Goal: Task Accomplishment & Management: Use online tool/utility

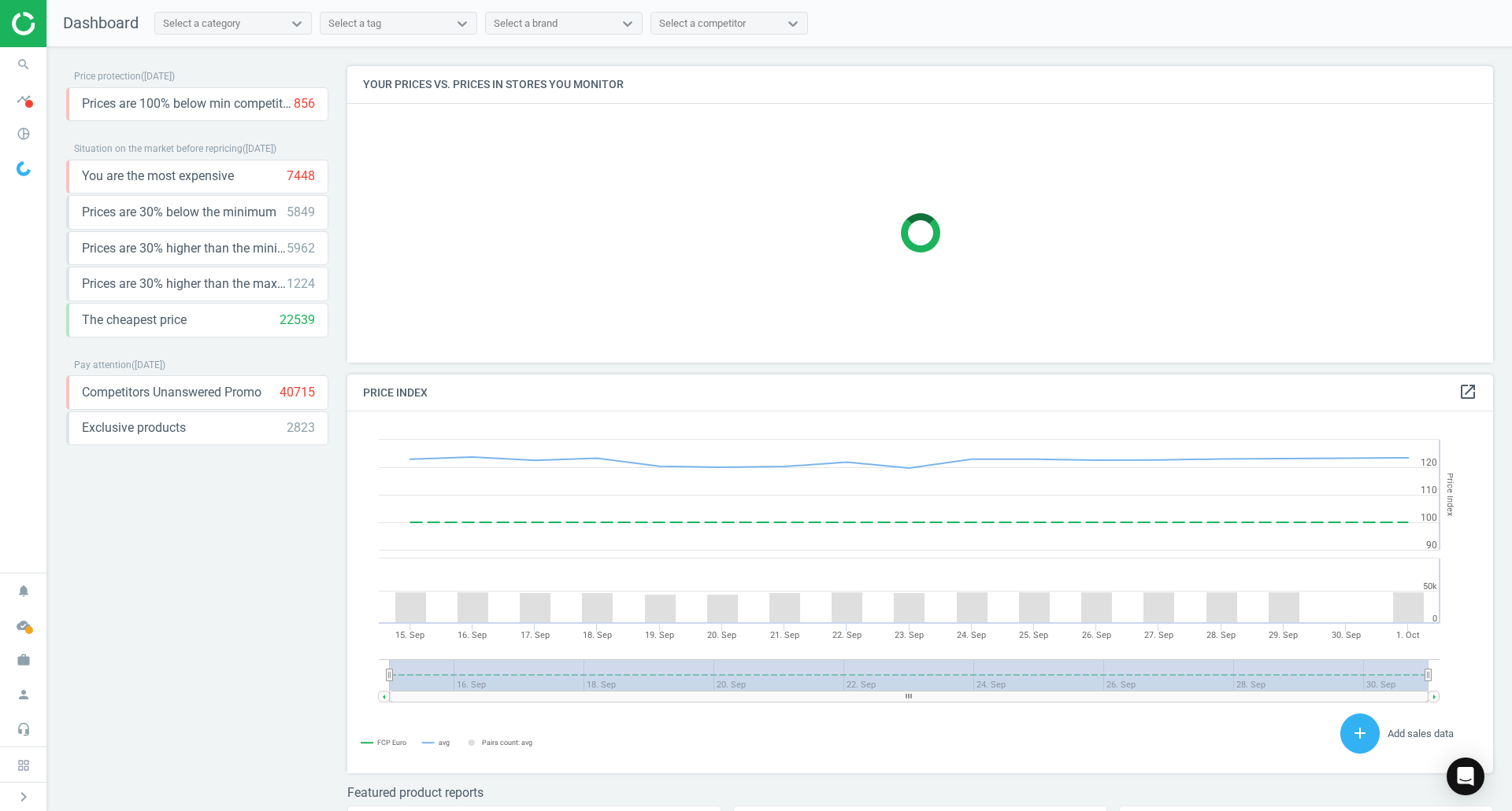
scroll to position [387, 1158]
click at [26, 795] on icon "chevron_right" at bounding box center [23, 797] width 19 height 19
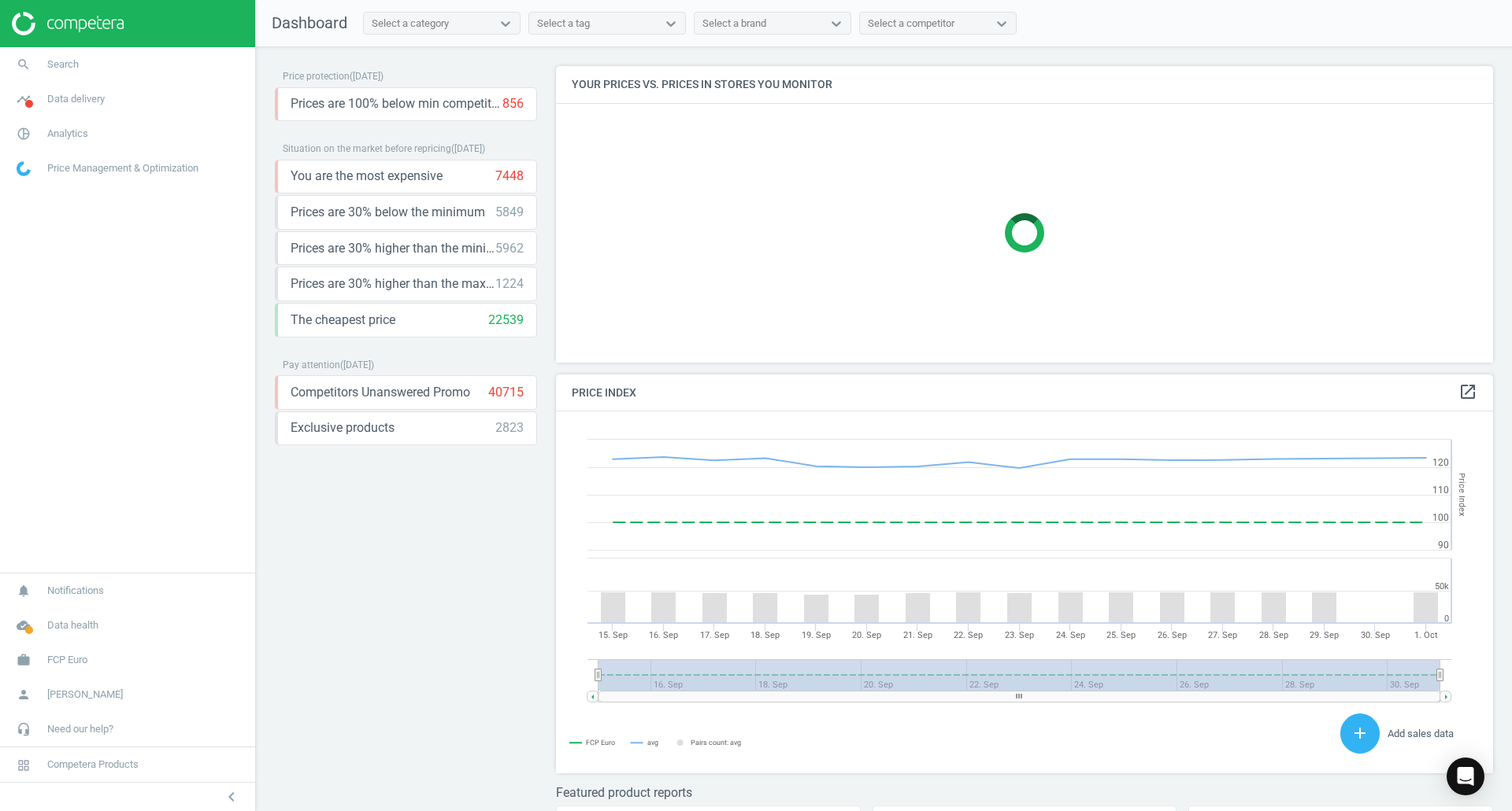
scroll to position [387, 950]
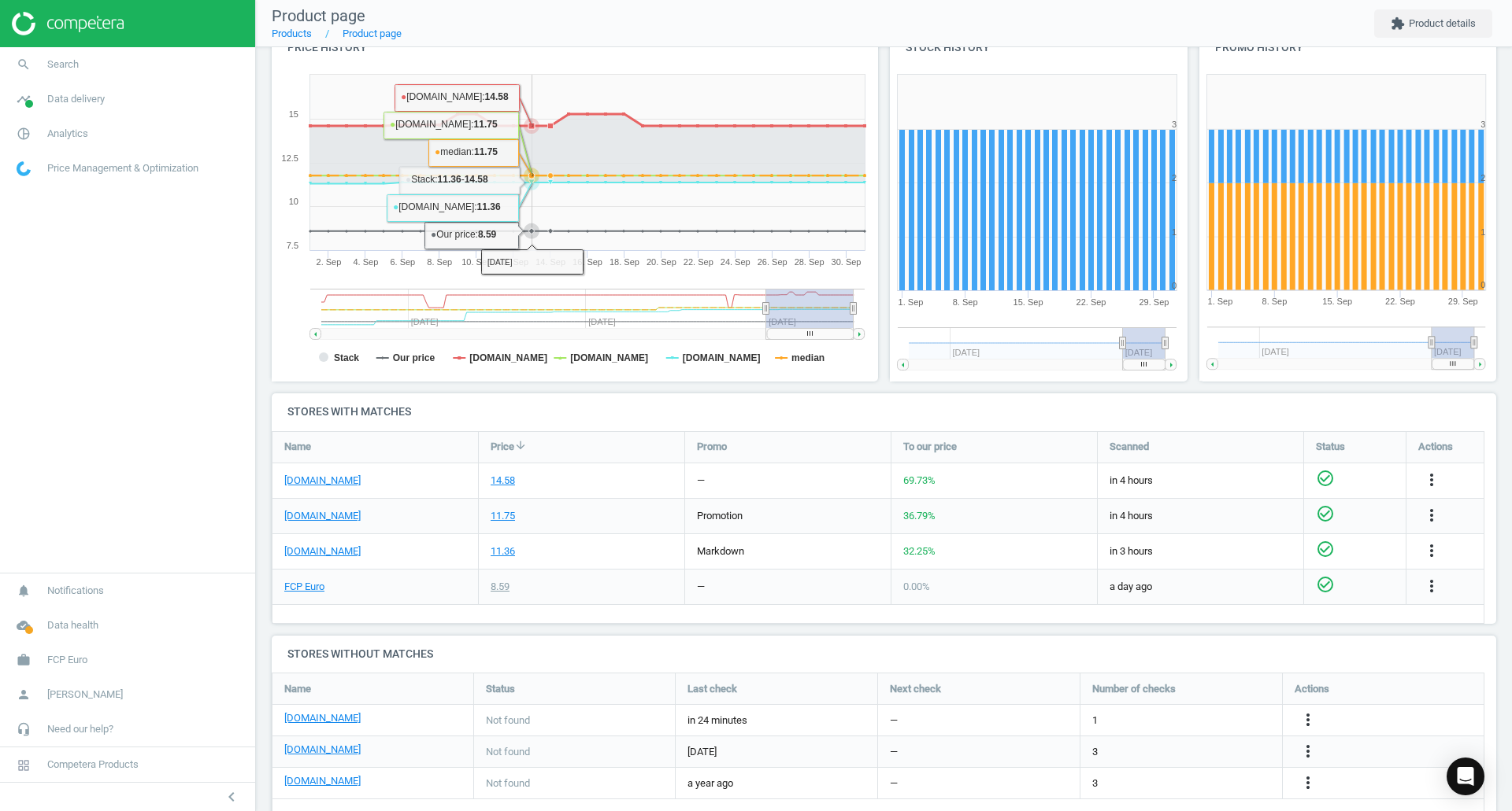
scroll to position [234, 0]
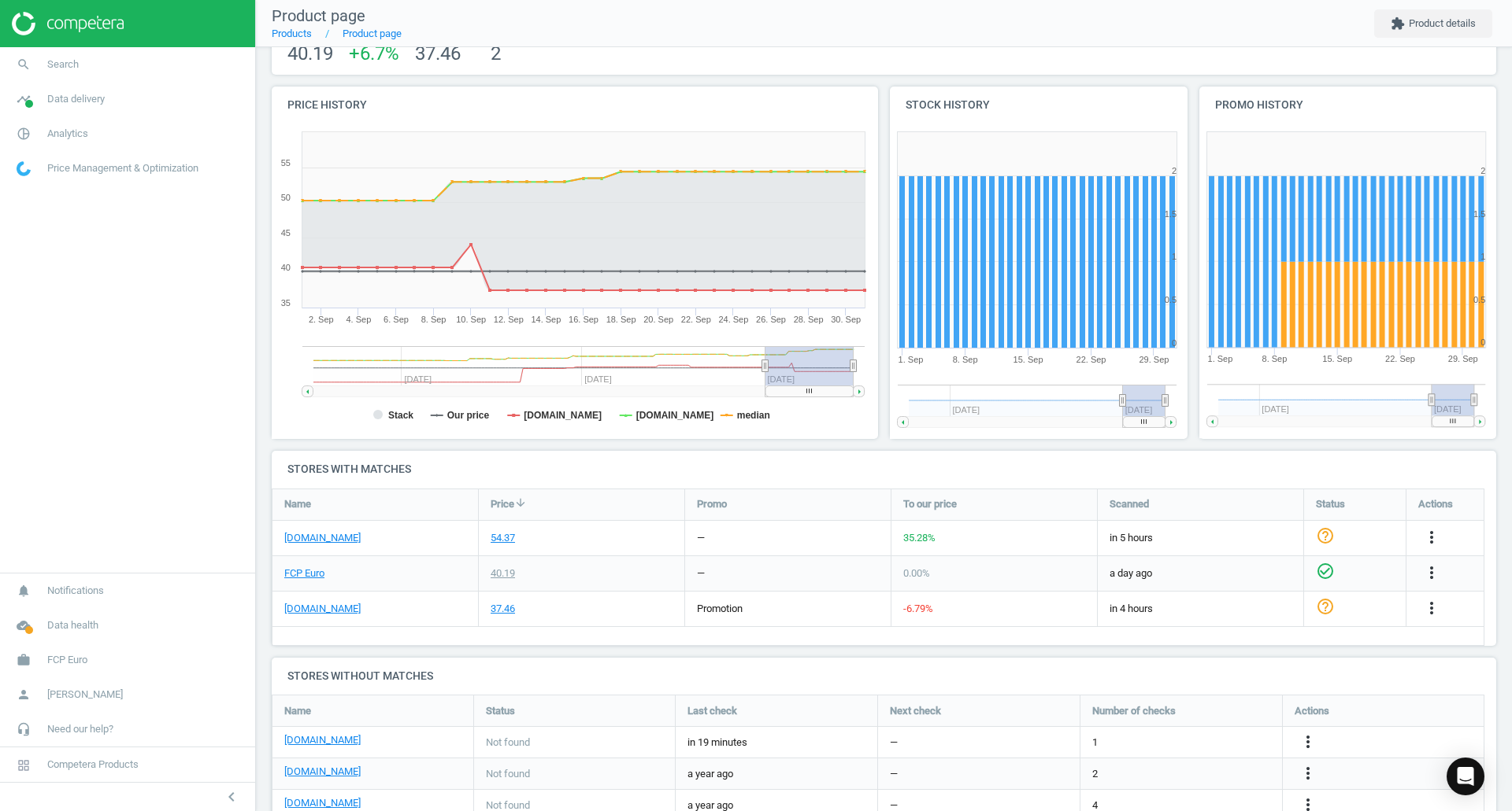
scroll to position [157, 0]
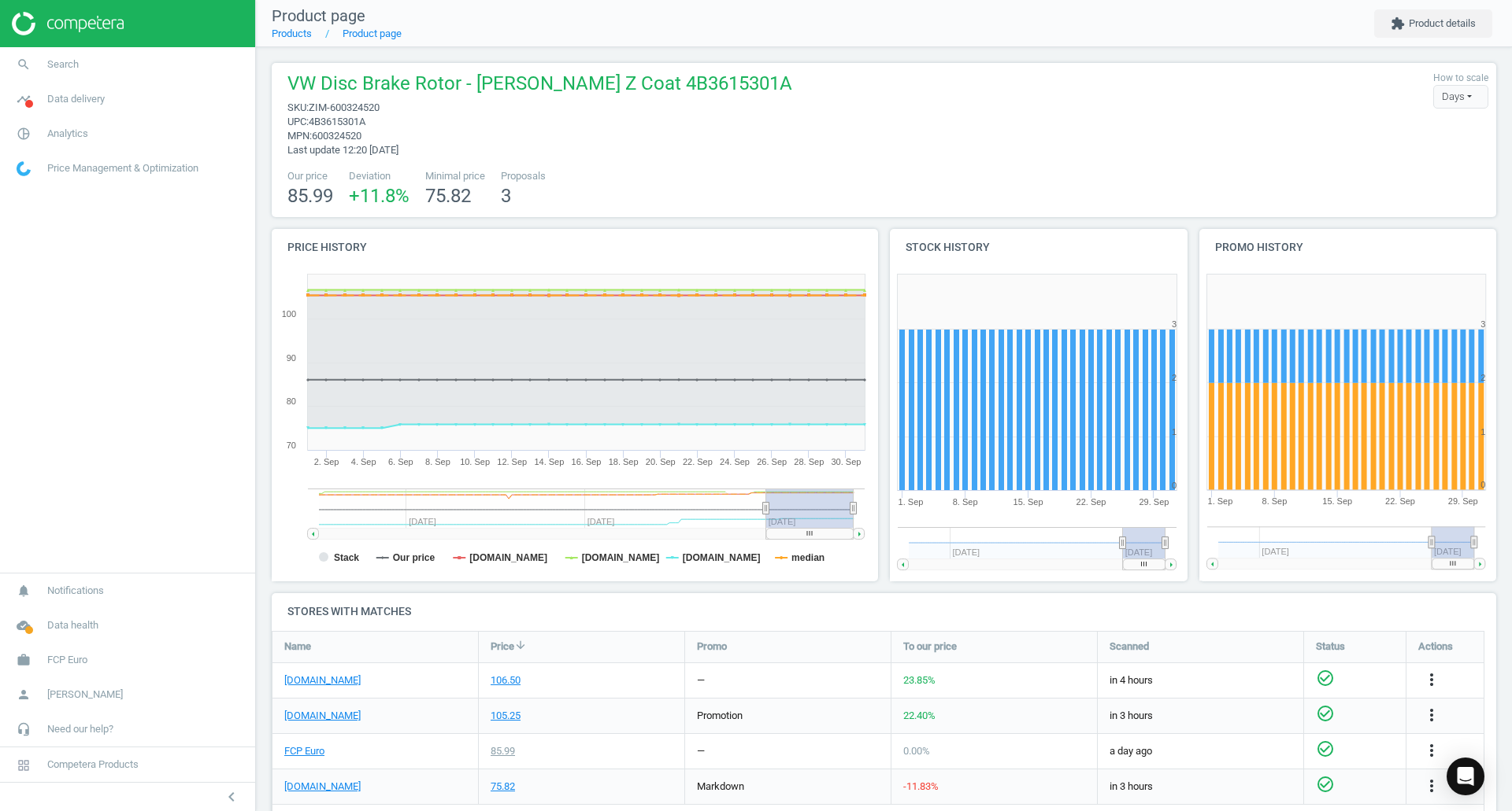
click at [27, 67] on icon "search" at bounding box center [23, 65] width 30 height 30
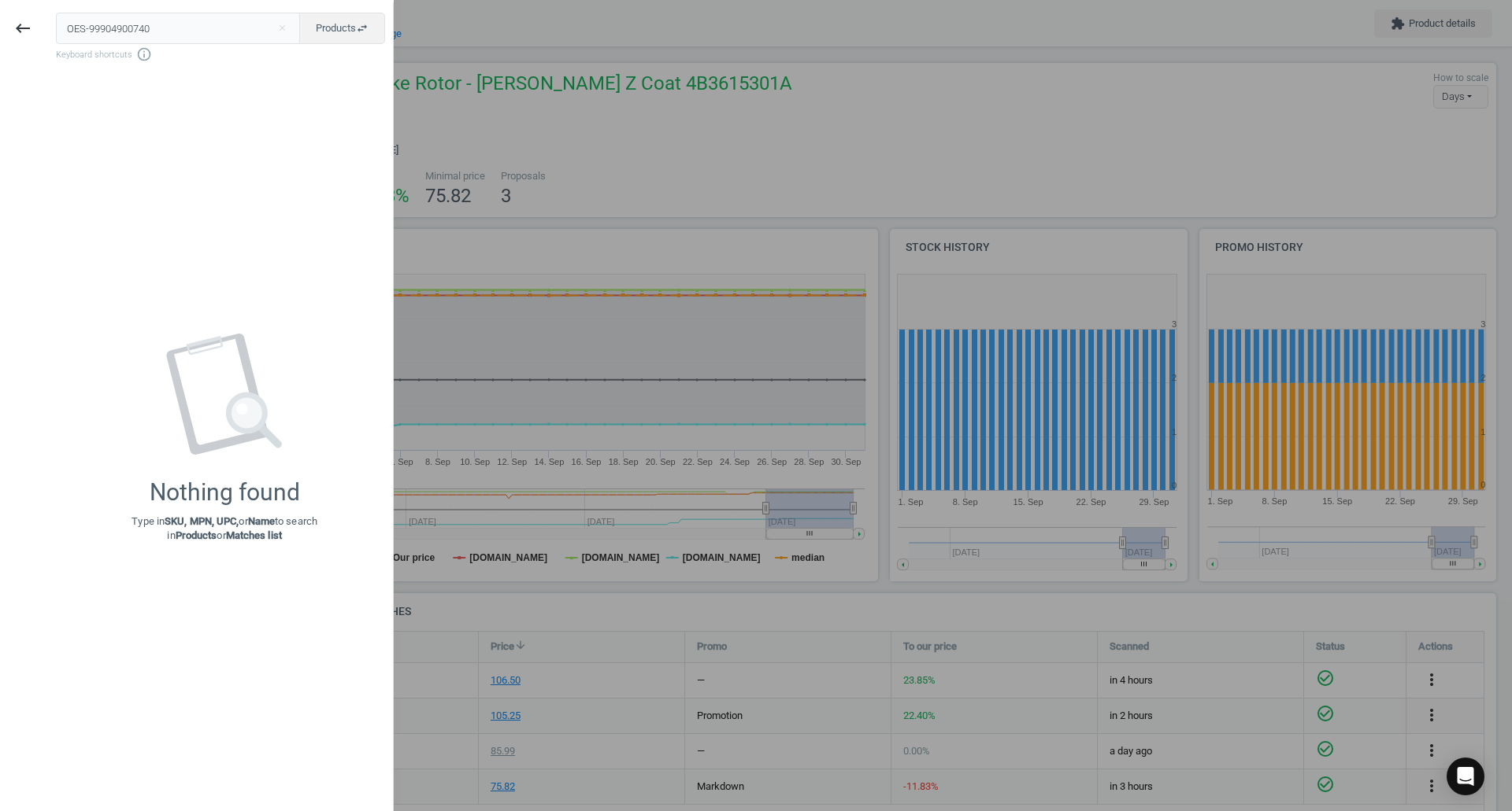
type input "OES-99904900740"
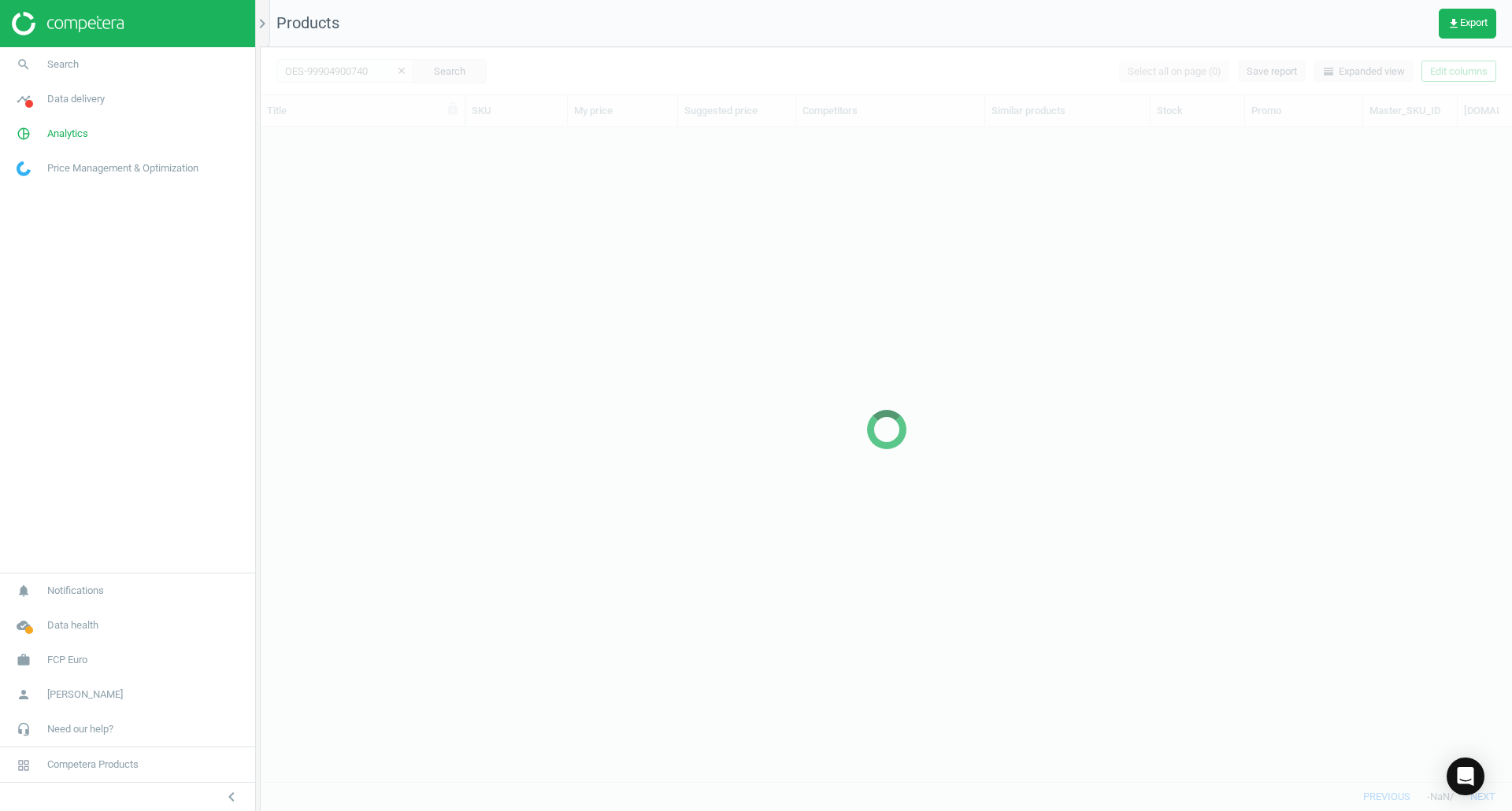
scroll to position [631, 1239]
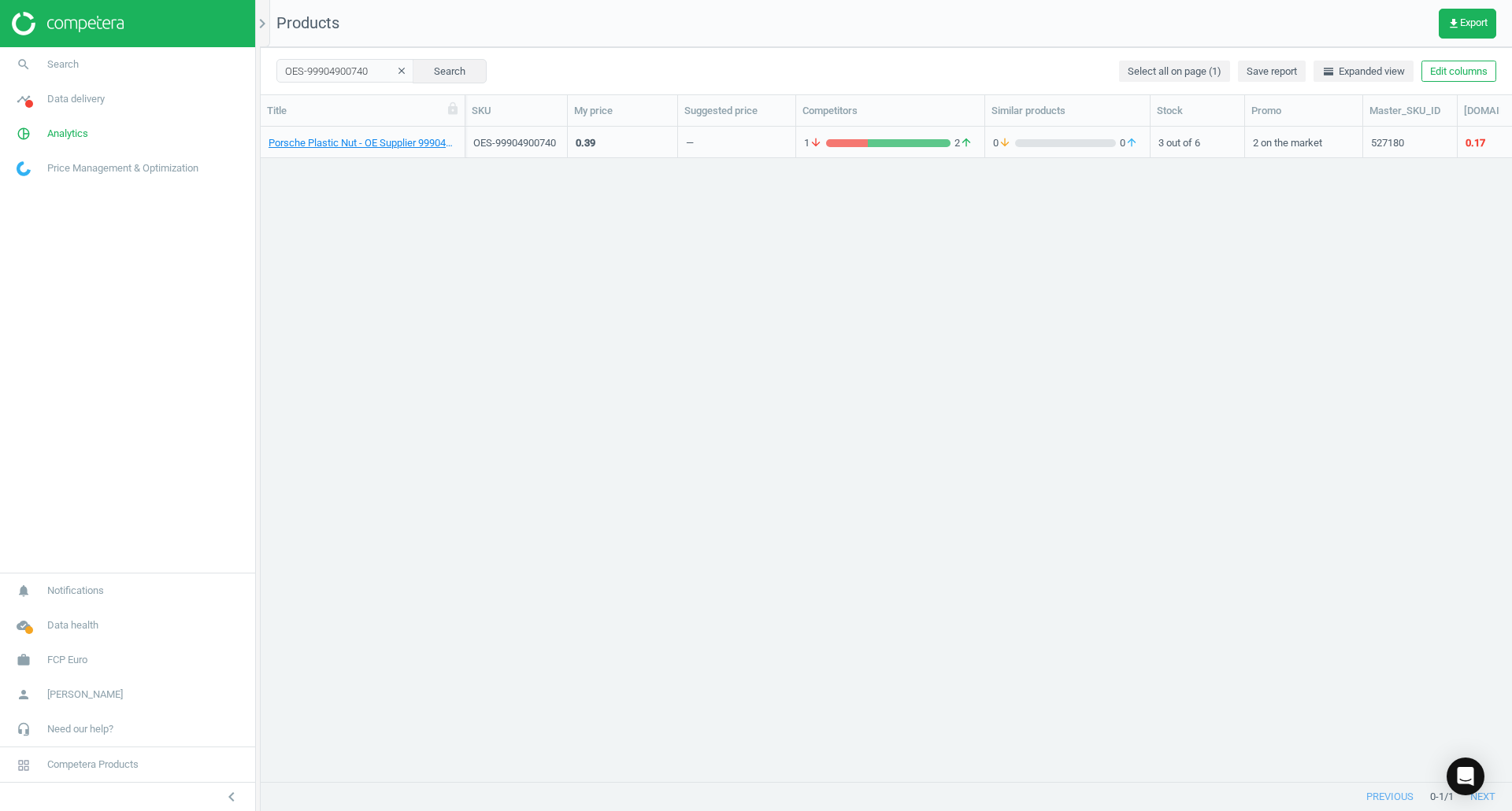
click at [330, 150] on link "Porsche Plastic Nut - OE Supplier 99904900740" at bounding box center [363, 142] width 188 height 14
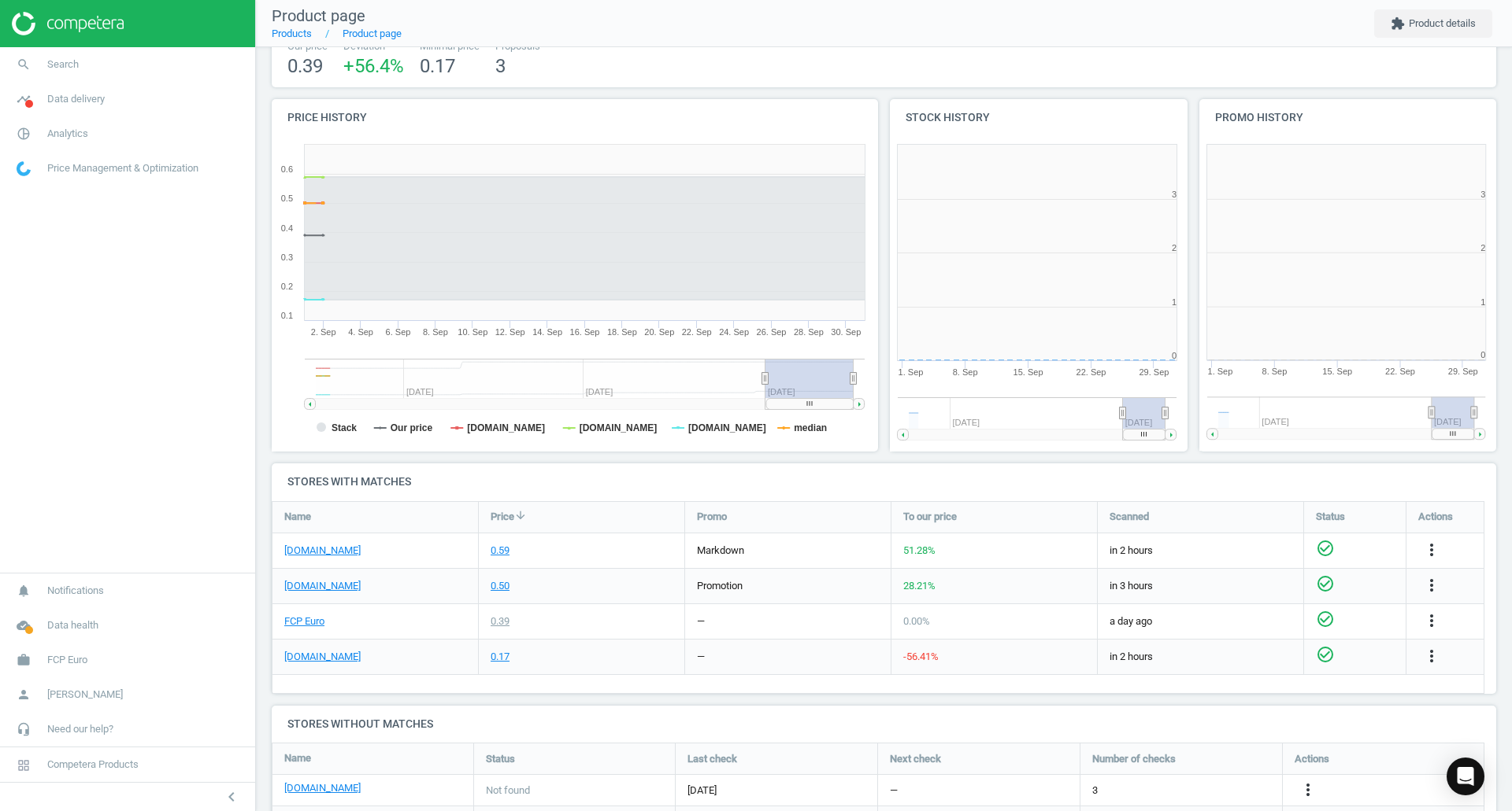
scroll to position [7, 7]
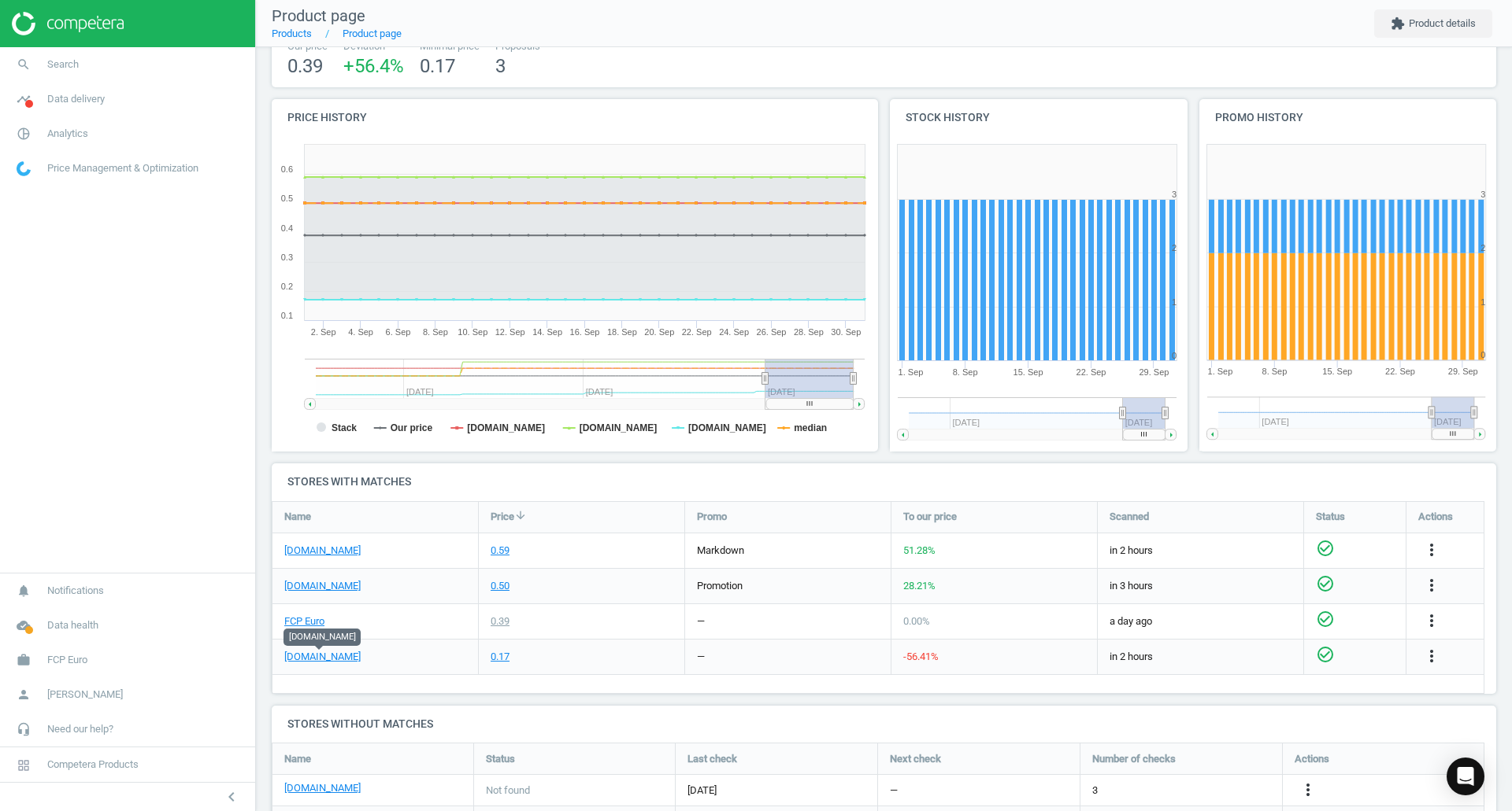
click at [328, 658] on link "eeuroparts.com" at bounding box center [322, 656] width 77 height 14
click at [314, 627] on link "FCP Euro" at bounding box center [304, 621] width 40 height 14
click at [0, 64] on span "search" at bounding box center [23, 64] width 47 height 35
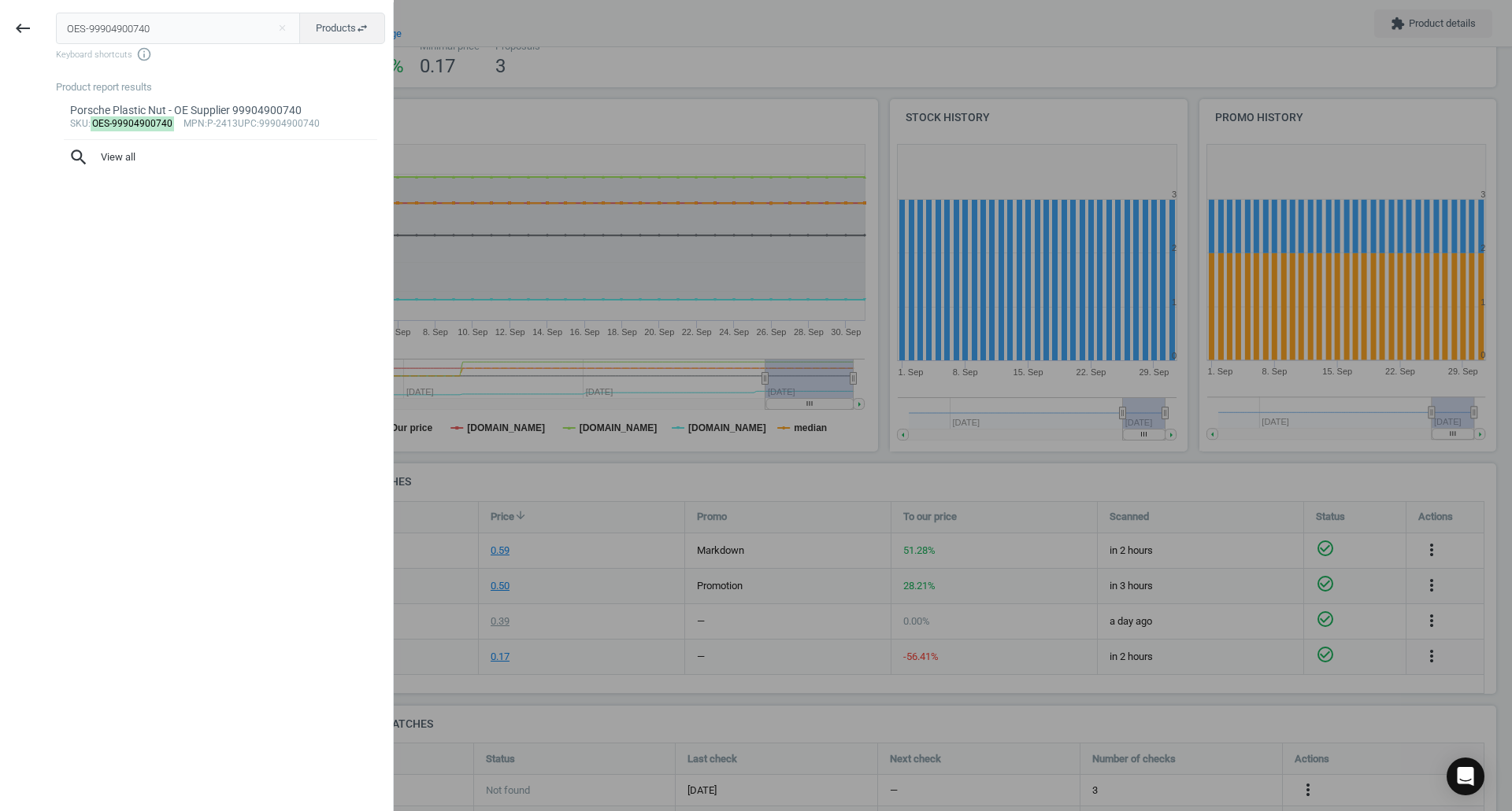
click at [142, 36] on input "OES-99904900740" at bounding box center [178, 28] width 245 height 32
type input "OSR-5007"
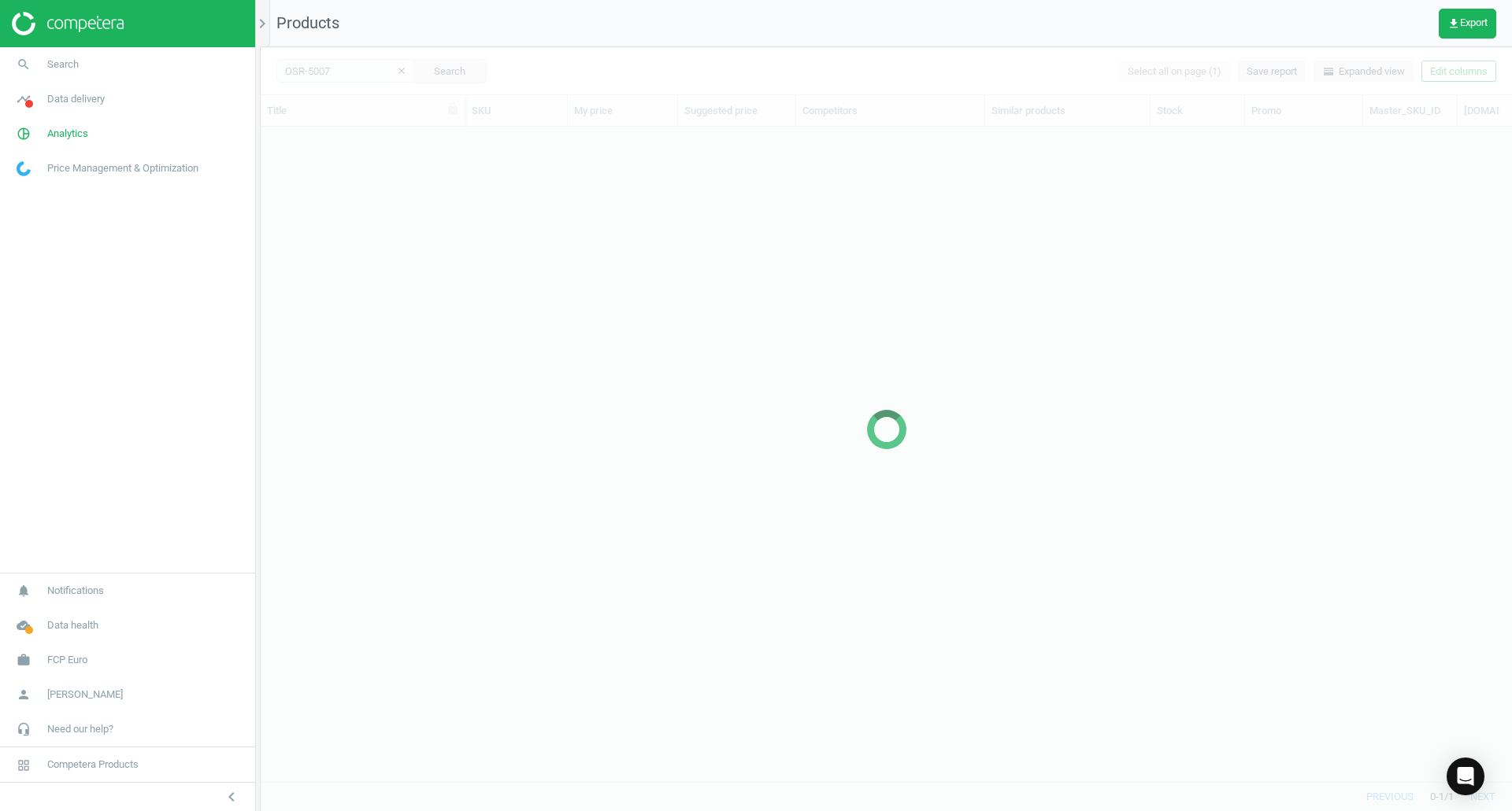
scroll to position [631, 1239]
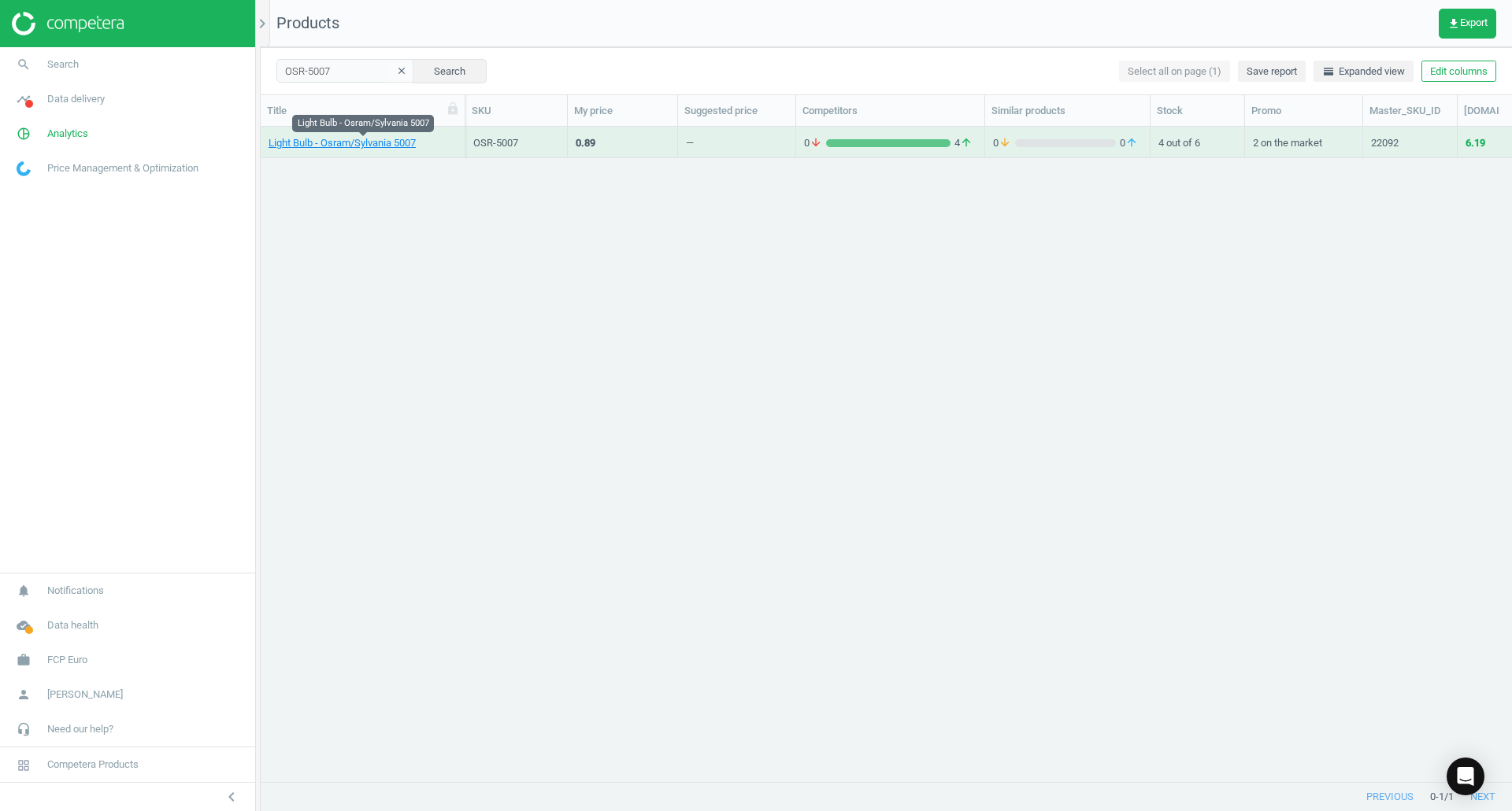
click at [291, 141] on link "Light Bulb - Osram/Sylvania 5007" at bounding box center [342, 142] width 147 height 14
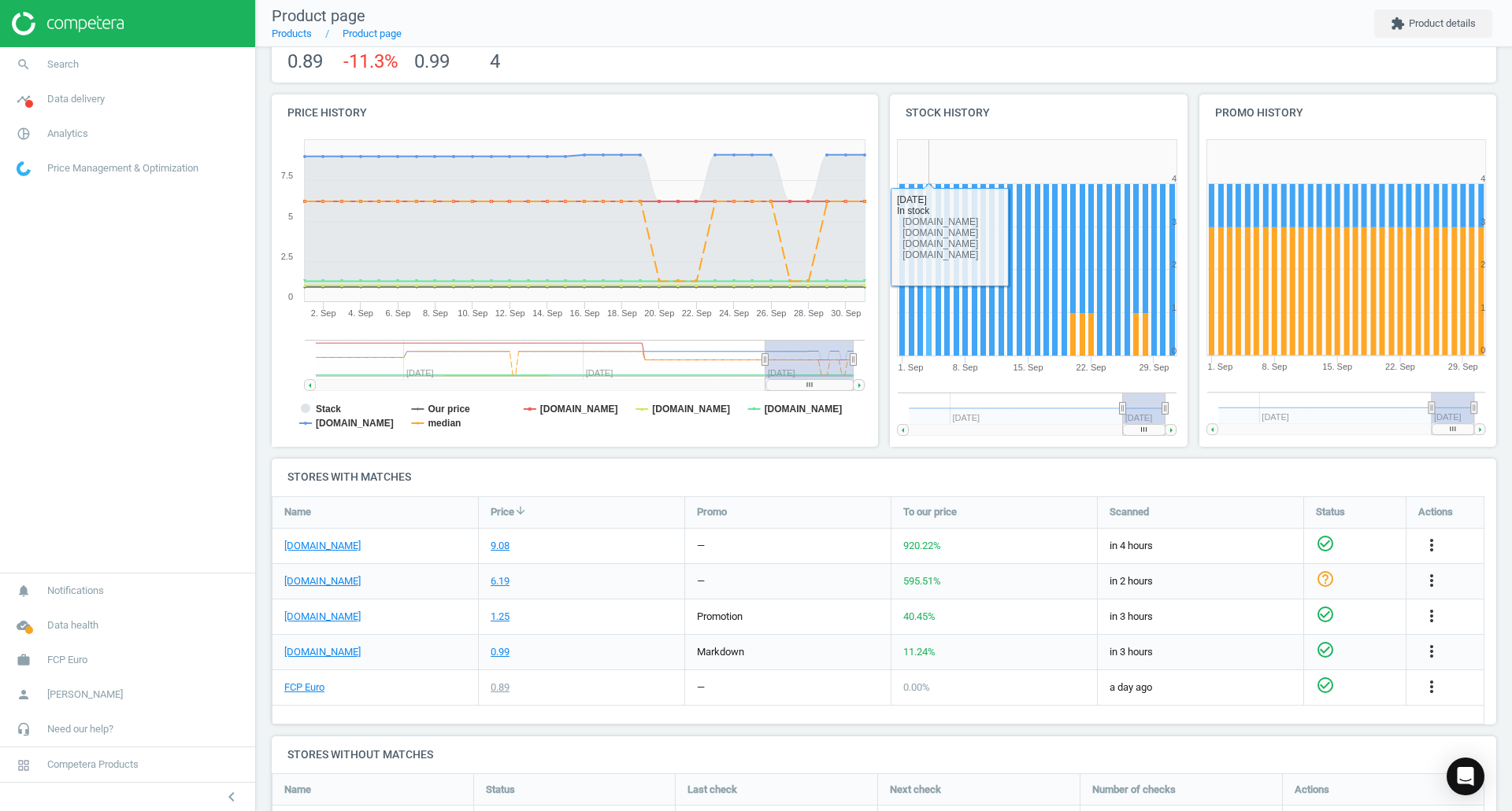
scroll to position [136, 0]
click at [334, 578] on link "eeuroparts.com" at bounding box center [322, 581] width 77 height 14
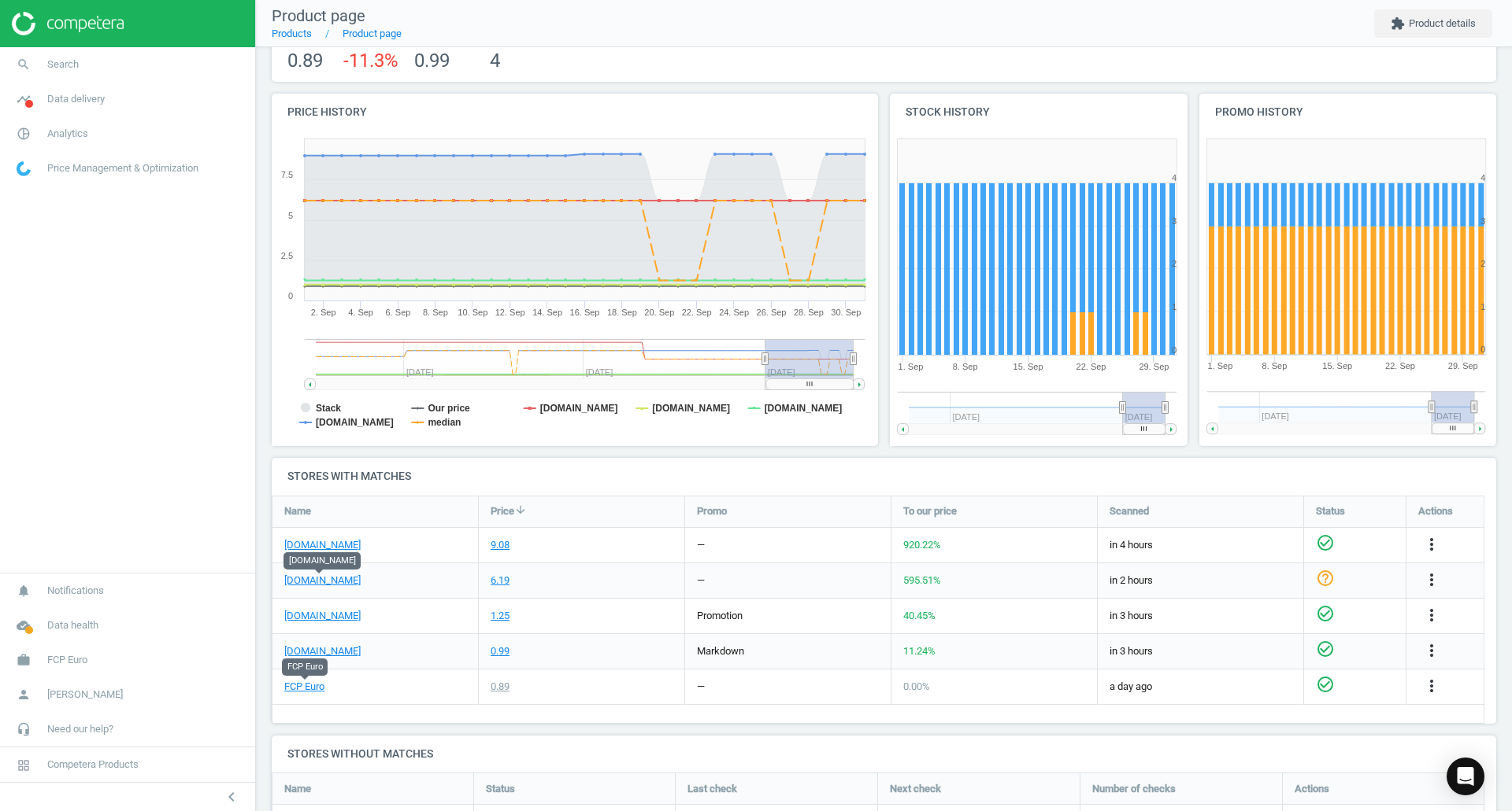
click at [308, 686] on link "FCP Euro" at bounding box center [304, 686] width 40 height 14
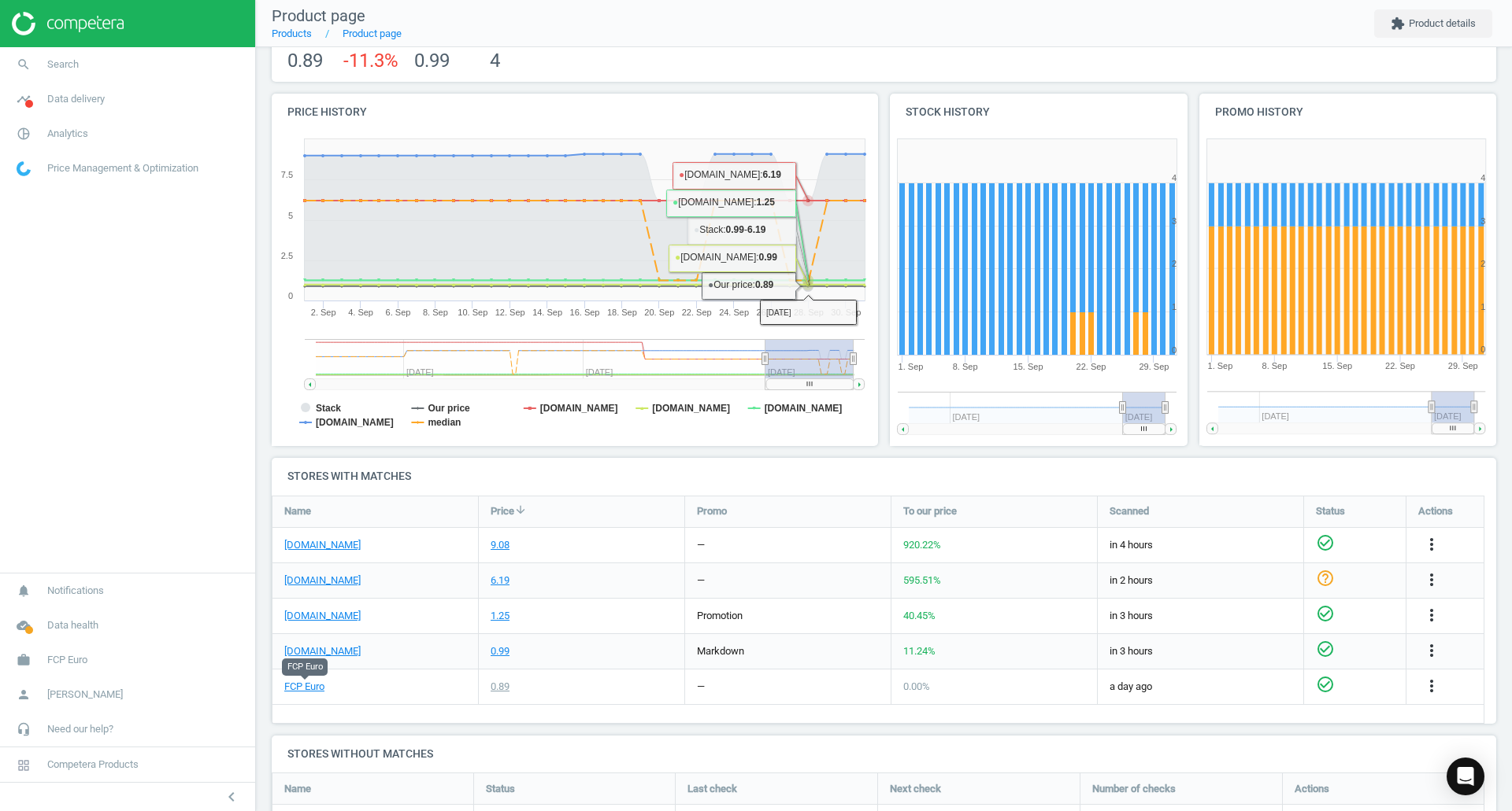
scroll to position [239, 0]
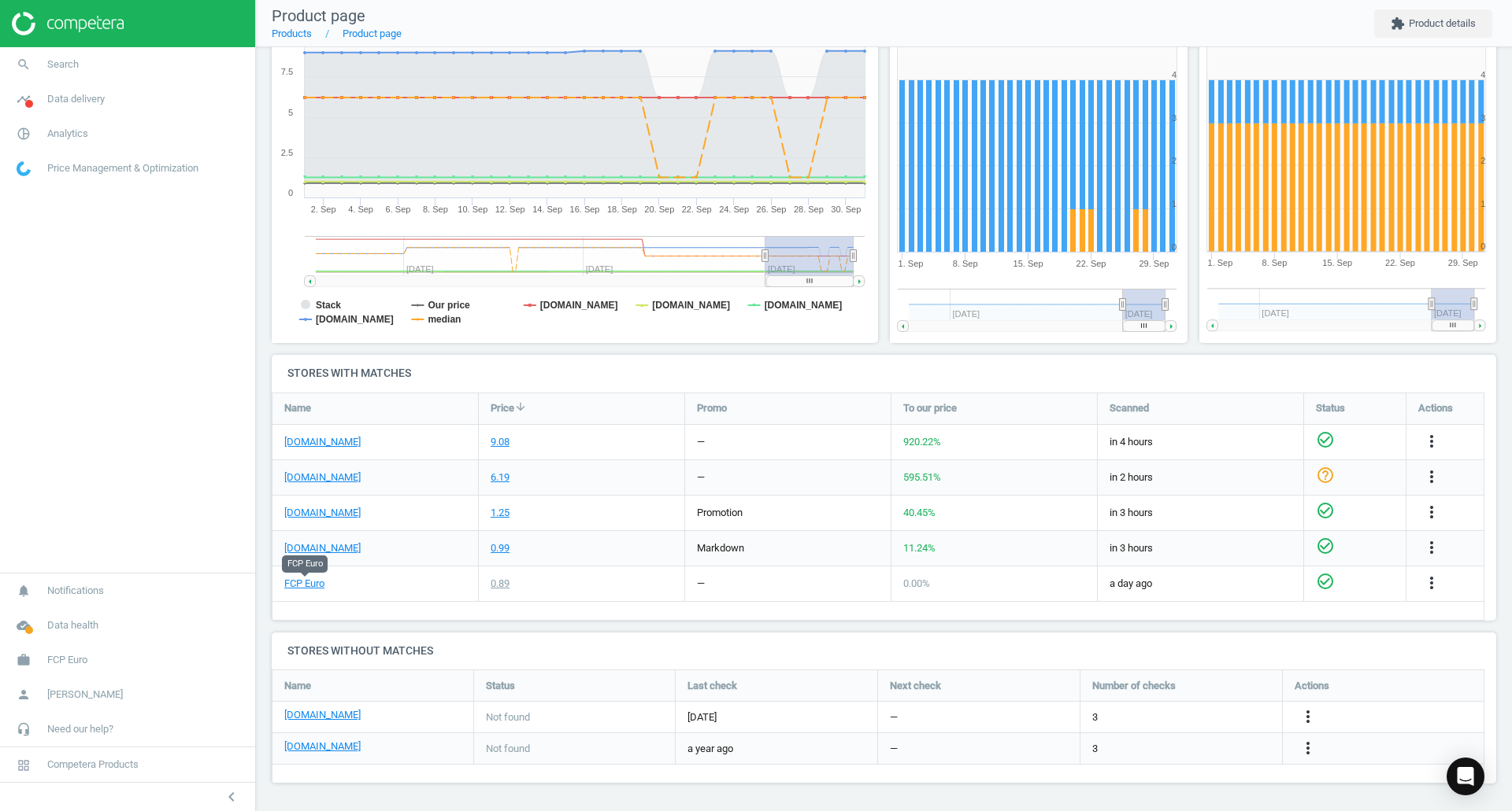
click at [1436, 475] on icon "more_vert" at bounding box center [1431, 477] width 19 height 19
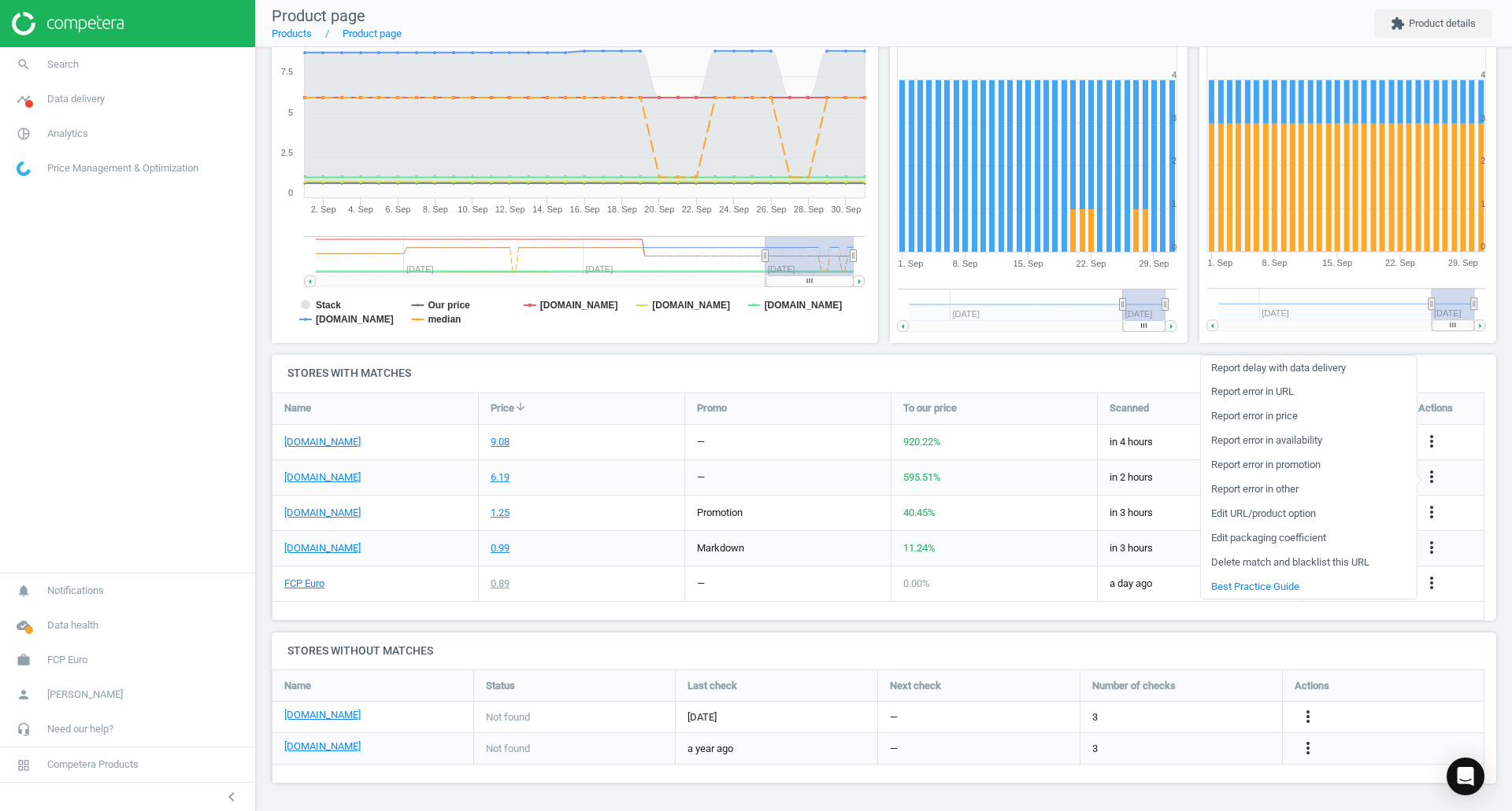
click at [1236, 395] on link "Report error in URL" at bounding box center [1309, 392] width 215 height 24
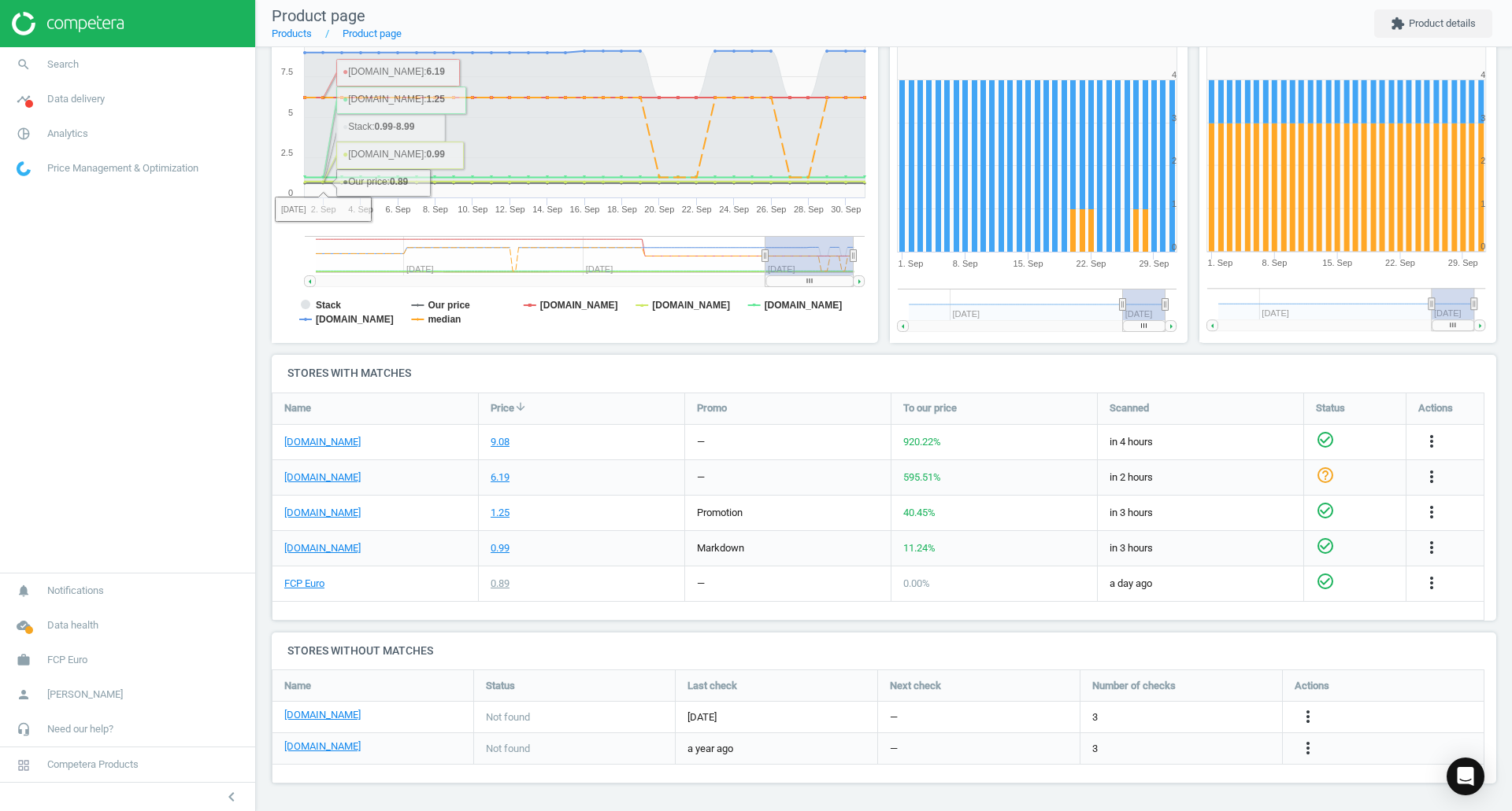
click at [105, 64] on link "search Search" at bounding box center [127, 64] width 255 height 35
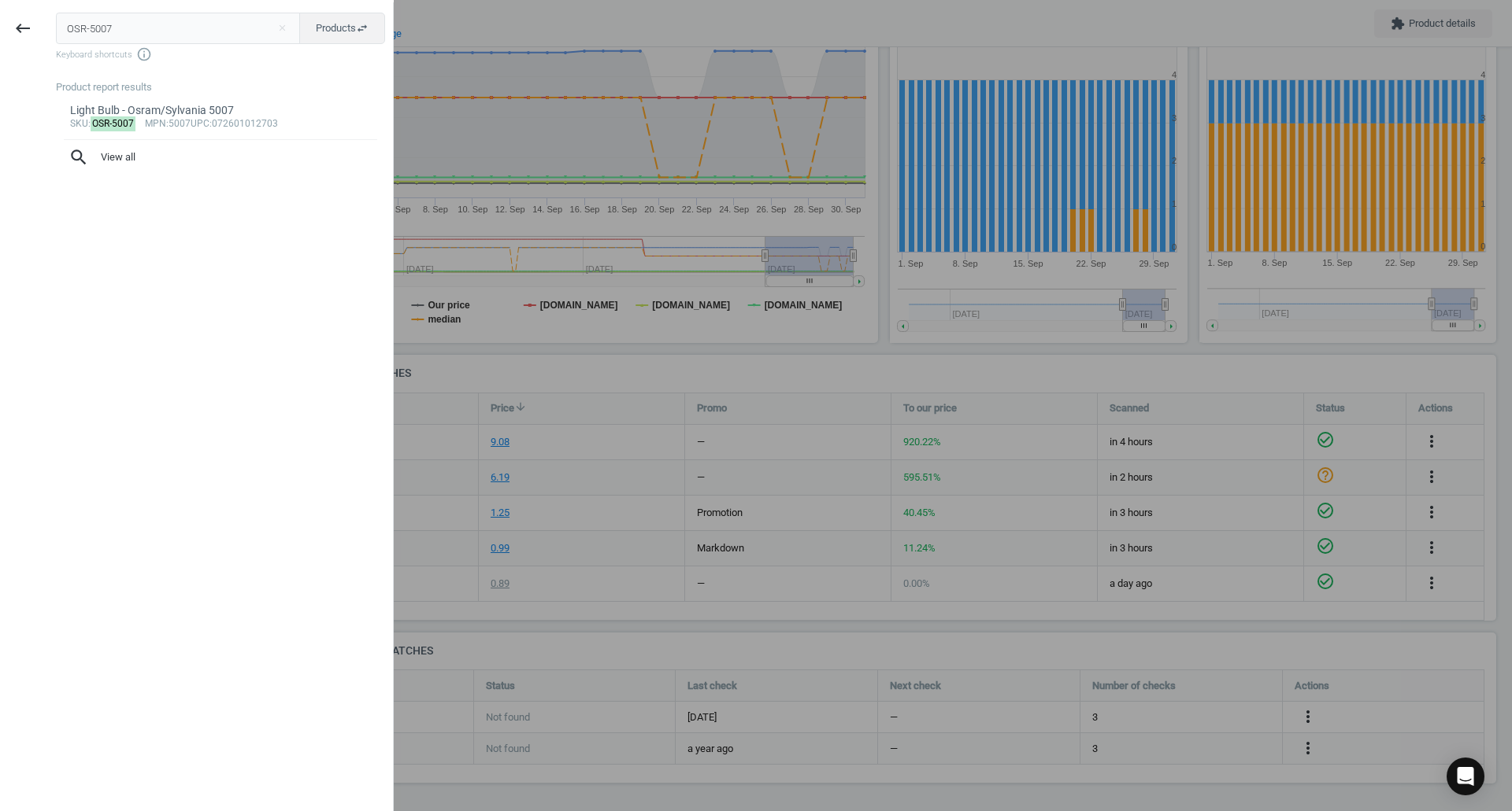
click at [242, 30] on input "OSR-5007" at bounding box center [178, 28] width 245 height 32
type input "33201"
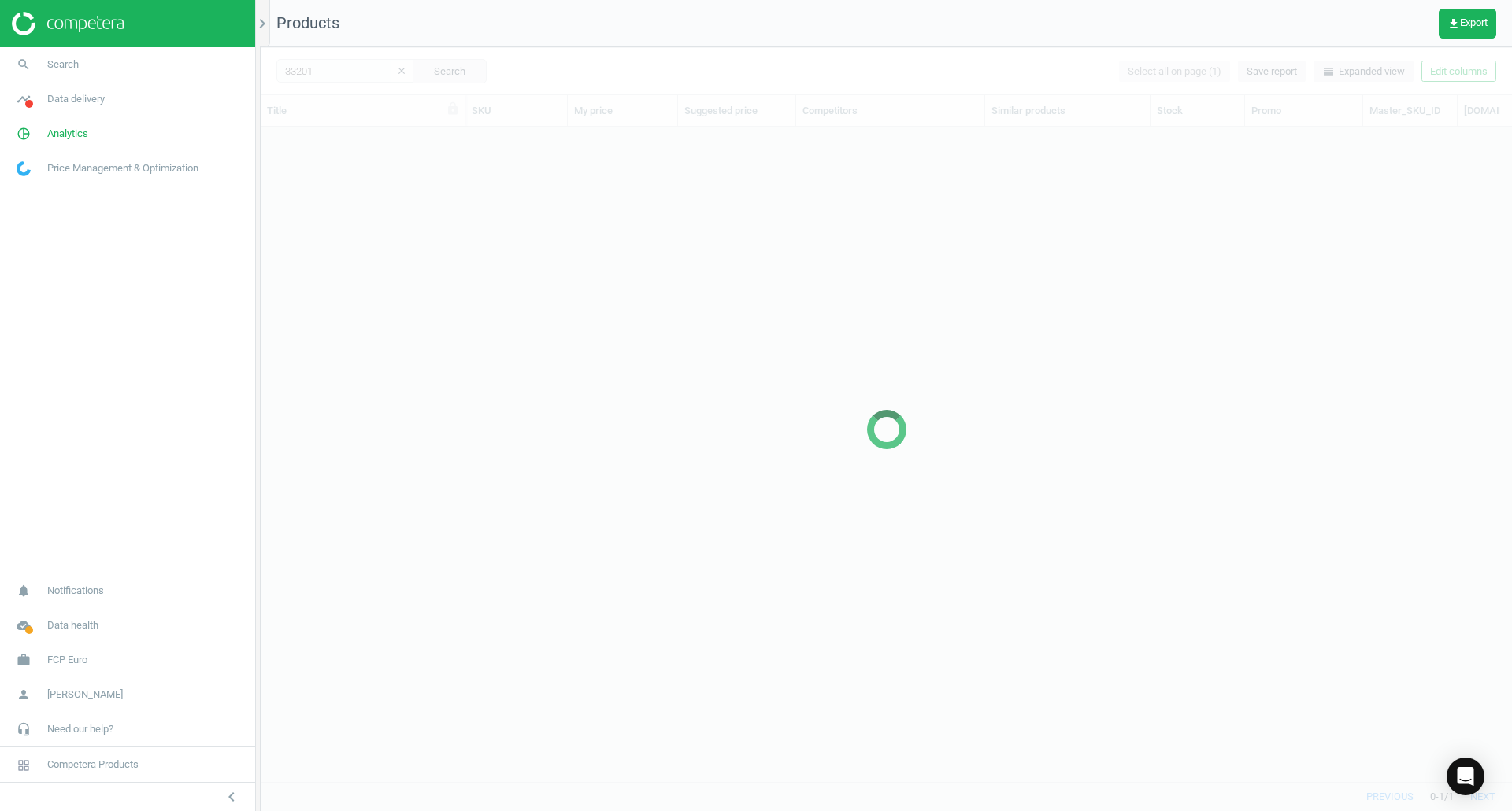
scroll to position [631, 1239]
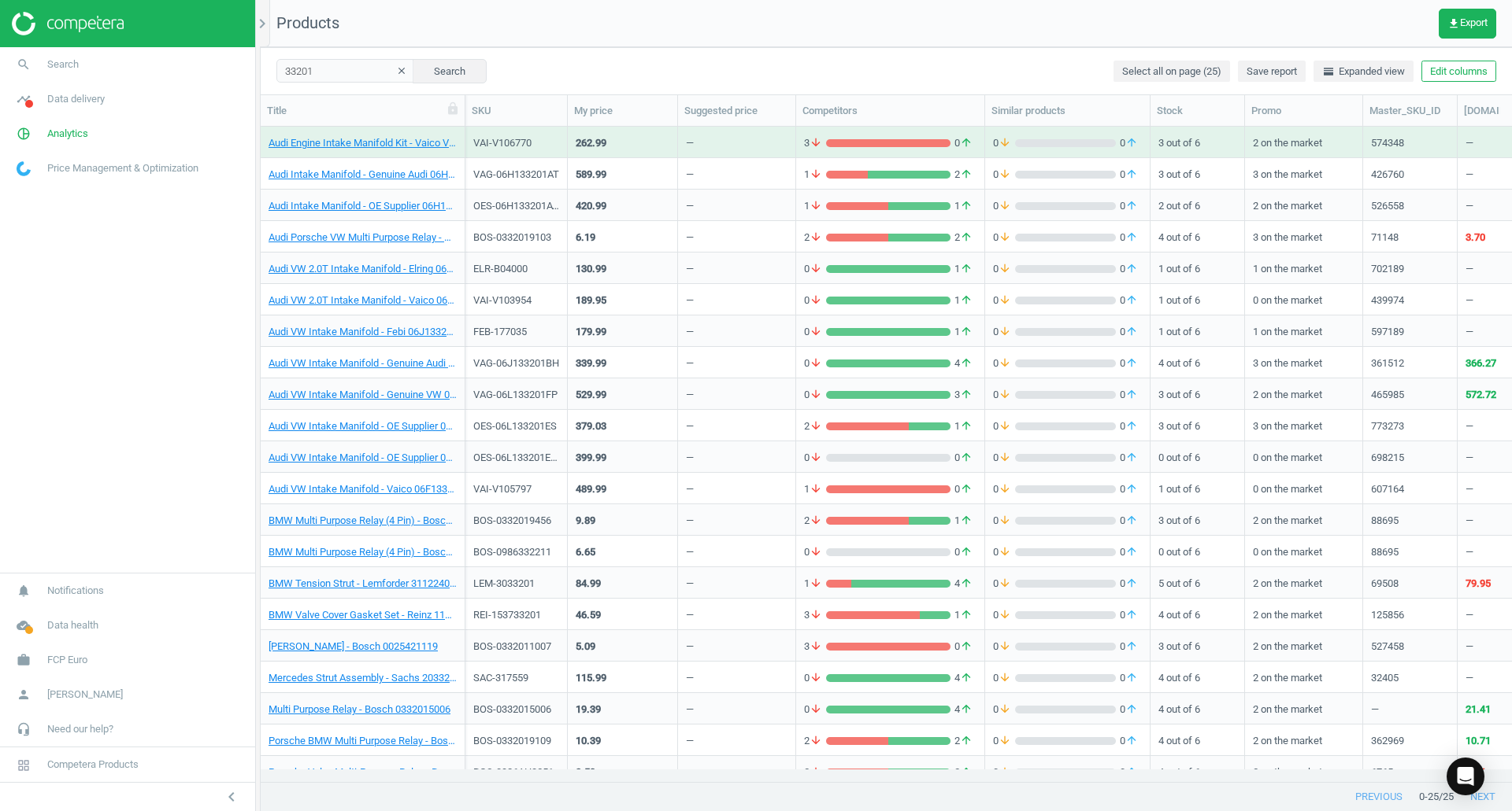
click at [134, 62] on link "search Search" at bounding box center [127, 64] width 255 height 35
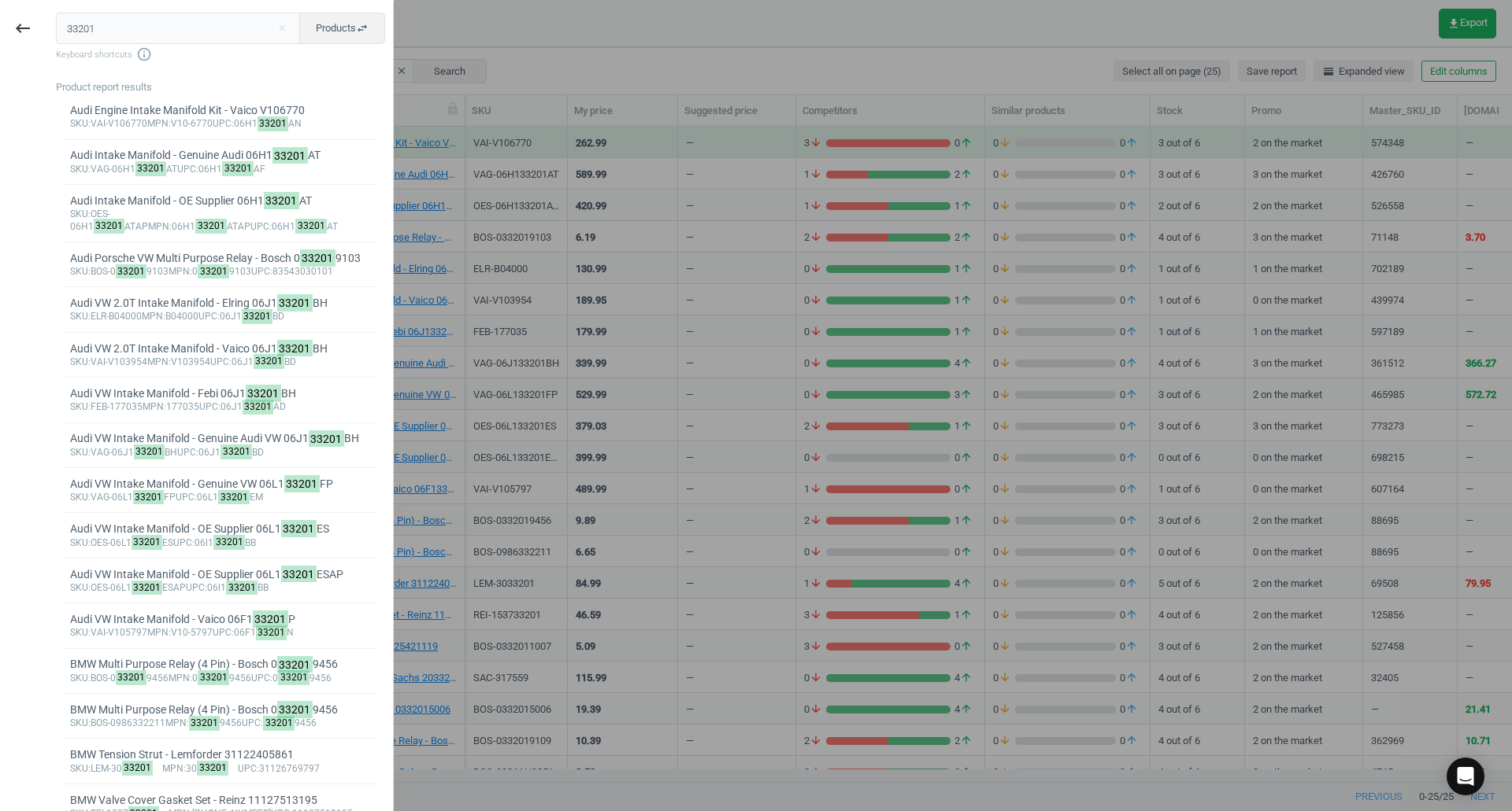
click at [214, 26] on input "33201" at bounding box center [178, 28] width 245 height 32
type input "POR-8A0615273"
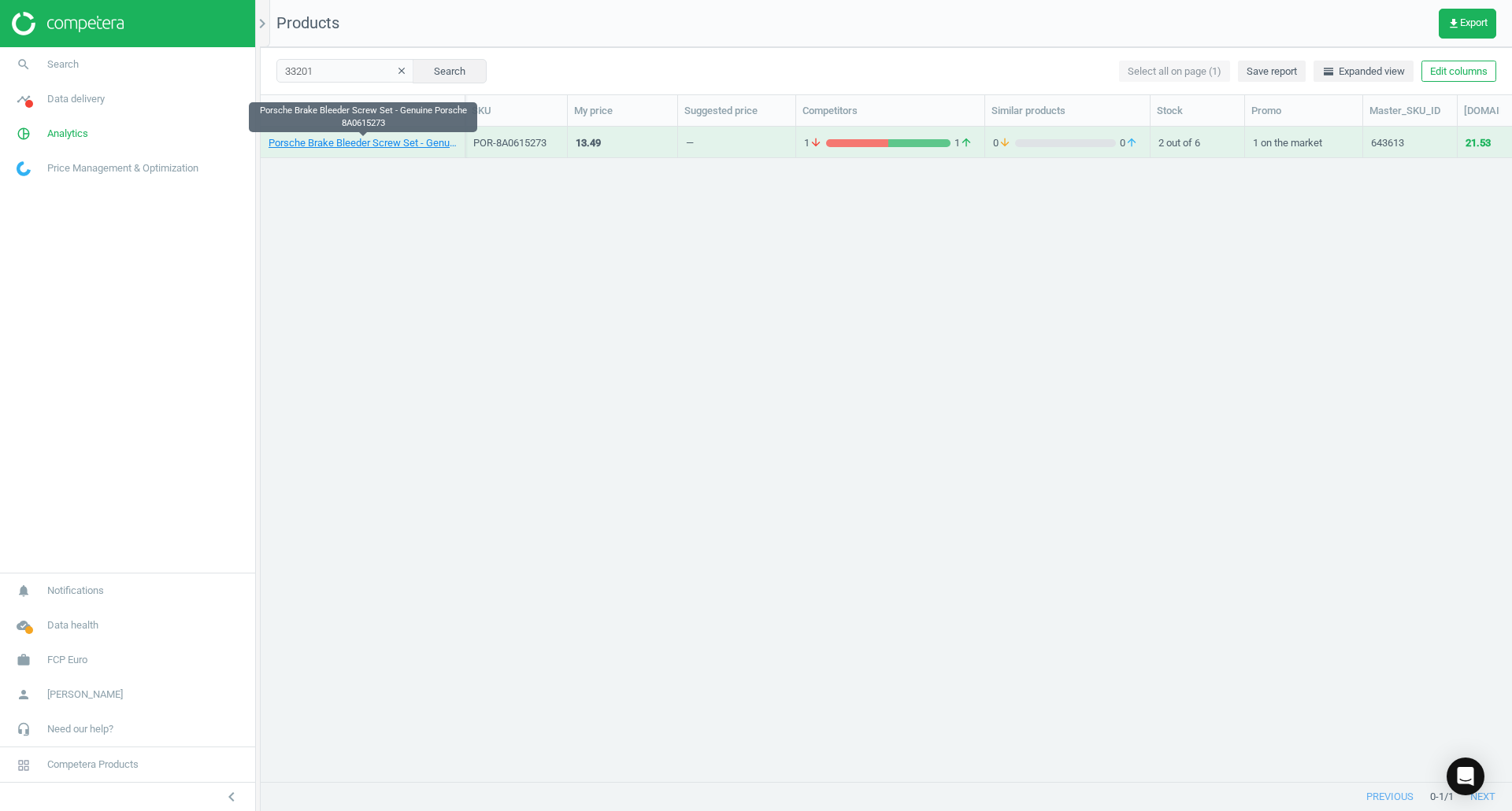
click at [281, 149] on link "Porsche Brake Bleeder Screw Set - Genuine Porsche 8A0615273" at bounding box center [363, 142] width 188 height 14
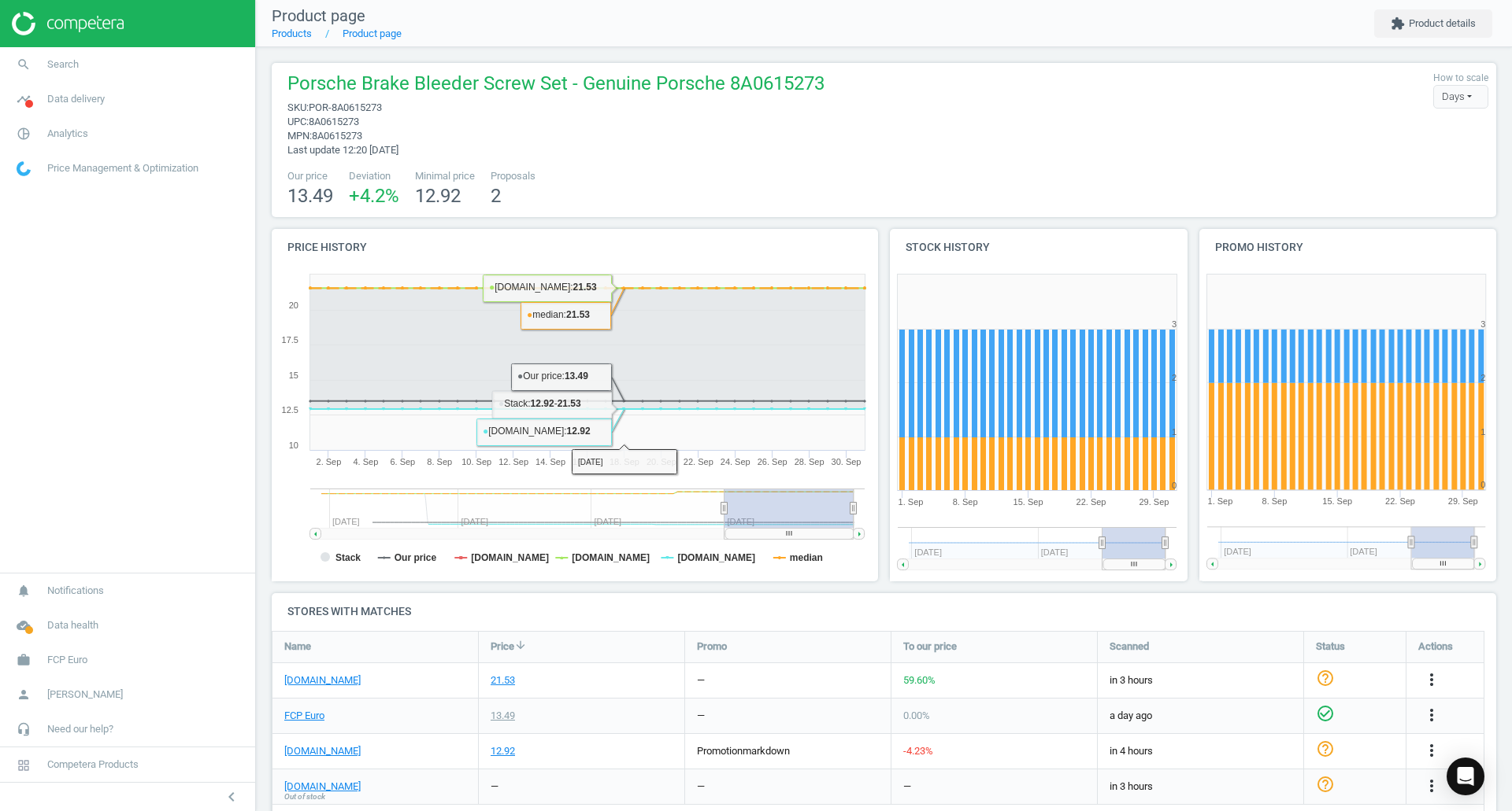
scroll to position [170, 0]
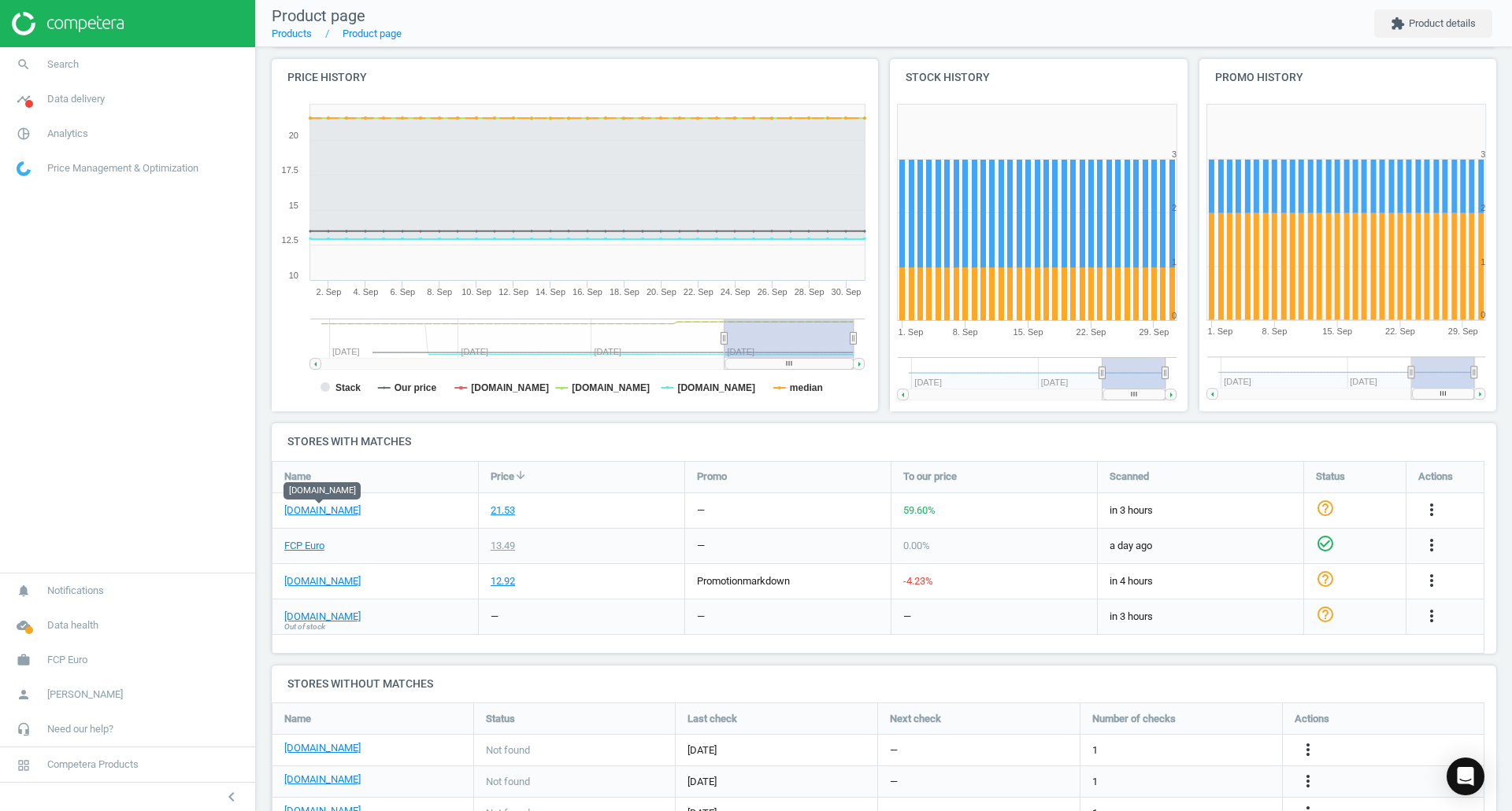
click at [304, 505] on link "eeuroparts.com" at bounding box center [322, 510] width 77 height 14
click at [304, 550] on link "FCP Euro" at bounding box center [304, 546] width 40 height 14
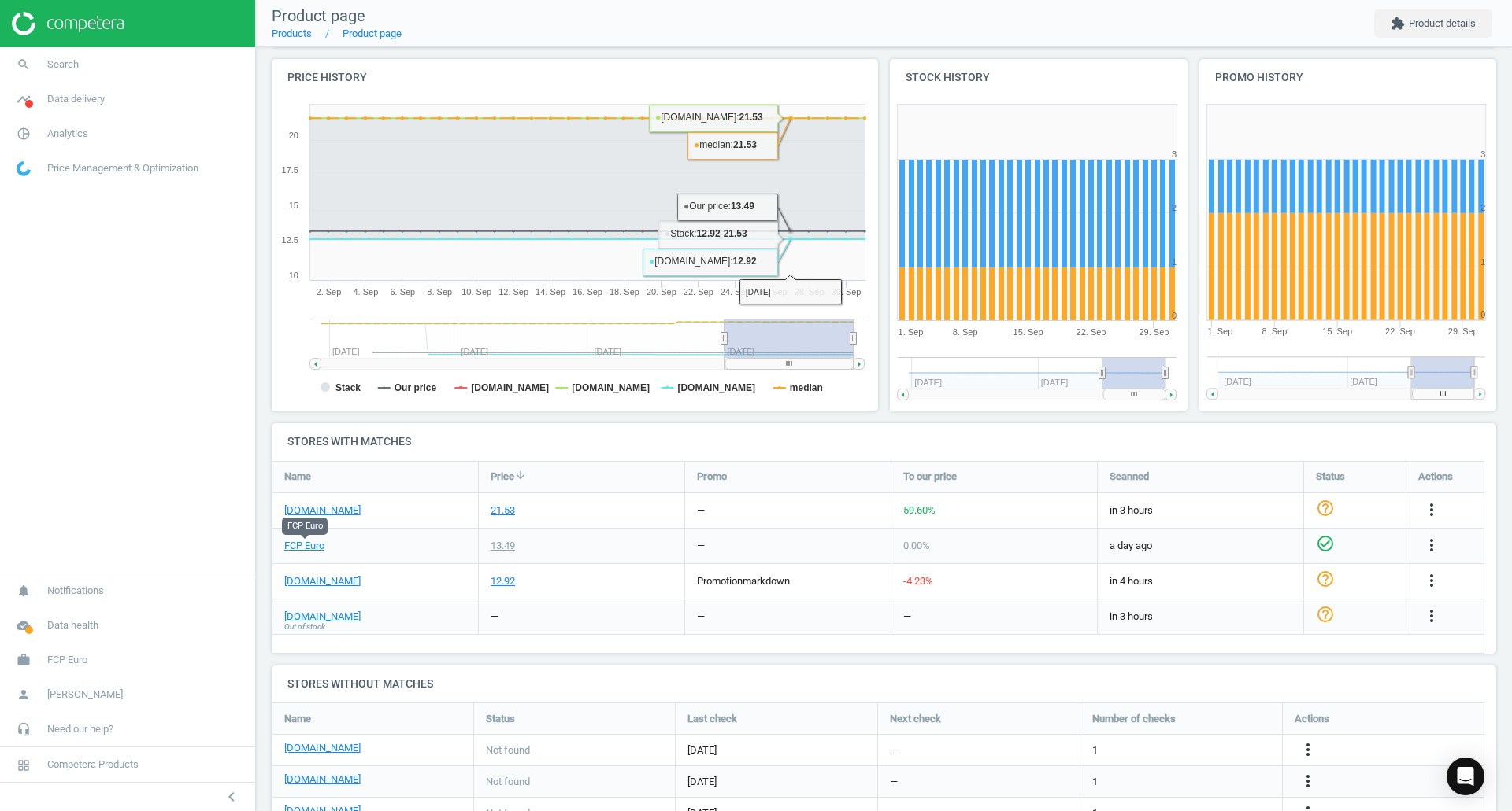
scroll to position [234, 0]
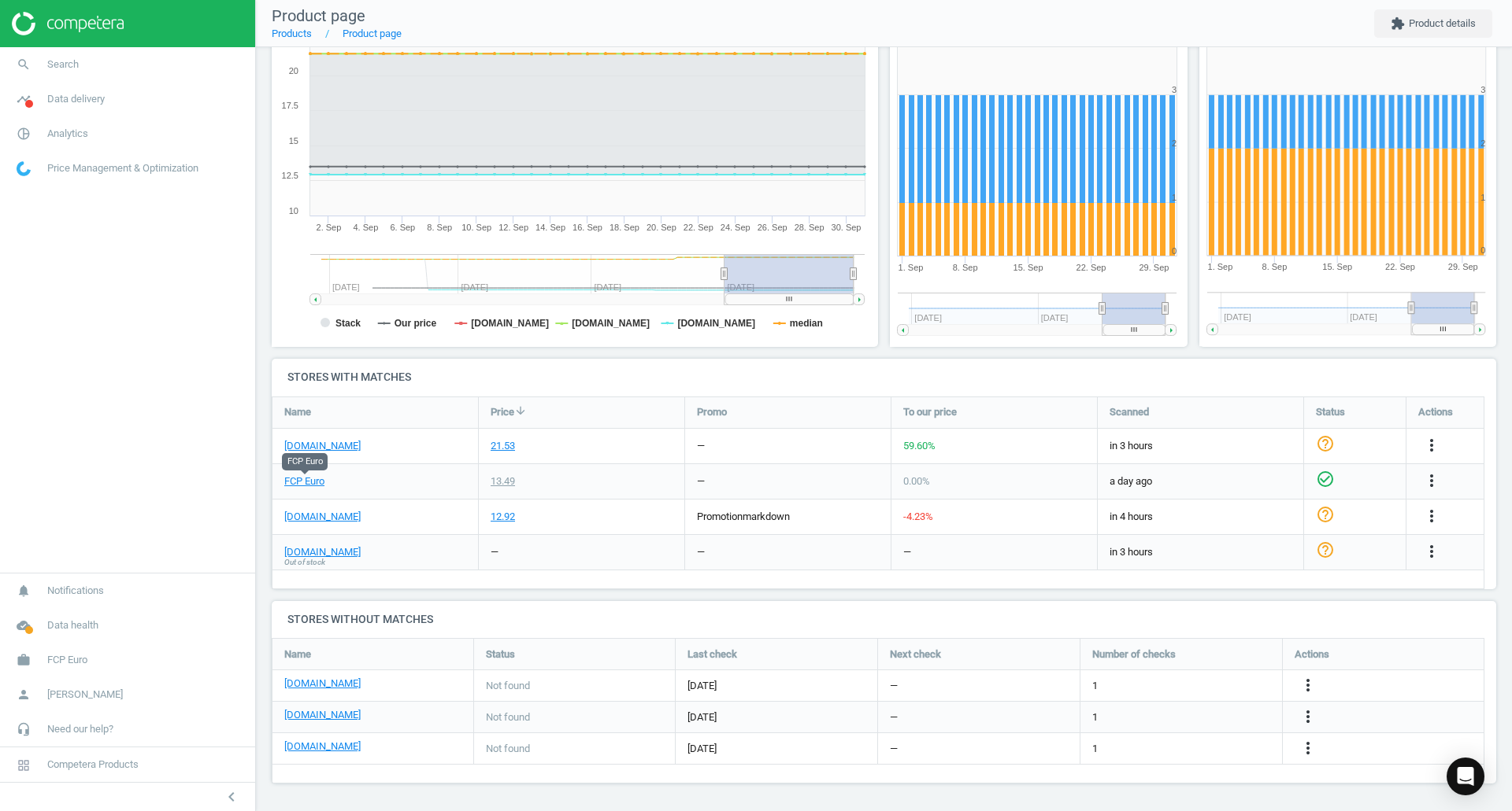
click at [1426, 442] on icon "more_vert" at bounding box center [1431, 446] width 19 height 19
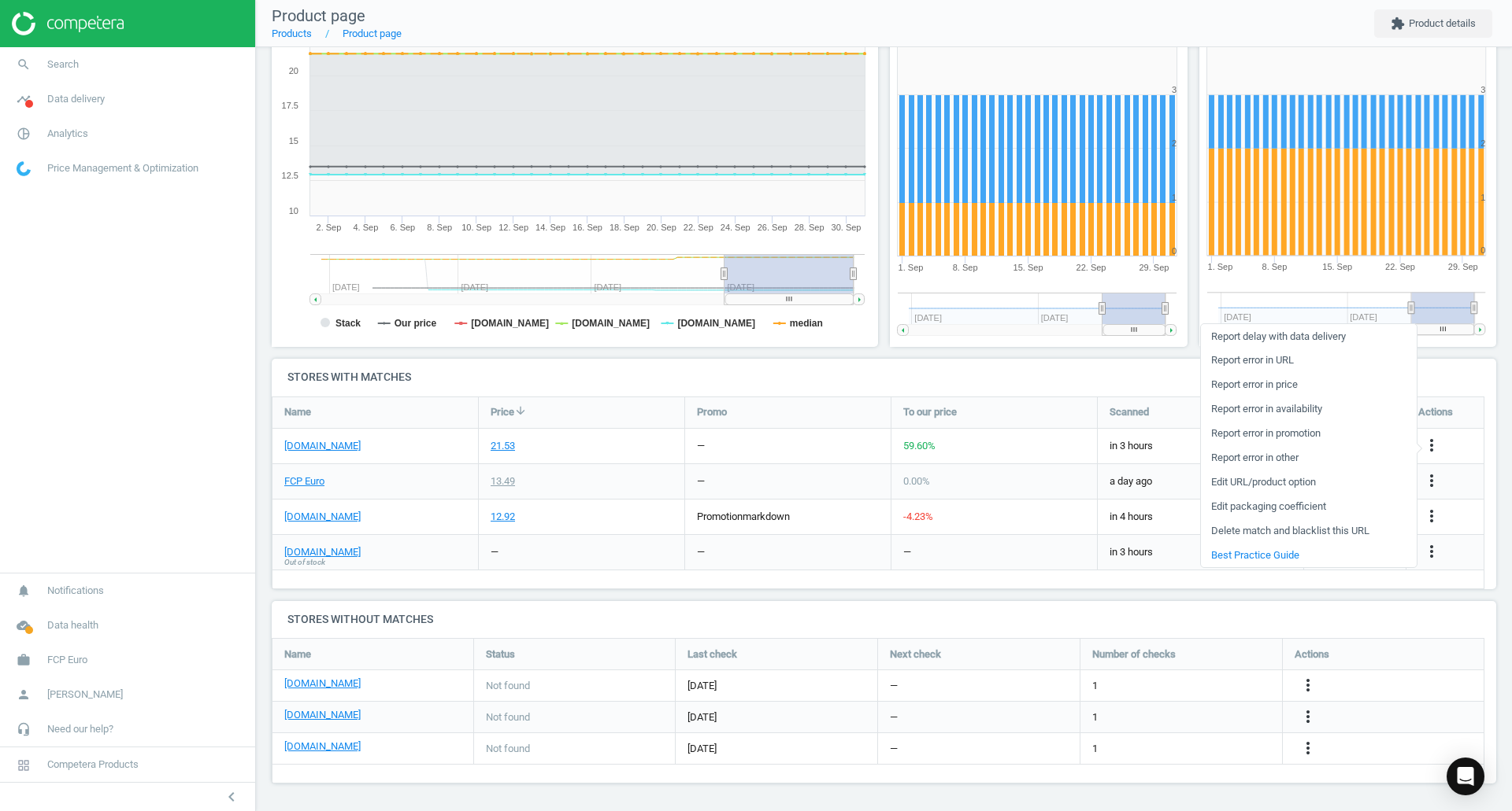
click at [1255, 363] on link "Report error in URL" at bounding box center [1309, 361] width 215 height 24
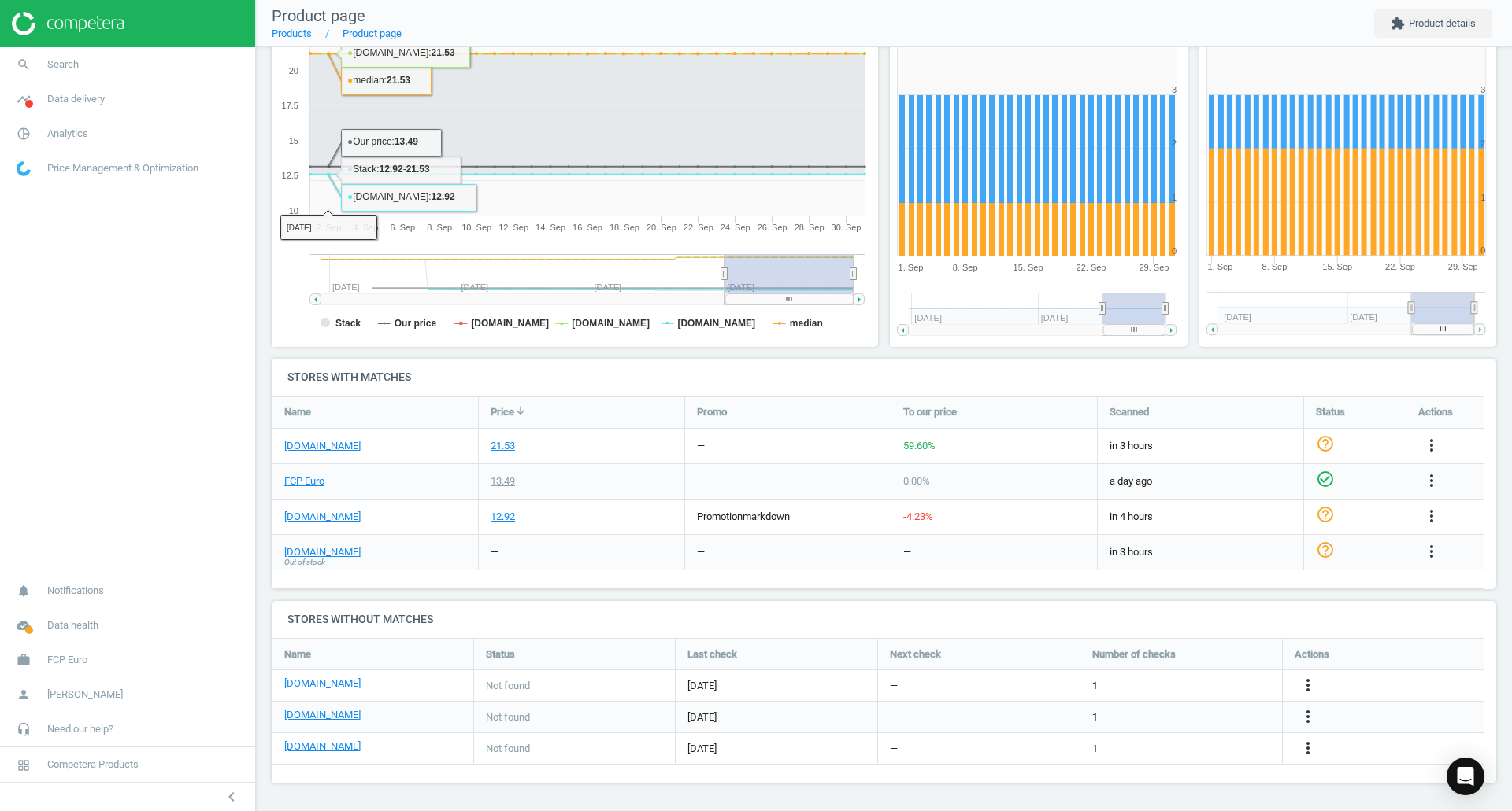
click at [97, 54] on link "search Search" at bounding box center [127, 64] width 255 height 35
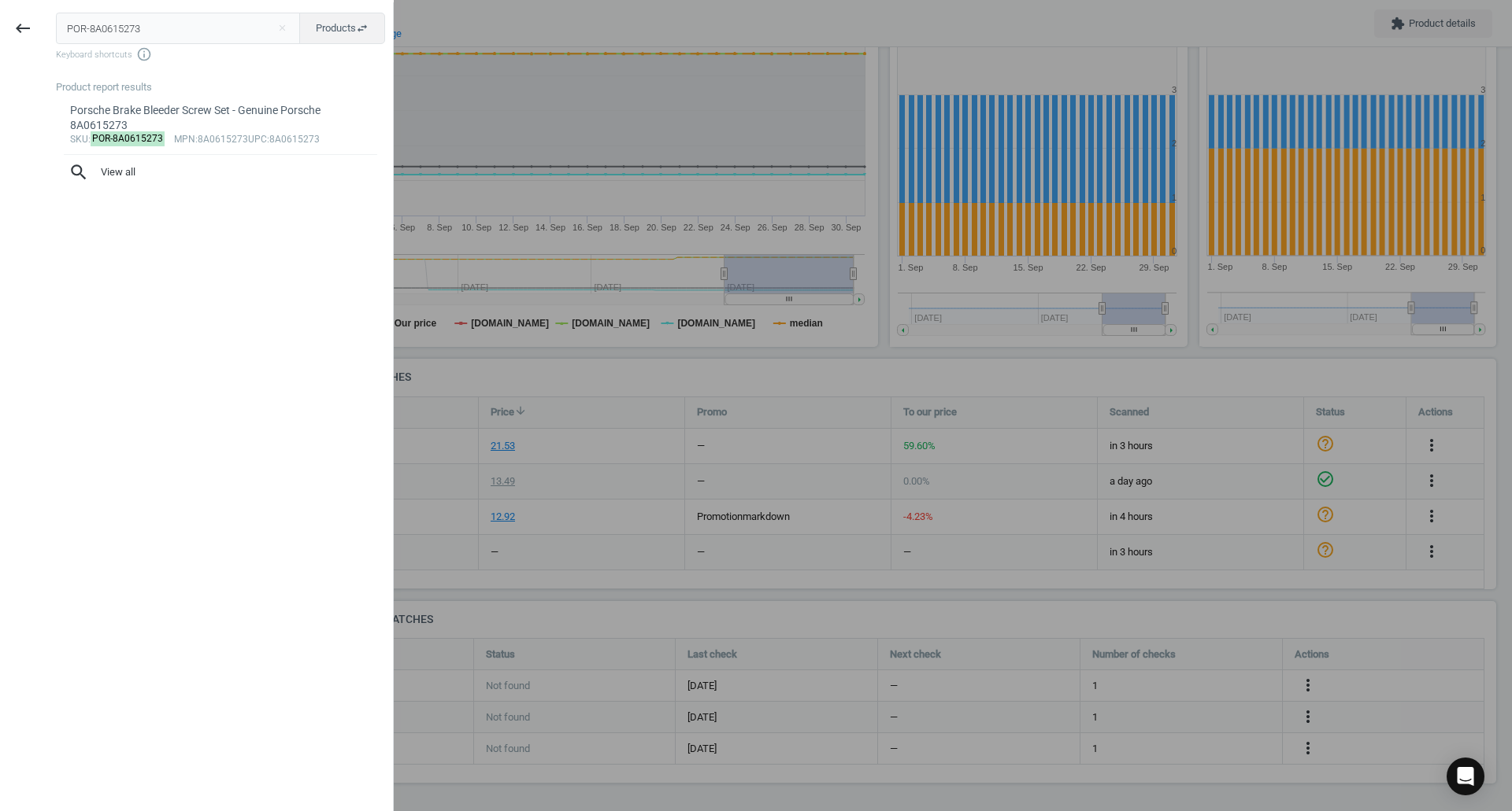
click at [170, 37] on input "POR-8A0615273" at bounding box center [178, 28] width 245 height 32
type input "PPS-61430241"
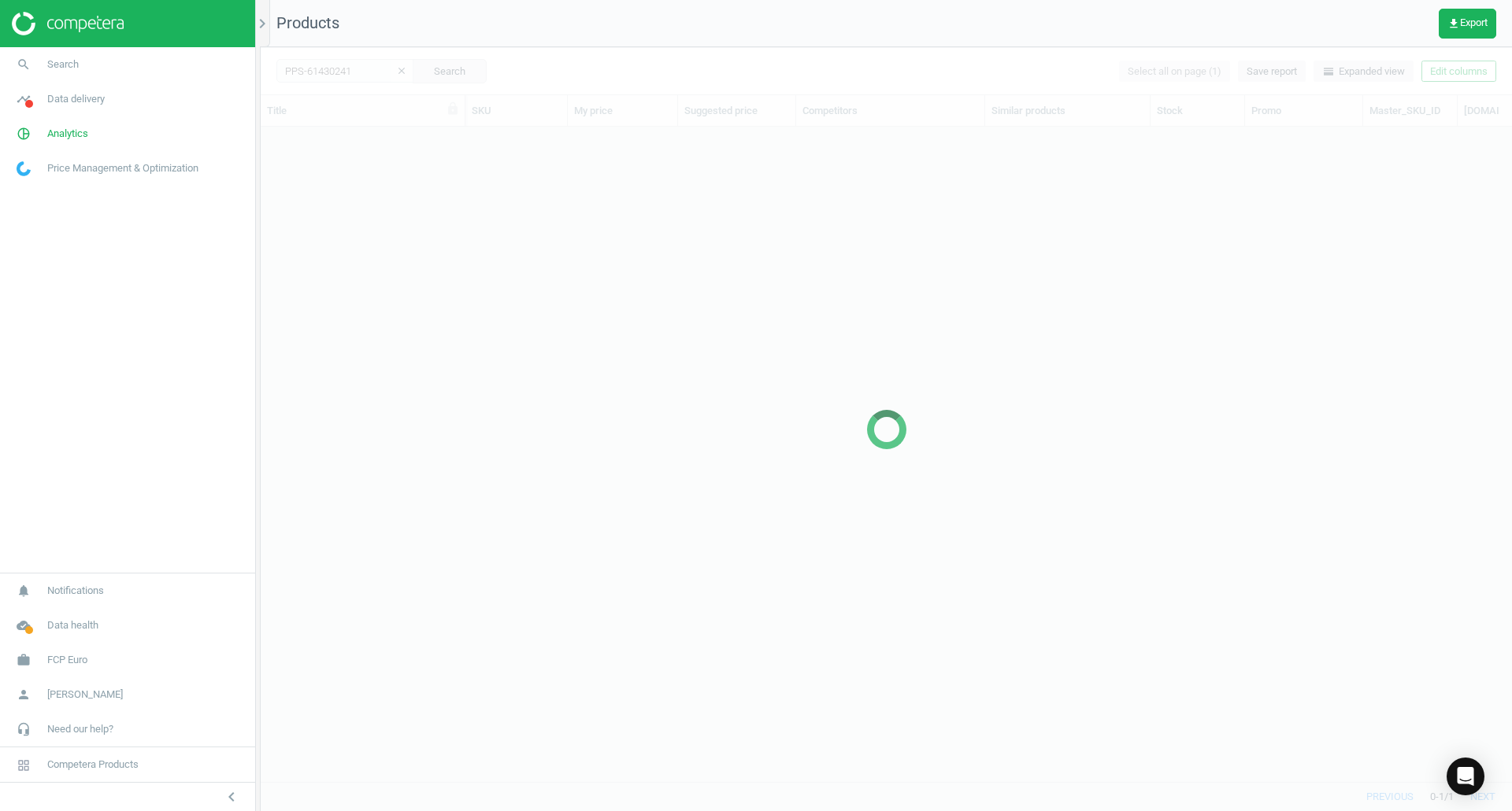
scroll to position [631, 1239]
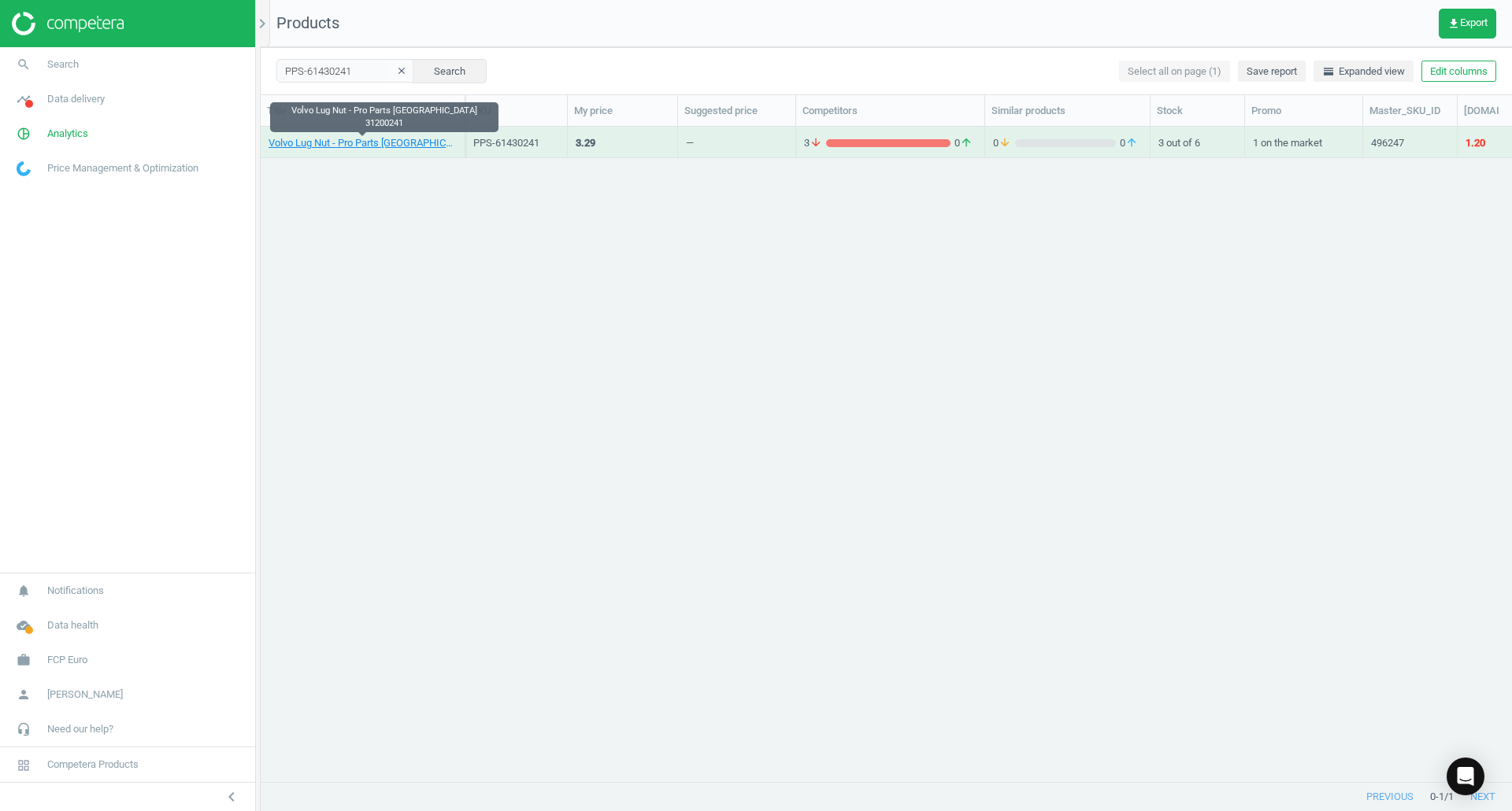
click at [301, 146] on link "Volvo Lug Nut - Pro Parts Sweden 31200241" at bounding box center [363, 142] width 188 height 14
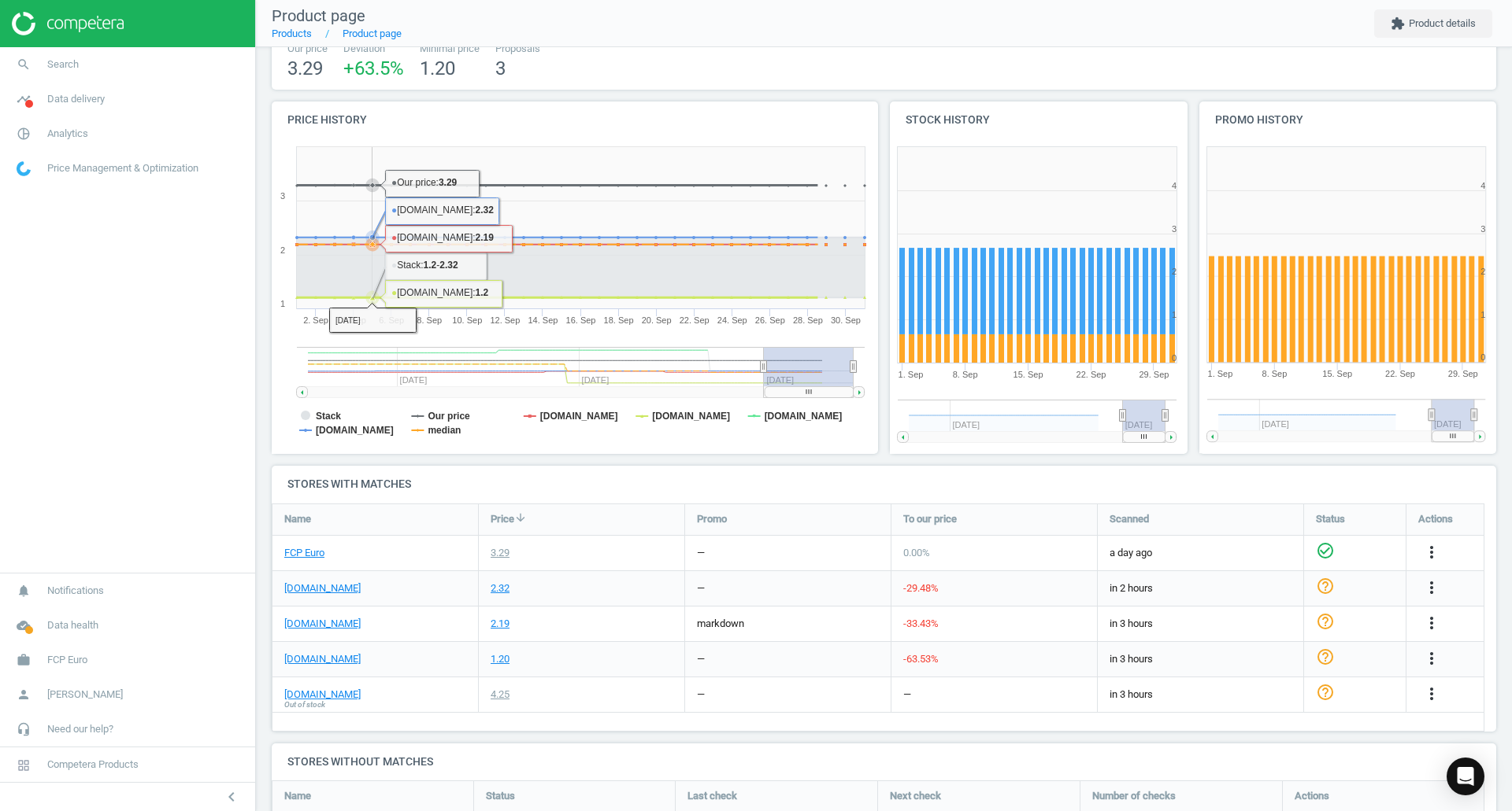
scroll to position [130, 0]
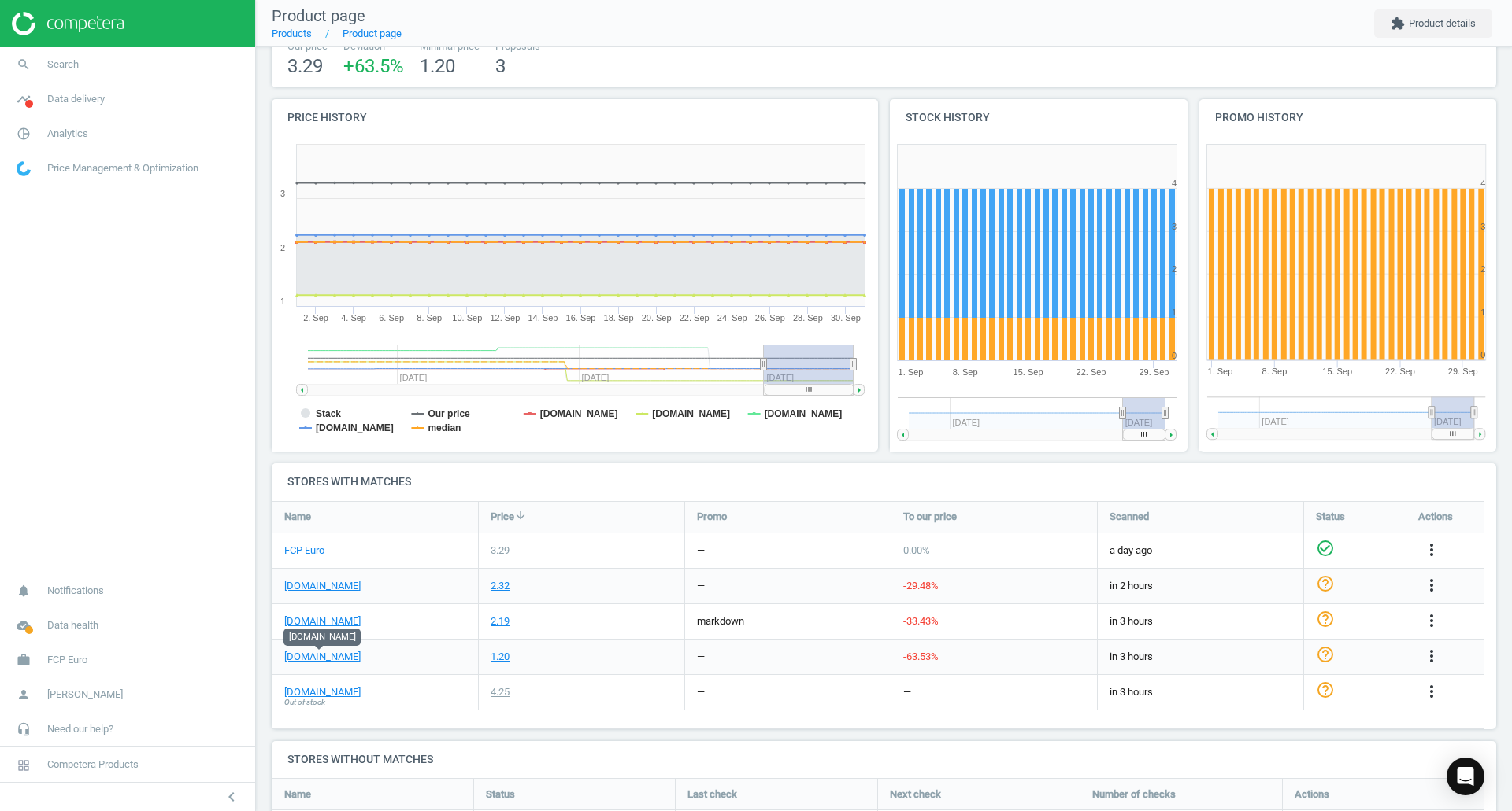
drag, startPoint x: 320, startPoint y: 659, endPoint x: 293, endPoint y: 660, distance: 27.0
click at [293, 660] on link "eeuroparts.com" at bounding box center [322, 656] width 77 height 14
click at [308, 545] on link "FCP Euro" at bounding box center [304, 551] width 40 height 14
click at [130, 67] on link "search Search" at bounding box center [127, 64] width 255 height 35
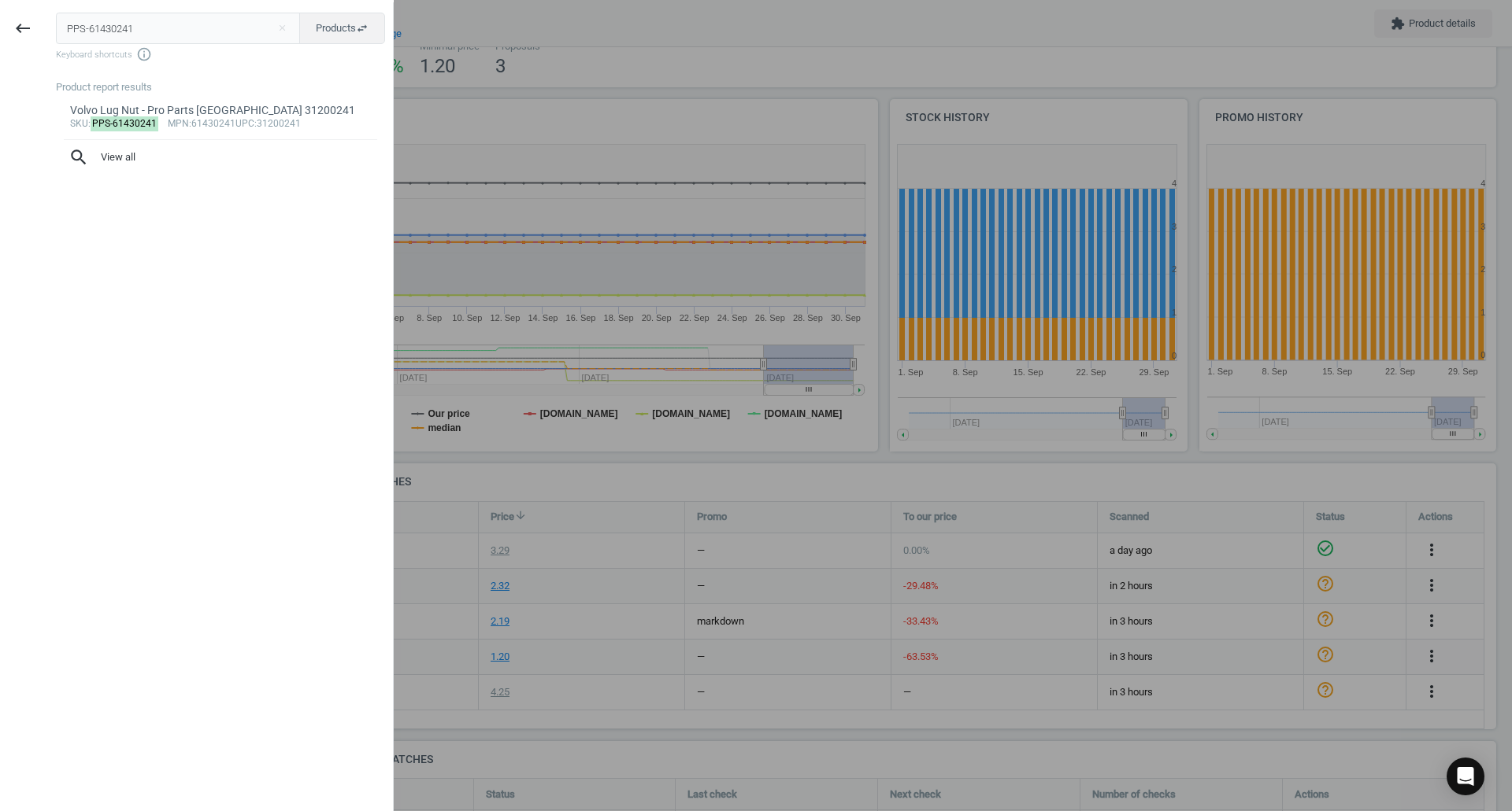
click at [126, 26] on input "PPS-61430241" at bounding box center [178, 28] width 245 height 32
type input "PPS-82438009"
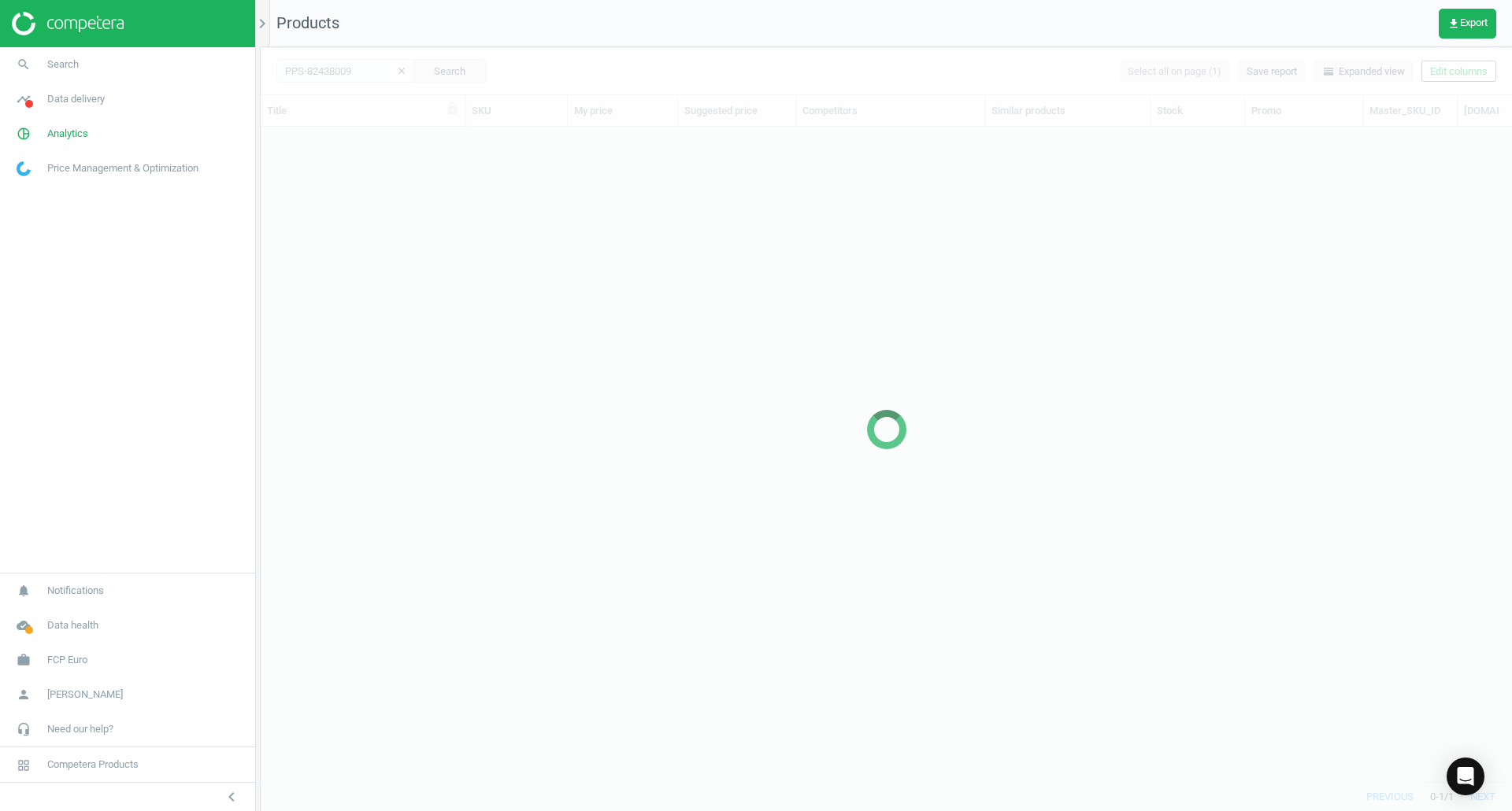
scroll to position [631, 1239]
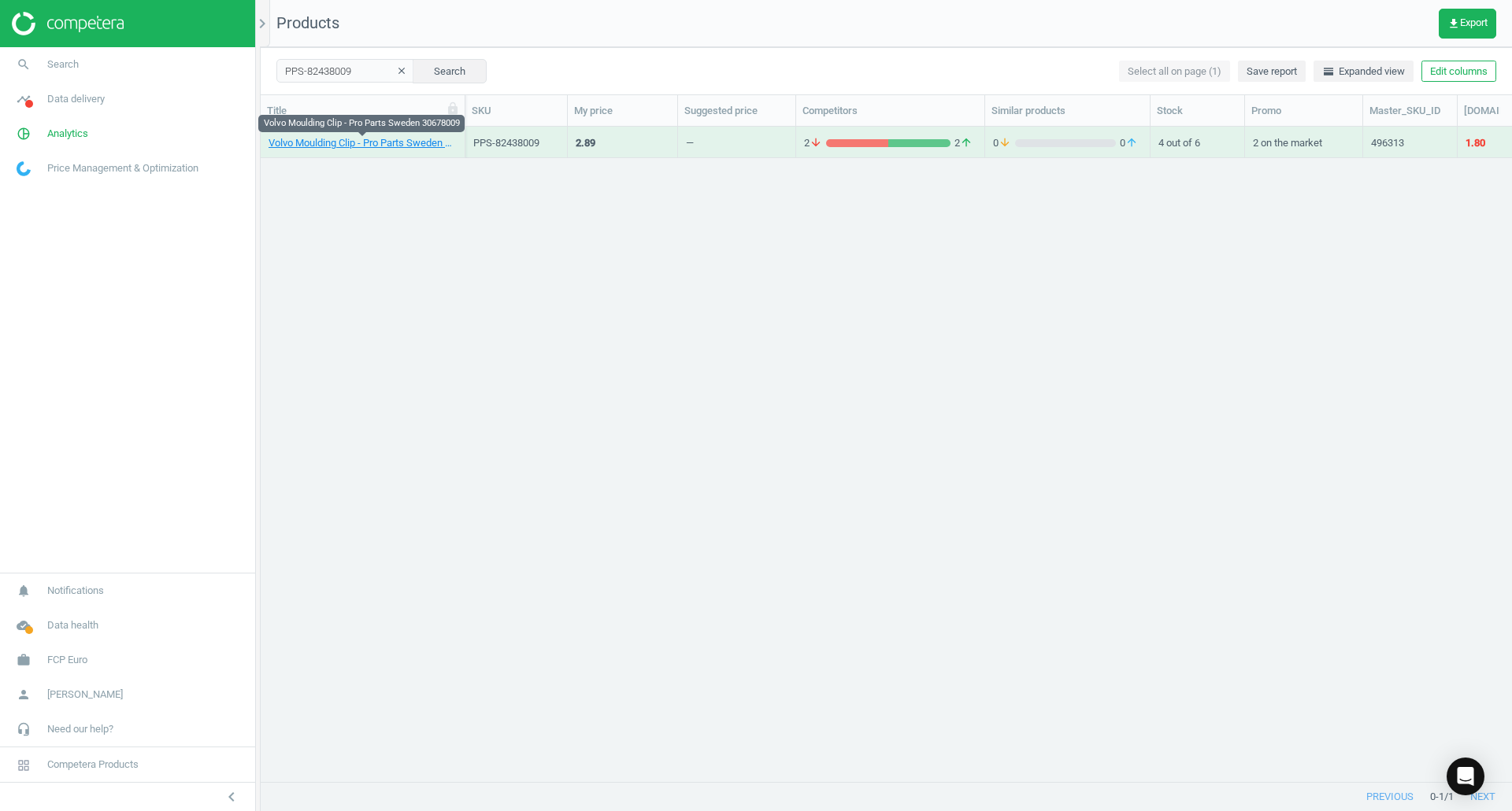
click at [324, 145] on link "Volvo Moulding Clip - Pro Parts Sweden 30678009" at bounding box center [363, 142] width 188 height 14
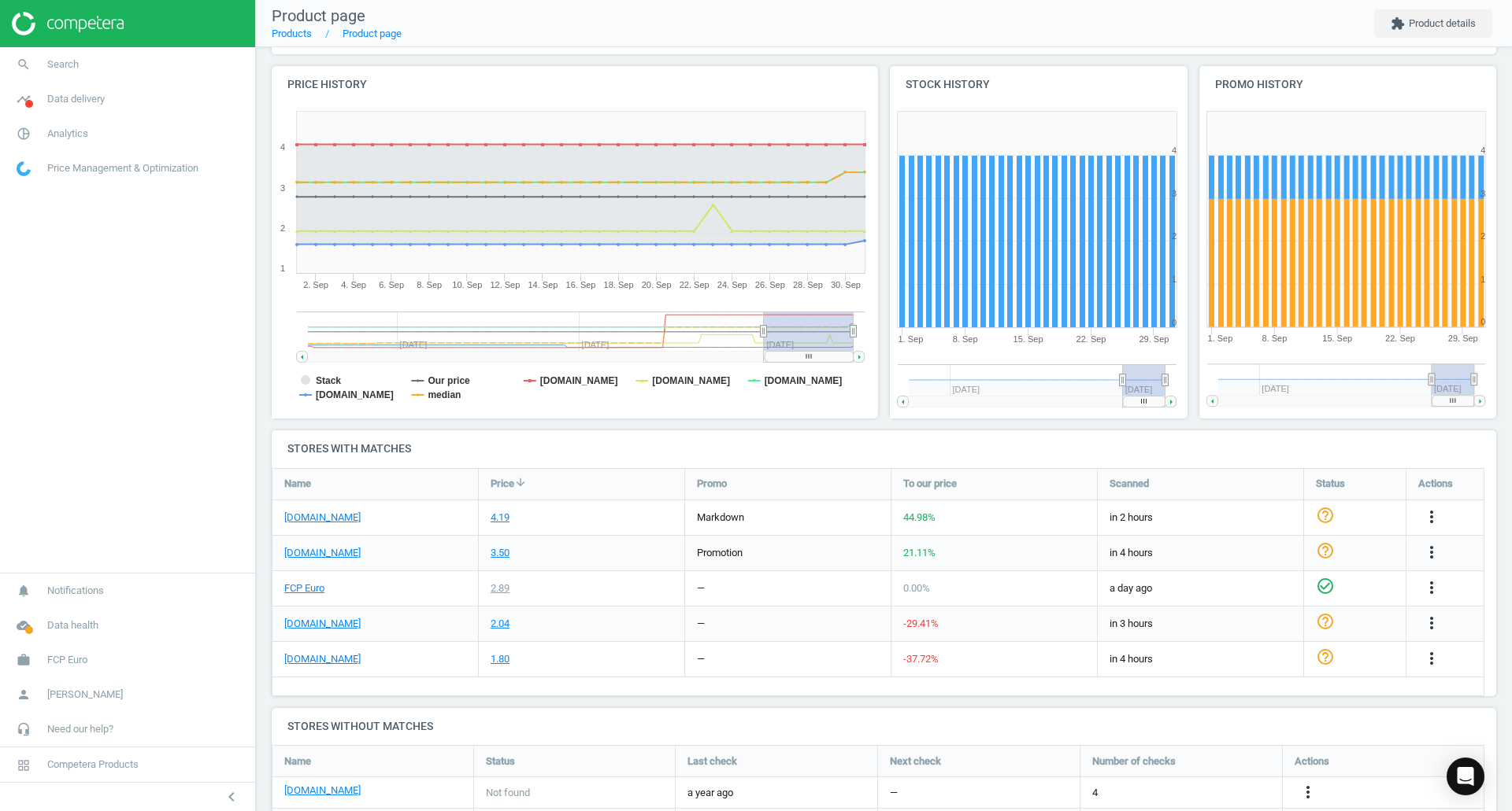
scroll to position [239, 0]
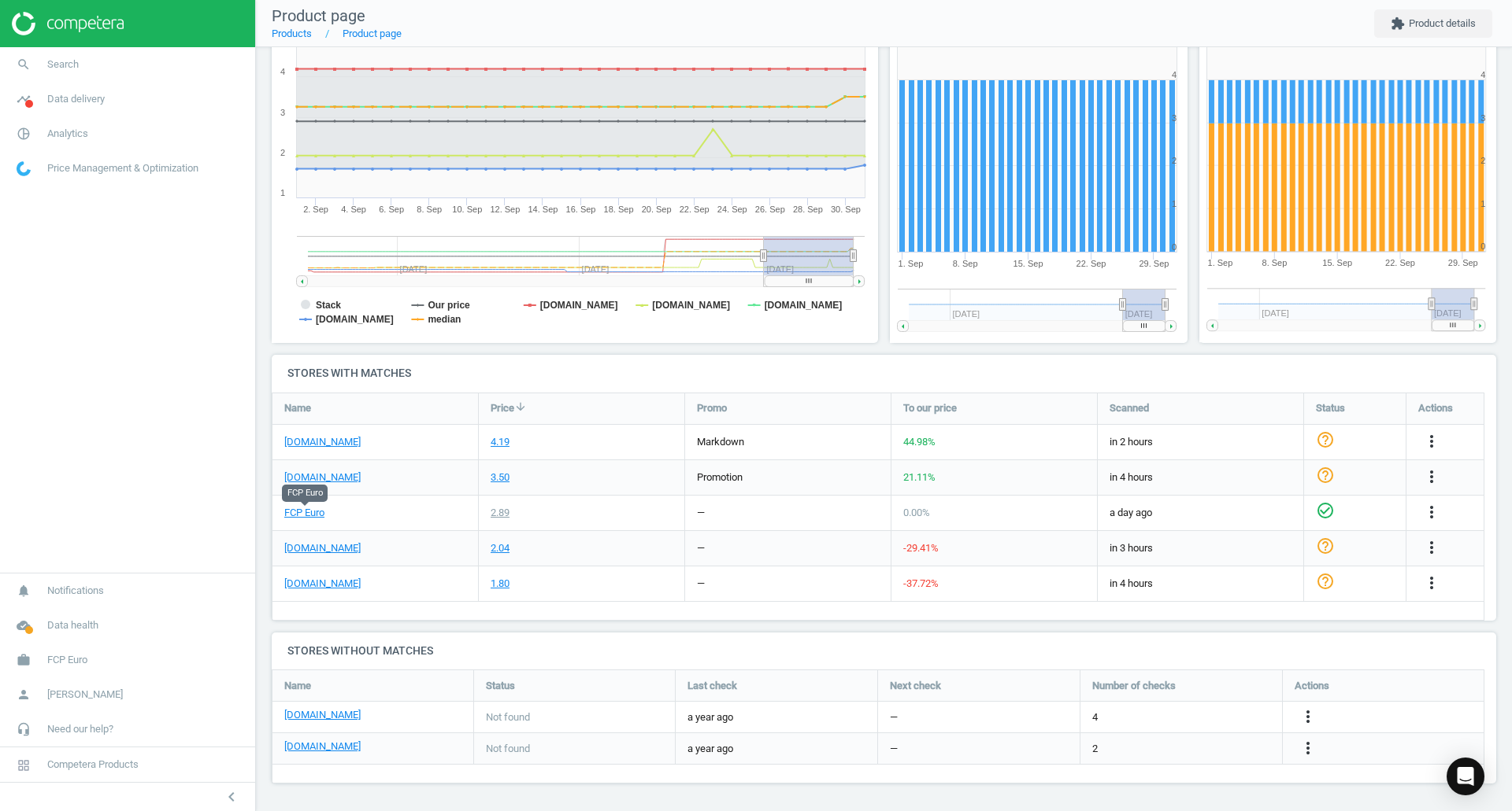
click at [313, 514] on link "FCP Euro" at bounding box center [304, 512] width 40 height 14
click at [338, 578] on link "eeuroparts.com" at bounding box center [322, 583] width 77 height 14
click at [160, 50] on link "search Search" at bounding box center [127, 64] width 255 height 35
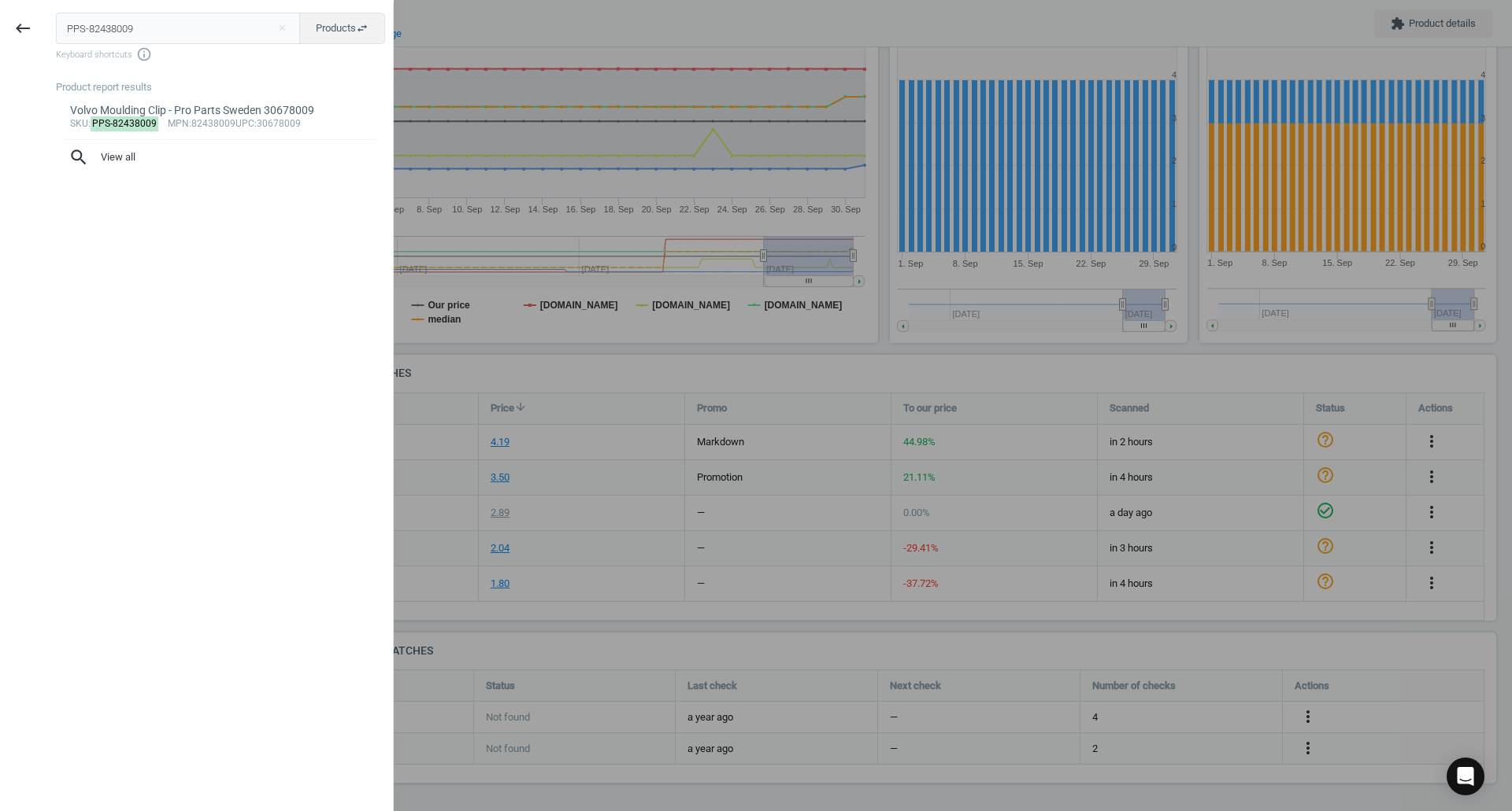
click at [200, 20] on input "PPS-82438009" at bounding box center [178, 28] width 245 height 32
type input "REI-407674100"
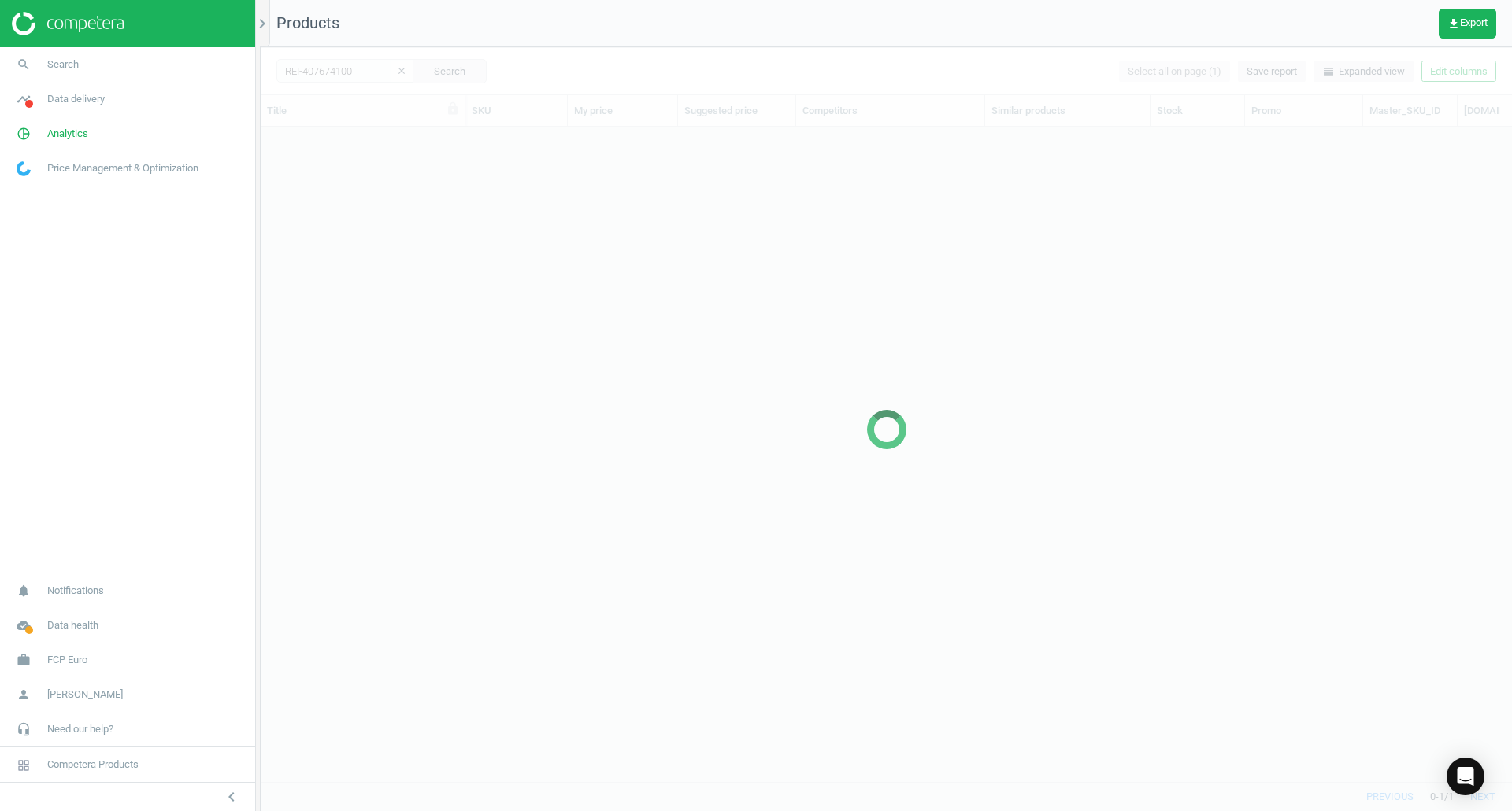
scroll to position [631, 1239]
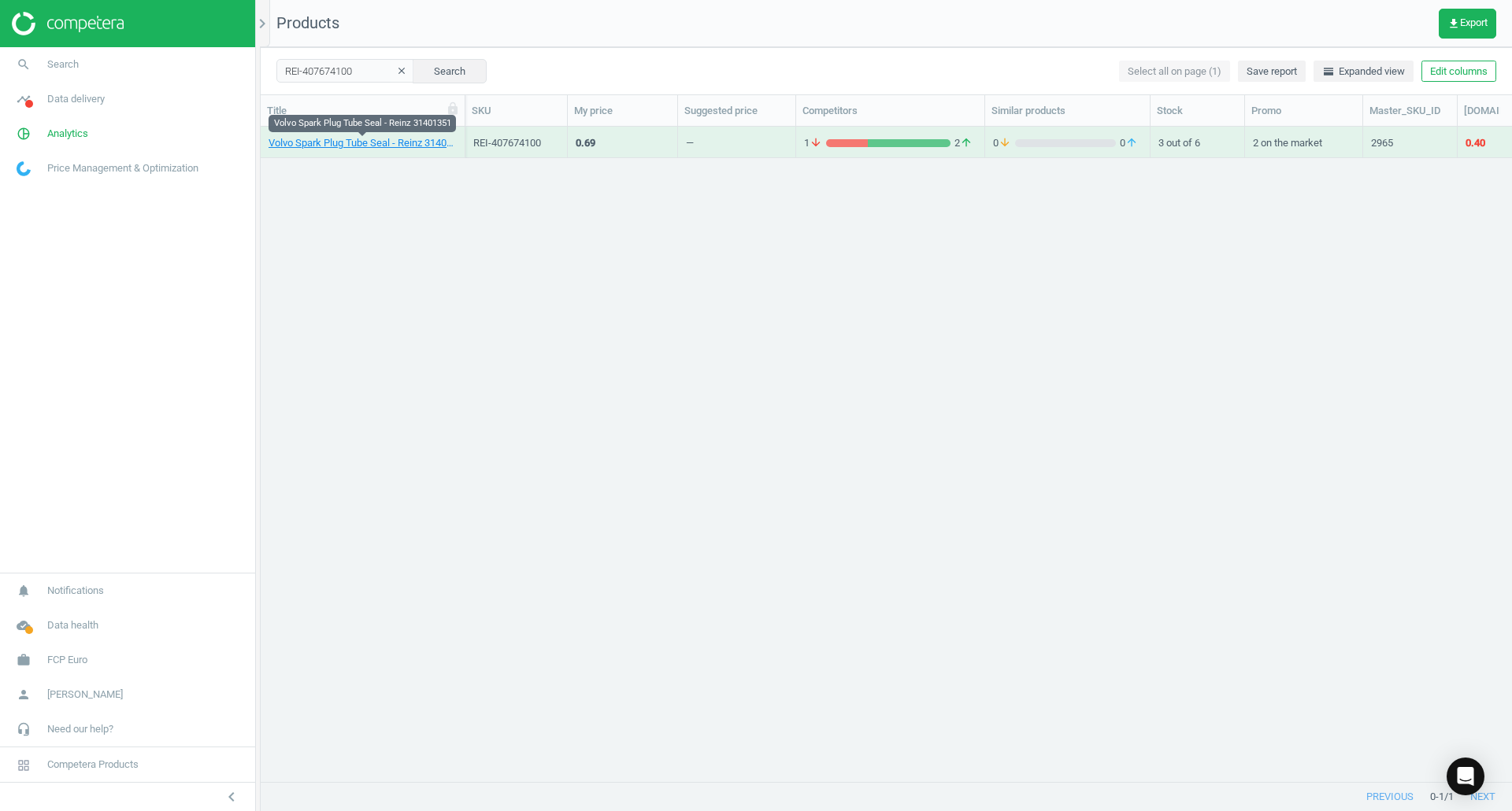
click at [333, 145] on link "Volvo Spark Plug Tube Seal - Reinz 31401351" at bounding box center [363, 142] width 188 height 14
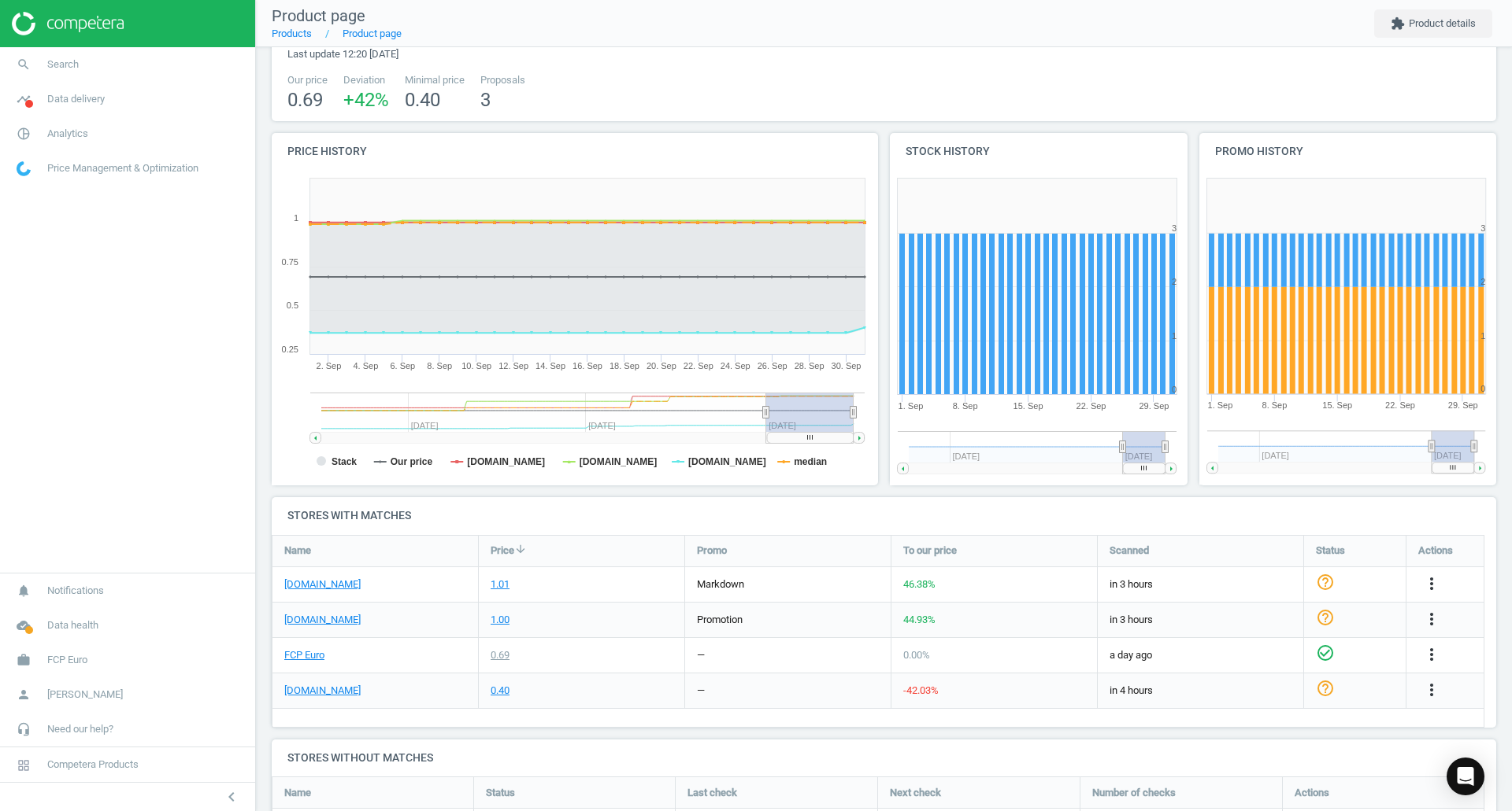
scroll to position [79, 0]
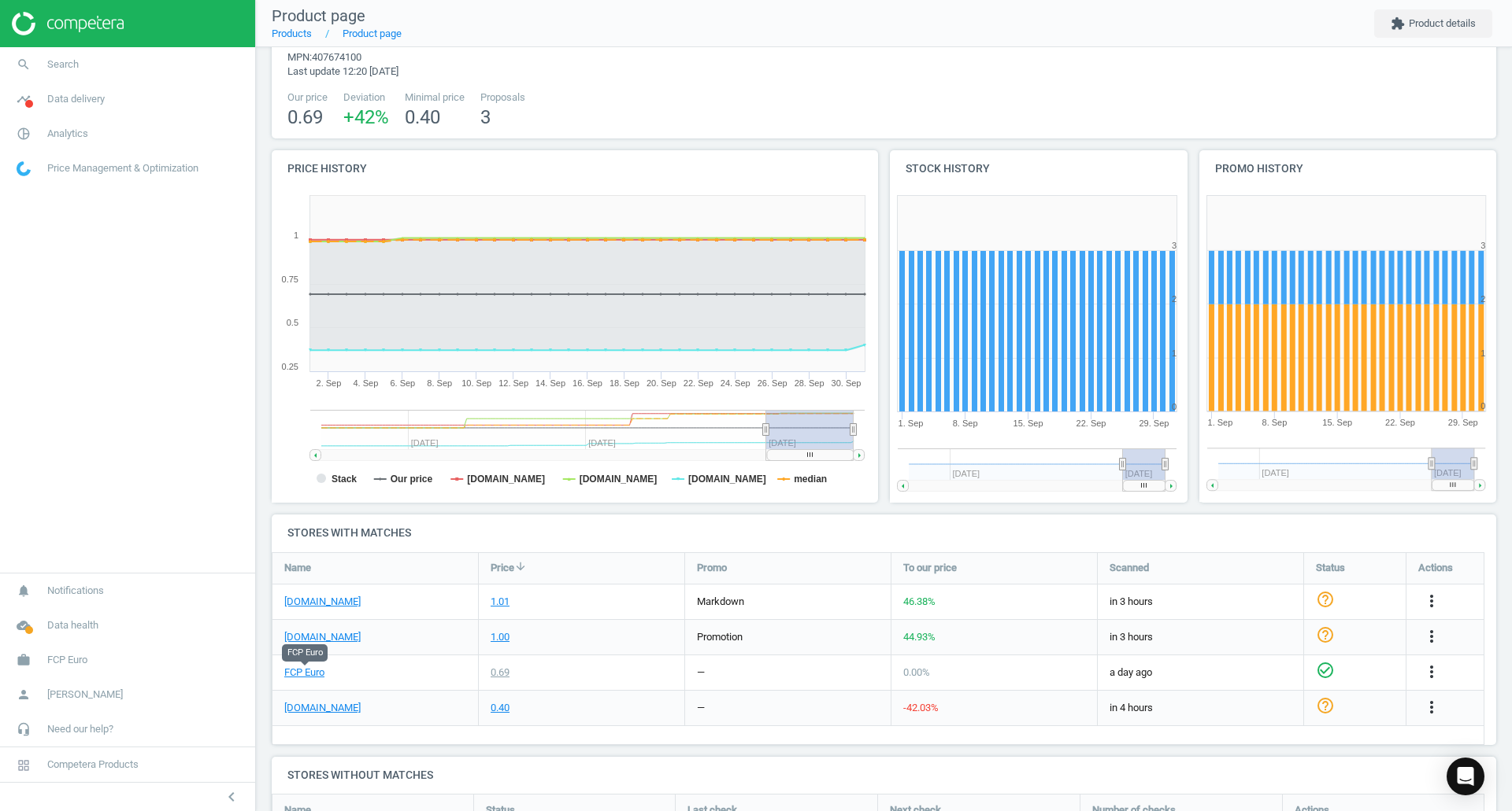
click at [308, 671] on link "FCP Euro" at bounding box center [304, 672] width 40 height 14
click at [310, 707] on link "eeuroparts.com" at bounding box center [322, 708] width 77 height 14
click at [34, 72] on icon "search" at bounding box center [23, 65] width 30 height 30
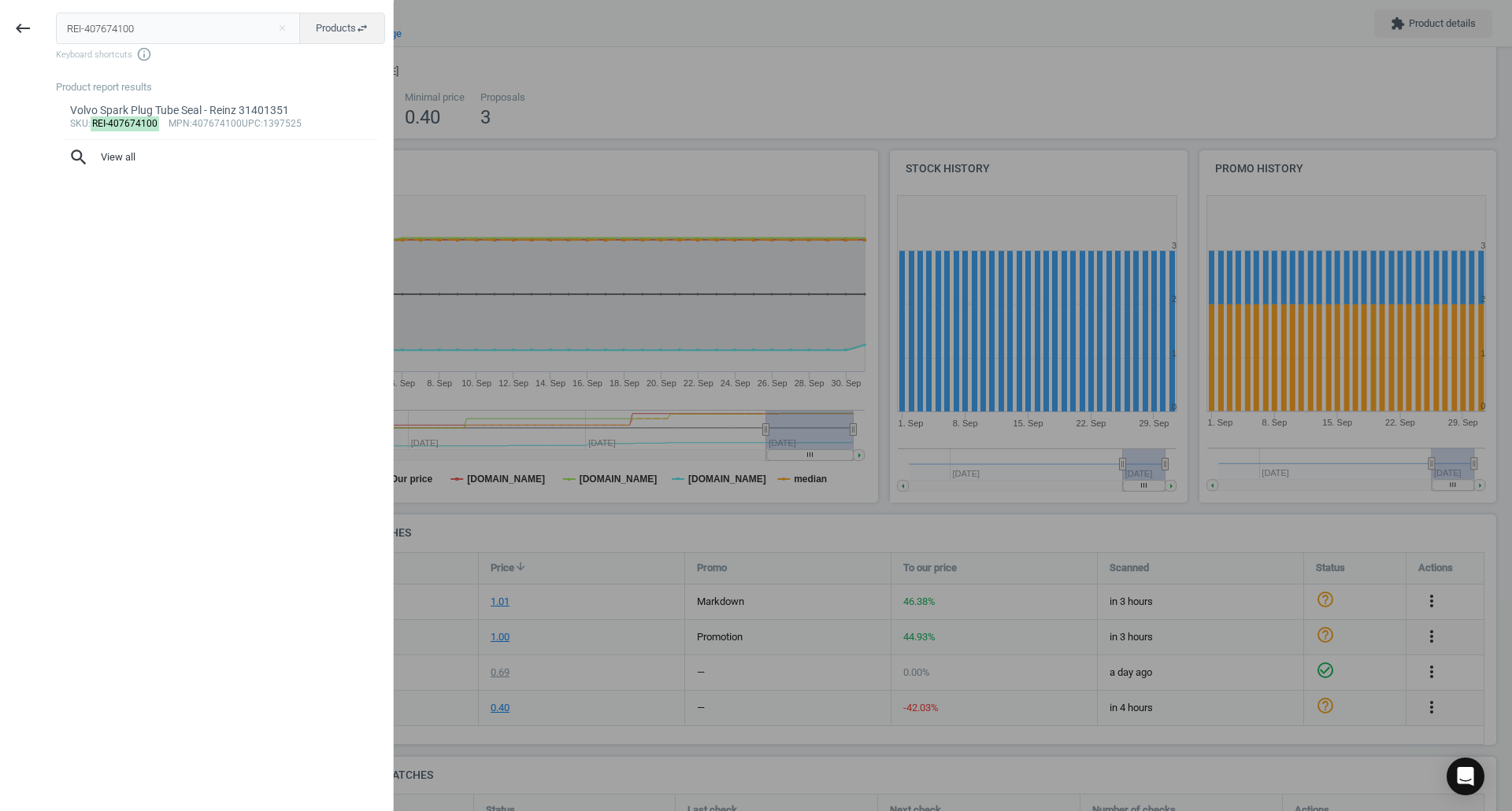
click at [245, 17] on input "REI-407674100" at bounding box center [178, 28] width 245 height 32
type input "REI-703733300"
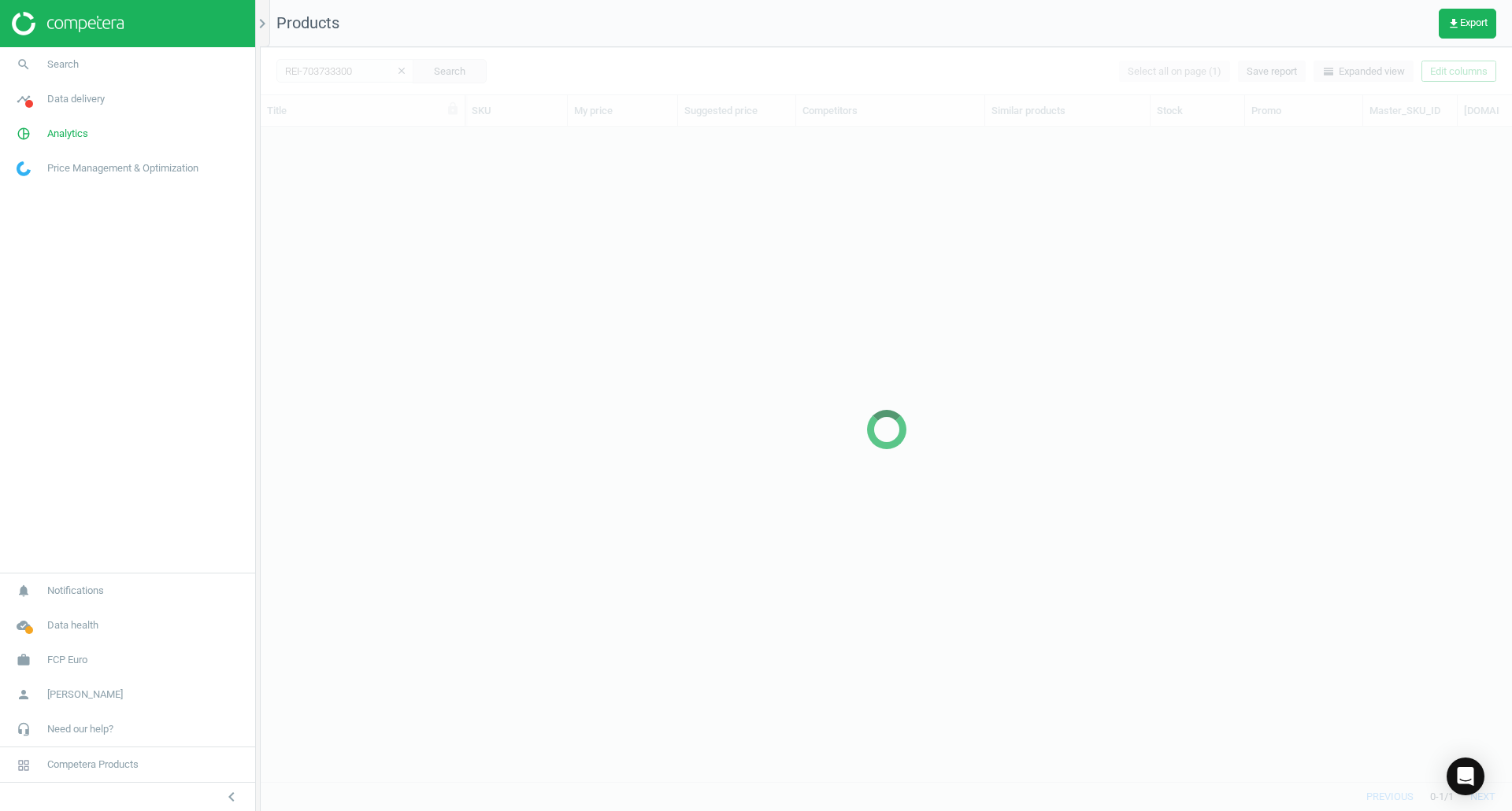
scroll to position [631, 1239]
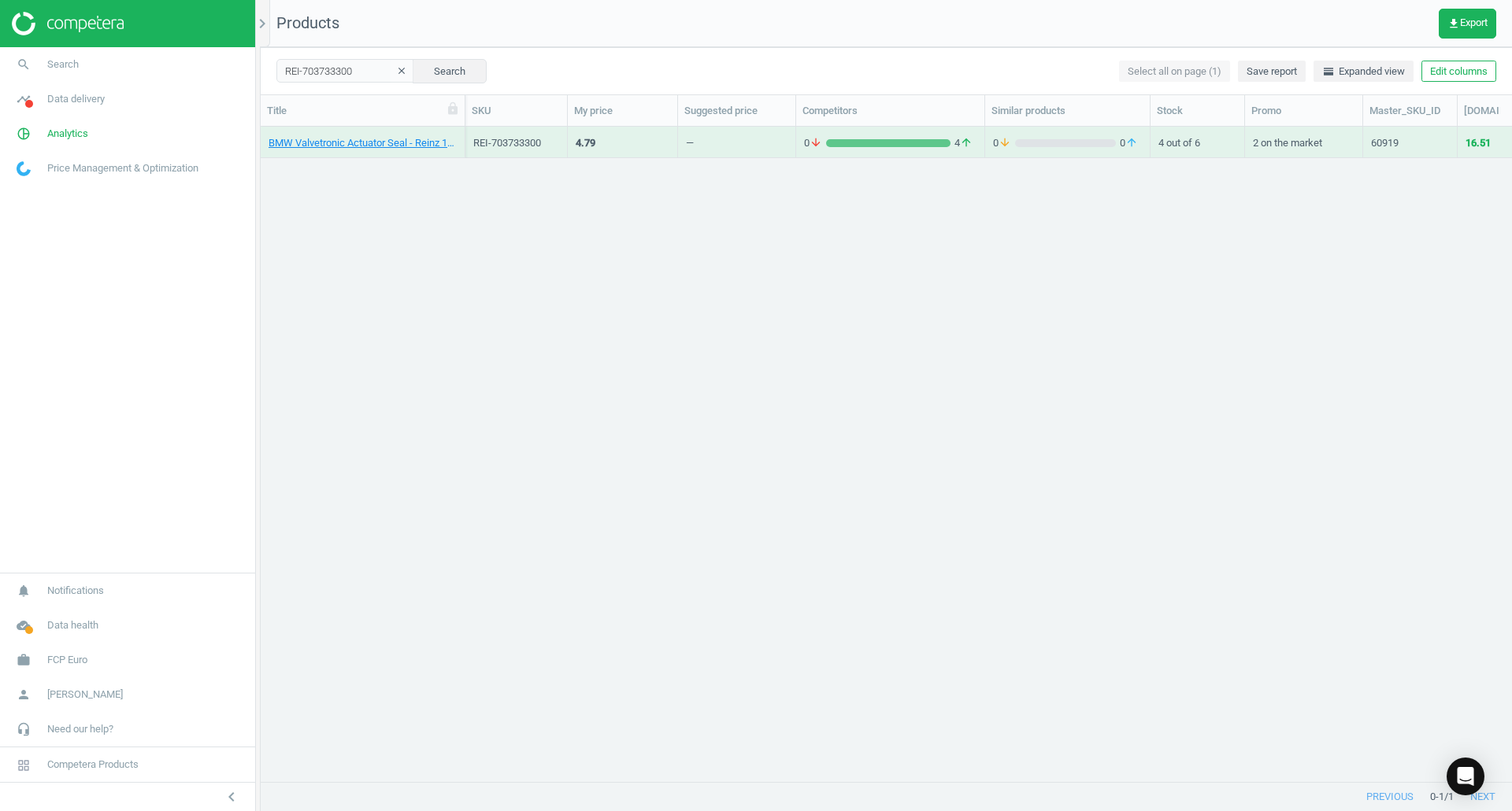
click at [396, 140] on link "BMW Valvetronic Actuator Seal - Reinz 11127518420" at bounding box center [363, 142] width 188 height 14
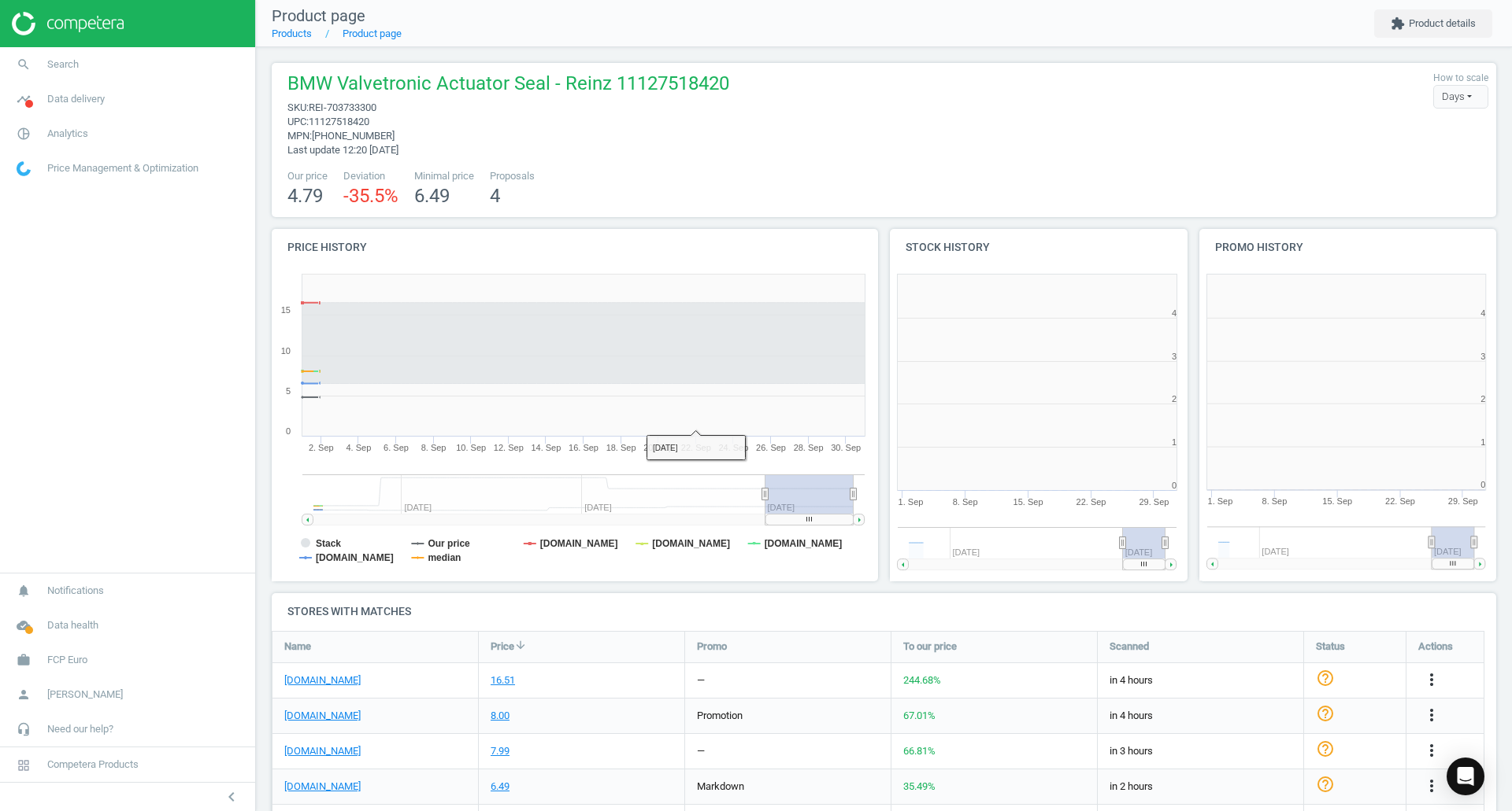
scroll to position [339, 319]
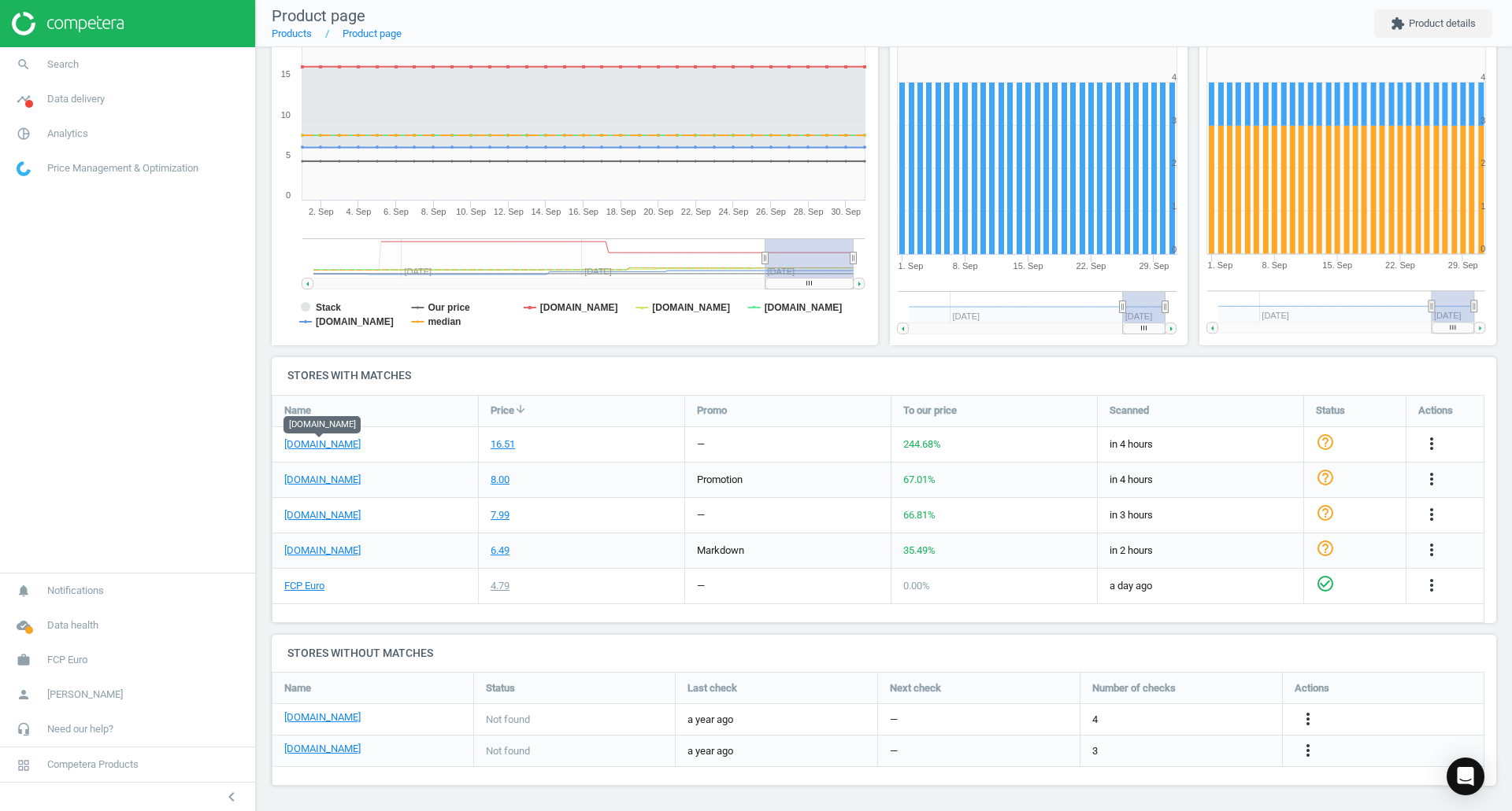
click at [319, 448] on link "eeuroparts.com" at bounding box center [322, 444] width 77 height 14
click at [312, 593] on link "FCP Euro" at bounding box center [304, 586] width 40 height 14
click at [53, 53] on link "search Search" at bounding box center [127, 64] width 255 height 35
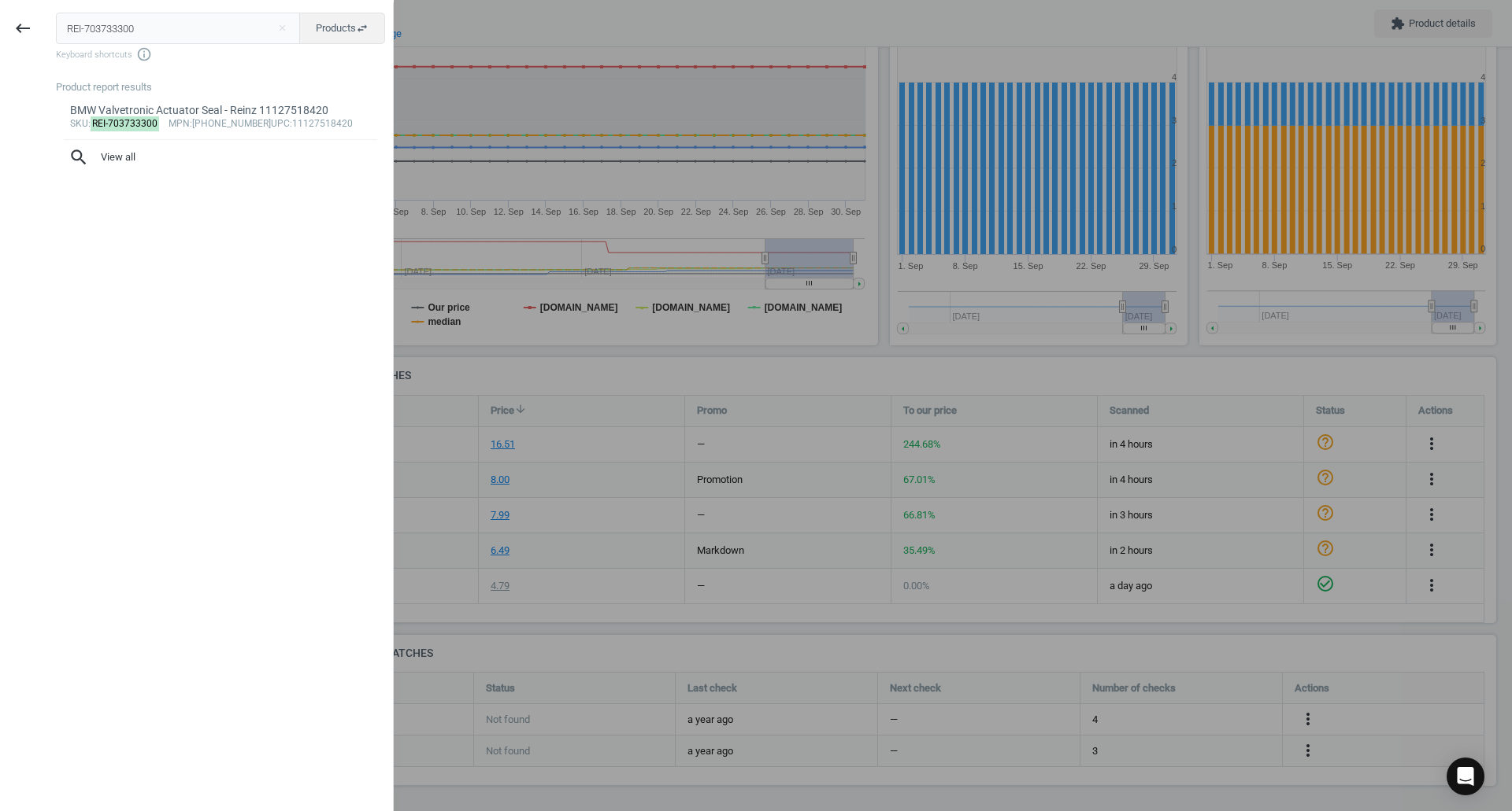
click at [170, 20] on input "REI-703733300" at bounding box center [178, 28] width 245 height 32
type input "REI-713420900"
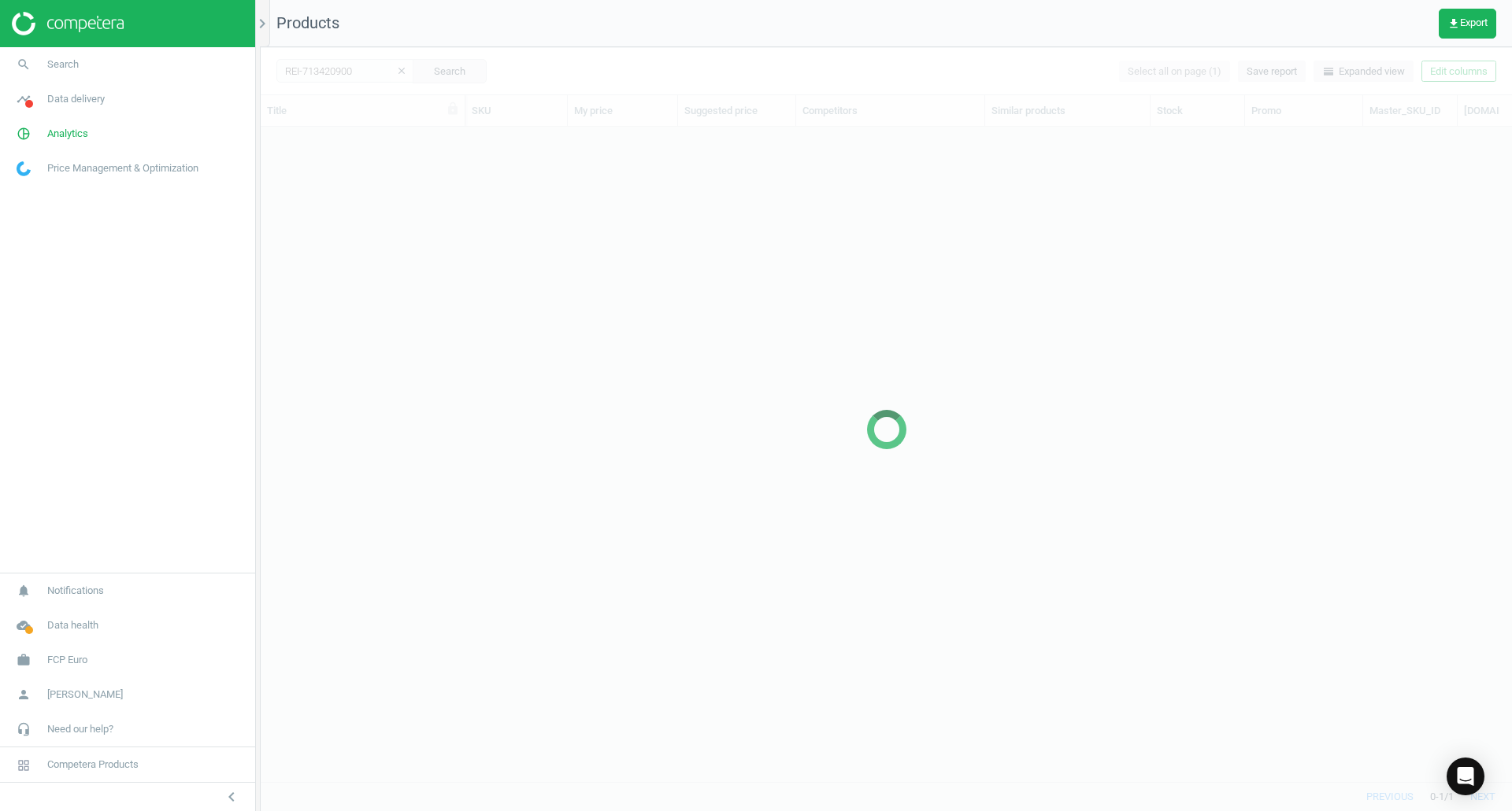
scroll to position [631, 1239]
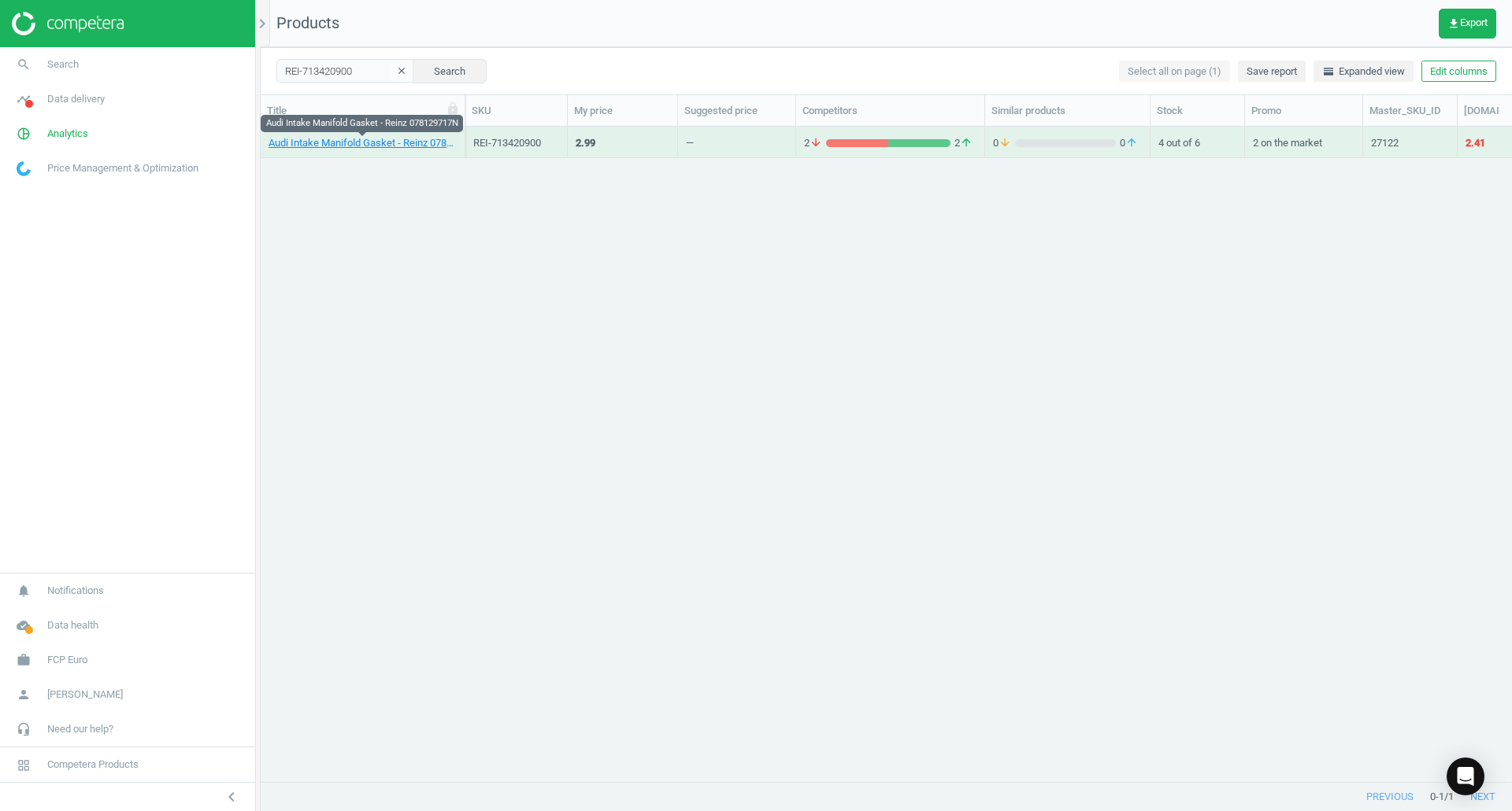
click at [303, 145] on link "Audi Intake Manifold Gasket - Reinz 078129717N" at bounding box center [363, 142] width 188 height 14
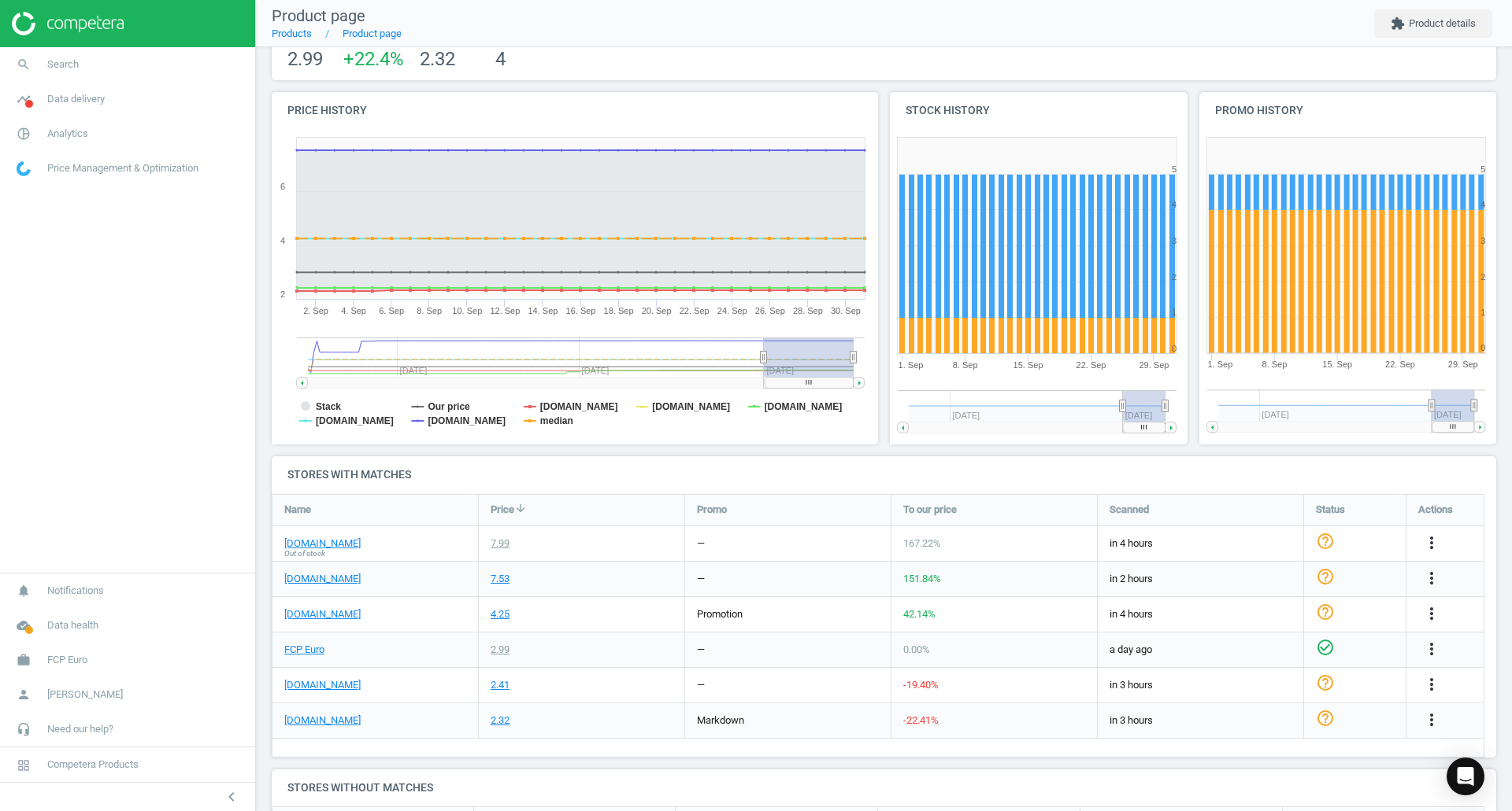
scroll to position [140, 0]
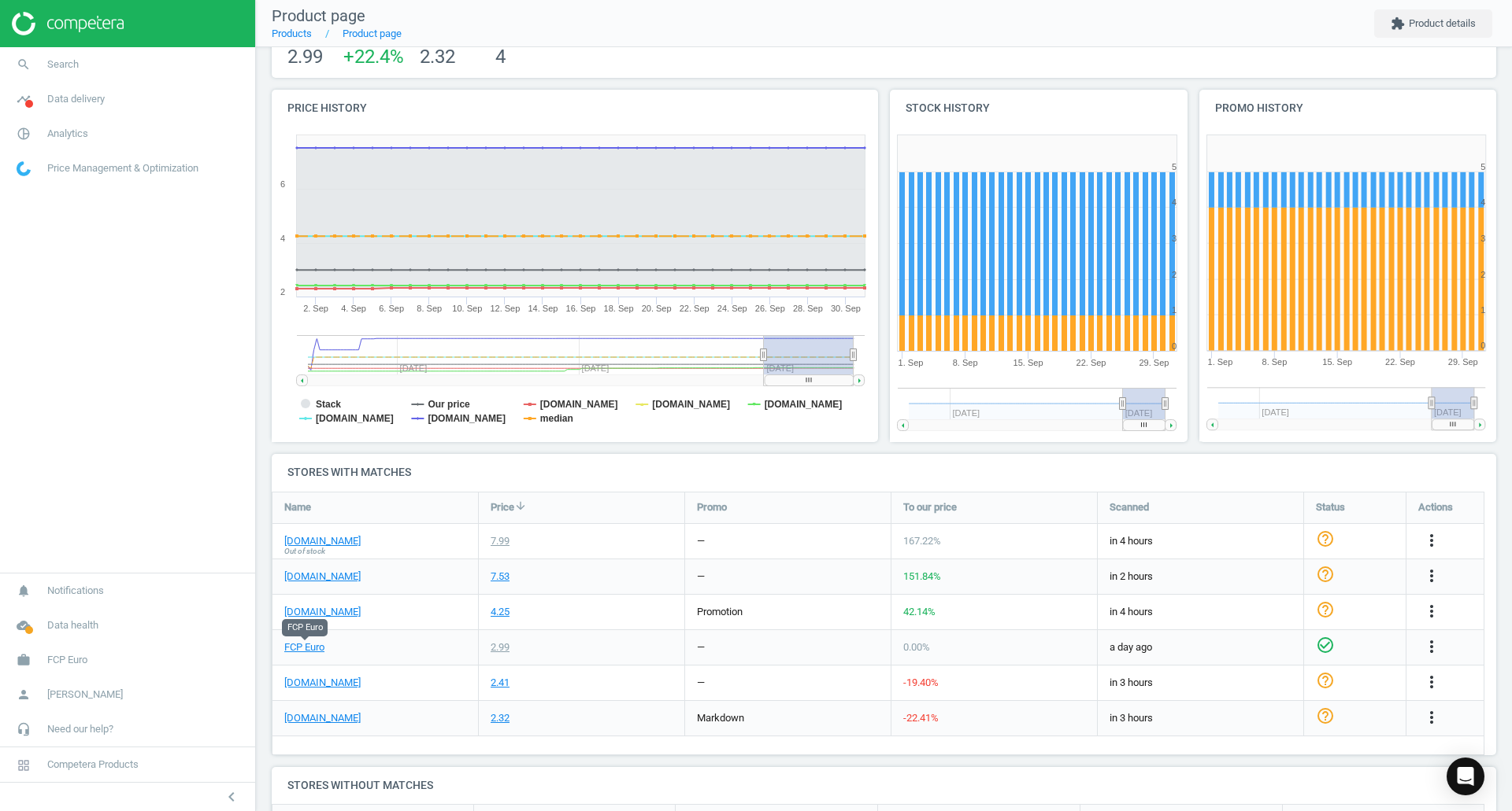
click at [313, 648] on link "FCP Euro" at bounding box center [304, 647] width 40 height 14
click at [328, 687] on link "eeuroparts.com" at bounding box center [322, 683] width 77 height 14
click at [177, 44] on div at bounding box center [127, 23] width 255 height 47
click at [187, 55] on link "search Search" at bounding box center [127, 64] width 255 height 35
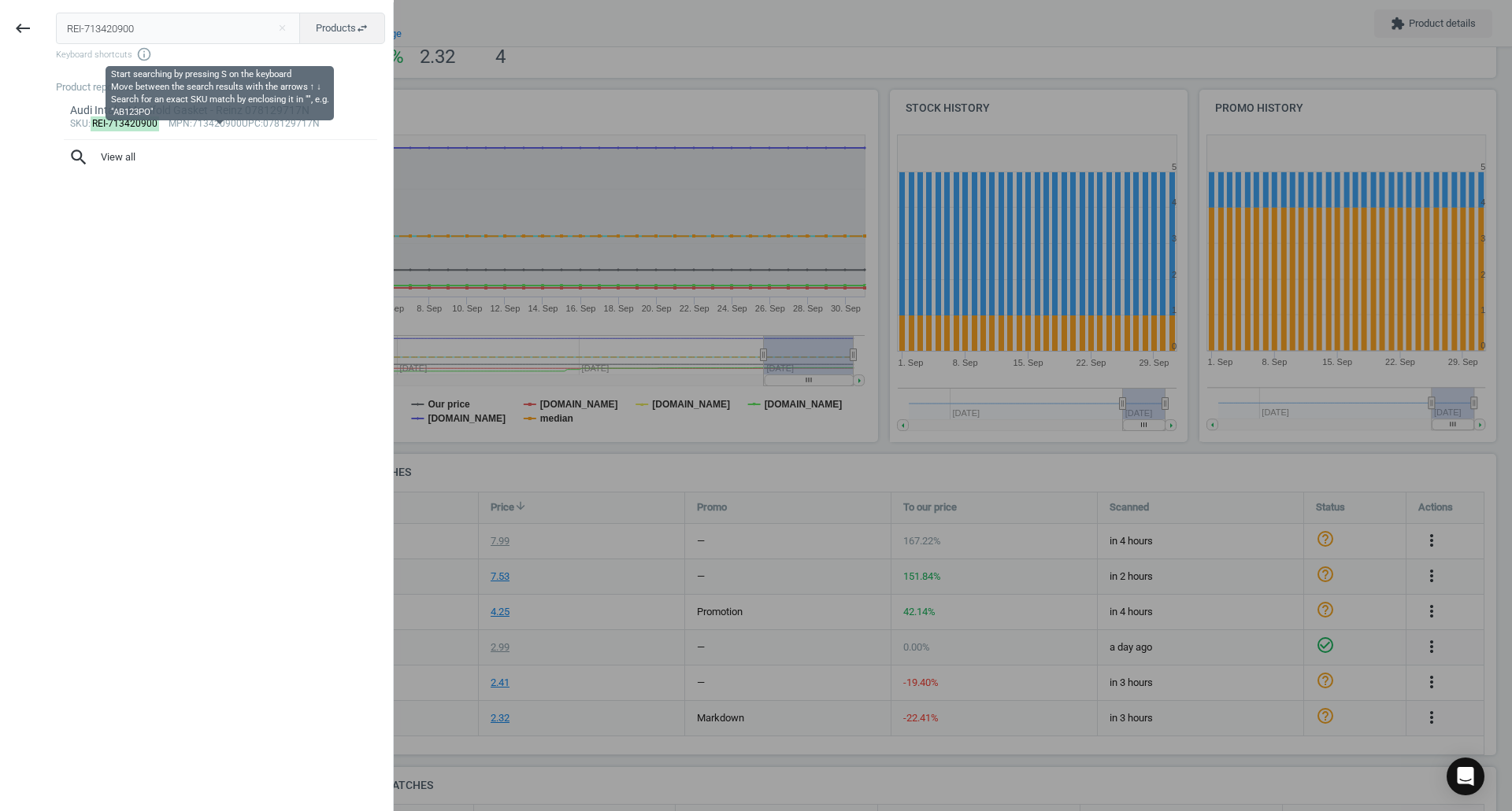
click at [237, 46] on div "REI-713420900 close Products swap_horiz Keyboard shortcuts info_outline" at bounding box center [225, 37] width 337 height 50
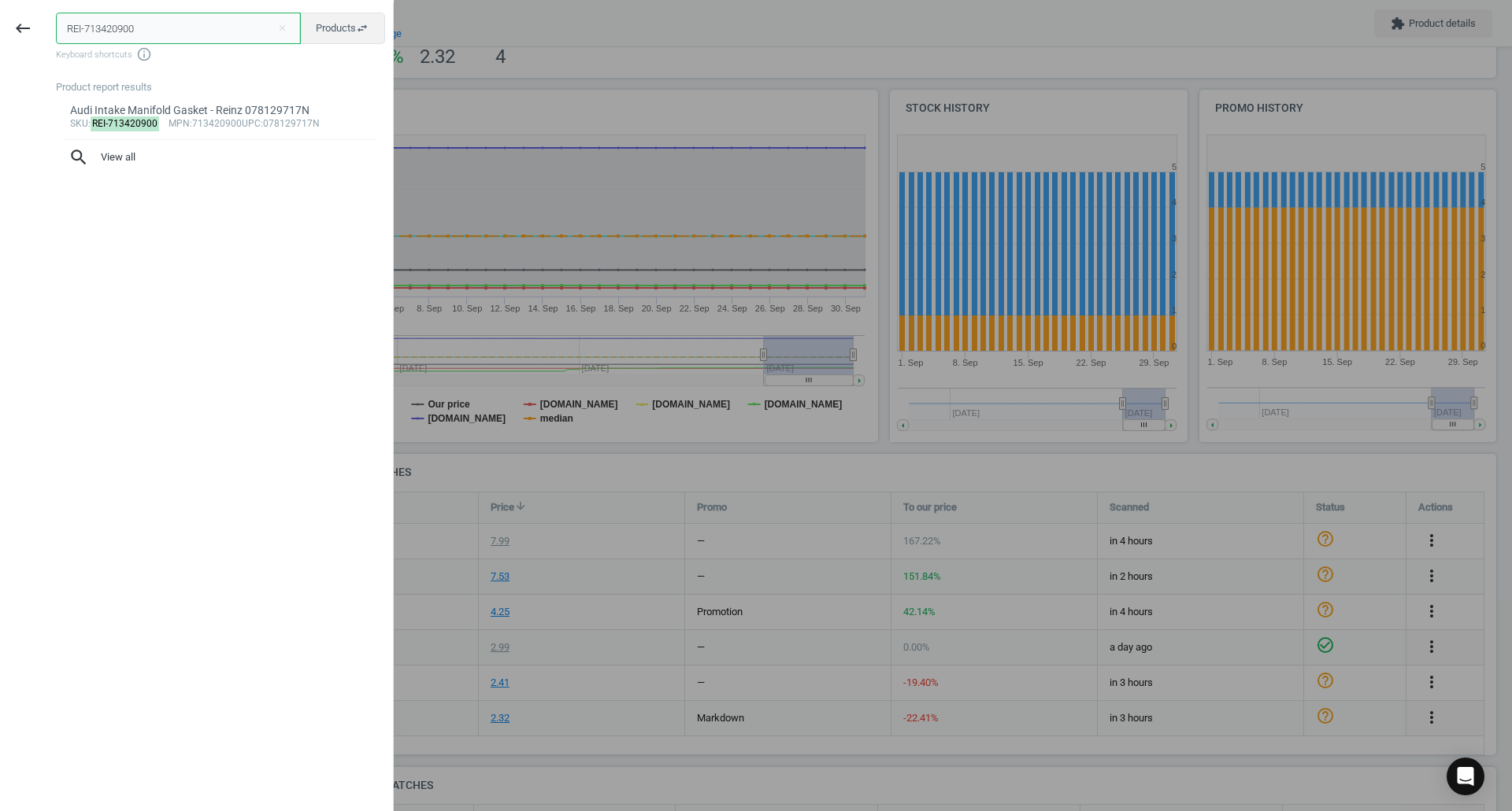
click at [217, 19] on input "REI-713420900" at bounding box center [178, 28] width 245 height 32
paste input "TRW-PHB567"
type input "TRW-PHB567"
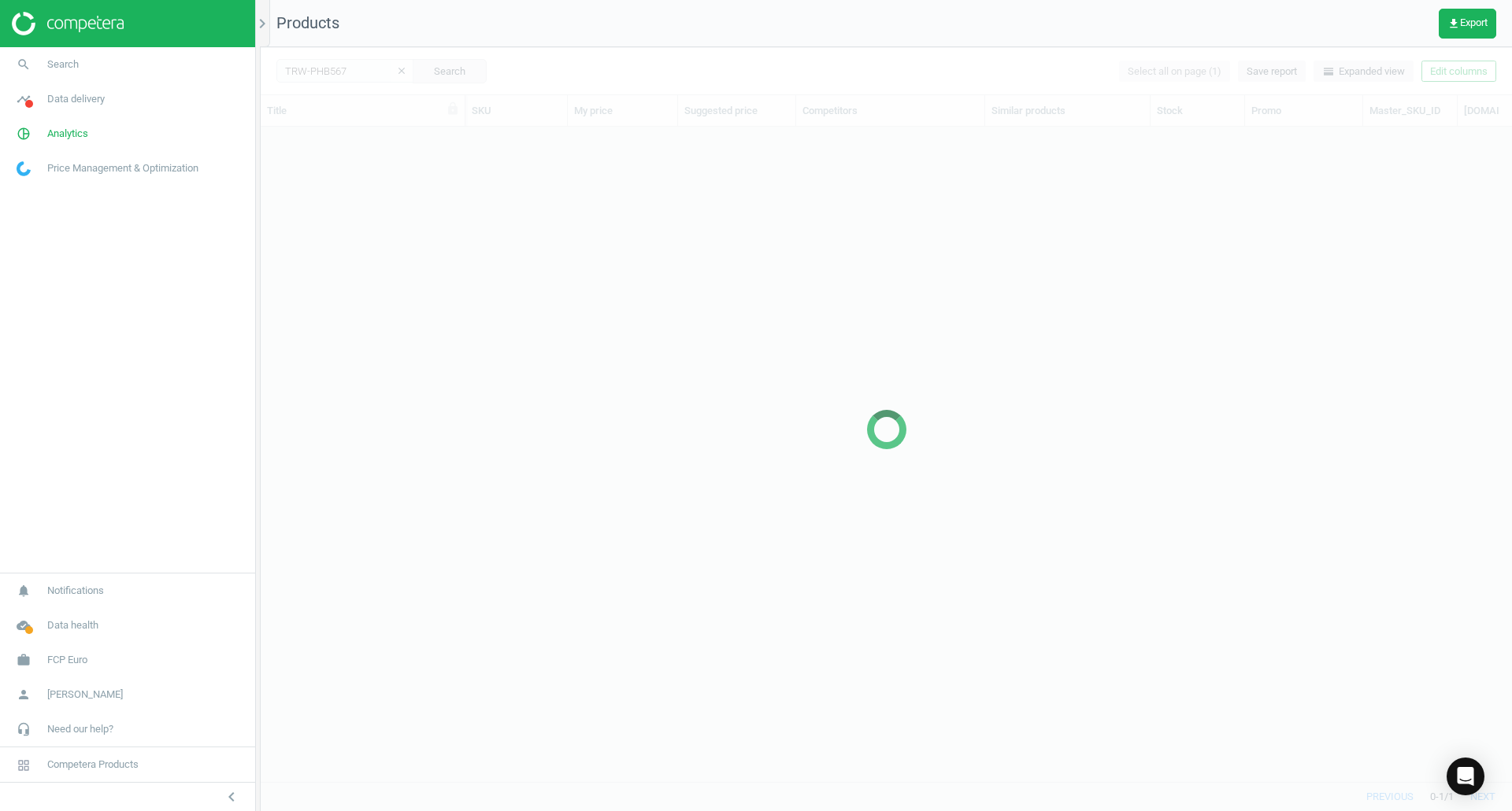
scroll to position [631, 1239]
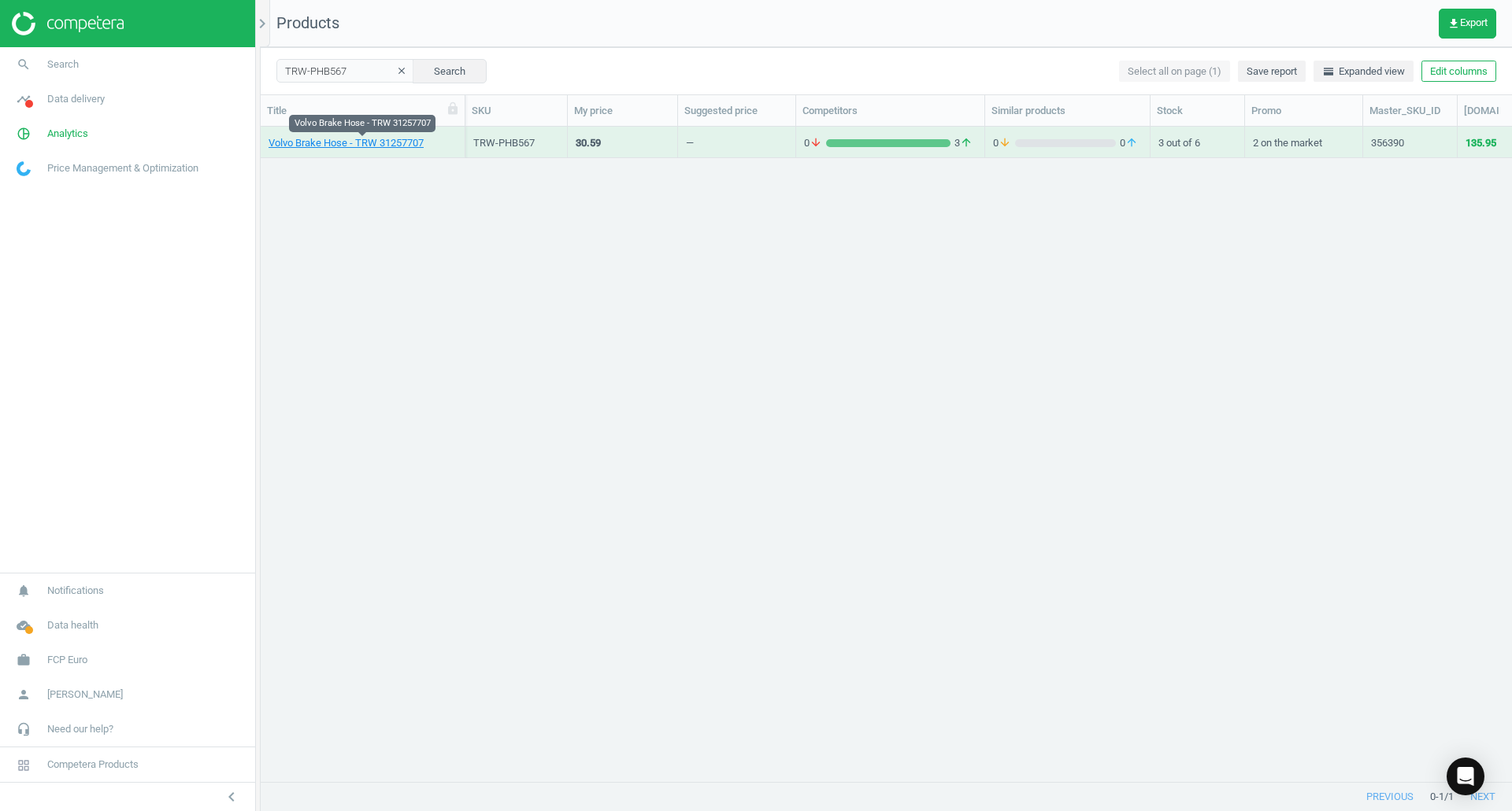
click at [403, 140] on link "Volvo Brake Hose - TRW 31257707" at bounding box center [347, 142] width 156 height 14
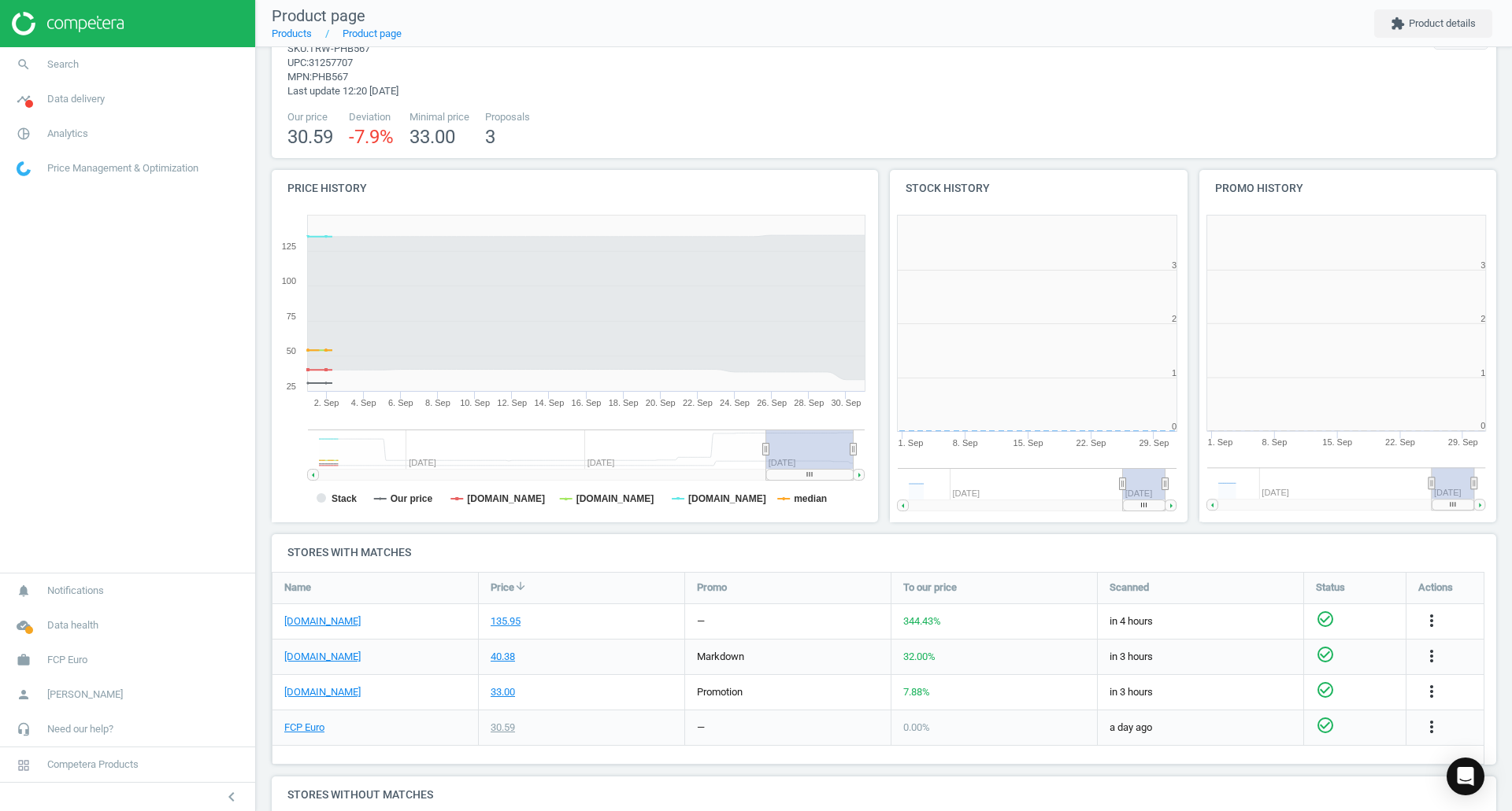
scroll to position [7, 7]
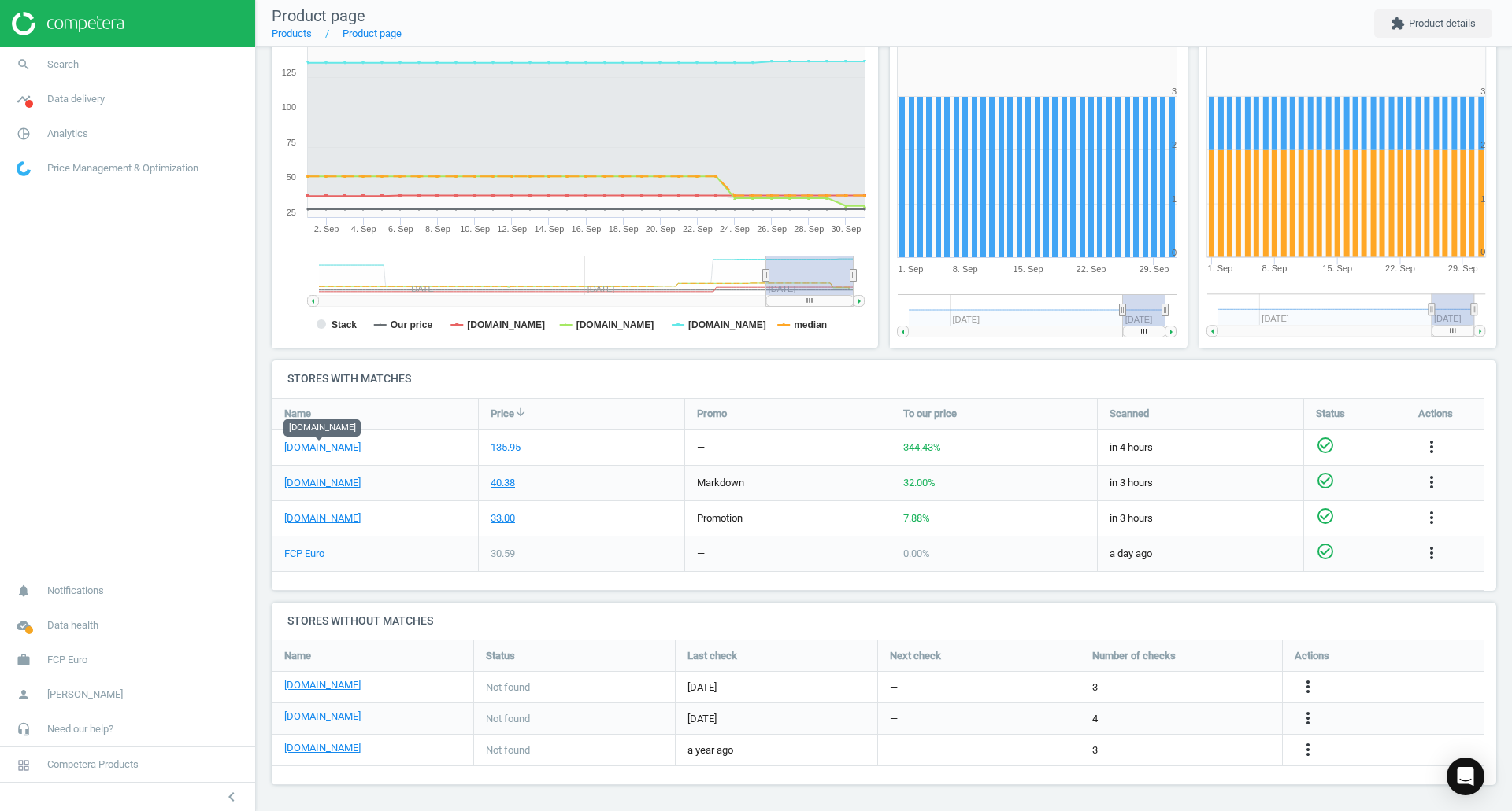
click at [328, 453] on link "eeuroparts.com" at bounding box center [322, 448] width 77 height 14
click at [293, 553] on link "FCP Euro" at bounding box center [304, 553] width 40 height 14
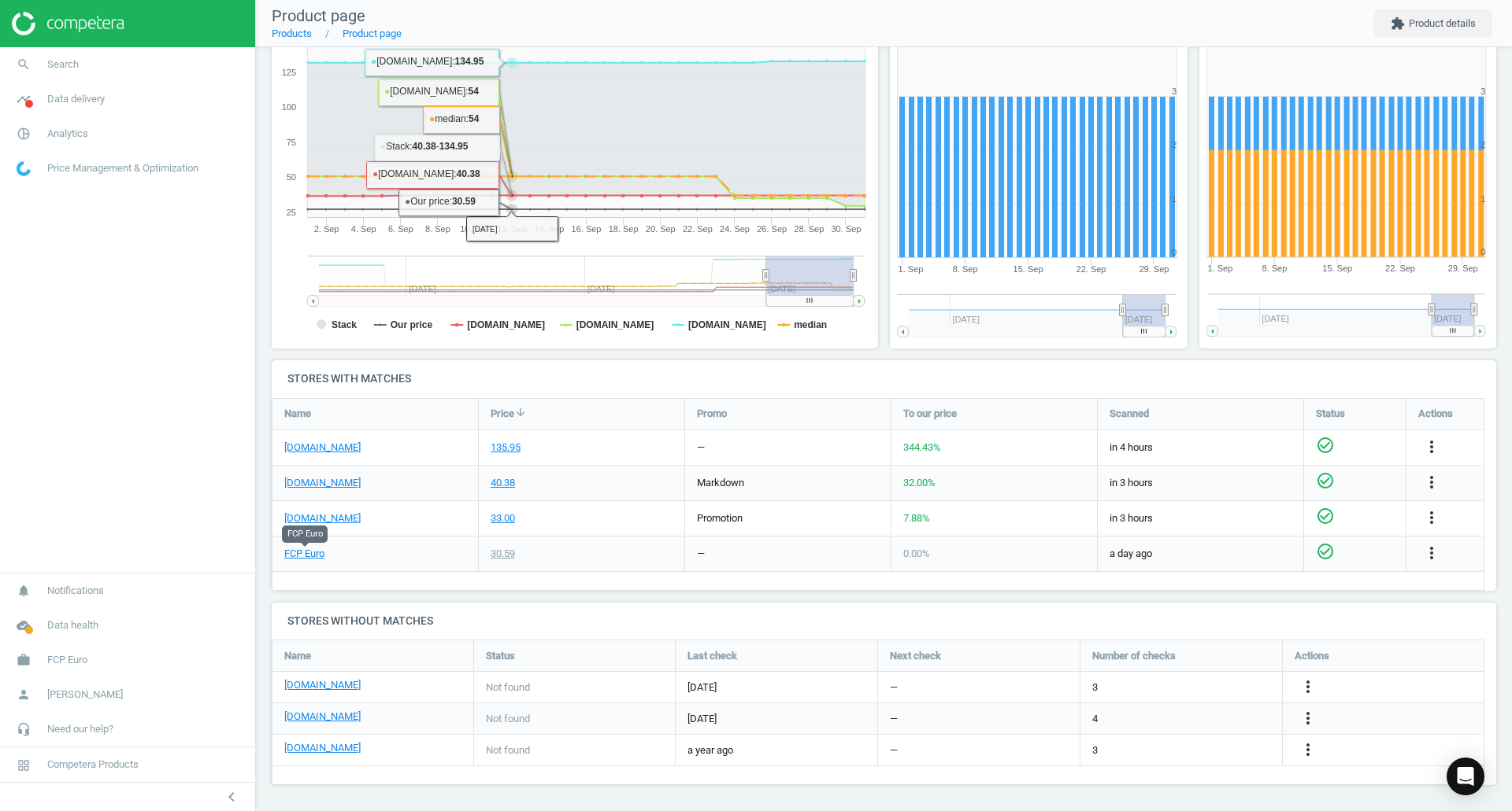
scroll to position [234, 0]
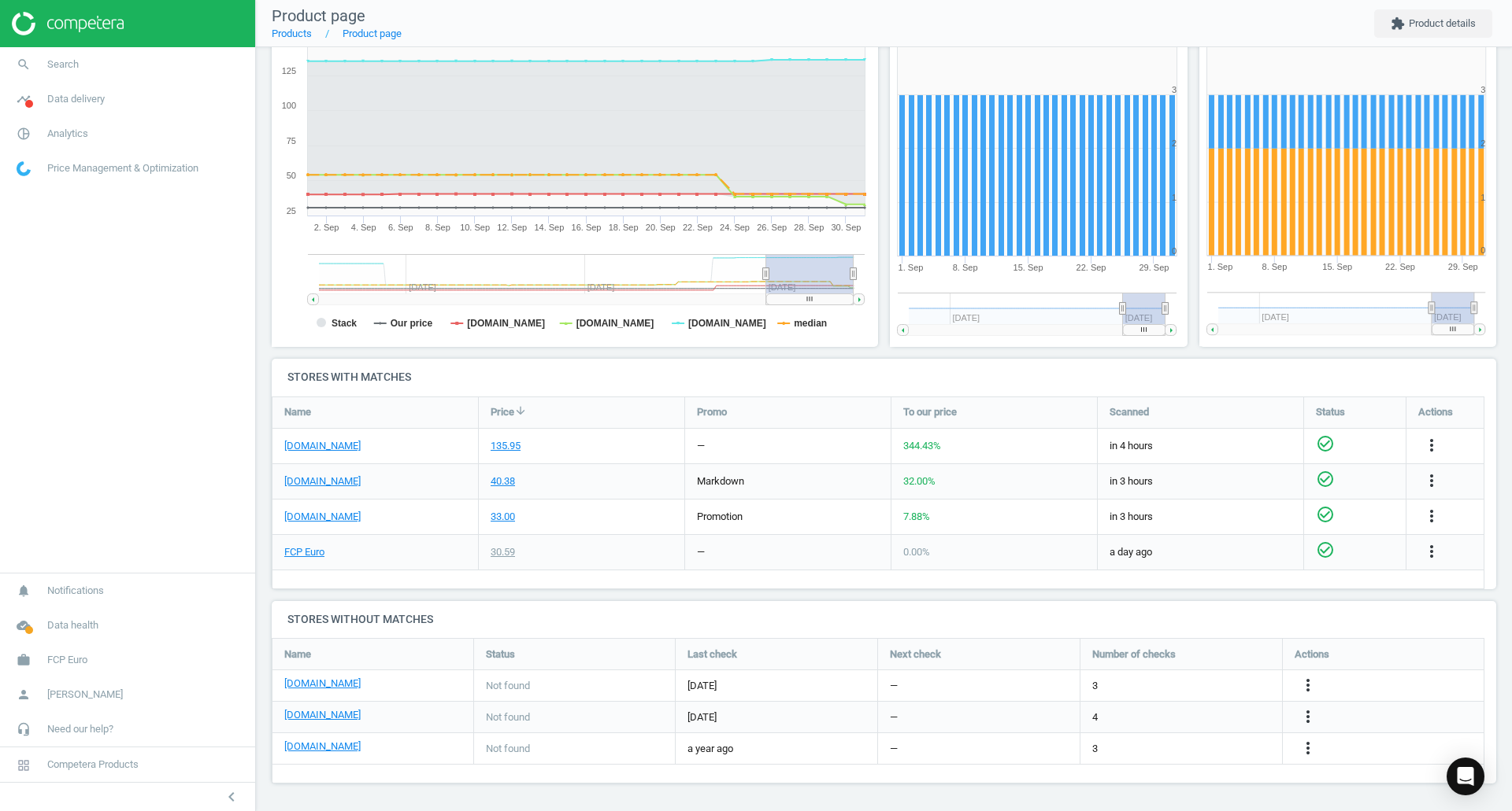
click at [1437, 437] on icon "more_vert" at bounding box center [1431, 446] width 19 height 19
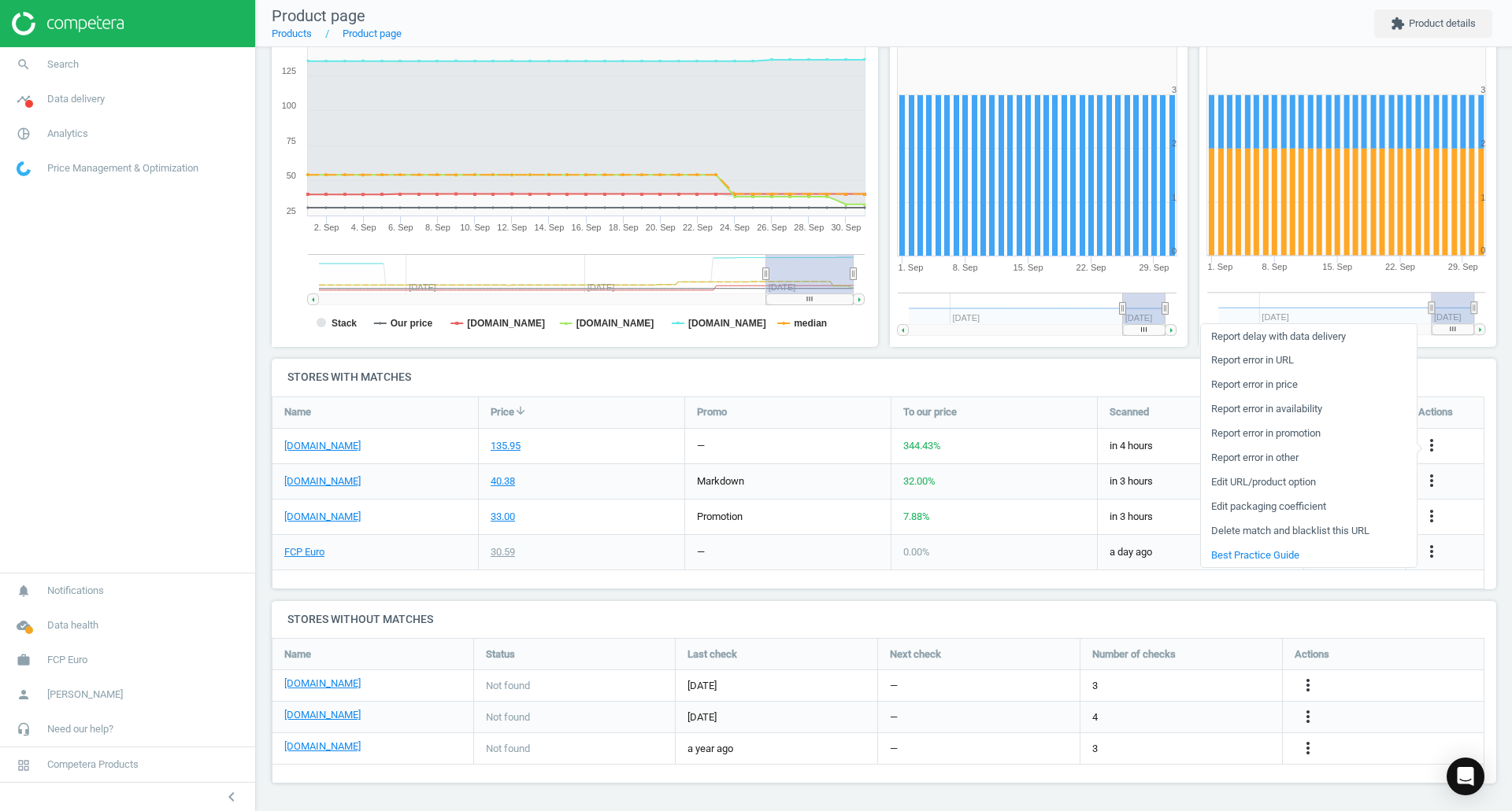
click at [1296, 505] on link "Edit packaging coefficient" at bounding box center [1309, 508] width 215 height 24
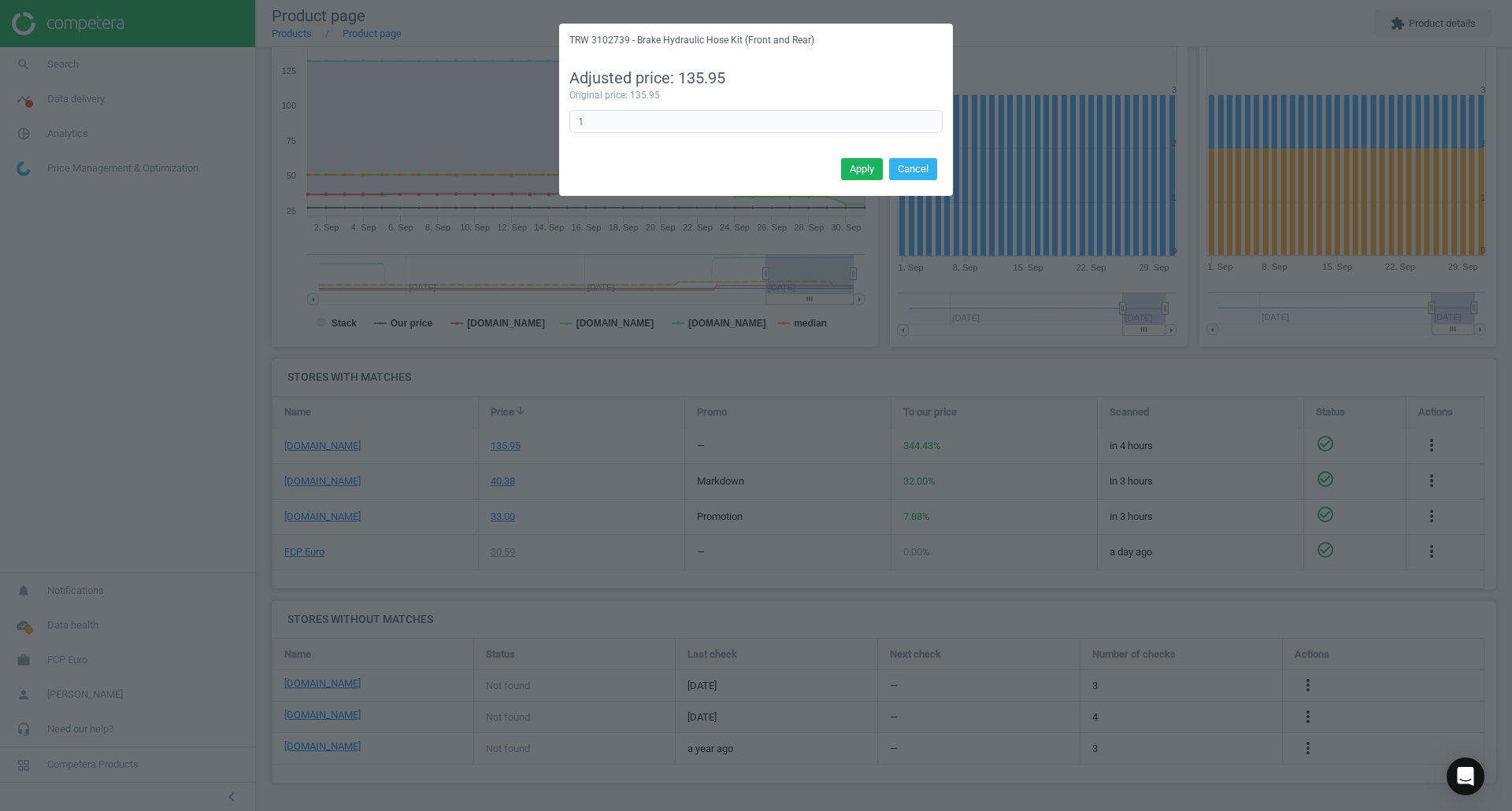
click at [914, 162] on button "Cancel" at bounding box center [912, 170] width 48 height 22
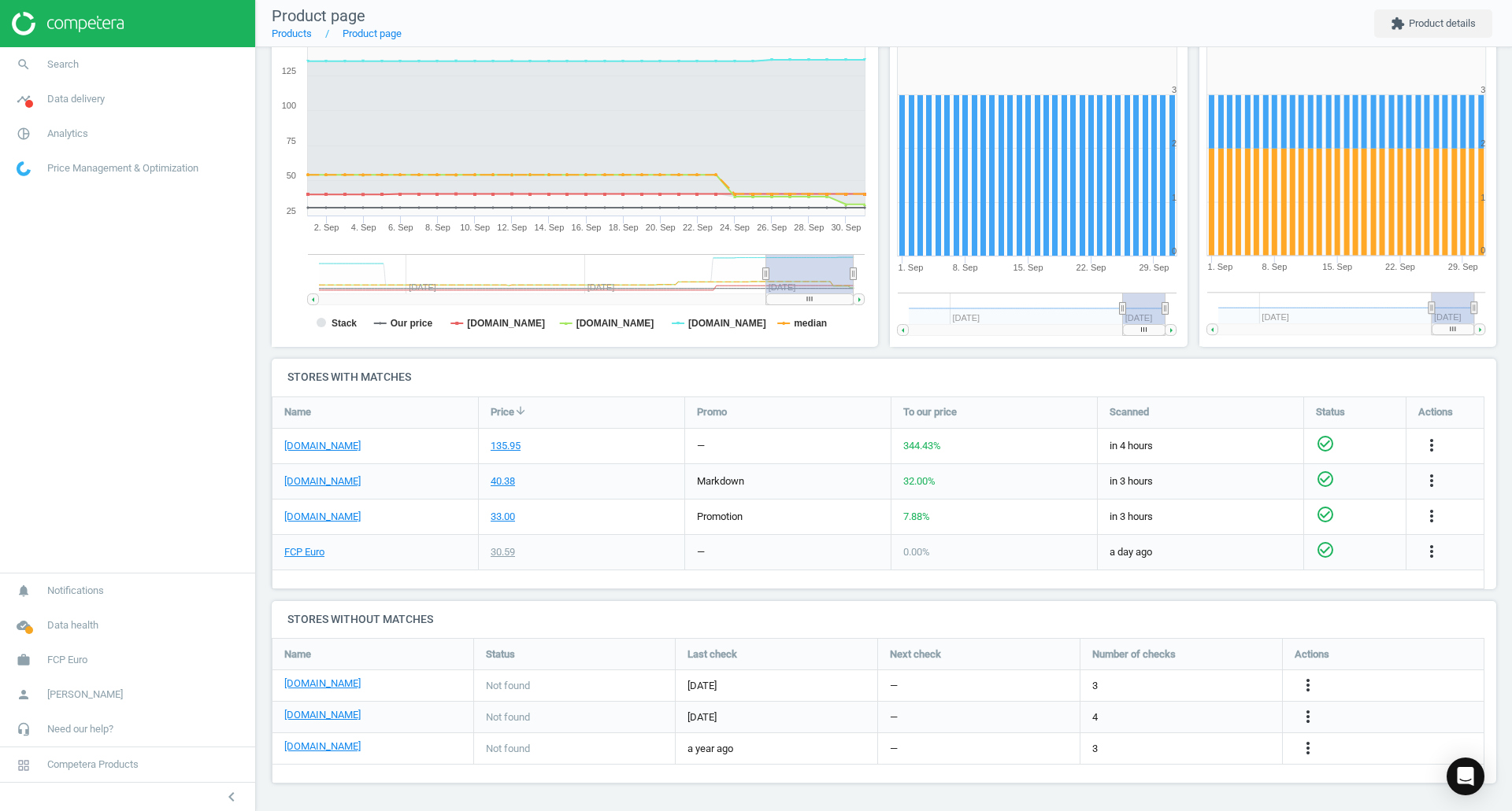
click at [1431, 443] on icon "more_vert" at bounding box center [1431, 446] width 19 height 19
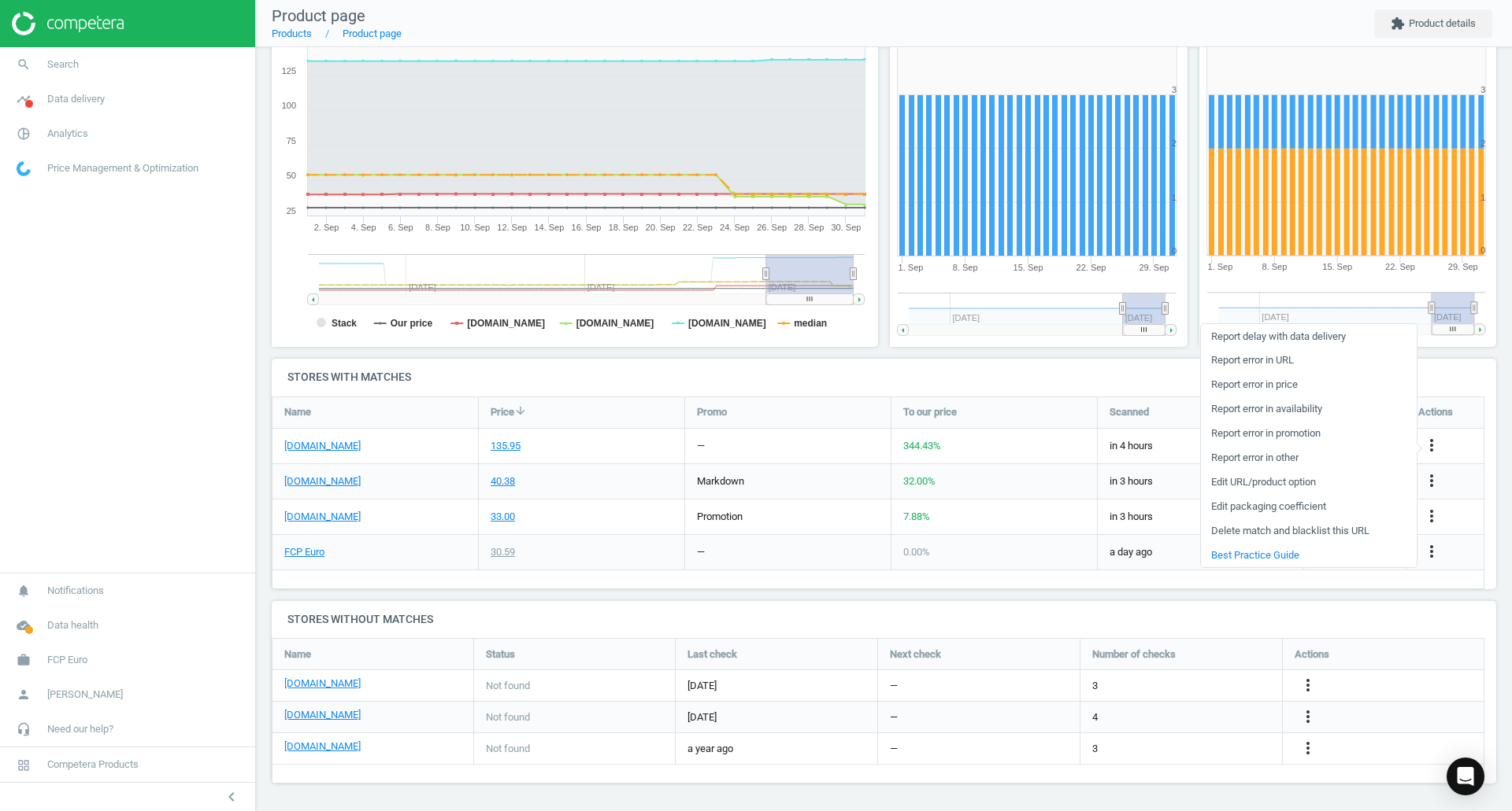
click at [1253, 481] on link "Edit URL/product option" at bounding box center [1309, 483] width 215 height 24
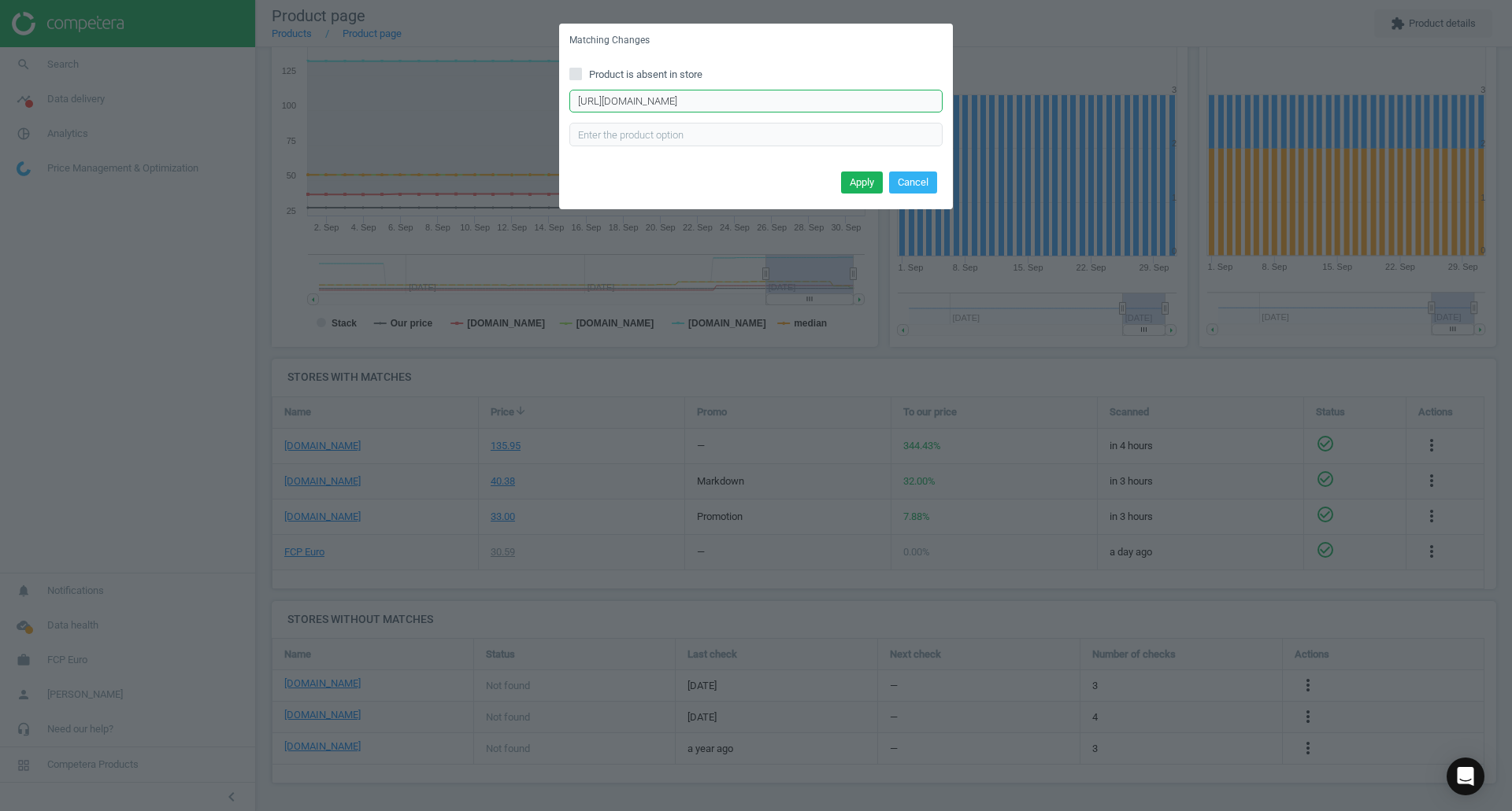
click at [870, 101] on input "https://eeuroparts.com/product/trw/3102739KIT" at bounding box center [756, 101] width 373 height 23
paste input "trw-phb567-brake-hydraulic-hose-front"
type input "https://eeuroparts.com/trw-phb567-brake-hydraulic-hose-front"
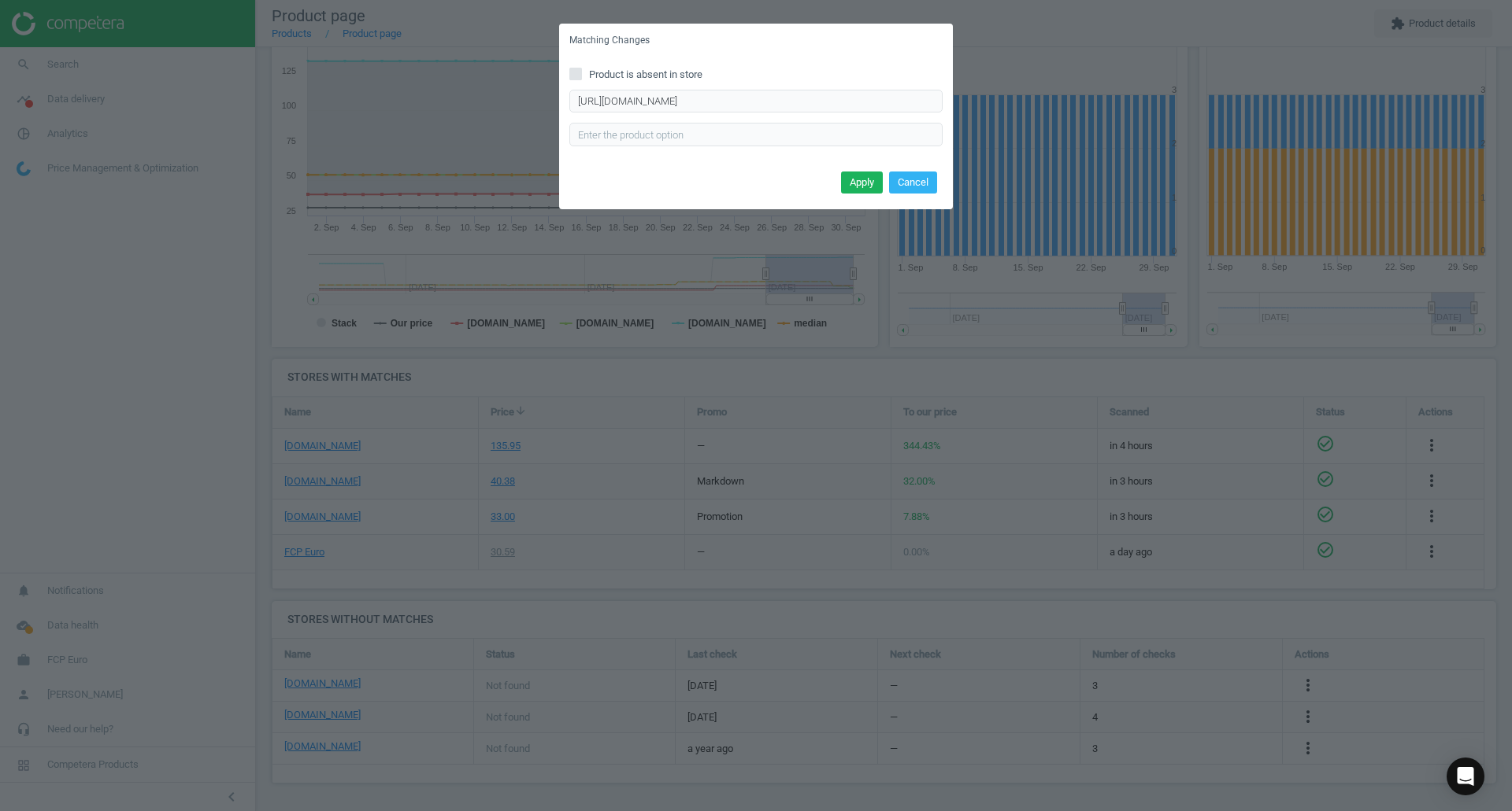
click at [869, 187] on button "Apply" at bounding box center [862, 183] width 42 height 22
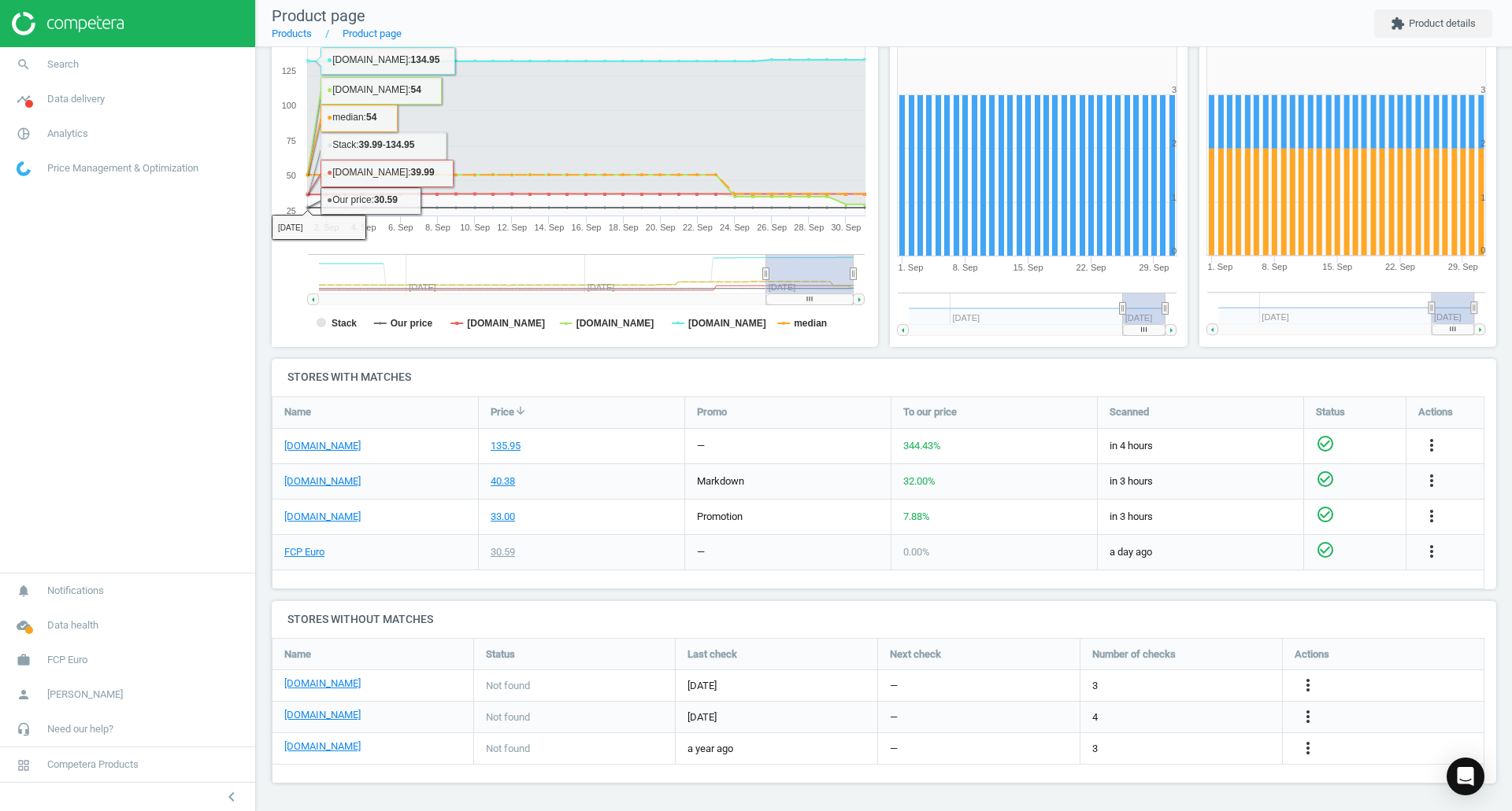
click at [200, 55] on link "search Search" at bounding box center [127, 64] width 255 height 35
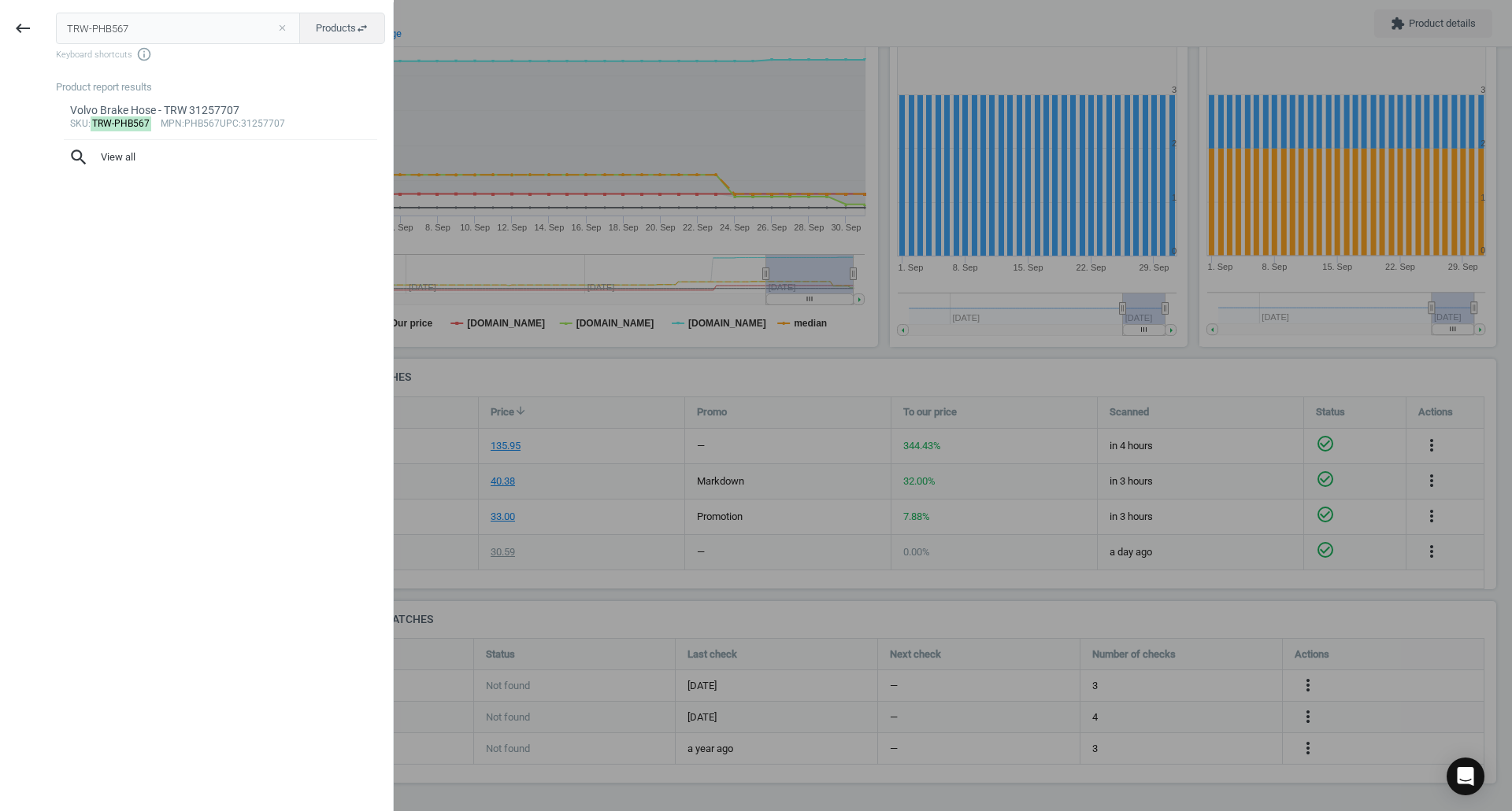
click at [279, 32] on button "close" at bounding box center [281, 28] width 23 height 14
click at [279, 32] on input "text" at bounding box center [178, 28] width 245 height 32
click at [254, 27] on input "text" at bounding box center [178, 28] width 245 height 32
paste input "URO-000713"
type input "URO-000713"
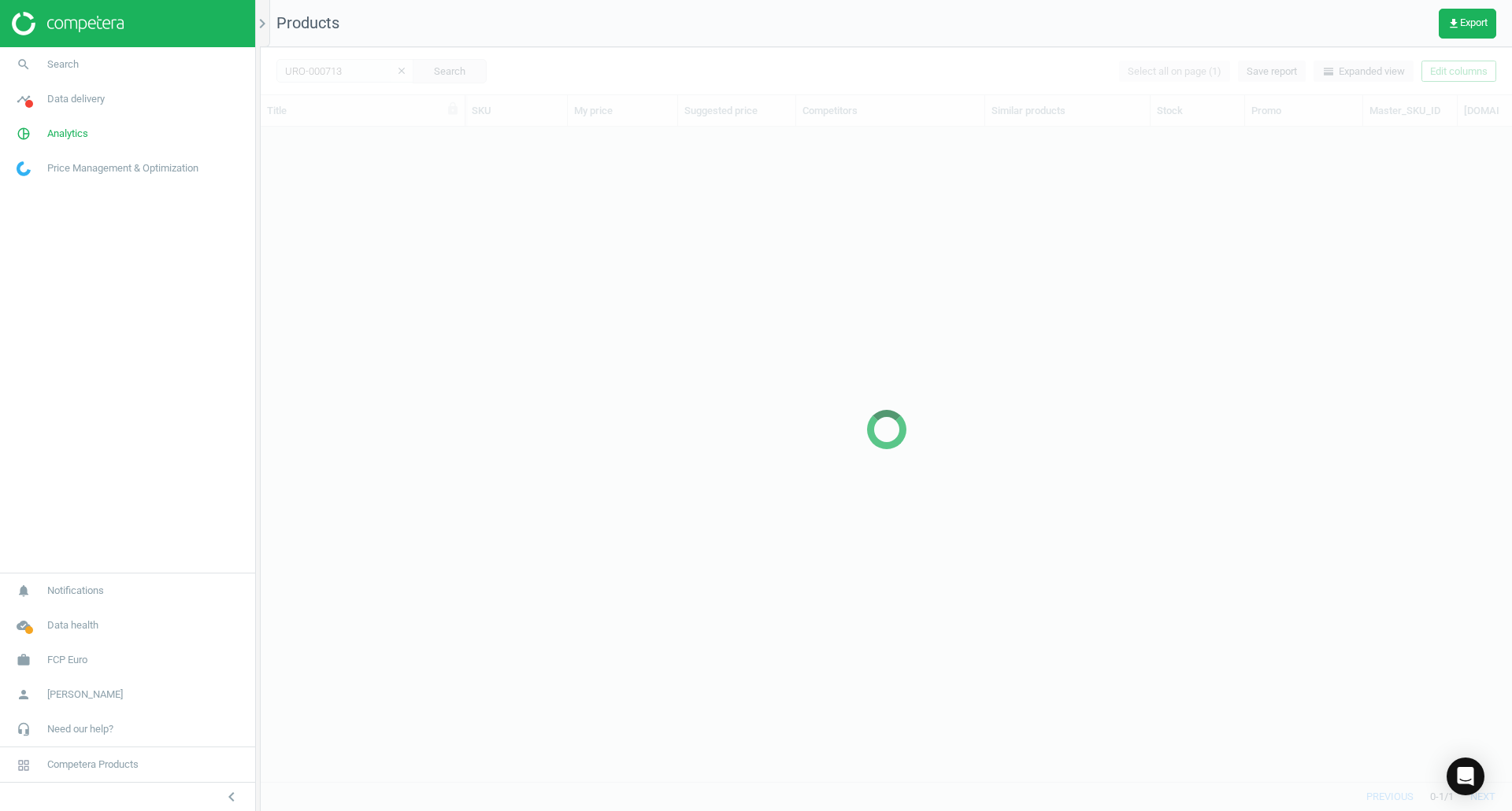
scroll to position [631, 1239]
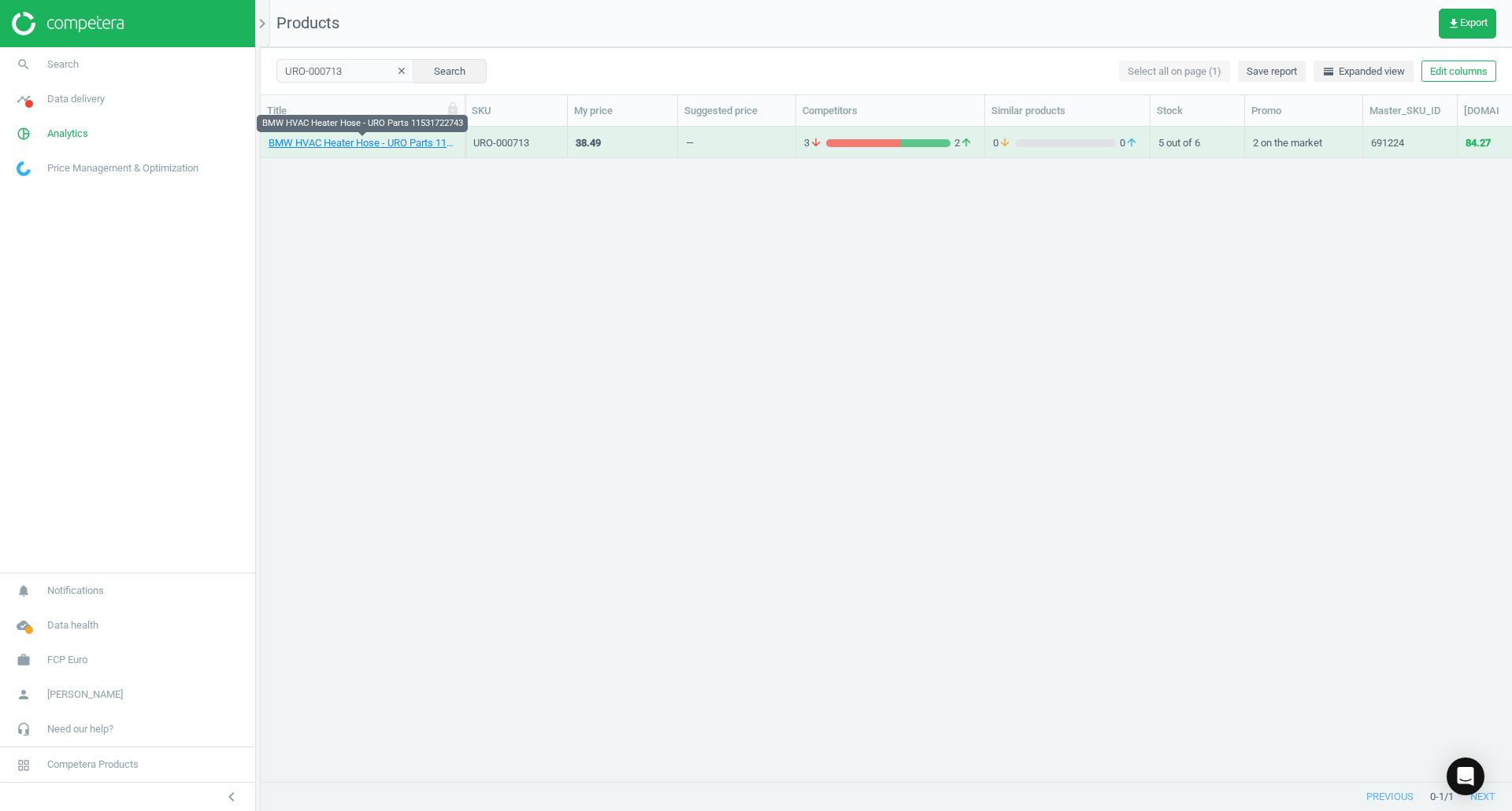
click at [384, 147] on link "BMW HVAC Heater Hose - URO Parts 11531722743" at bounding box center [363, 142] width 188 height 14
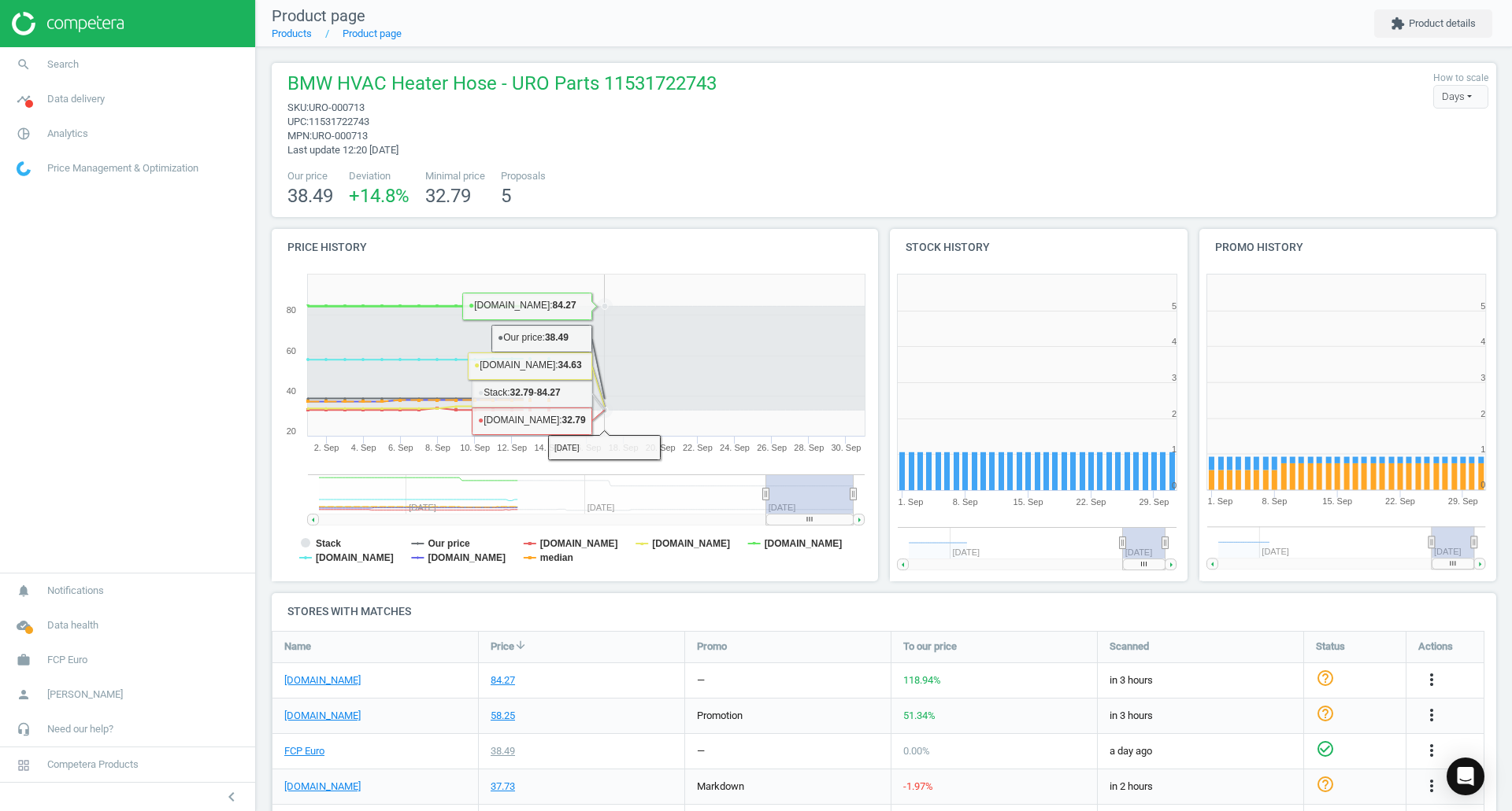
scroll to position [243, 0]
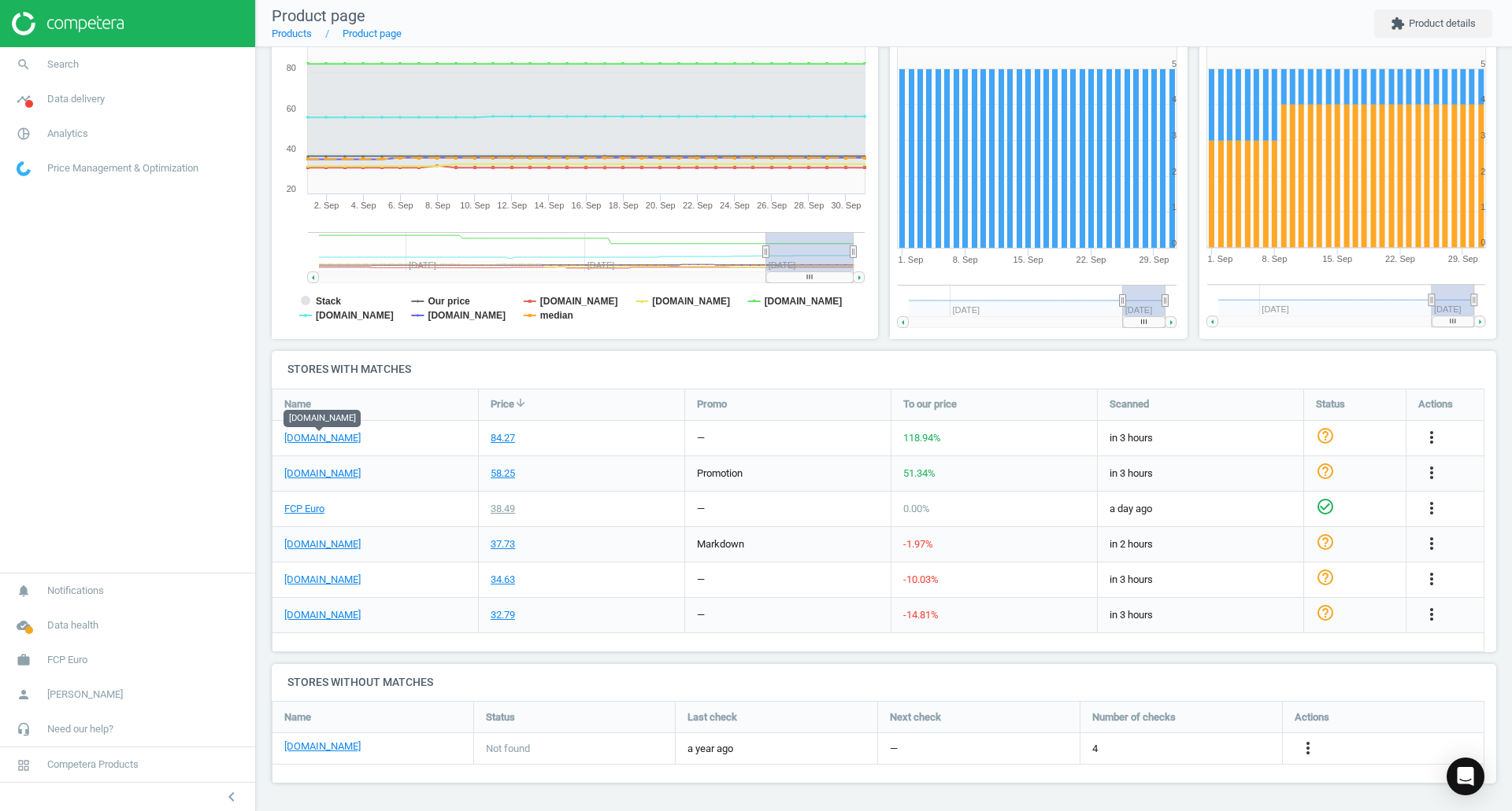
click at [353, 440] on link "eeuroparts.com" at bounding box center [322, 438] width 77 height 14
click at [290, 513] on link "FCP Euro" at bounding box center [304, 509] width 40 height 14
click at [593, 426] on div "84.27" at bounding box center [581, 438] width 205 height 35
click at [1433, 434] on icon "more_vert" at bounding box center [1431, 437] width 19 height 19
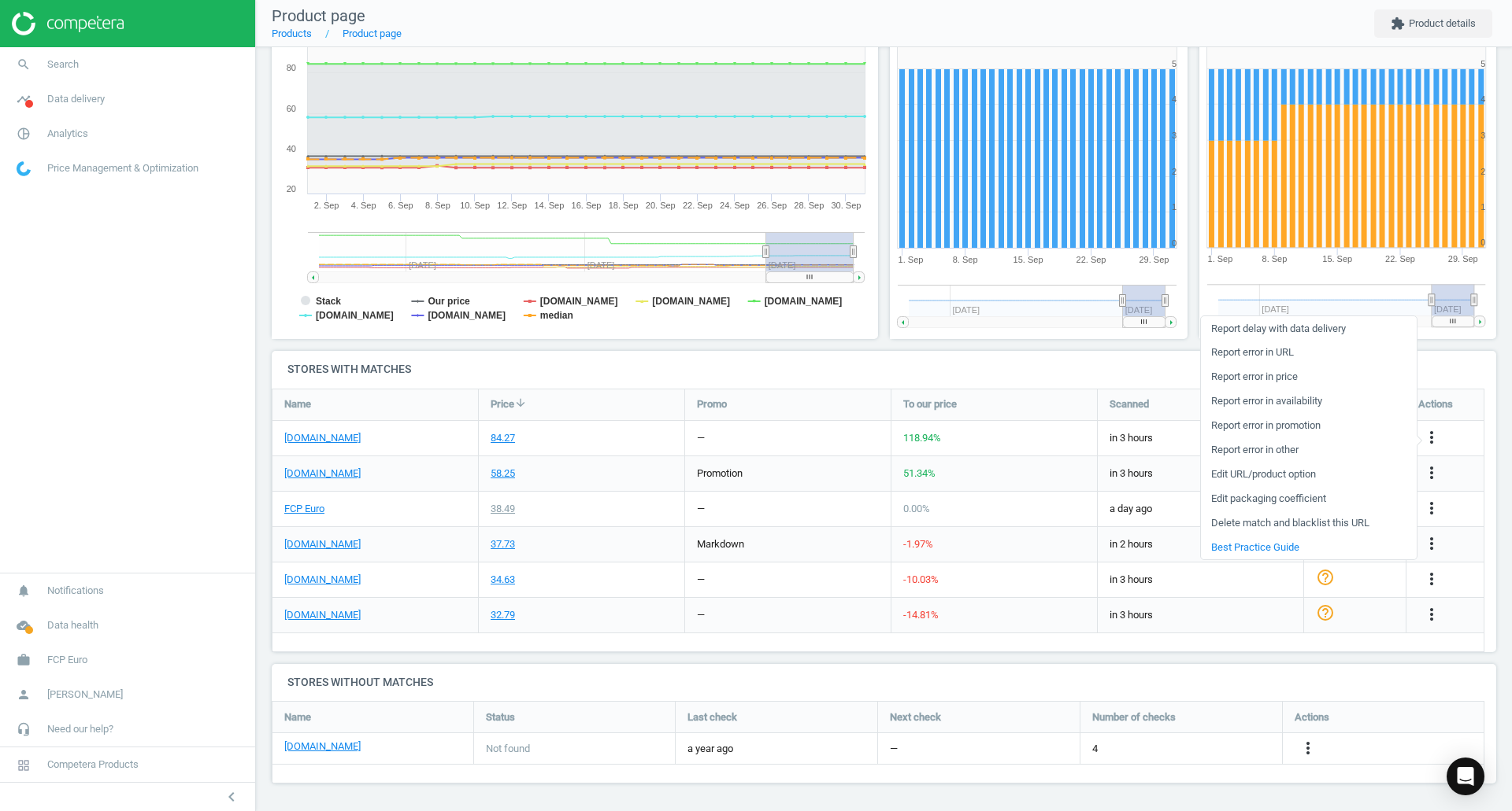
click at [1282, 476] on link "Edit URL/product option" at bounding box center [1309, 475] width 215 height 24
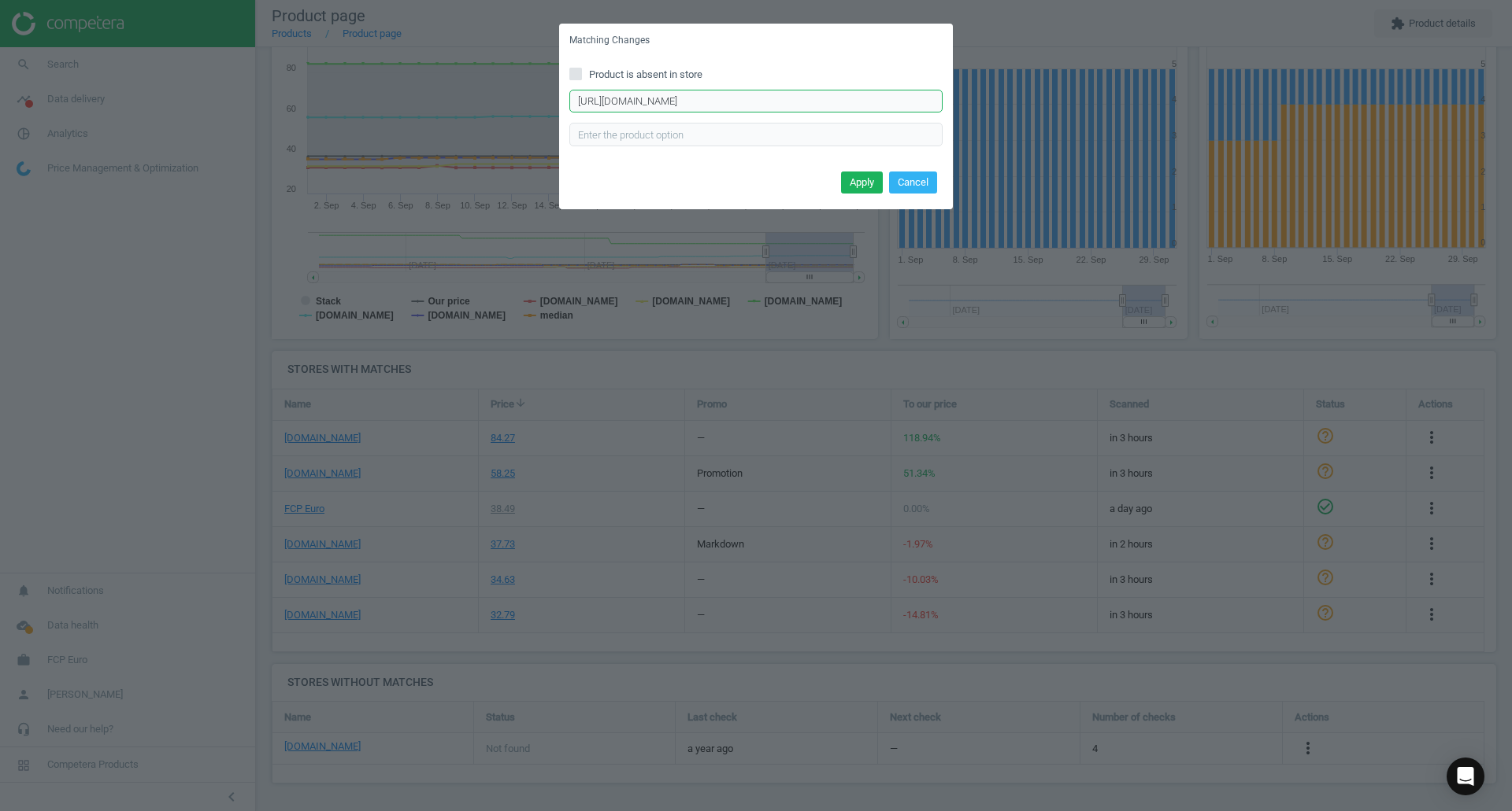
click at [585, 108] on input "https://eeuroparts.com/product/genuine-bmw/11531722743" at bounding box center [756, 101] width 373 height 23
click at [586, 108] on input "https://eeuroparts.com/product/genuine-bmw/11531722743" at bounding box center [756, 101] width 373 height 23
paste input "uro-parts-uro-000713-hvac-heater-hose"
type input "https://eeuroparts.com/uro-parts-uro-000713-hvac-heater-hose"
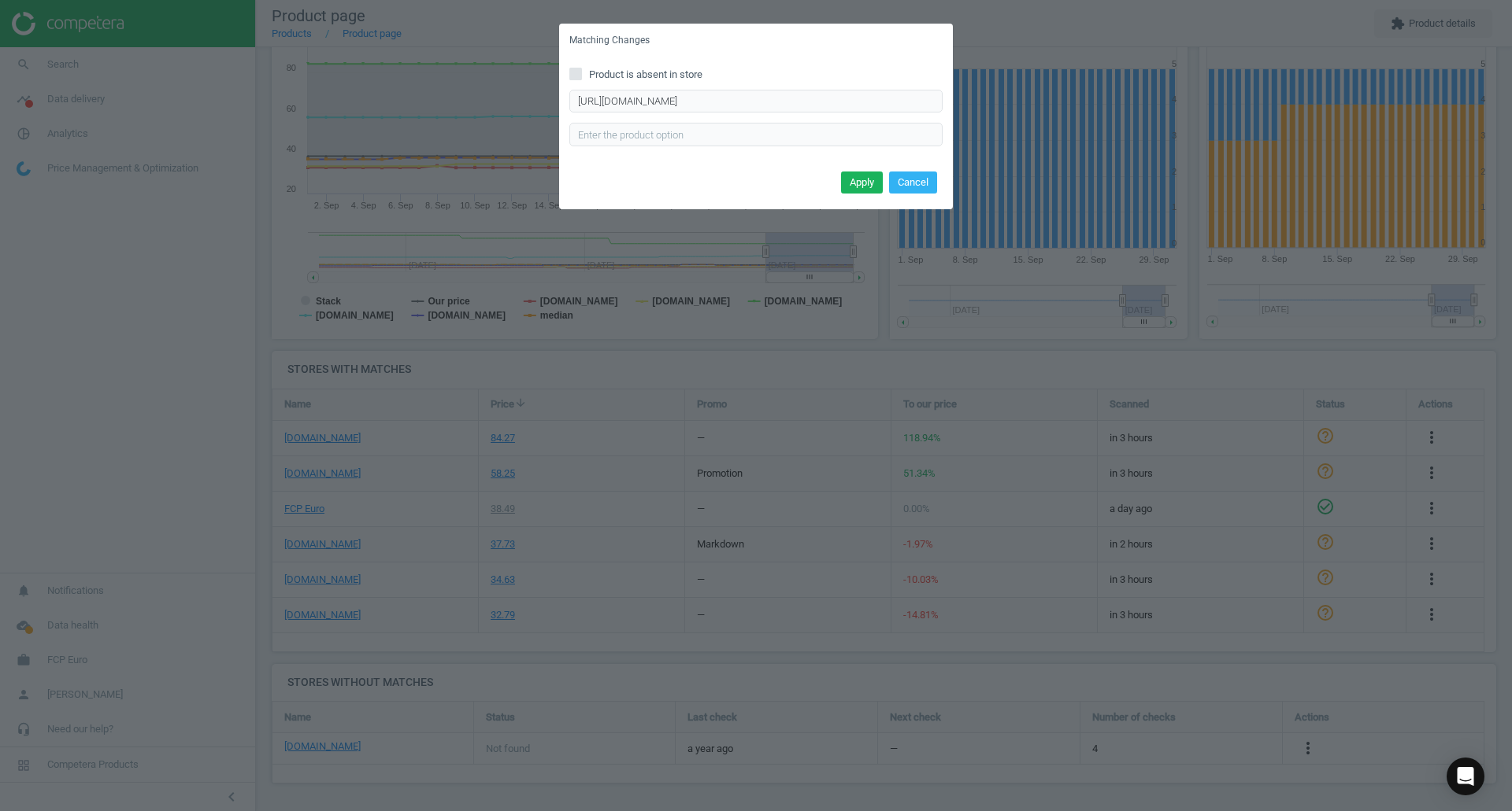
click at [854, 179] on button "Apply" at bounding box center [862, 183] width 42 height 22
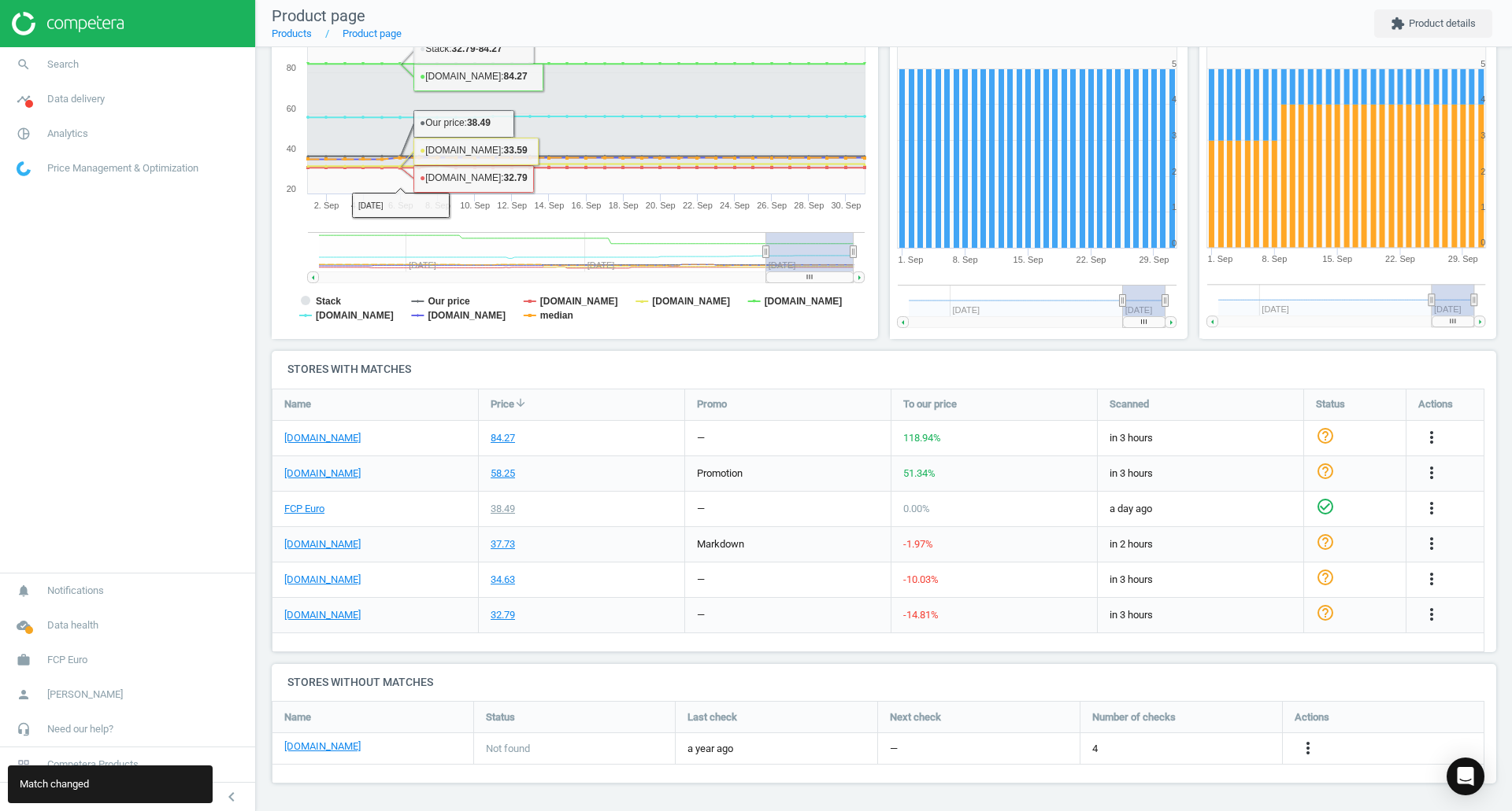
click at [38, 56] on span "search" at bounding box center [23, 64] width 47 height 35
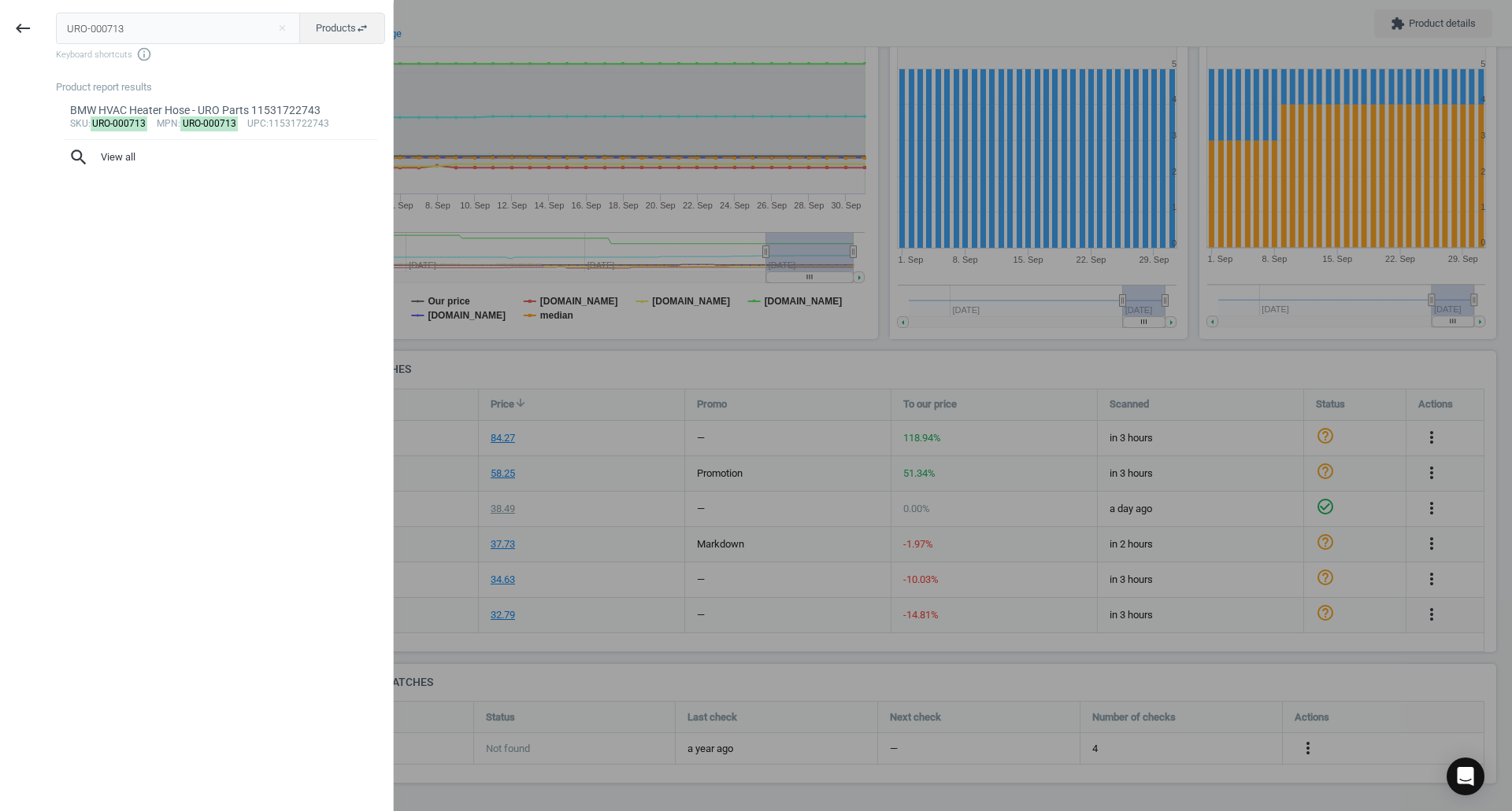
click at [214, 17] on input "URO-000713" at bounding box center [178, 28] width 245 height 32
type input "OES-0038011496"
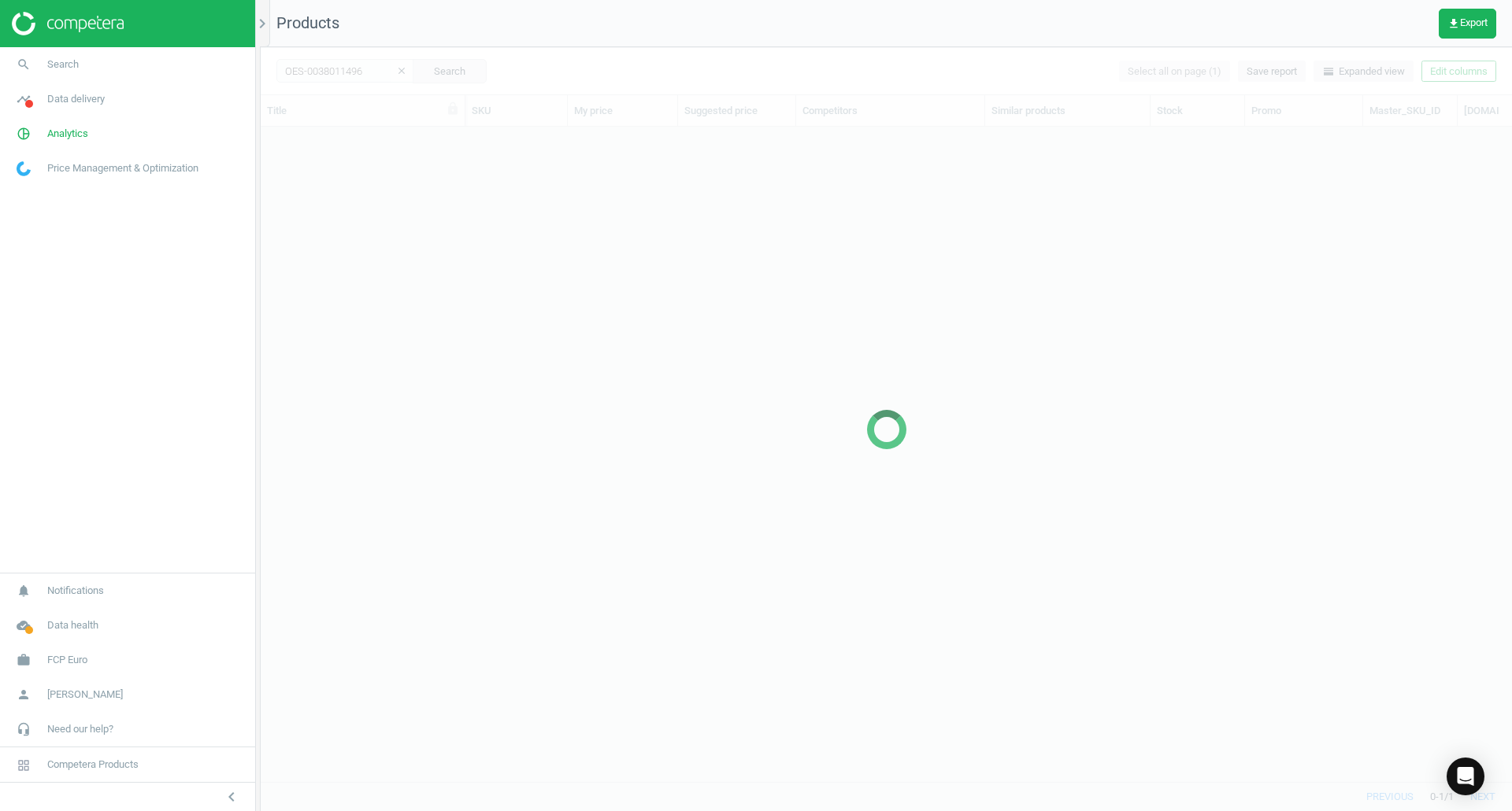
scroll to position [631, 1239]
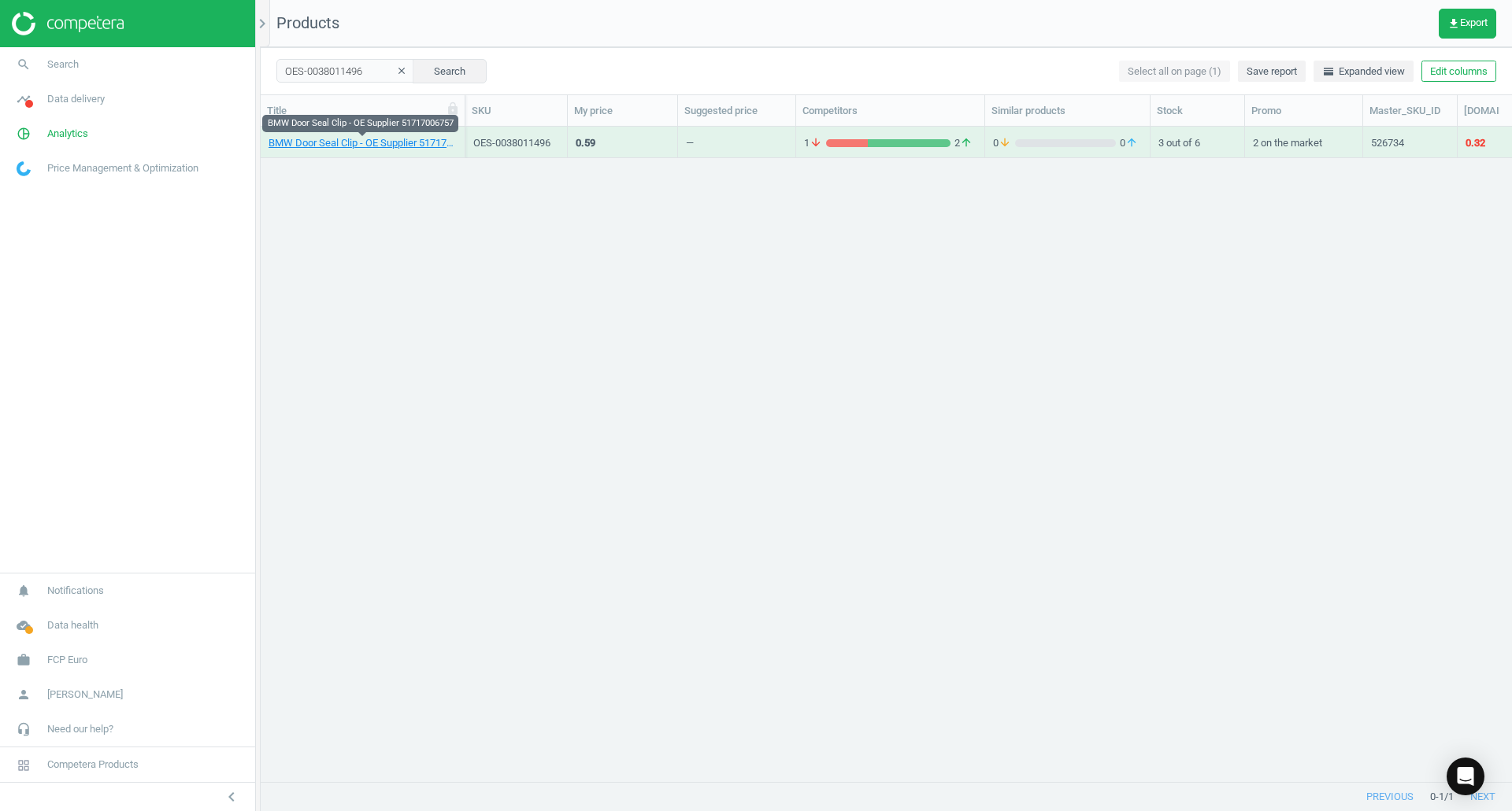
click at [408, 140] on link "BMW Door Seal Clip - OE Supplier 51717006757" at bounding box center [363, 142] width 188 height 14
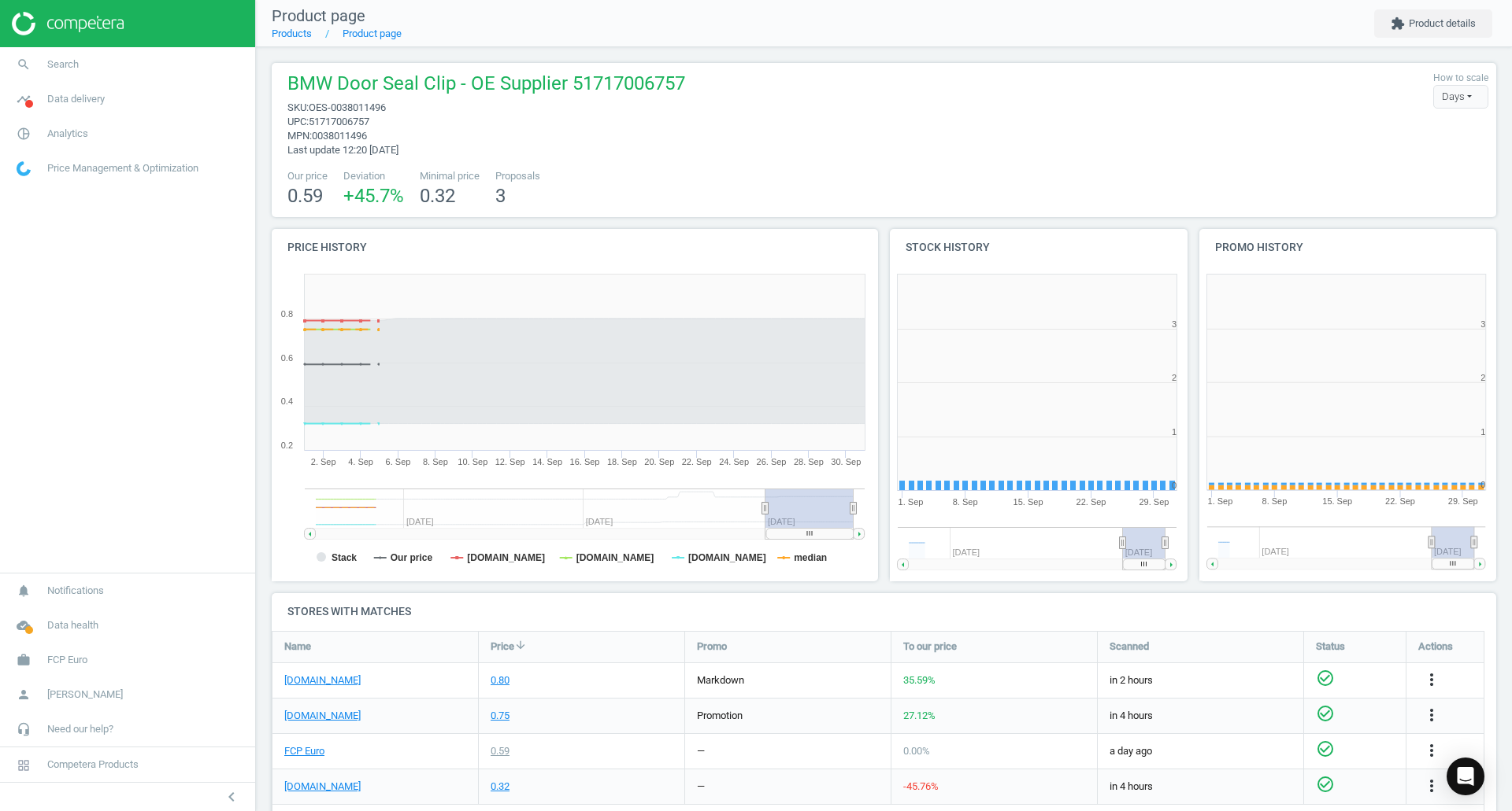
scroll to position [7, 7]
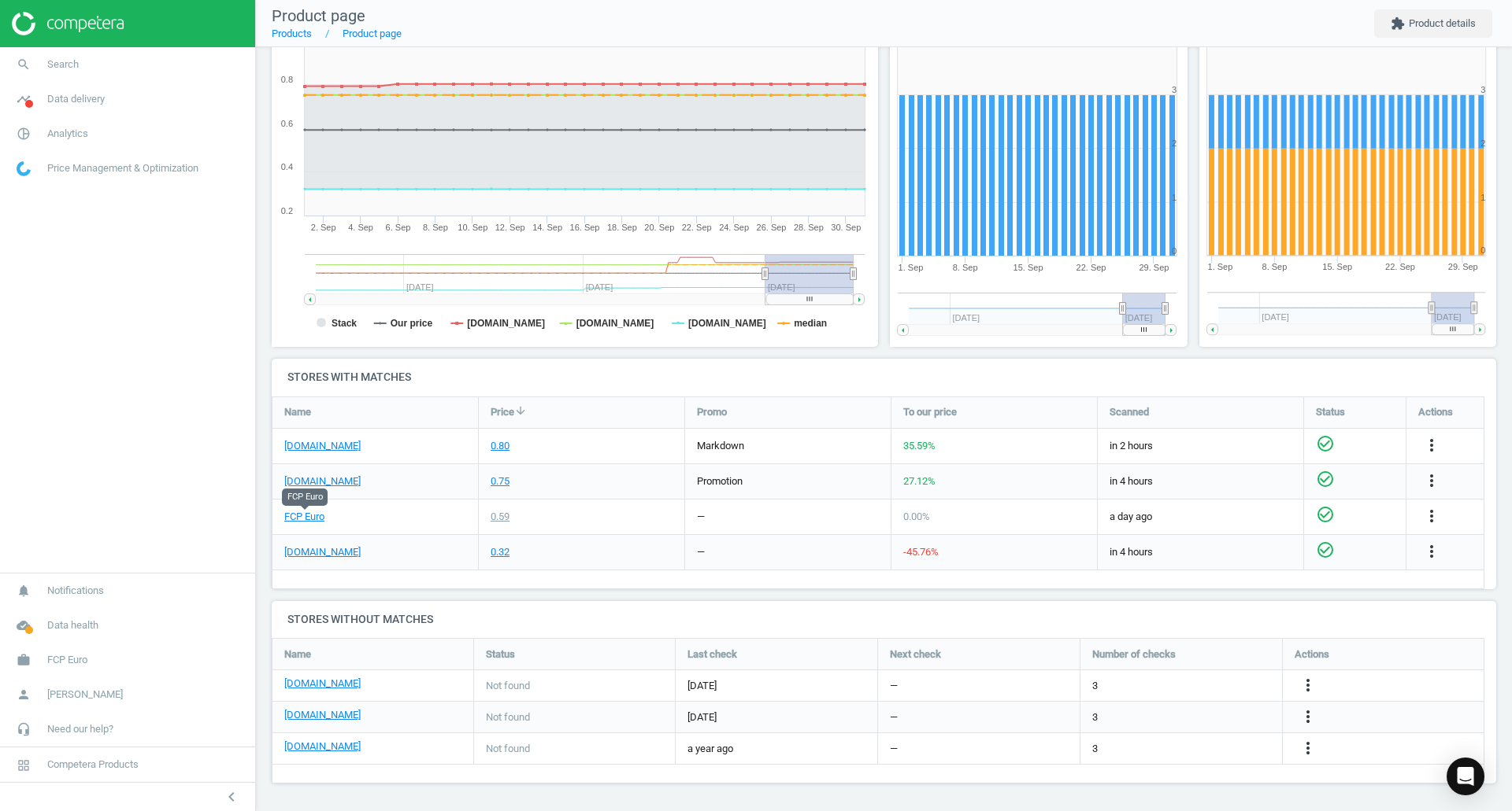
click at [304, 513] on link "FCP Euro" at bounding box center [304, 517] width 40 height 14
click at [334, 554] on link "eeuroparts.com" at bounding box center [322, 552] width 77 height 14
click at [53, 66] on span "Search" at bounding box center [63, 64] width 32 height 14
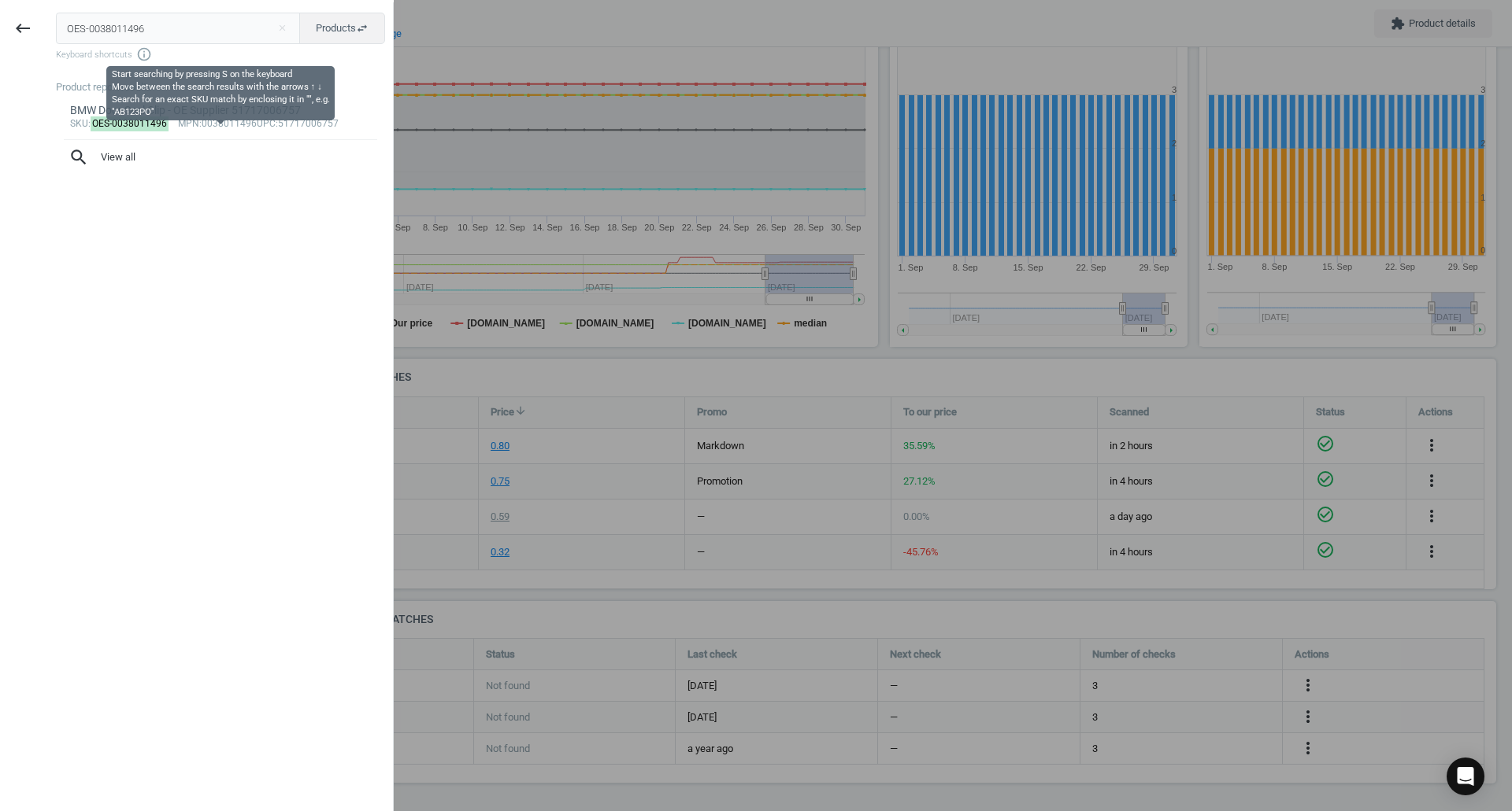
click at [175, 50] on span "Keyboard shortcuts info_outline" at bounding box center [220, 54] width 329 height 16
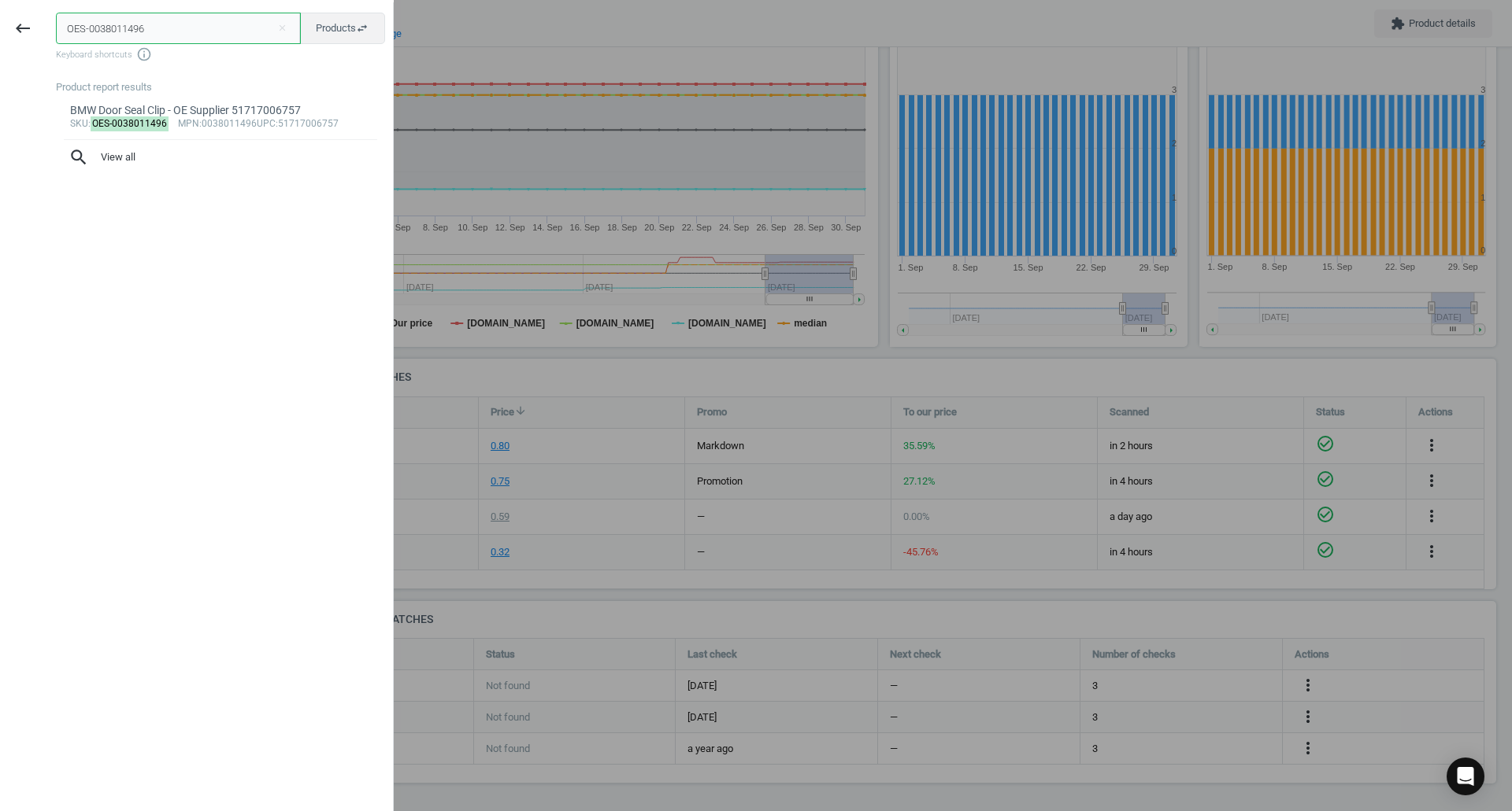
click at [182, 21] on input "OES-0038011496" at bounding box center [178, 28] width 245 height 32
paste input "2213"
type input "OES-0038012213"
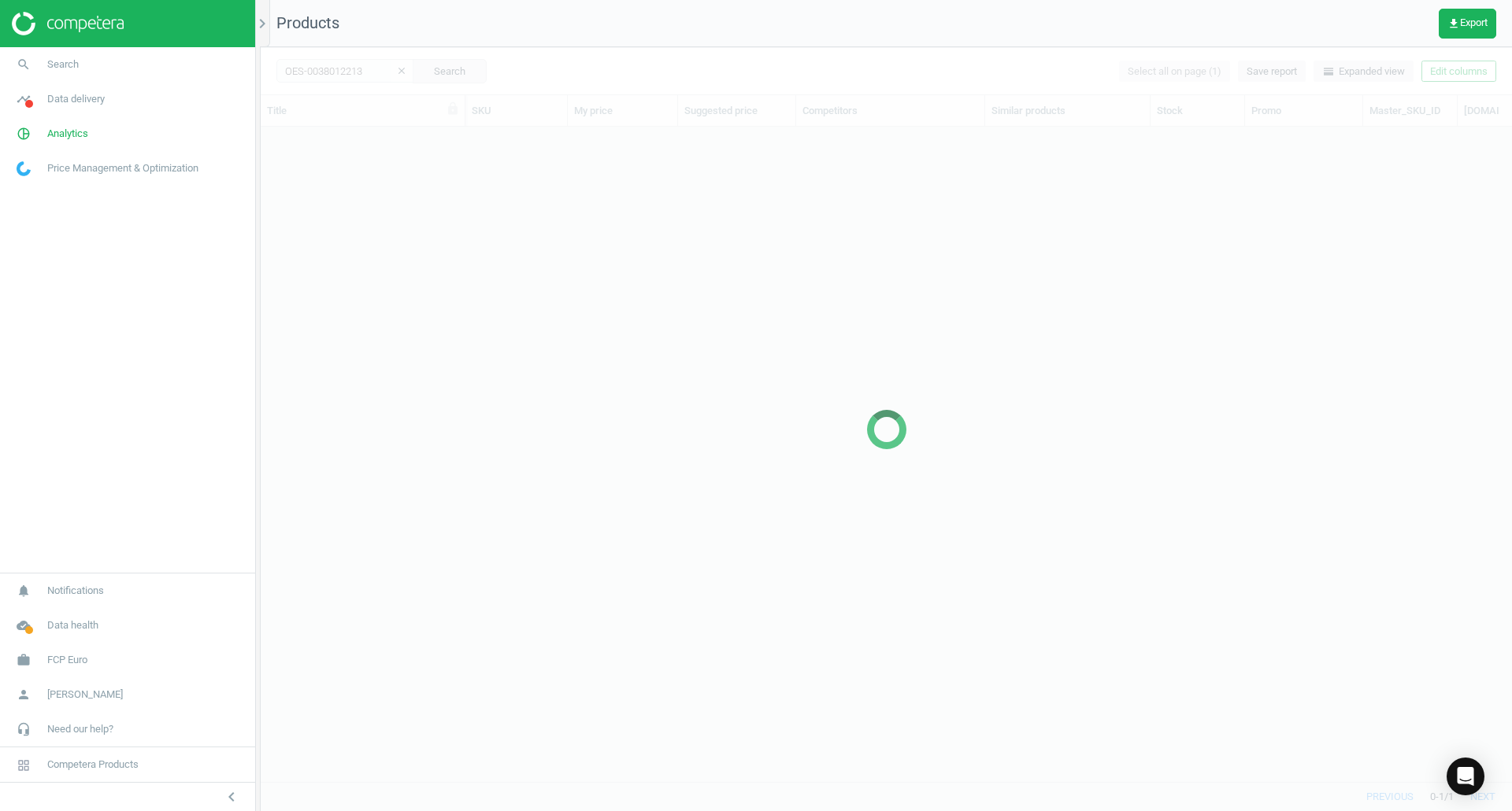
scroll to position [631, 1239]
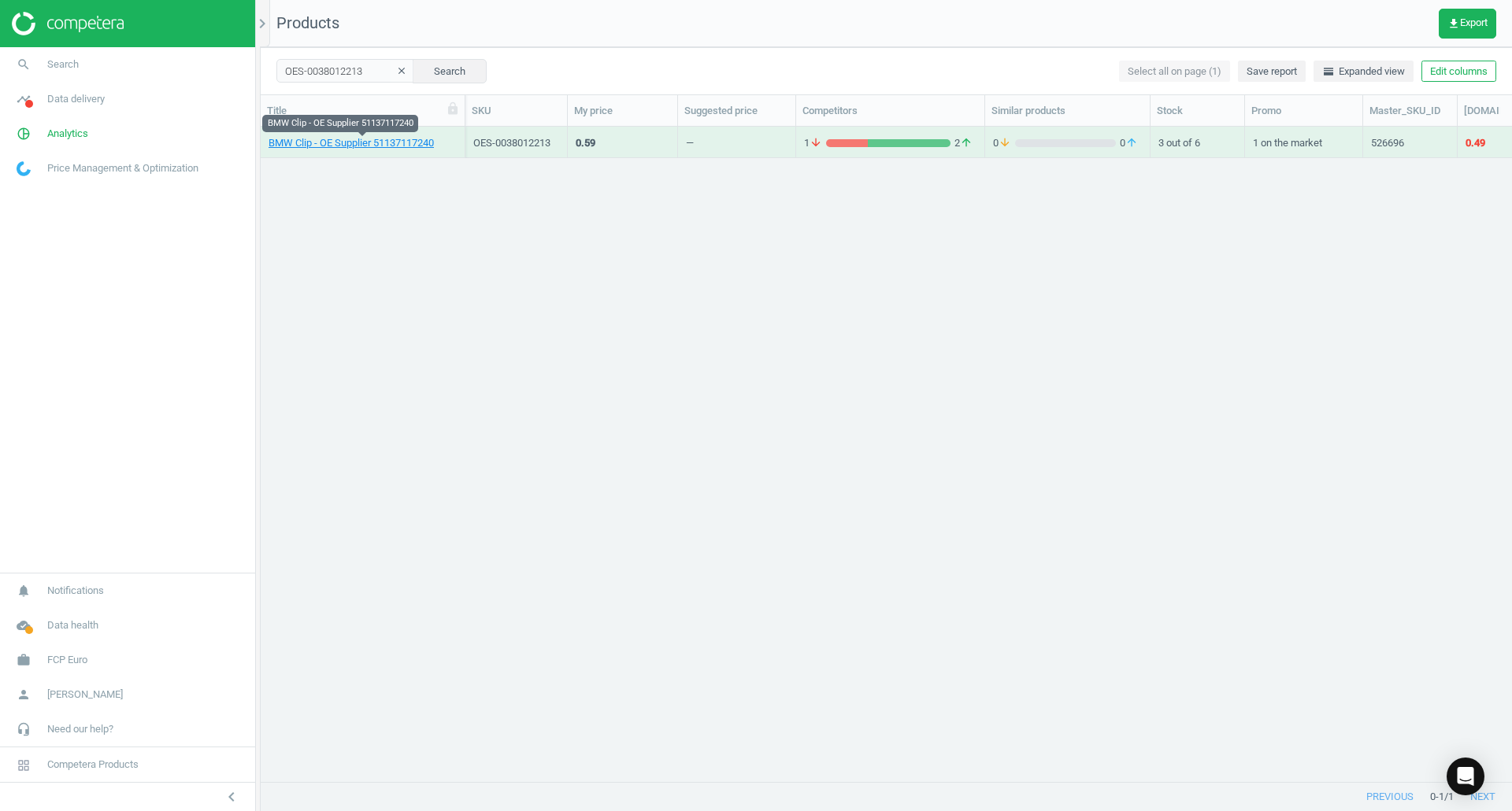
click at [286, 147] on link "BMW Clip - OE Supplier 51137117240" at bounding box center [351, 142] width 165 height 14
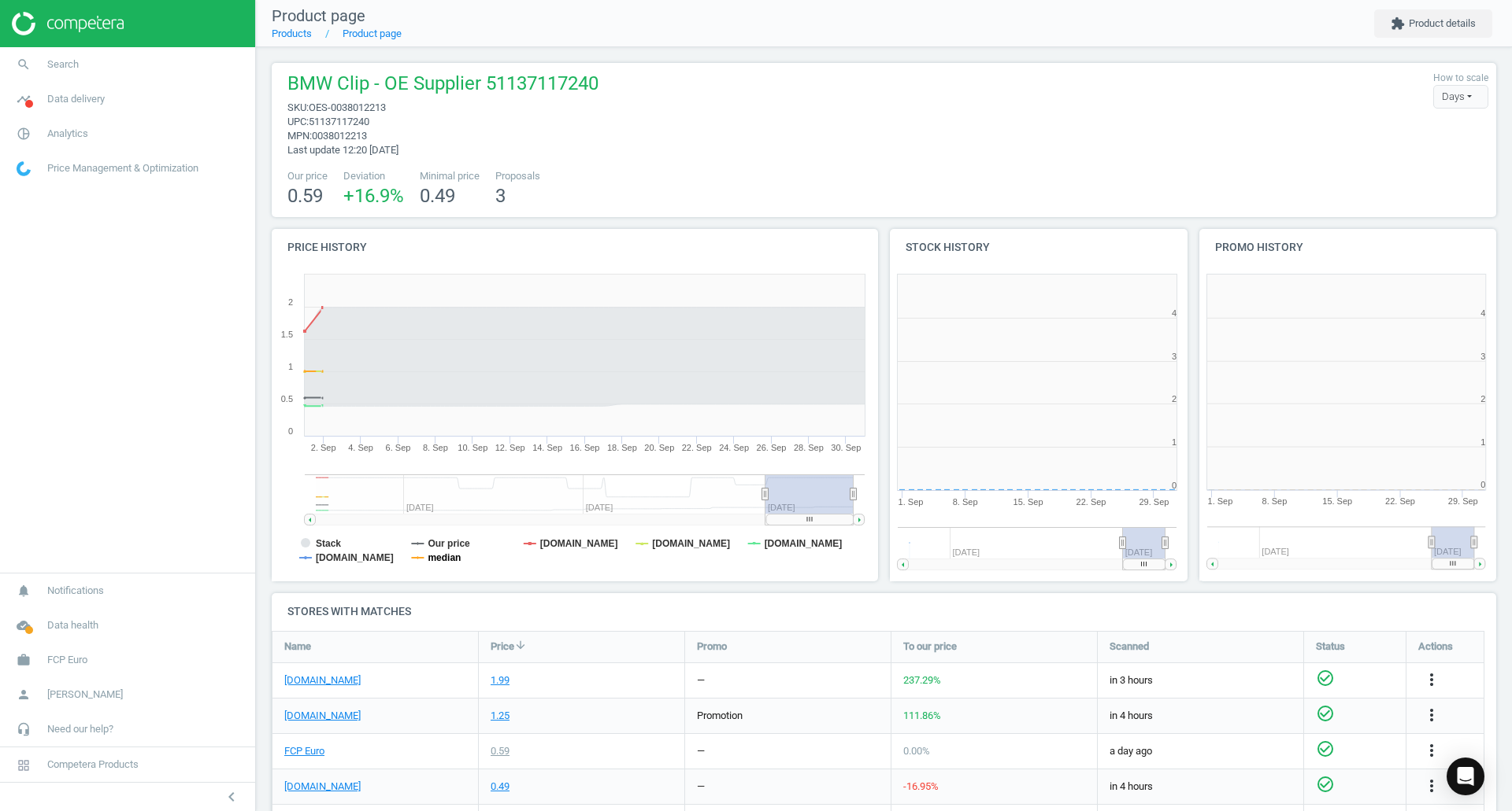
scroll to position [7, 7]
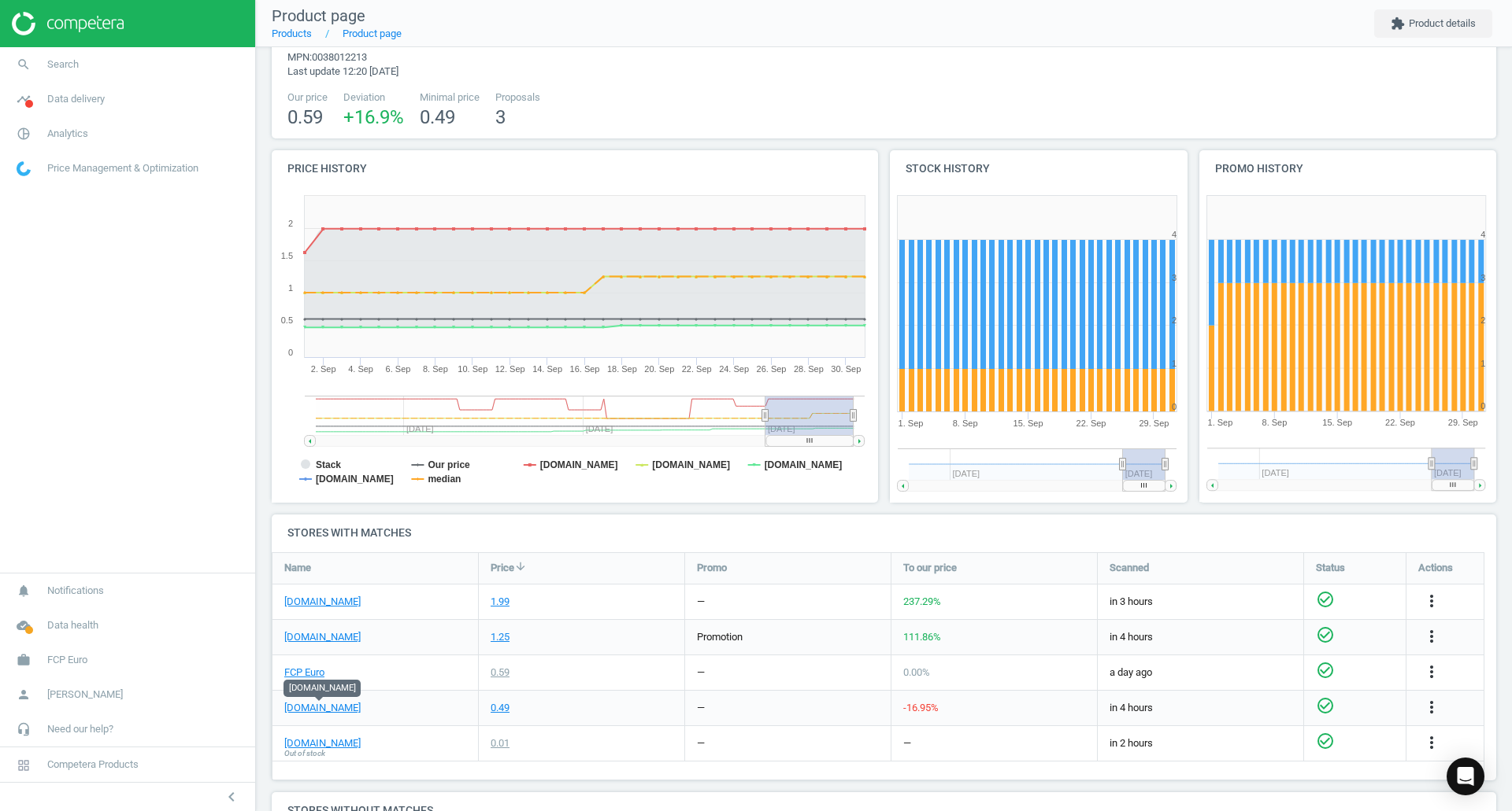
click at [305, 710] on link "eeuroparts.com" at bounding box center [322, 708] width 77 height 14
click at [319, 673] on link "FCP Euro" at bounding box center [304, 672] width 40 height 14
click at [139, 62] on link "search Search" at bounding box center [127, 64] width 255 height 35
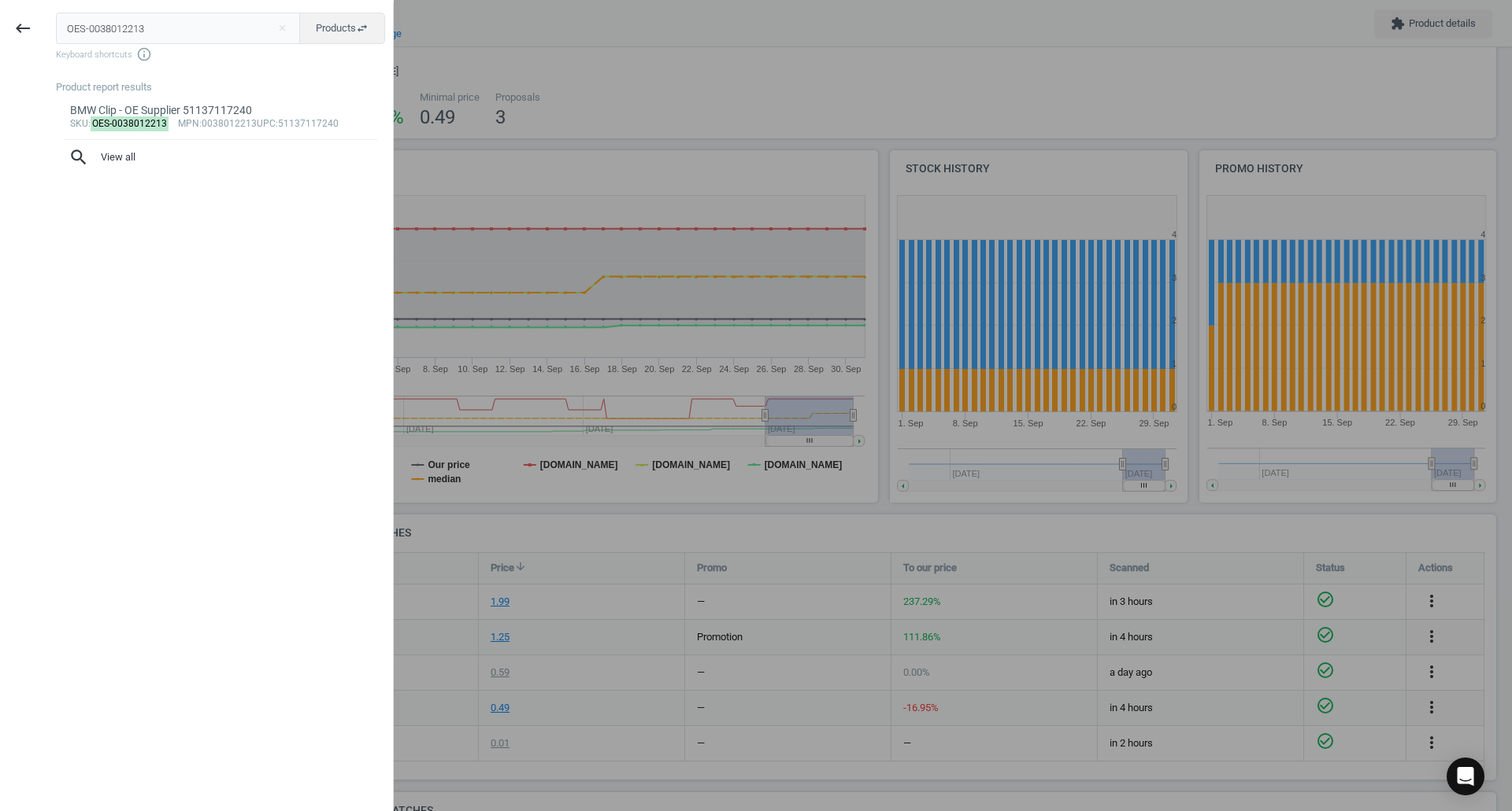
click at [255, 10] on div "OES-0038012213 close Products swap_horiz Keyboard shortcuts info_outline Produc…" at bounding box center [219, 408] width 348 height 811
click at [259, 17] on input "OES-0038012213" at bounding box center [178, 28] width 245 height 32
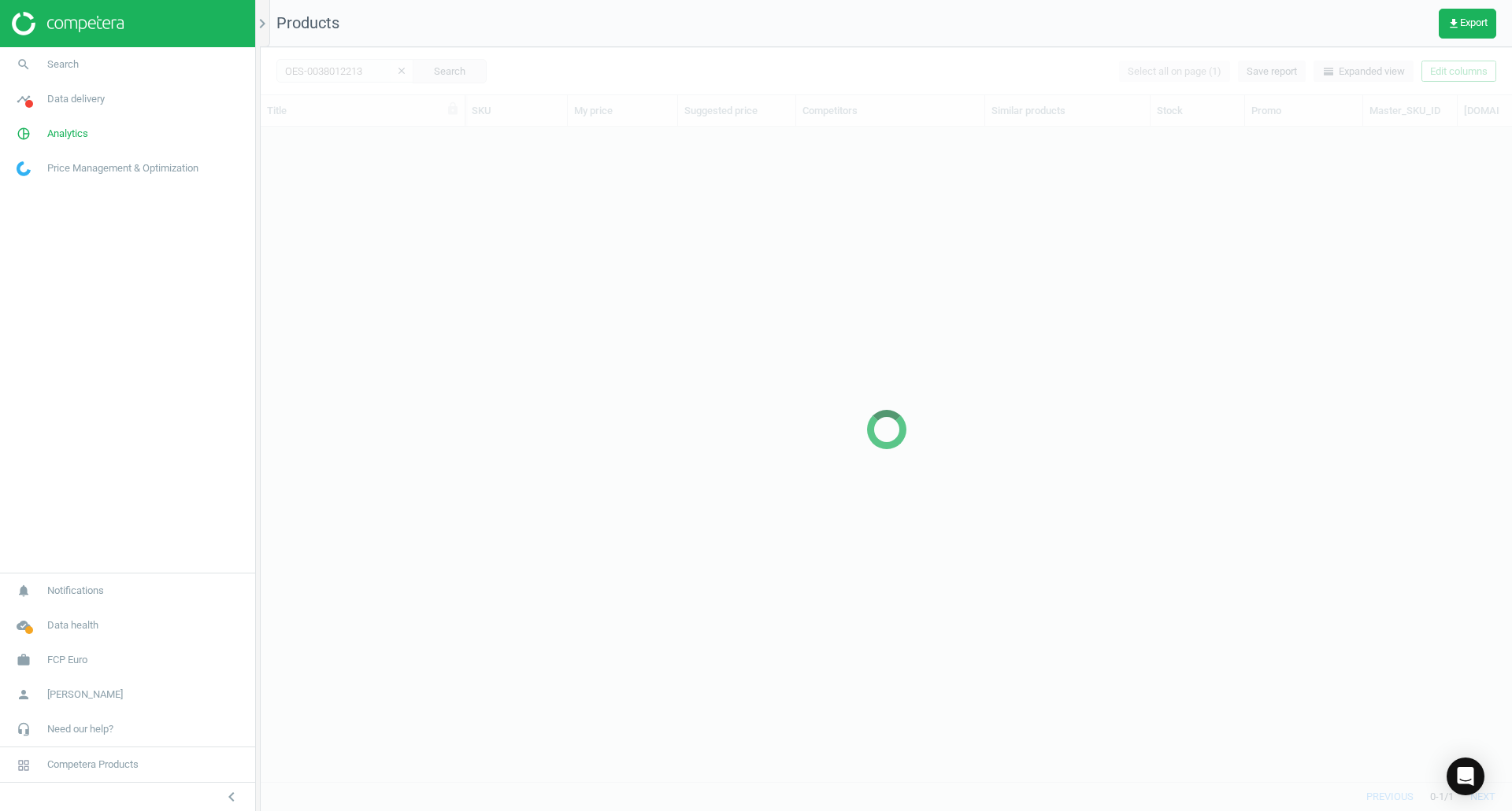
scroll to position [631, 1239]
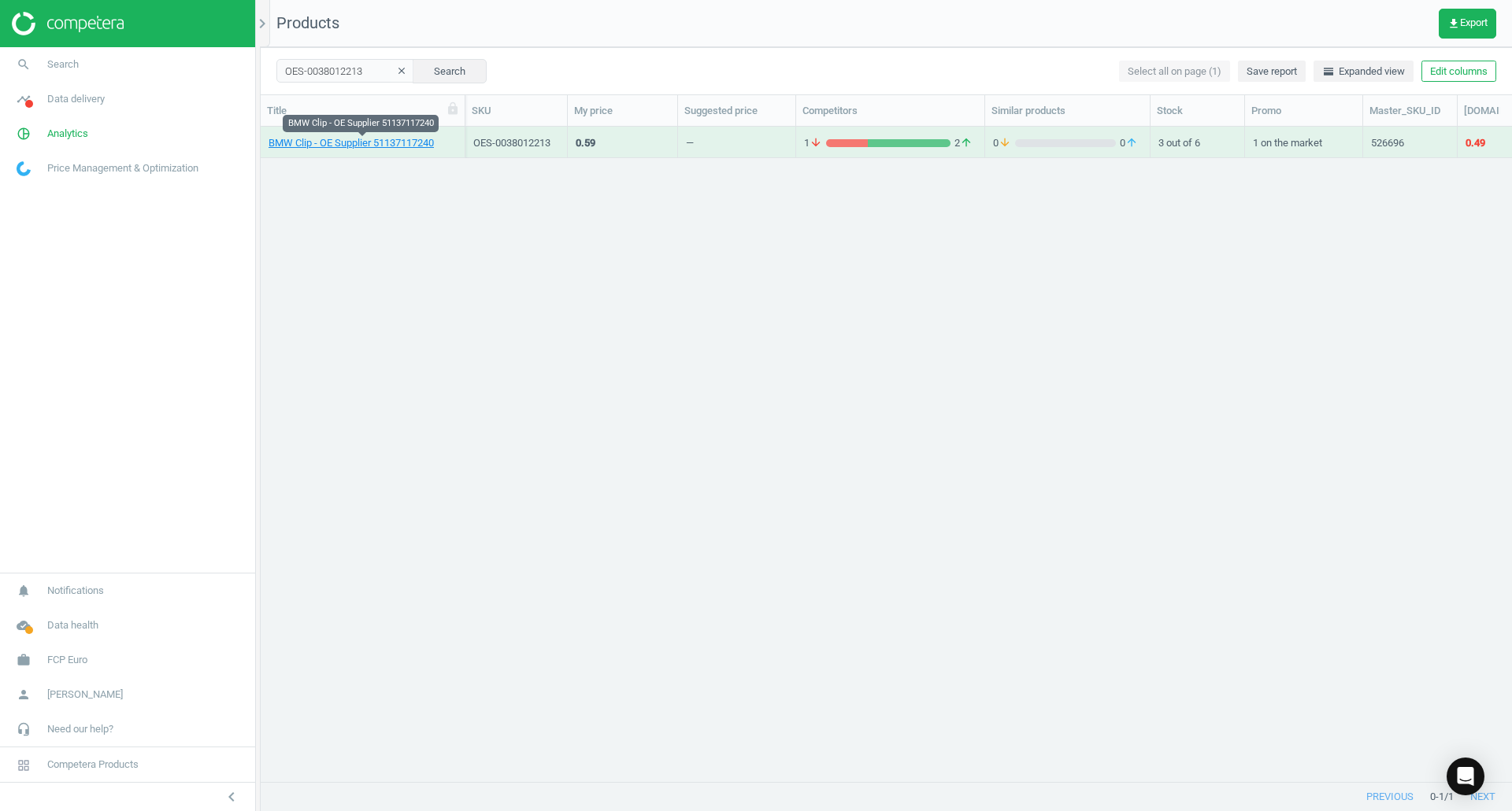
click at [341, 140] on link "BMW Clip - OE Supplier 51137117240" at bounding box center [351, 142] width 165 height 14
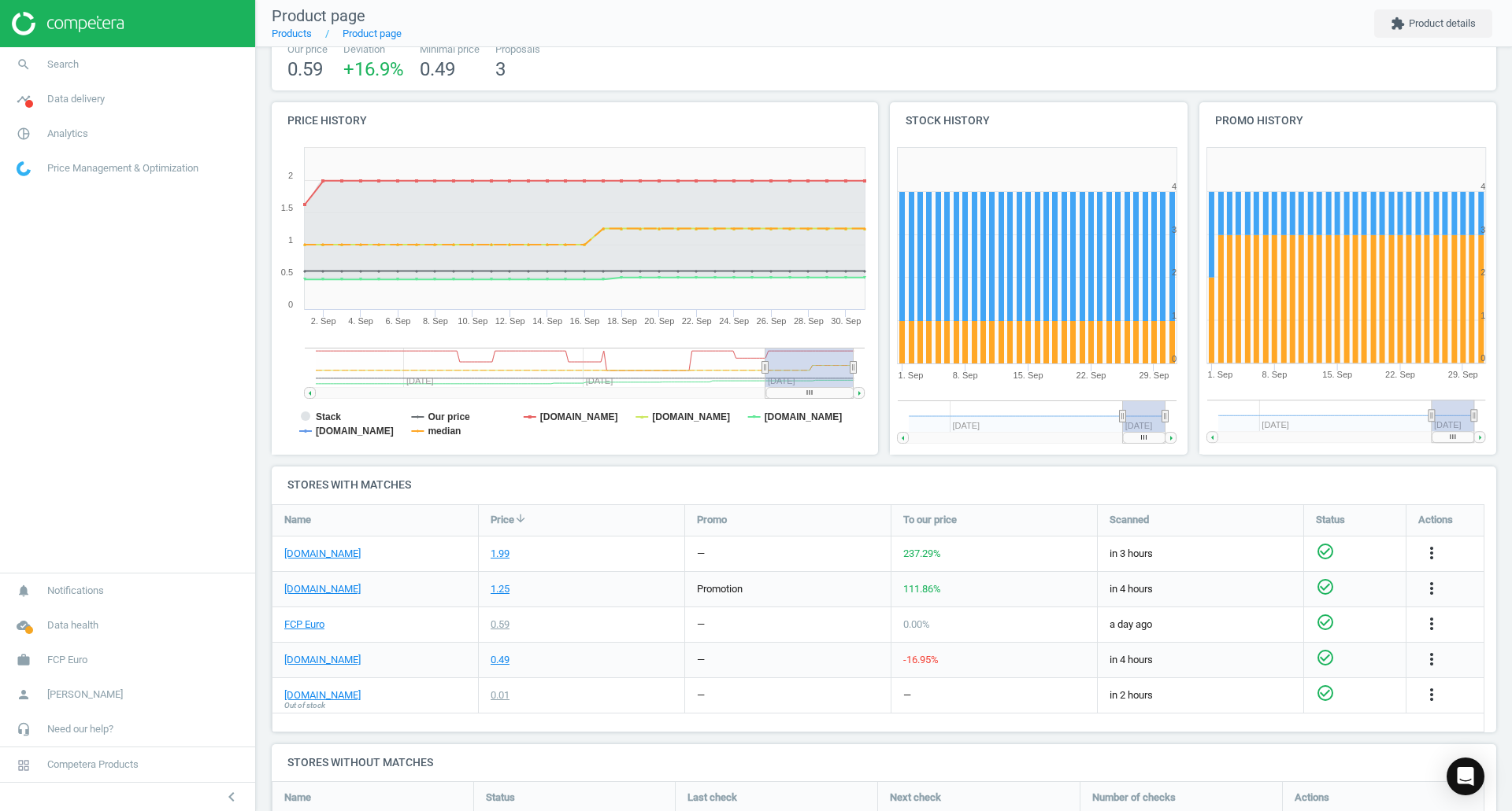
scroll to position [127, 0]
click at [327, 659] on link "eeuroparts.com" at bounding box center [322, 659] width 77 height 14
click at [294, 628] on link "FCP Euro" at bounding box center [304, 624] width 40 height 14
click at [82, 61] on link "search Search" at bounding box center [127, 64] width 255 height 35
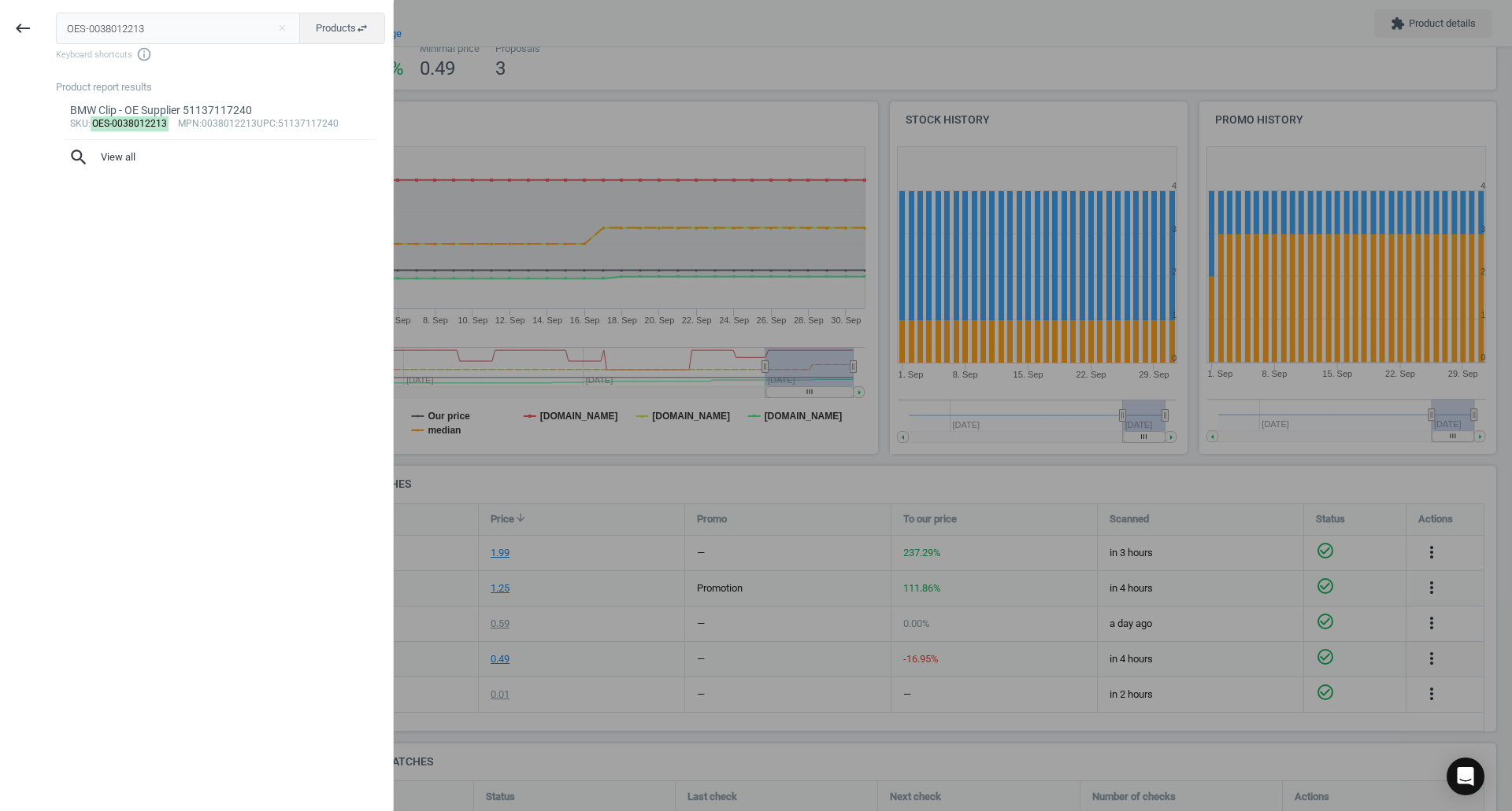
click at [131, 40] on input "OES-0038012213" at bounding box center [178, 28] width 245 height 32
type input "URO-007790"
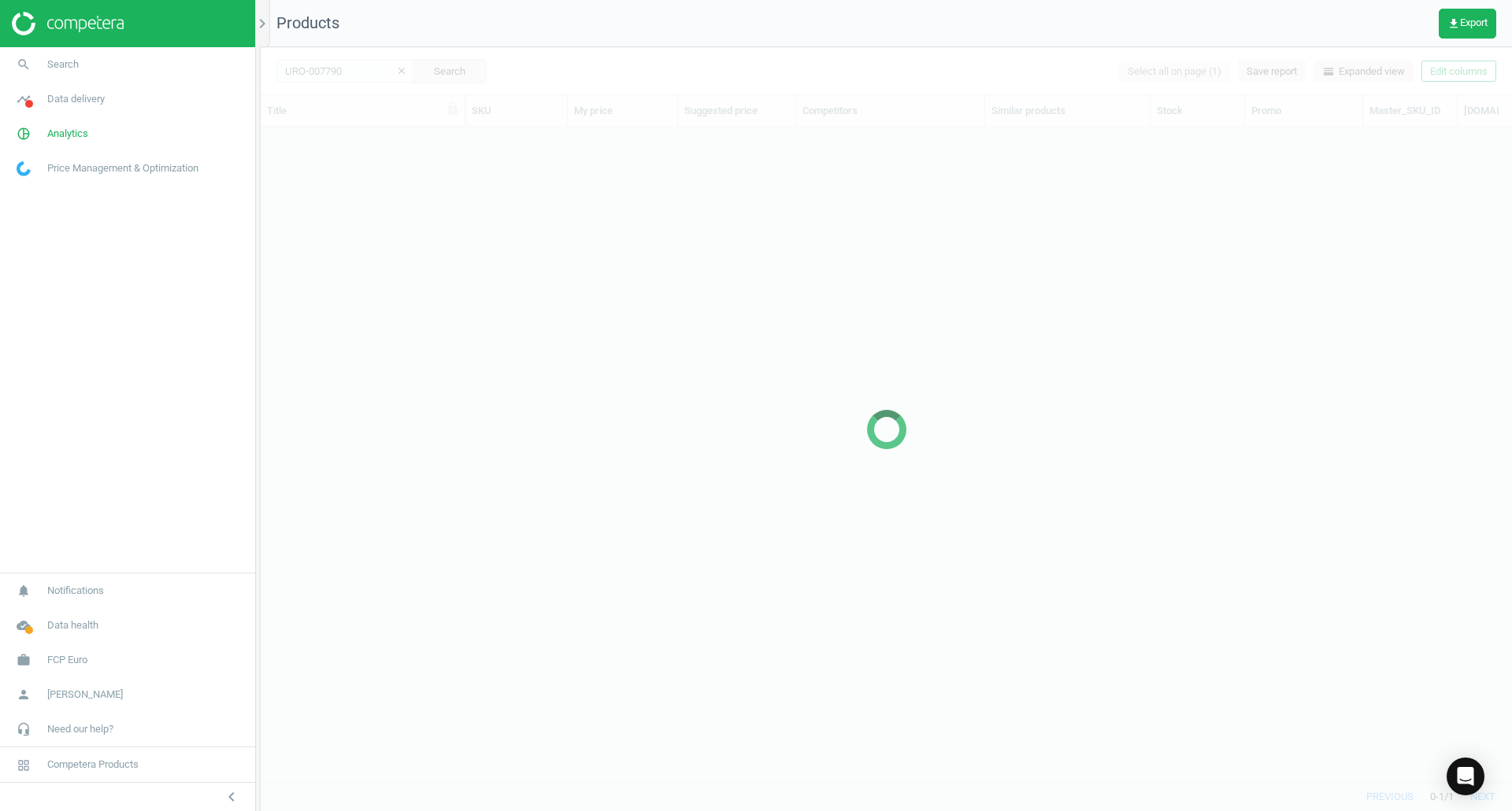
scroll to position [631, 1239]
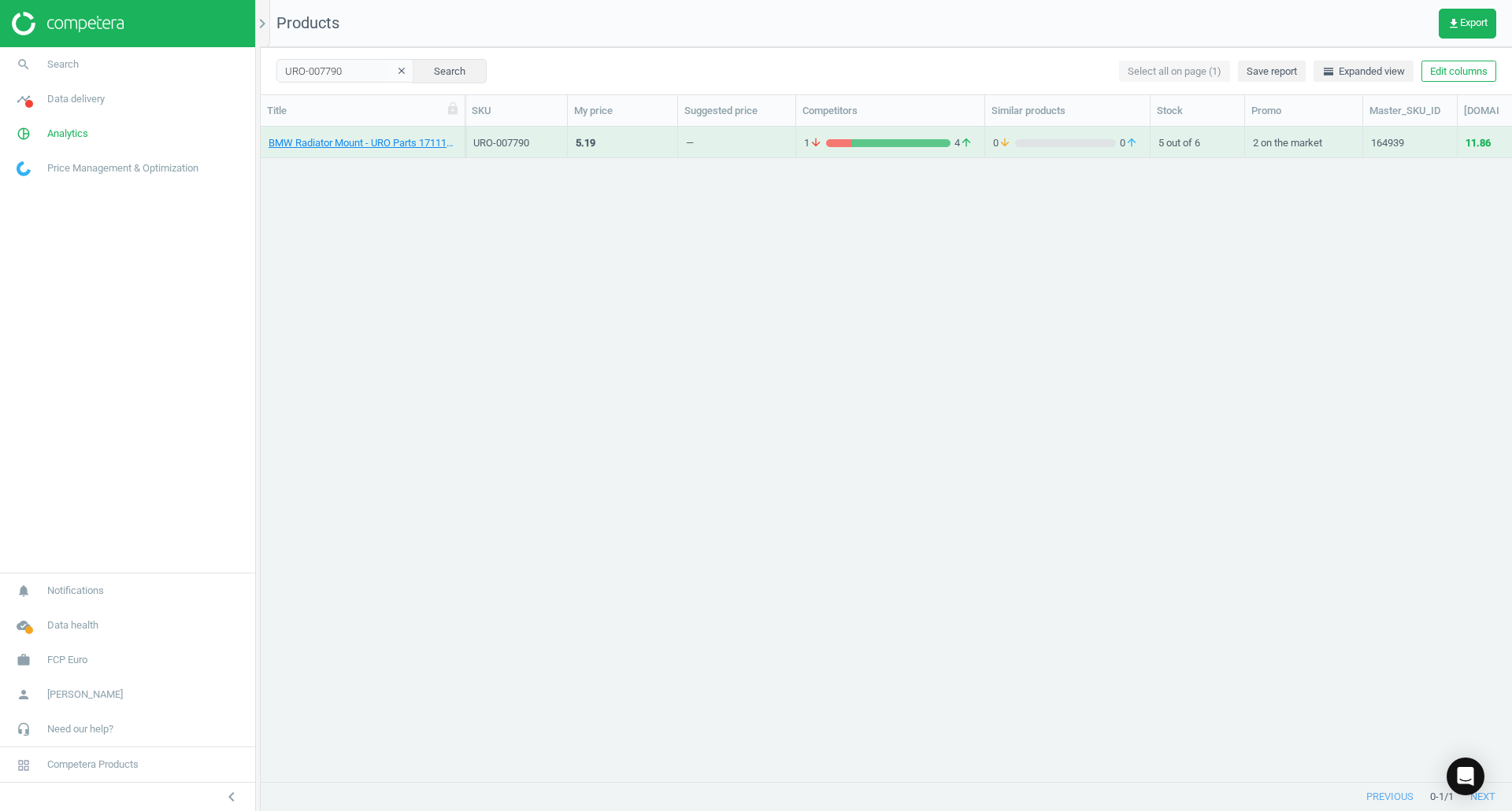
click at [402, 136] on div "BMW Radiator Mount - URO Parts 17111737704" at bounding box center [363, 141] width 188 height 27
click at [413, 148] on link "BMW Radiator Mount - URO Parts 17111737704" at bounding box center [363, 142] width 188 height 14
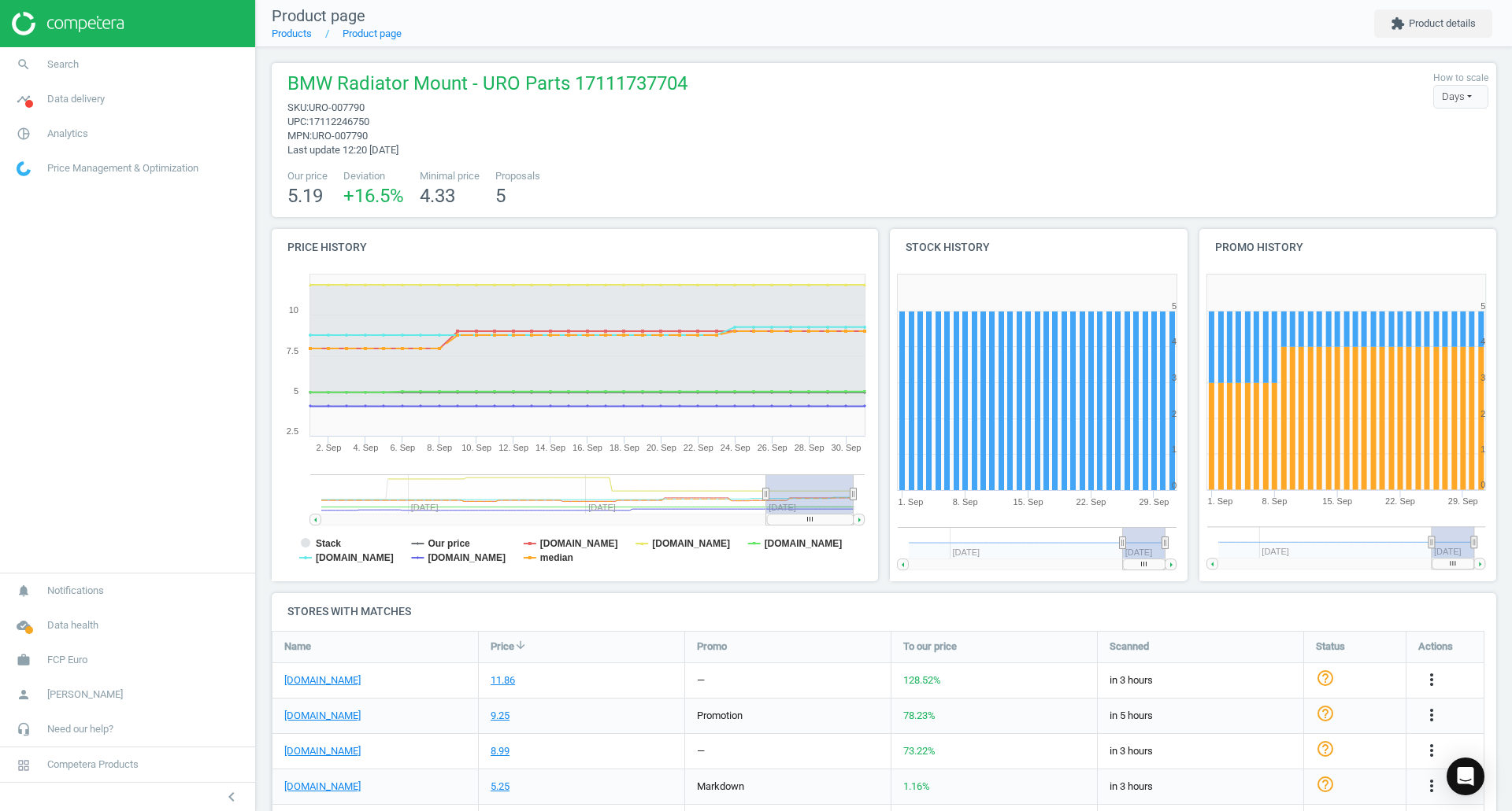
scroll to position [79, 0]
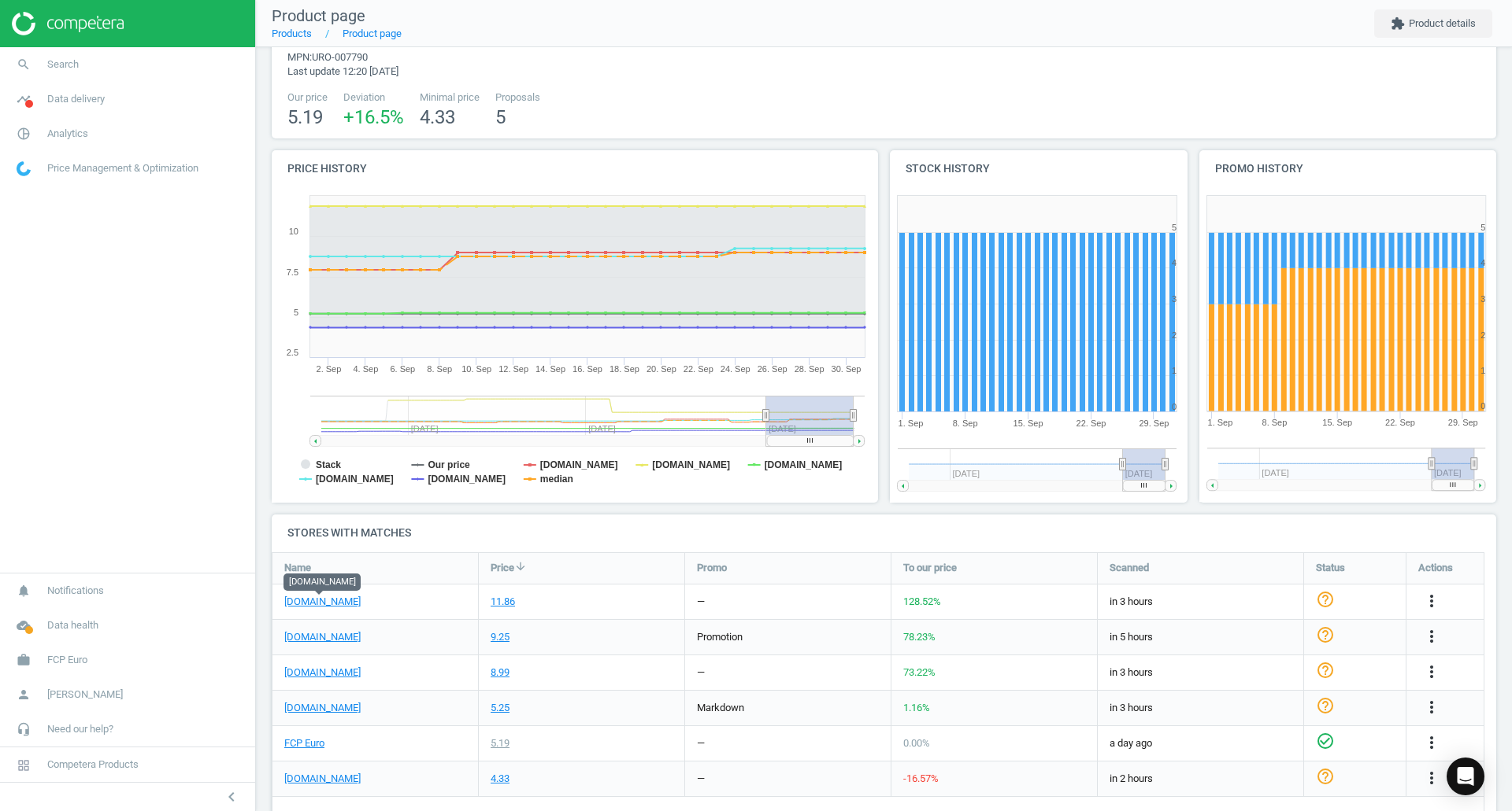
click at [320, 608] on link "eeuroparts.com" at bounding box center [322, 601] width 77 height 14
click at [298, 734] on div "FCP Euro" at bounding box center [375, 744] width 205 height 35
click at [297, 745] on link "FCP Euro" at bounding box center [304, 744] width 40 height 14
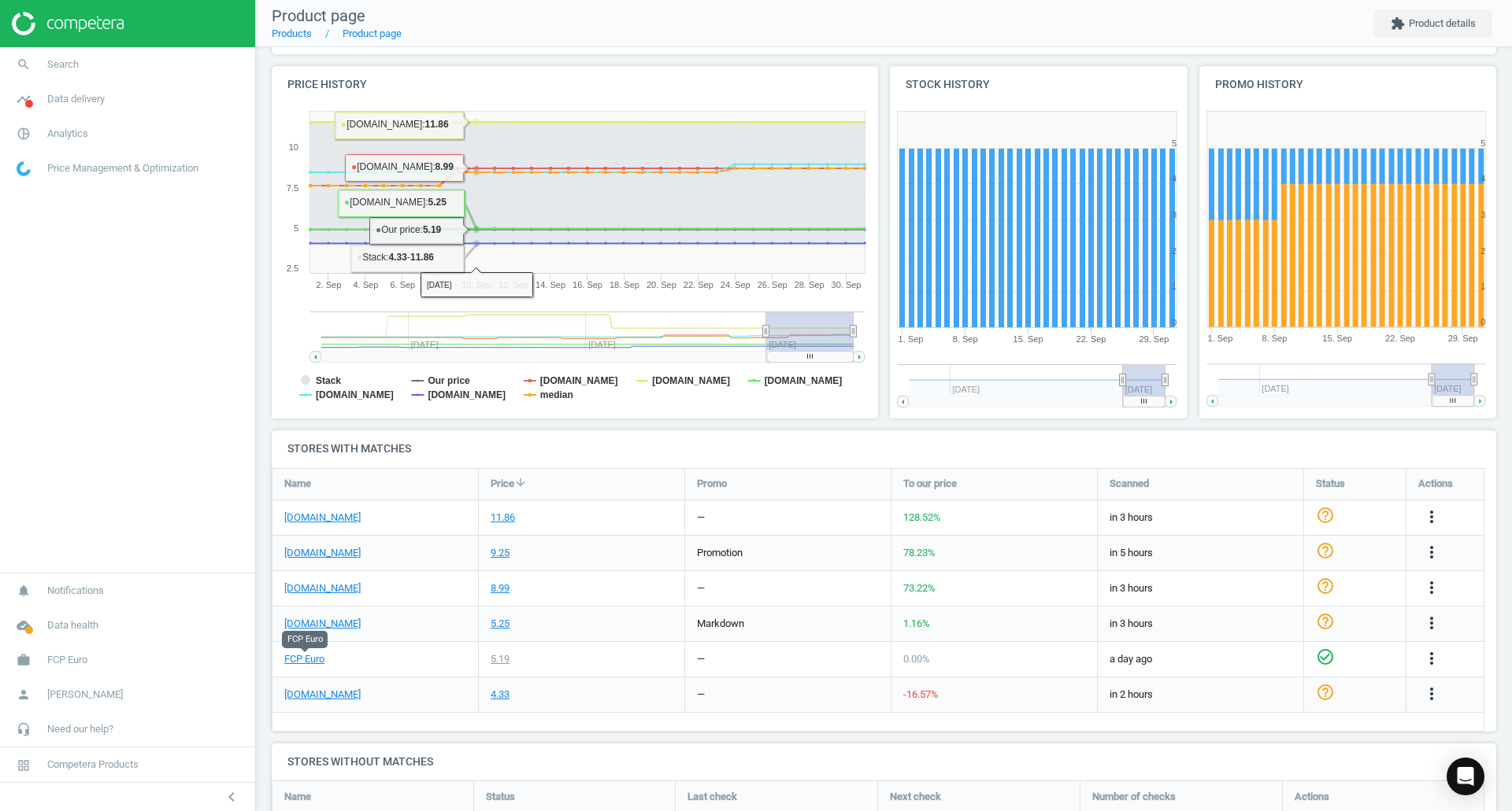
scroll to position [243, 0]
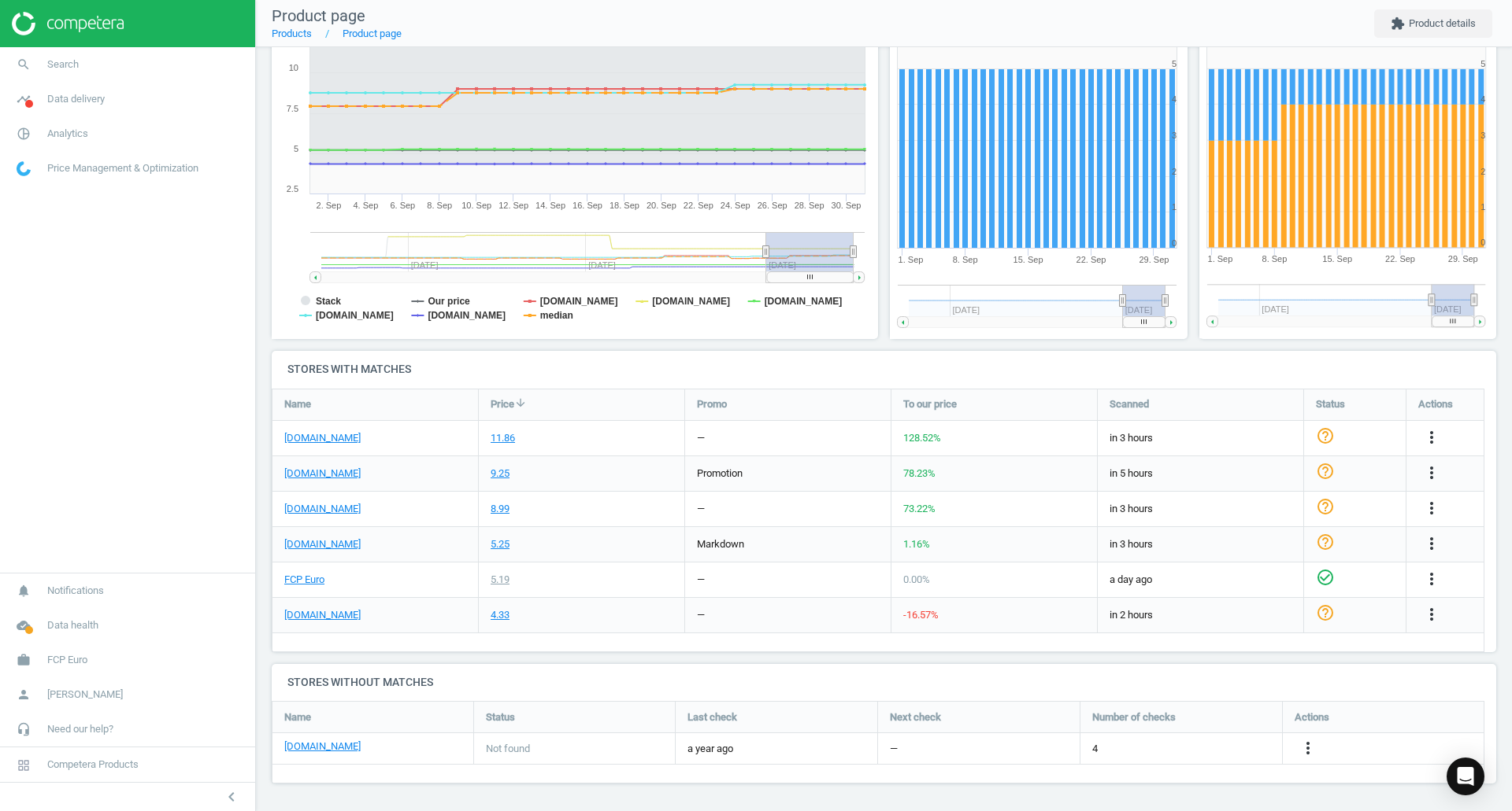
click at [1430, 438] on icon "more_vert" at bounding box center [1431, 437] width 19 height 19
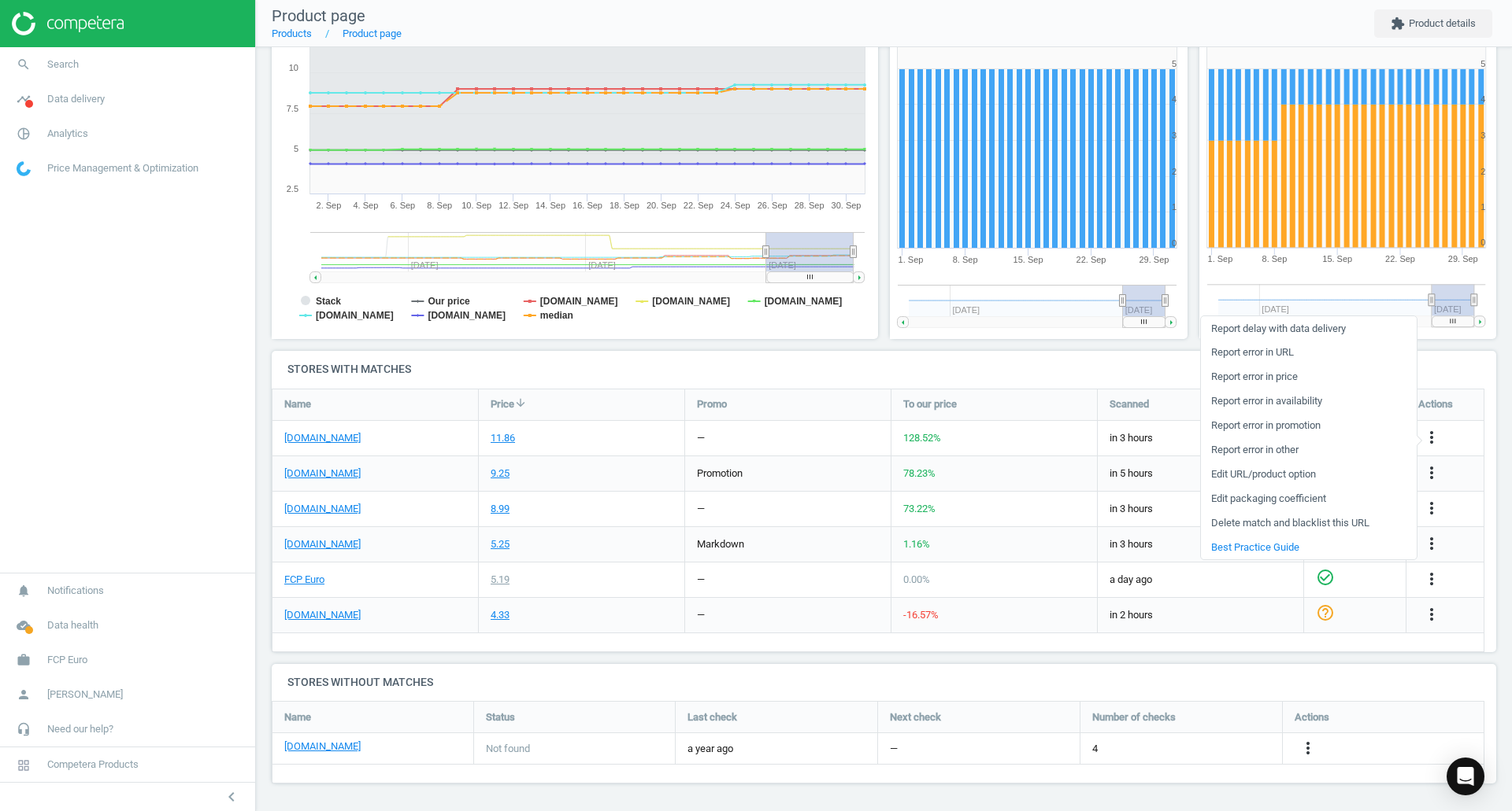
click at [1296, 475] on link "Edit URL/product option" at bounding box center [1309, 475] width 215 height 24
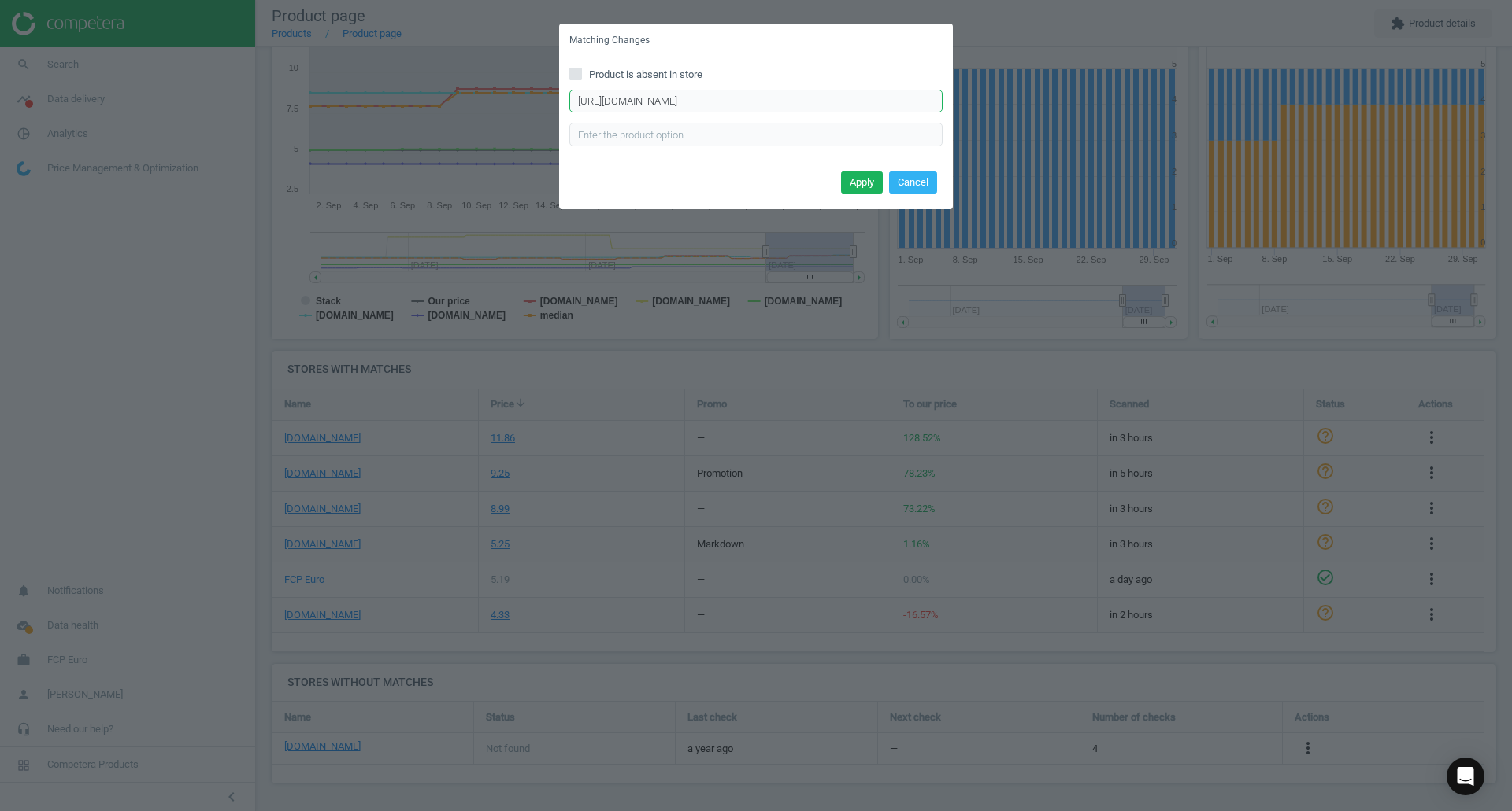
click at [878, 109] on input "https://eeuroparts.com/product/genuine-bmw/17111737704" at bounding box center [756, 101] width 373 height 23
paste input "uro-parts-17-11-1-737-704-radiator-mount-lower"
type input "https://eeuroparts.com/uro-parts-17-11-1-737-704-radiator-mount-lower"
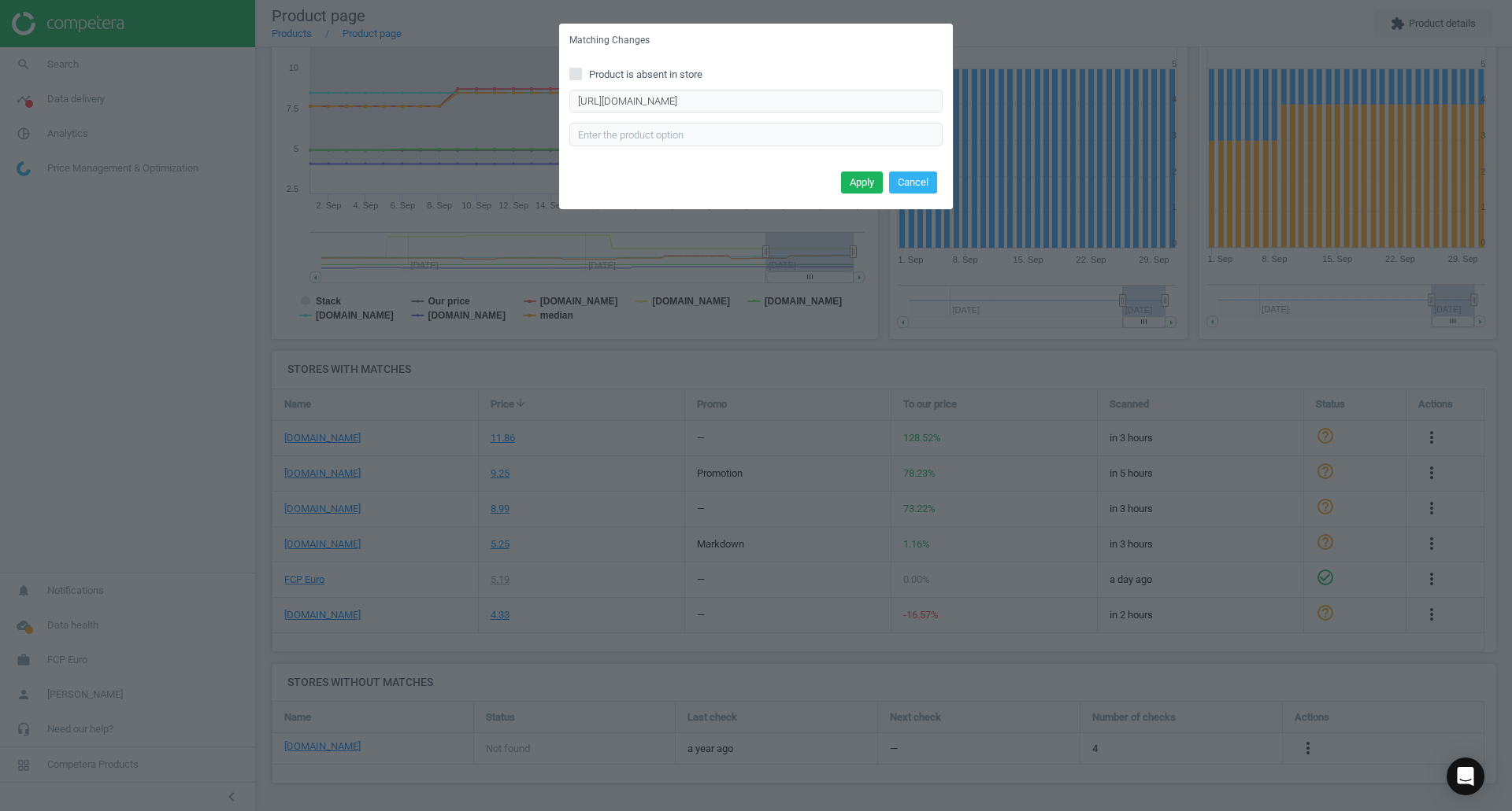
click at [866, 188] on button "Apply" at bounding box center [862, 183] width 42 height 22
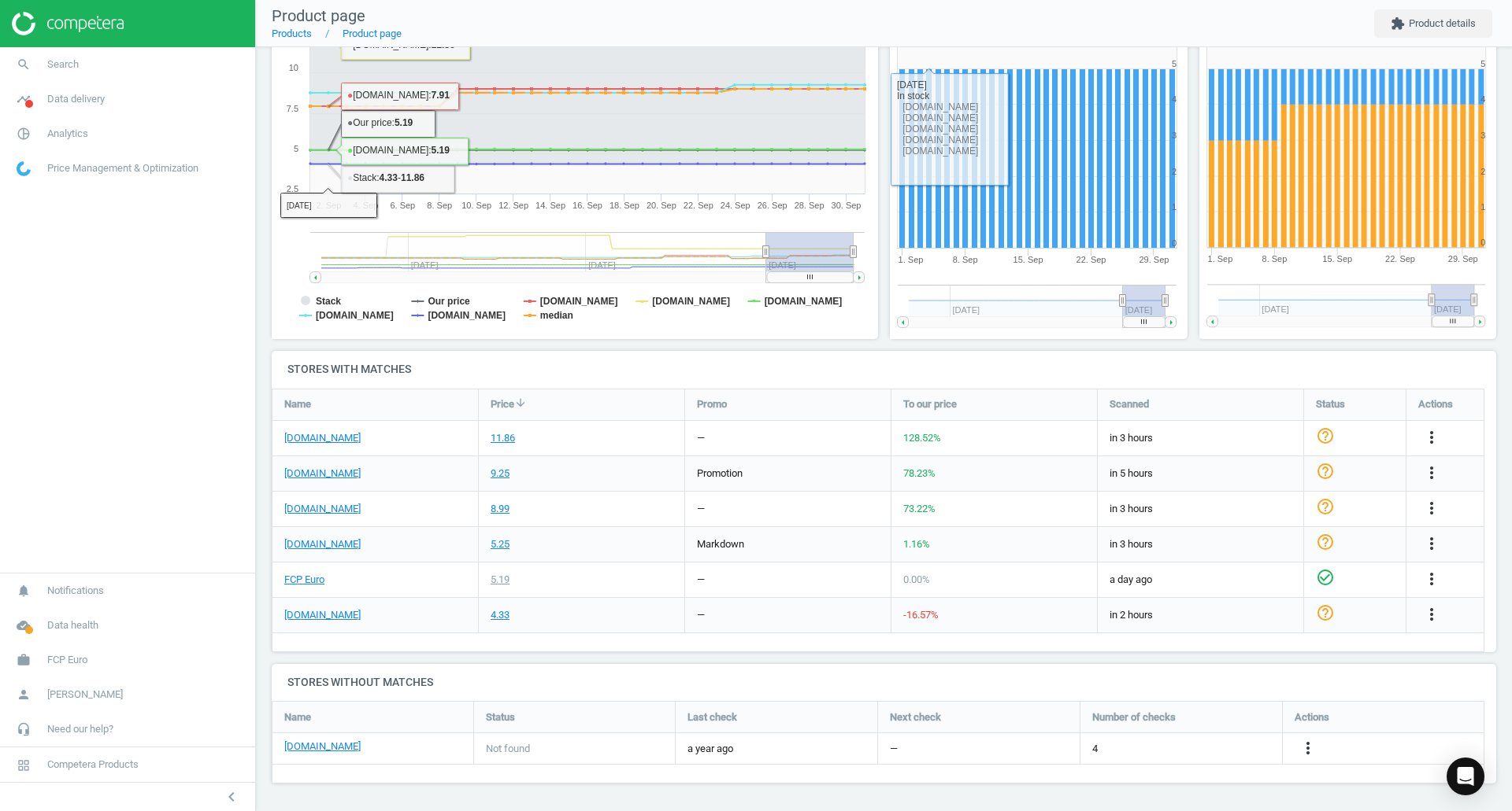
click at [53, 50] on link "search Search" at bounding box center [127, 64] width 255 height 35
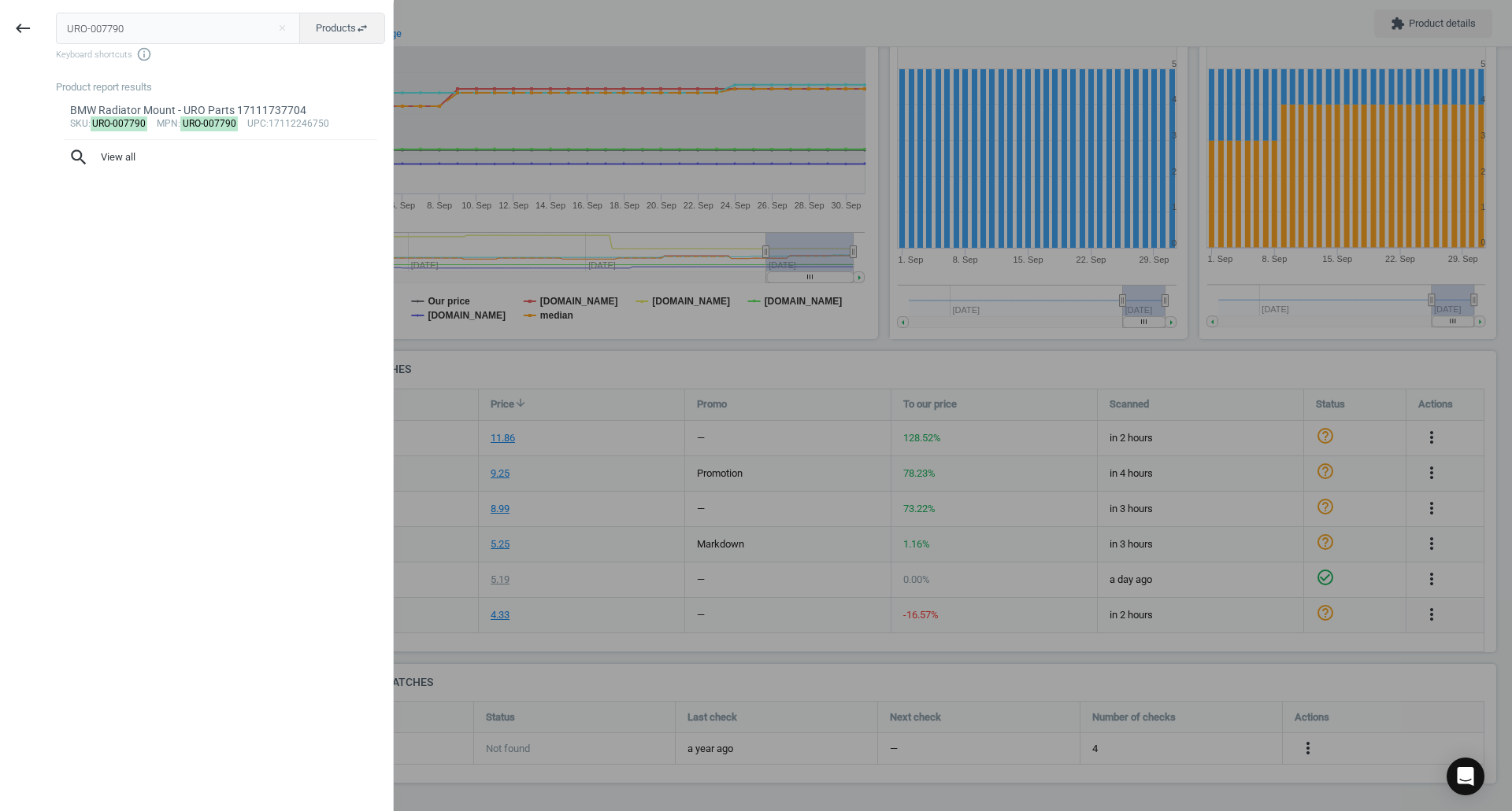
click at [157, 21] on input "URO-007790" at bounding box center [178, 28] width 245 height 32
type input "VAG-4M0407515D"
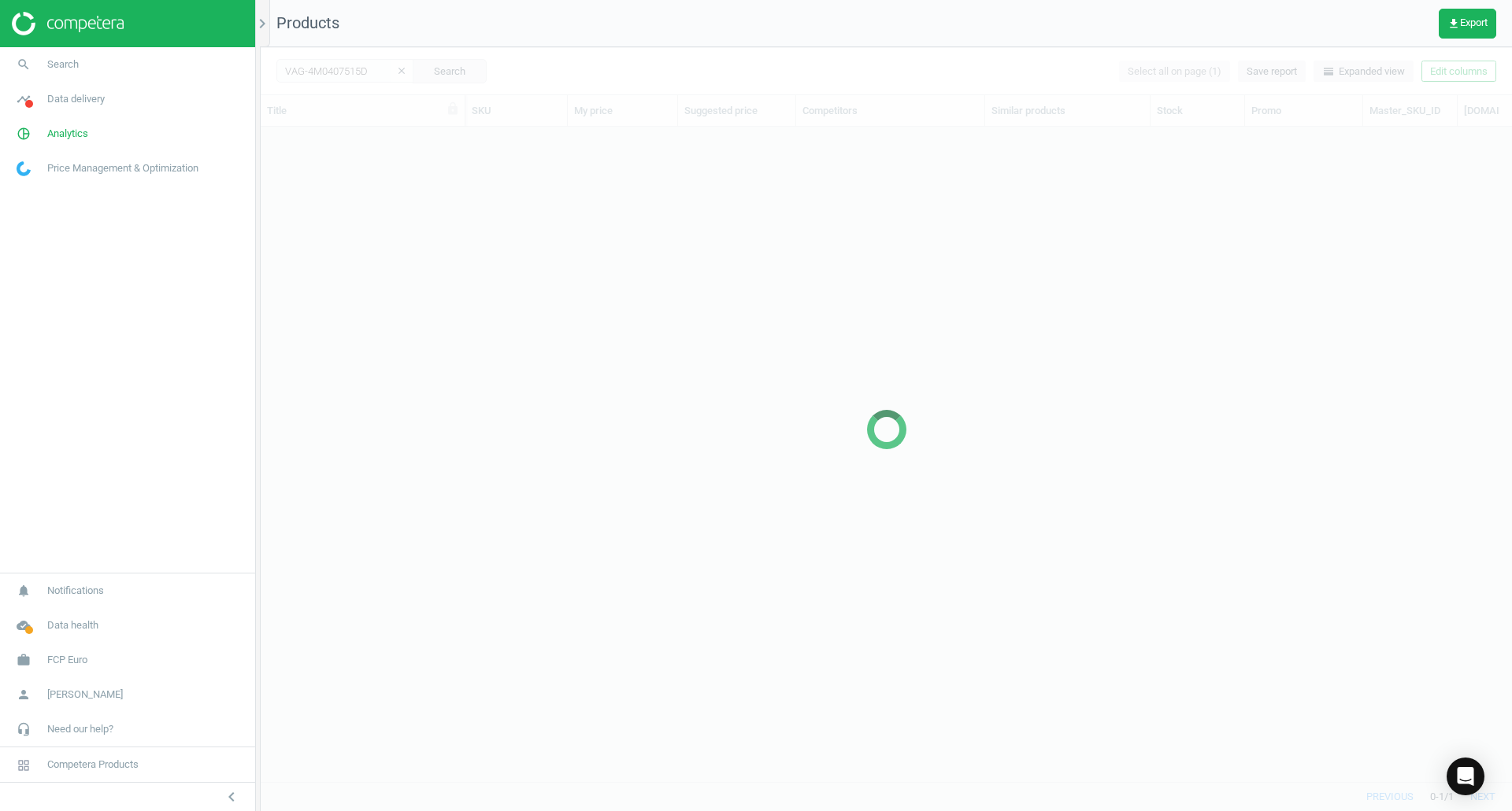
scroll to position [631, 1239]
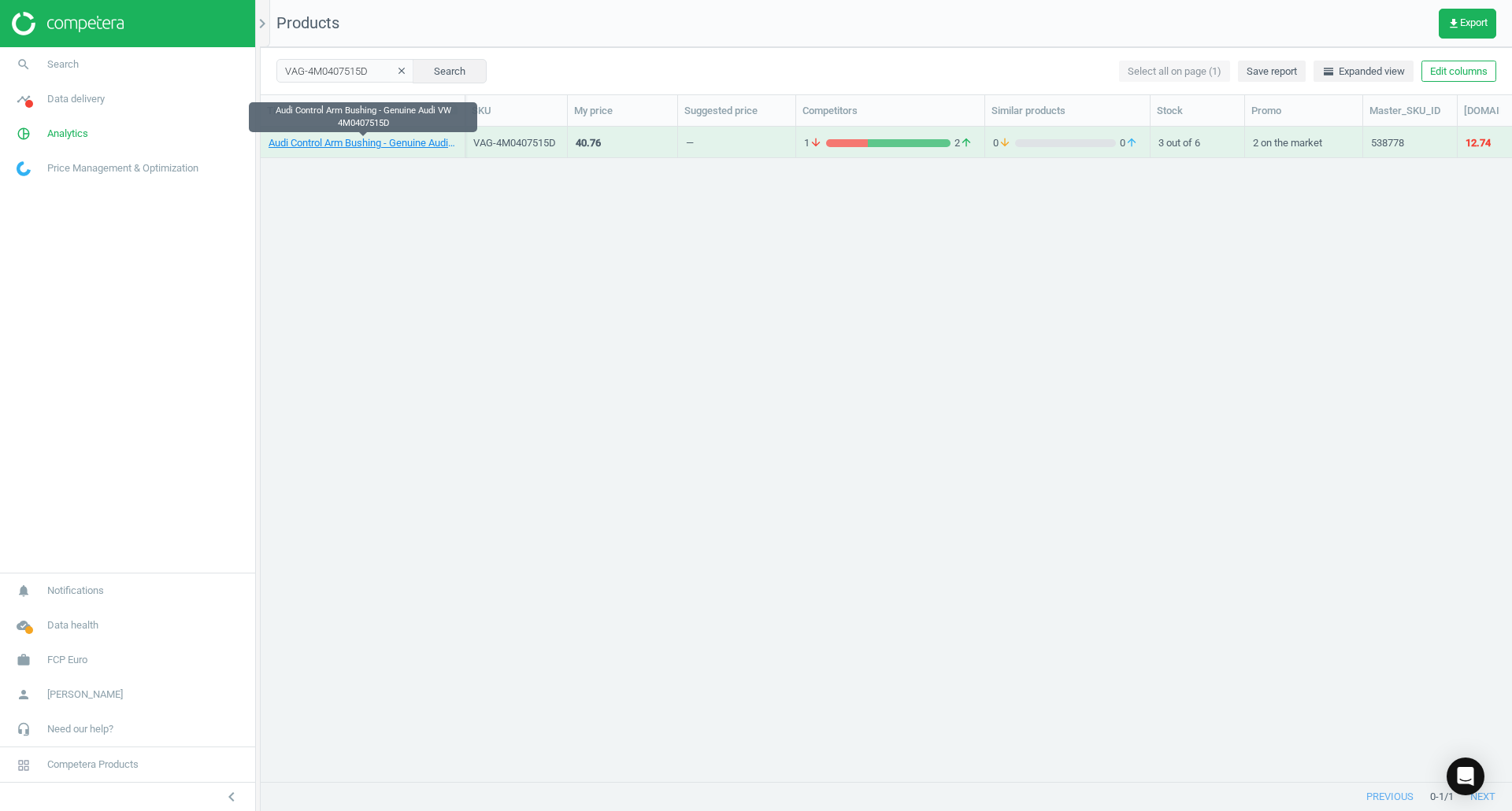
click at [348, 140] on link "Audi Control Arm Bushing - Genuine Audi VW 4M0407515D" at bounding box center [363, 142] width 188 height 14
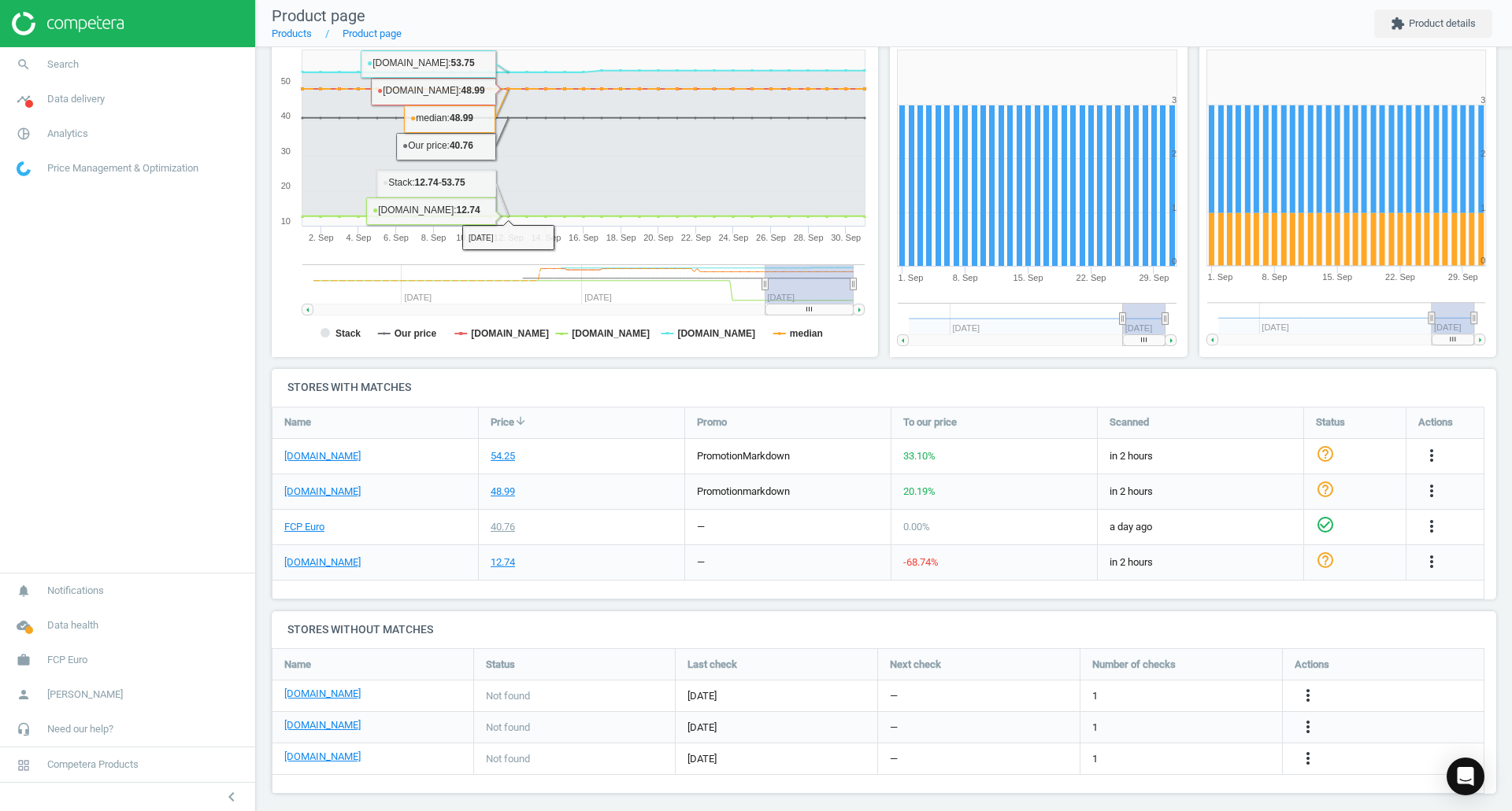
scroll to position [220, 0]
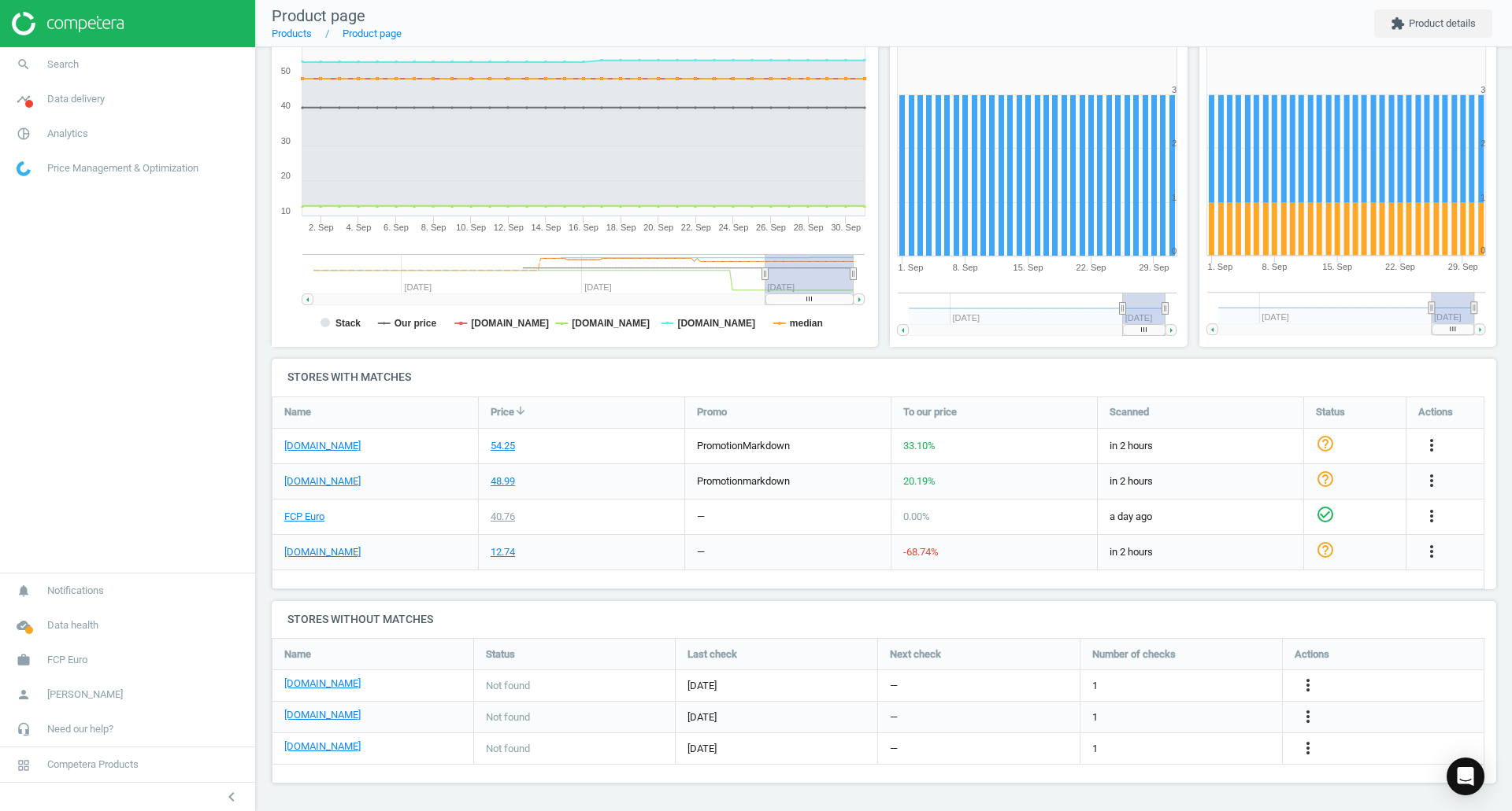
click at [321, 561] on div "eeuroparts.com" at bounding box center [375, 552] width 205 height 35
click at [321, 550] on link "eeuroparts.com" at bounding box center [322, 552] width 77 height 14
click at [290, 510] on link "FCP Euro" at bounding box center [304, 517] width 40 height 14
click at [1440, 551] on icon "more_vert" at bounding box center [1431, 552] width 19 height 19
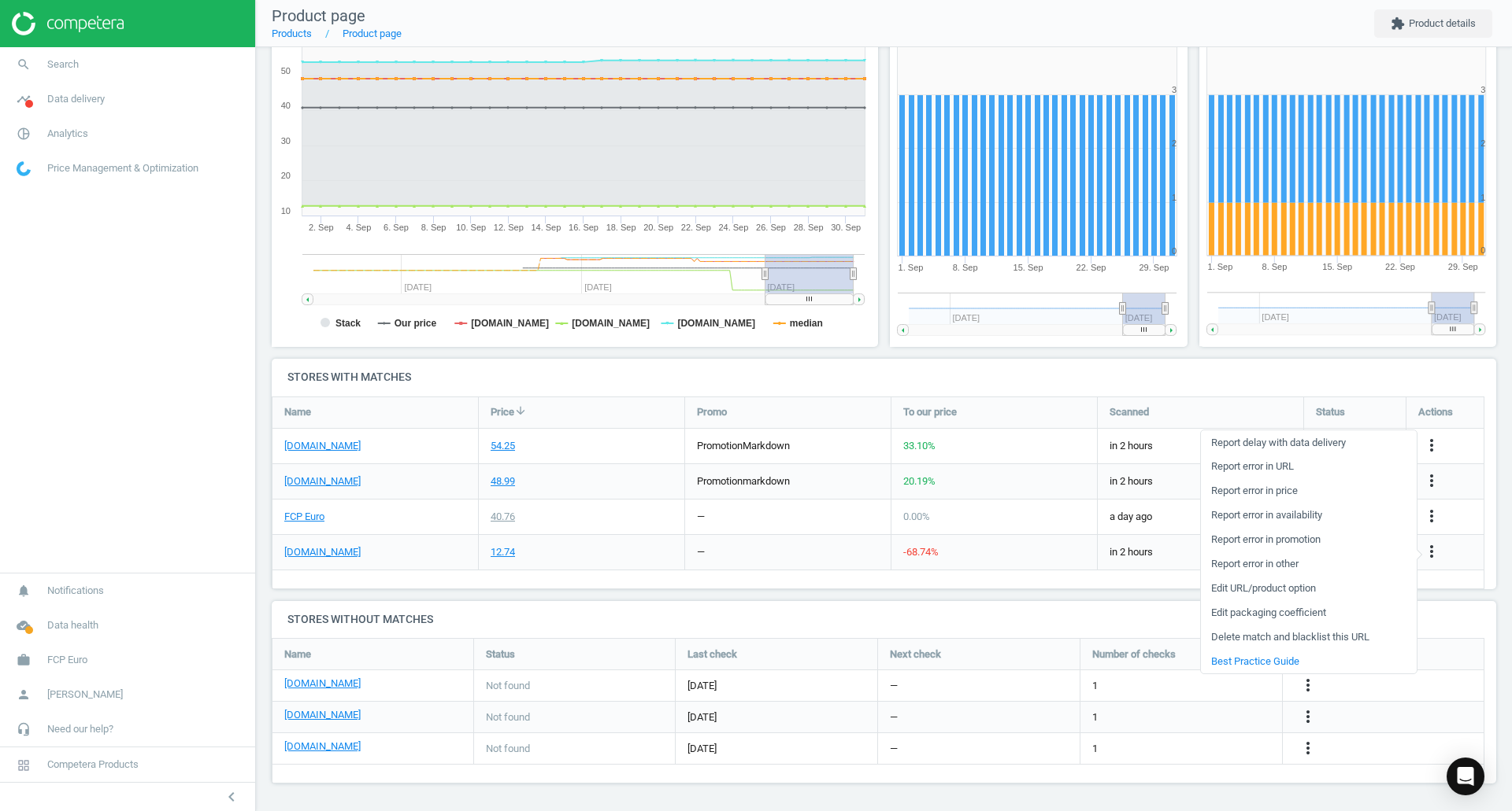
click at [1293, 464] on link "Report error in URL" at bounding box center [1309, 467] width 215 height 24
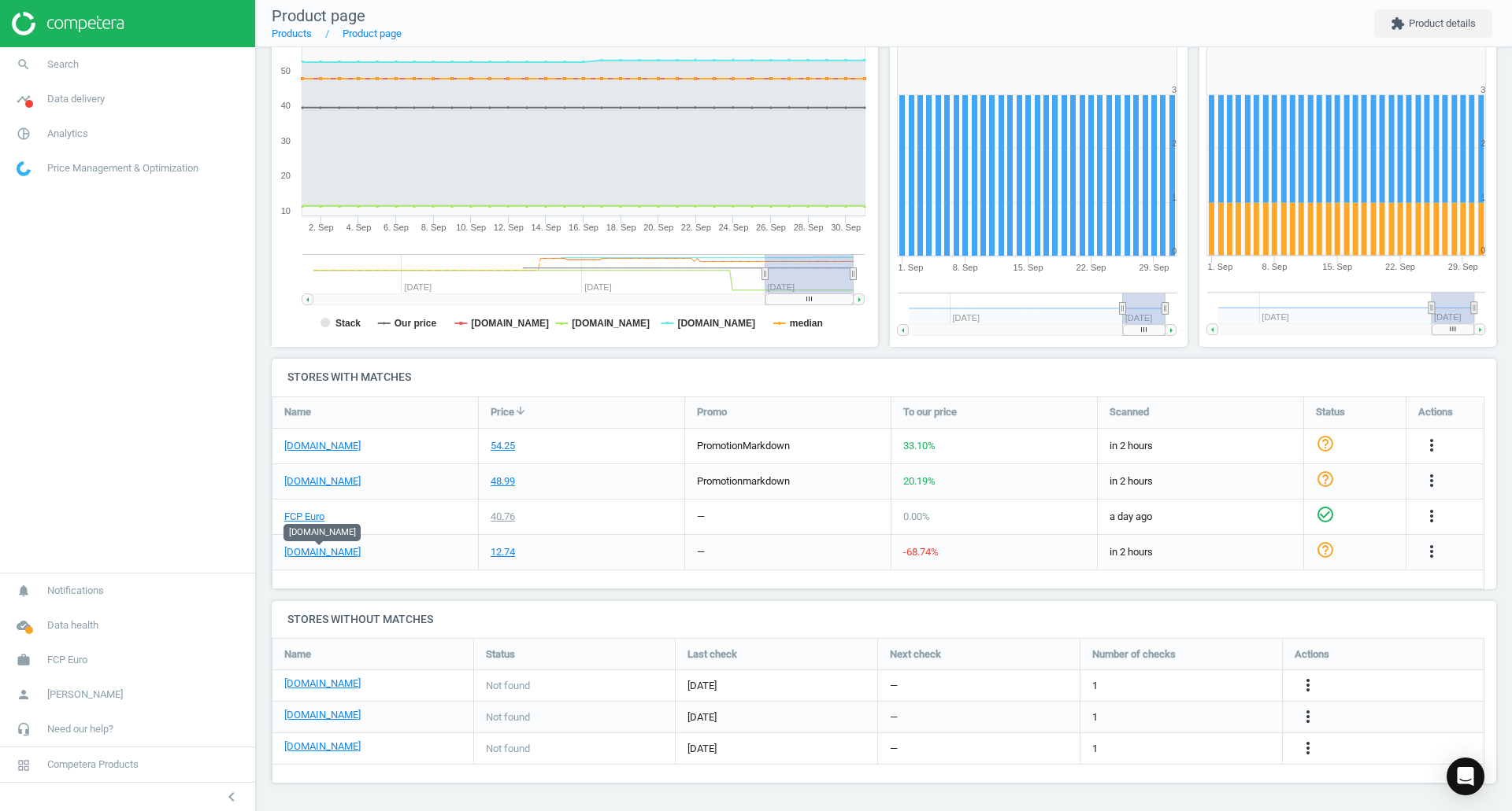
click at [319, 550] on link "eeuroparts.com" at bounding box center [322, 552] width 77 height 14
click at [316, 516] on link "FCP Euro" at bounding box center [304, 517] width 40 height 14
click at [1435, 554] on icon "more_vert" at bounding box center [1431, 552] width 19 height 19
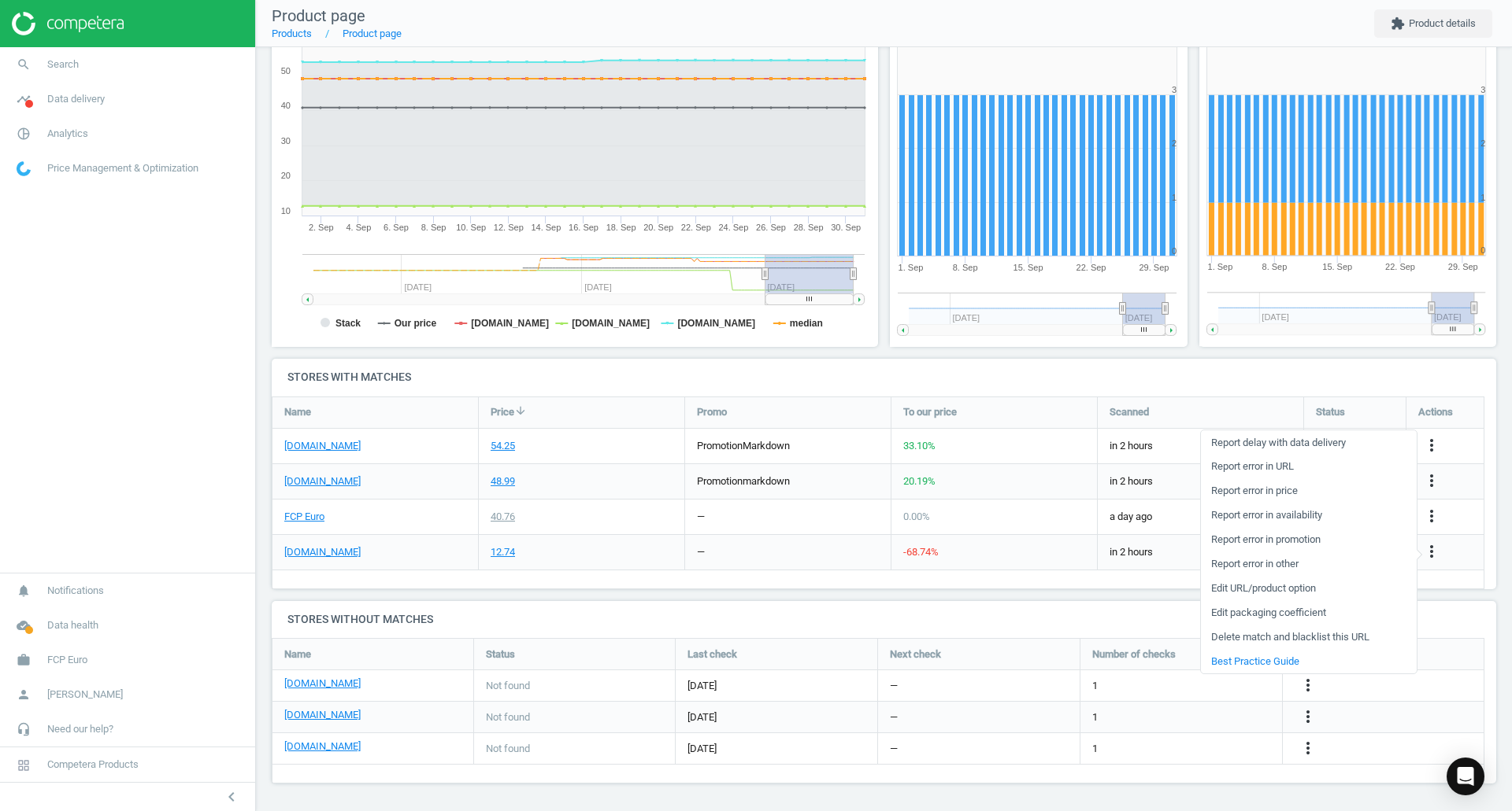
click at [1290, 470] on link "Report error in URL" at bounding box center [1309, 467] width 215 height 24
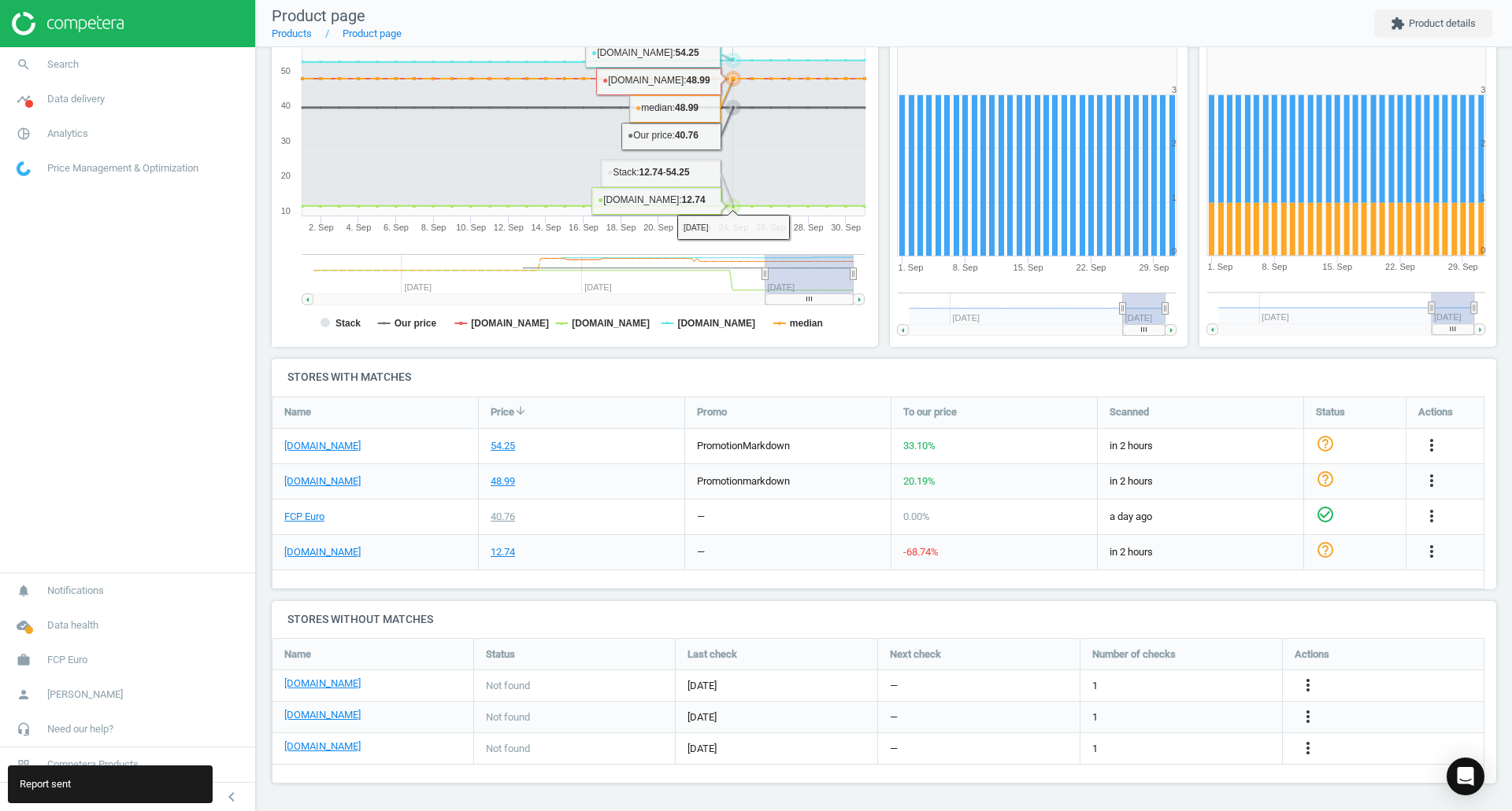
scroll to position [0, 0]
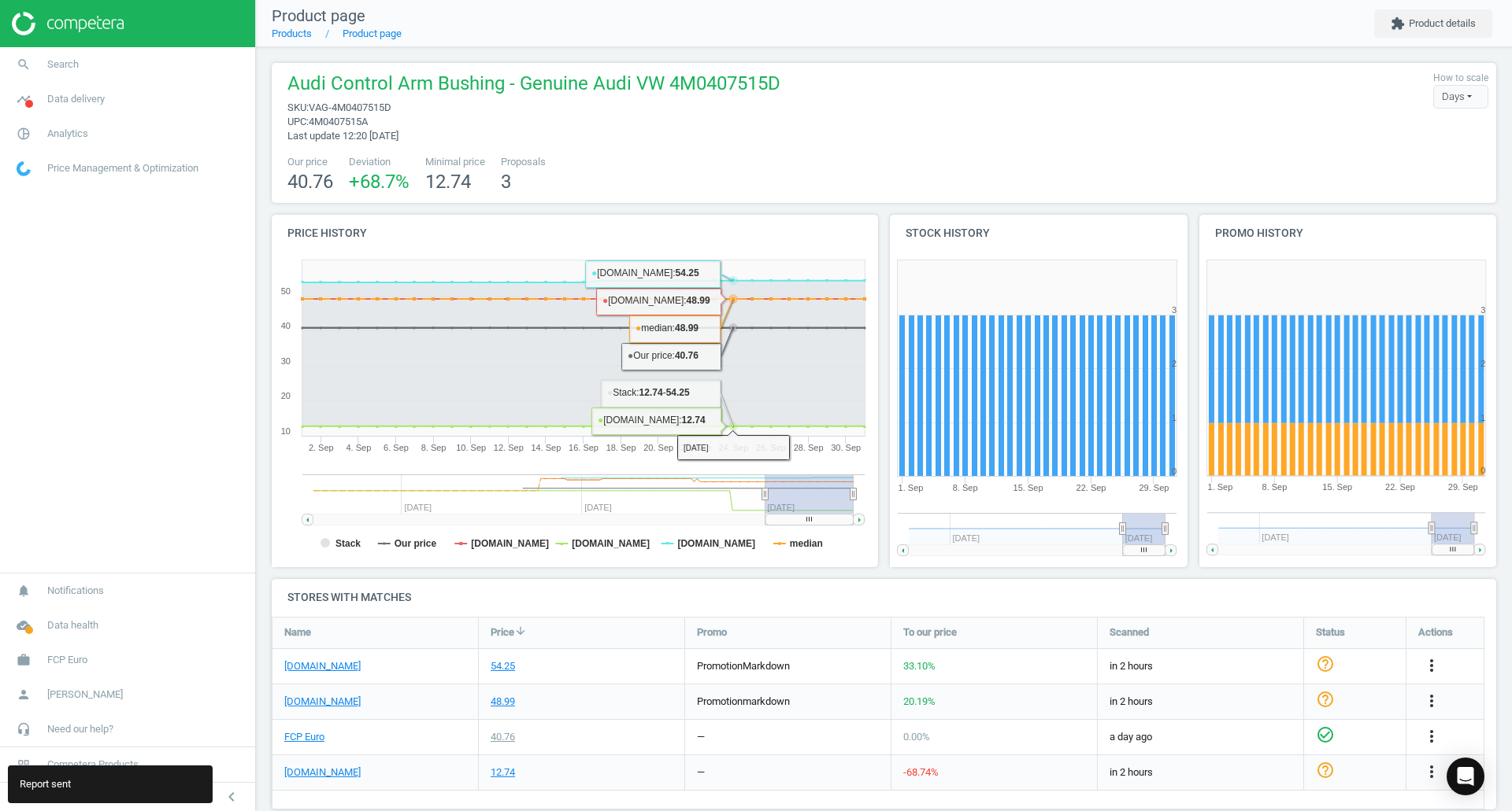
click at [153, 66] on link "search Search" at bounding box center [127, 64] width 255 height 35
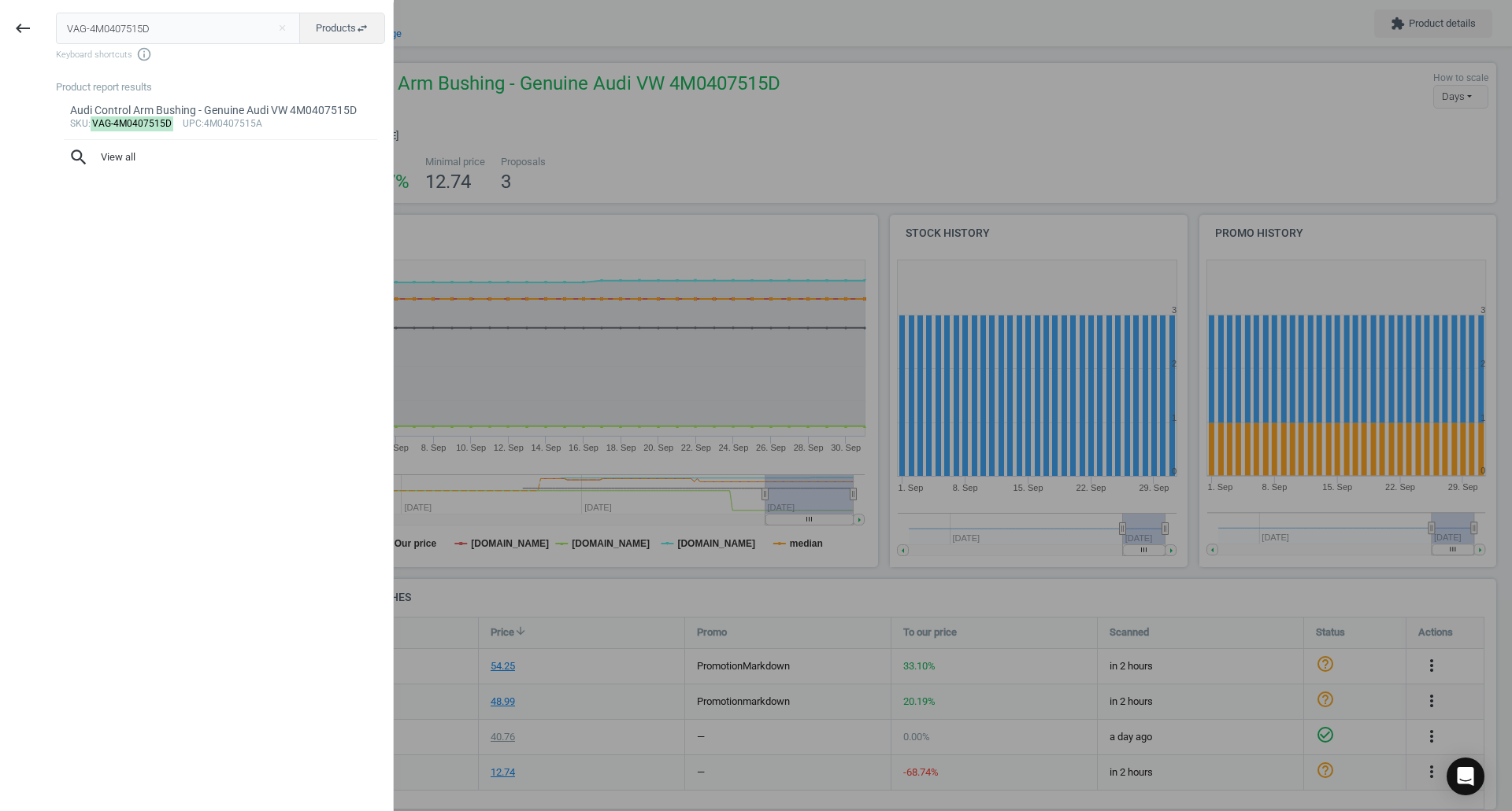
click at [200, 32] on input "VAG-4M0407515D" at bounding box center [178, 28] width 245 height 32
type input "VEM-V10730435"
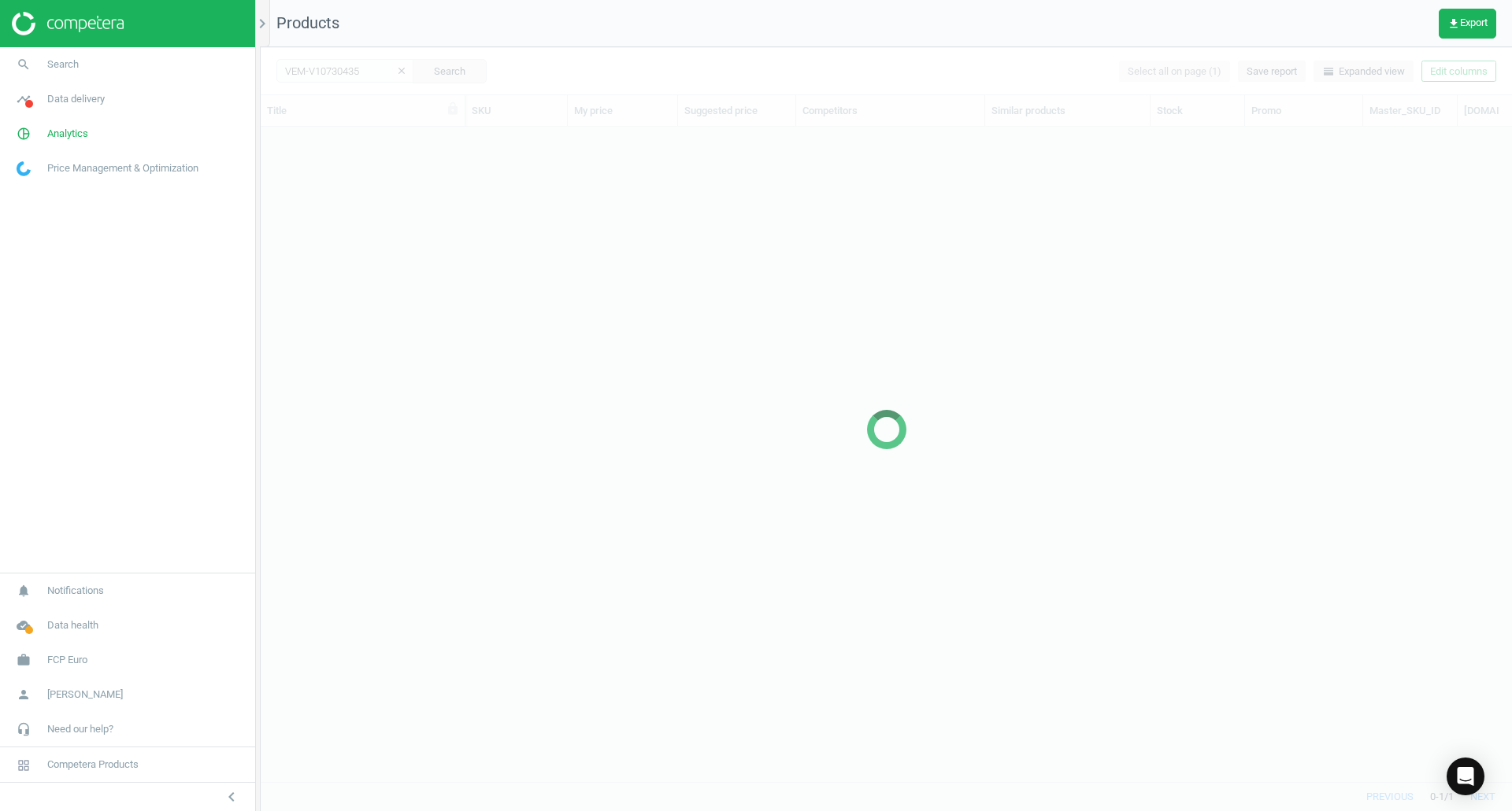
scroll to position [631, 1239]
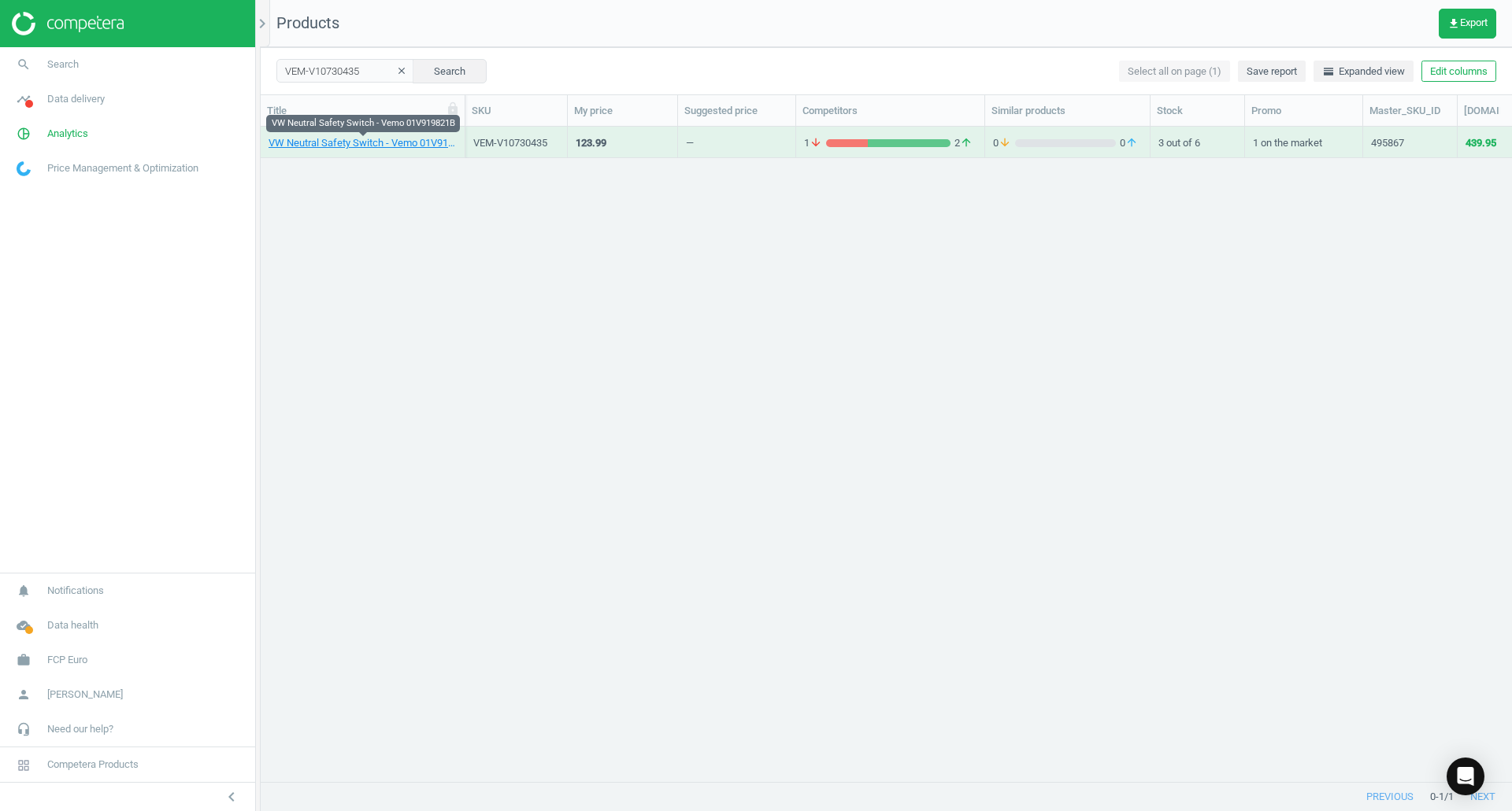
click at [374, 142] on link "VW Neutral Safety Switch - Vemo 01V919821B" at bounding box center [363, 142] width 188 height 14
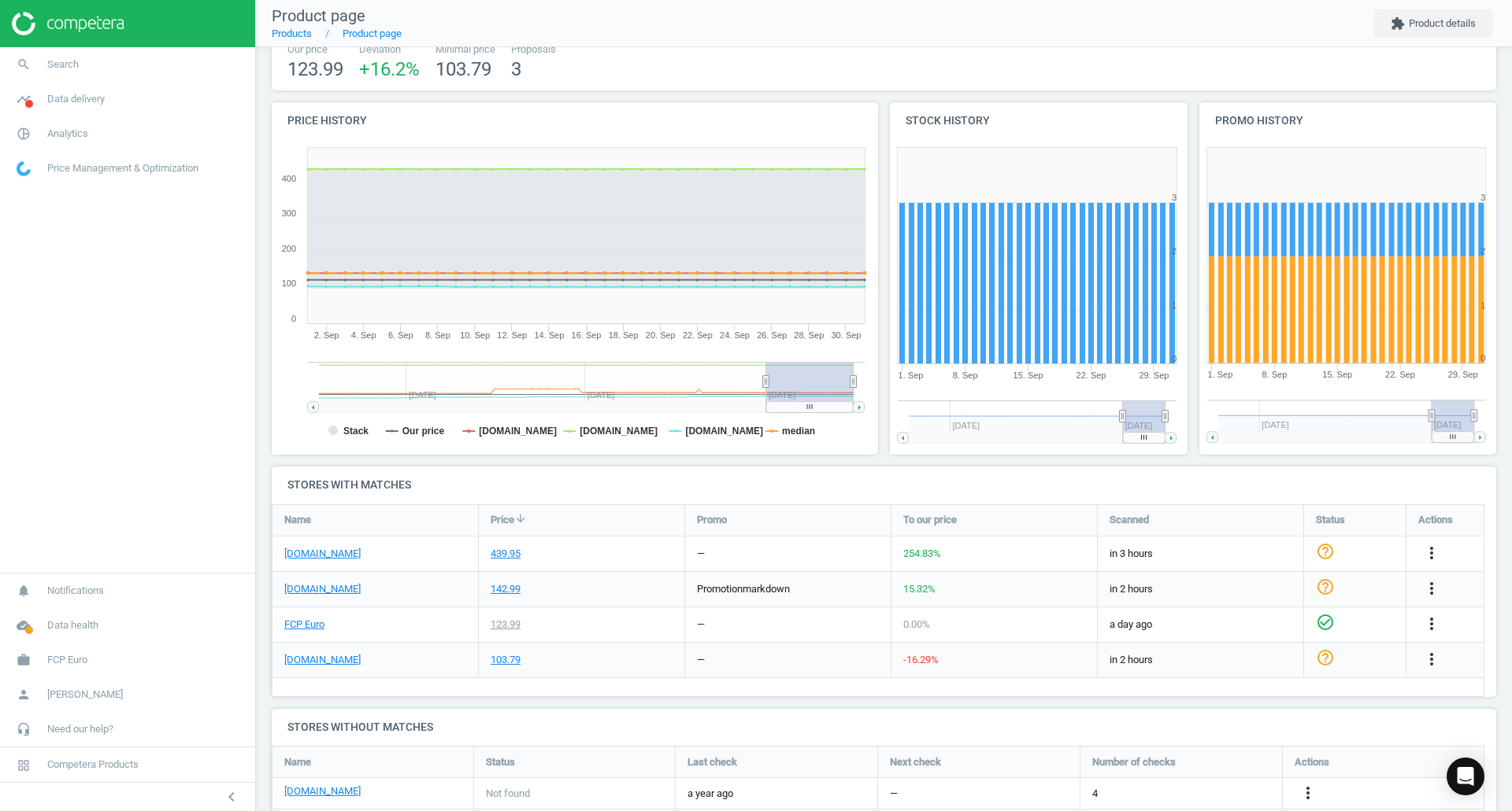
scroll to position [157, 0]
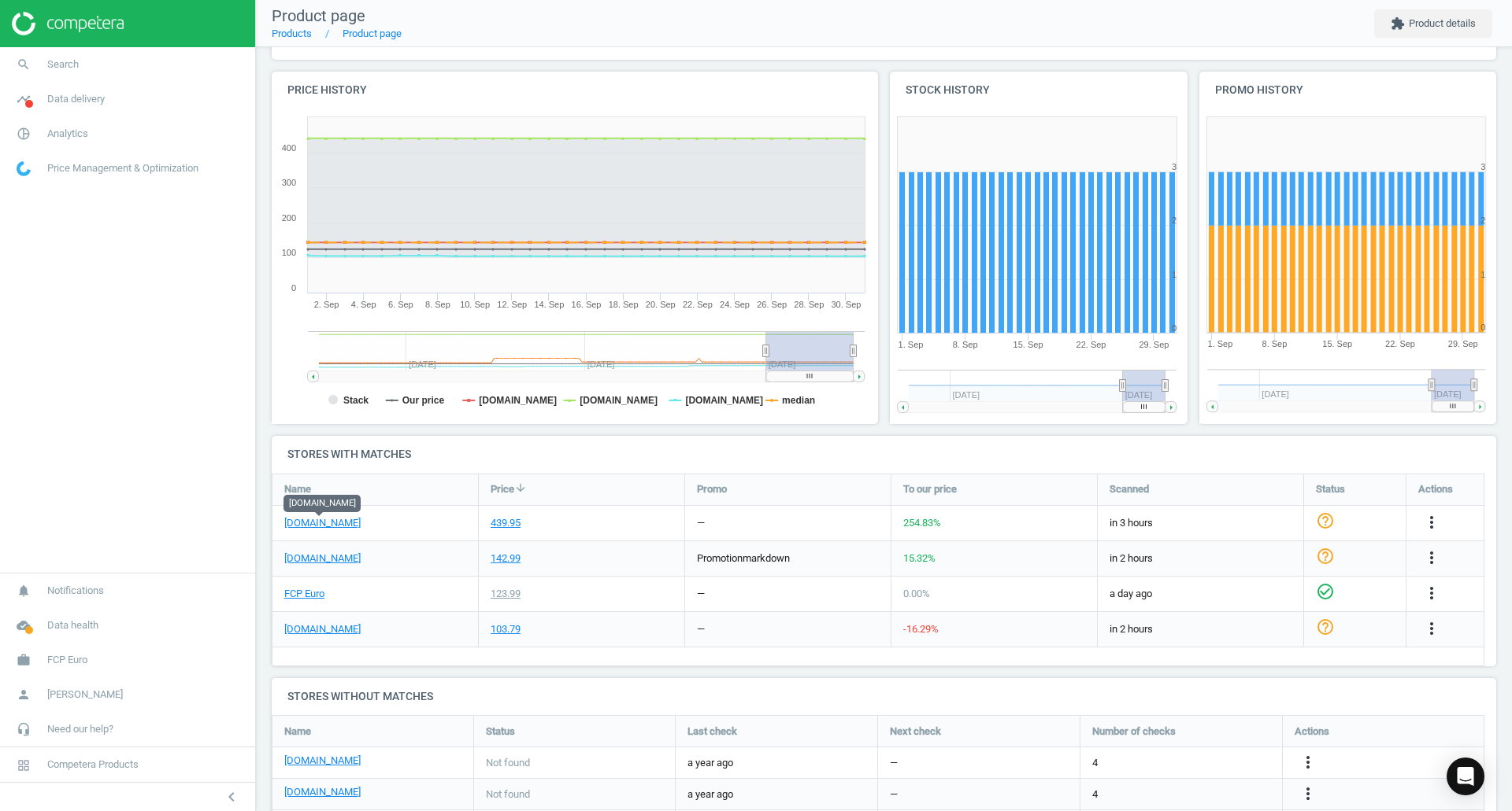
click at [329, 525] on link "eeuroparts.com" at bounding box center [322, 523] width 77 height 14
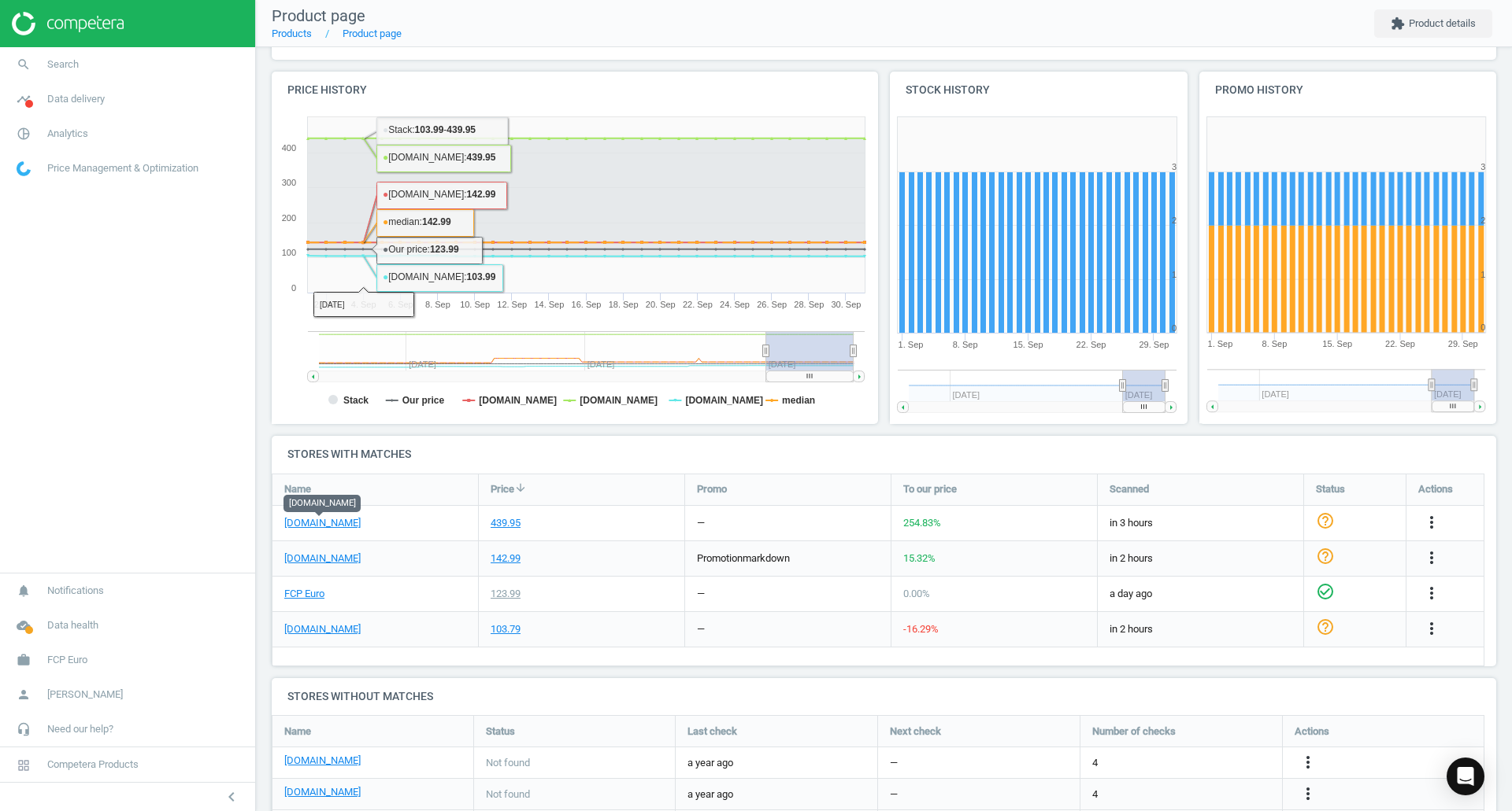
click at [314, 599] on link "FCP Euro" at bounding box center [304, 594] width 40 height 14
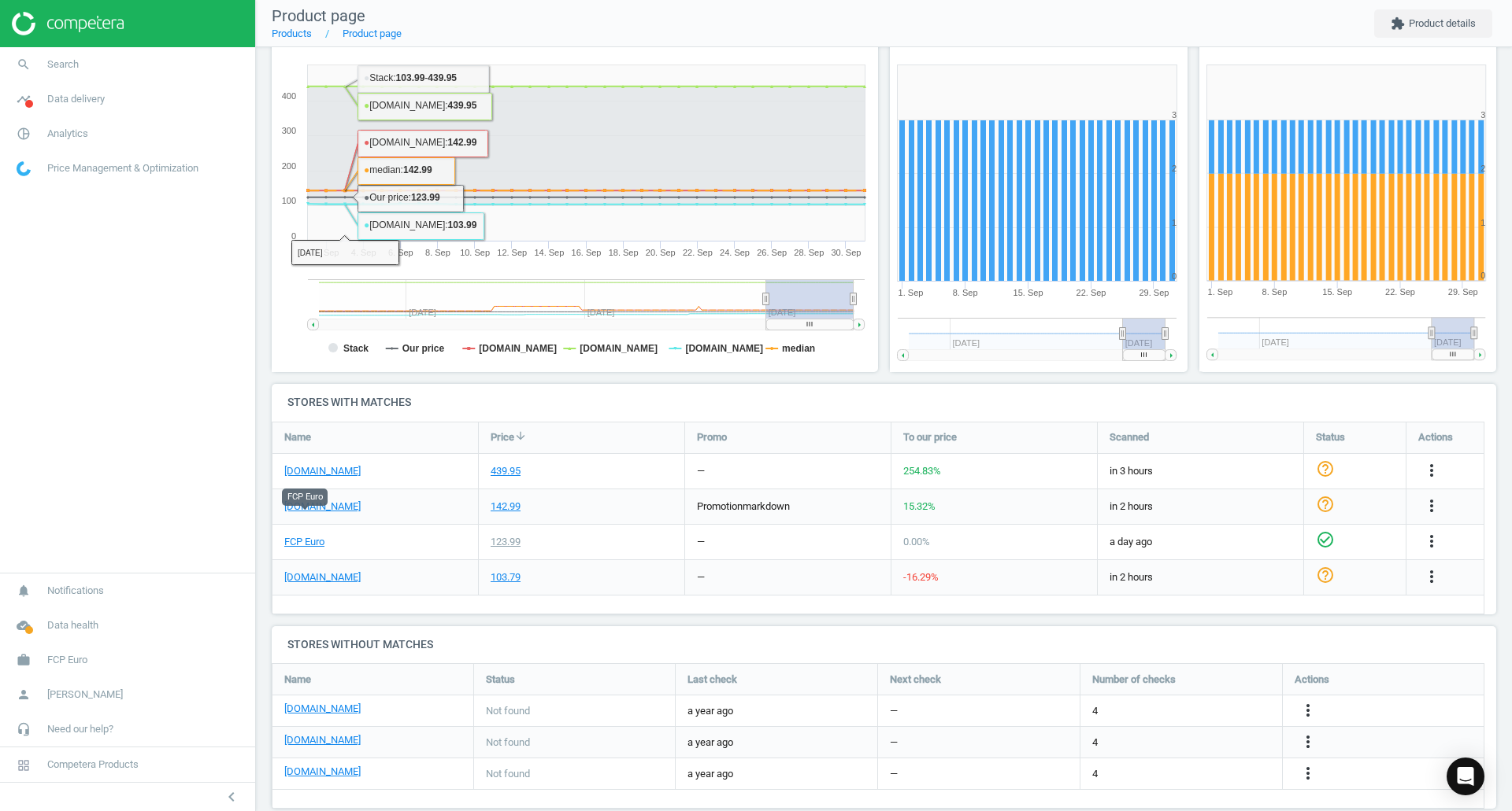
scroll to position [234, 0]
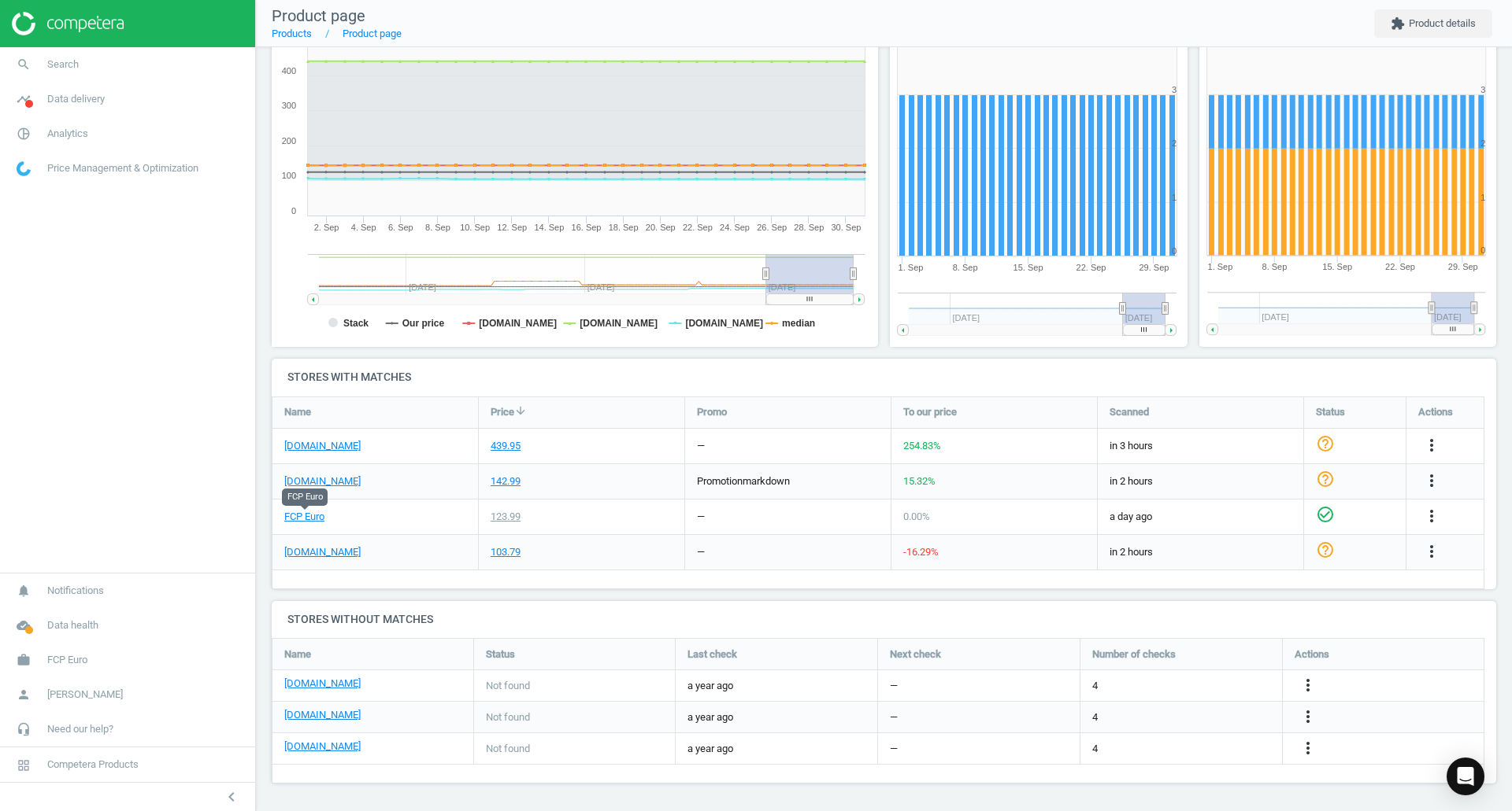
click at [1433, 550] on icon "more_vert" at bounding box center [1431, 552] width 19 height 19
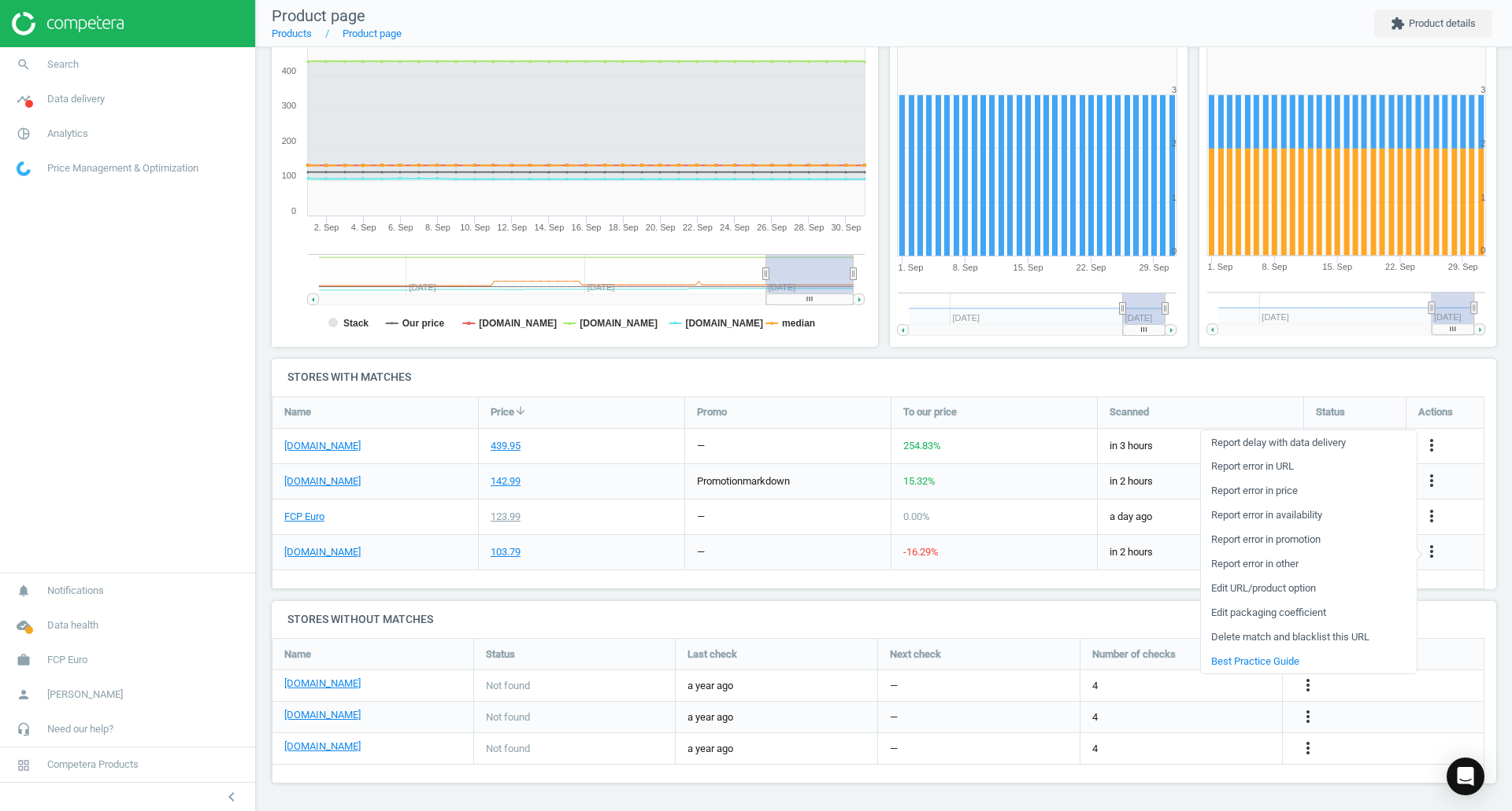
click at [476, 413] on div "Name" at bounding box center [375, 412] width 205 height 31
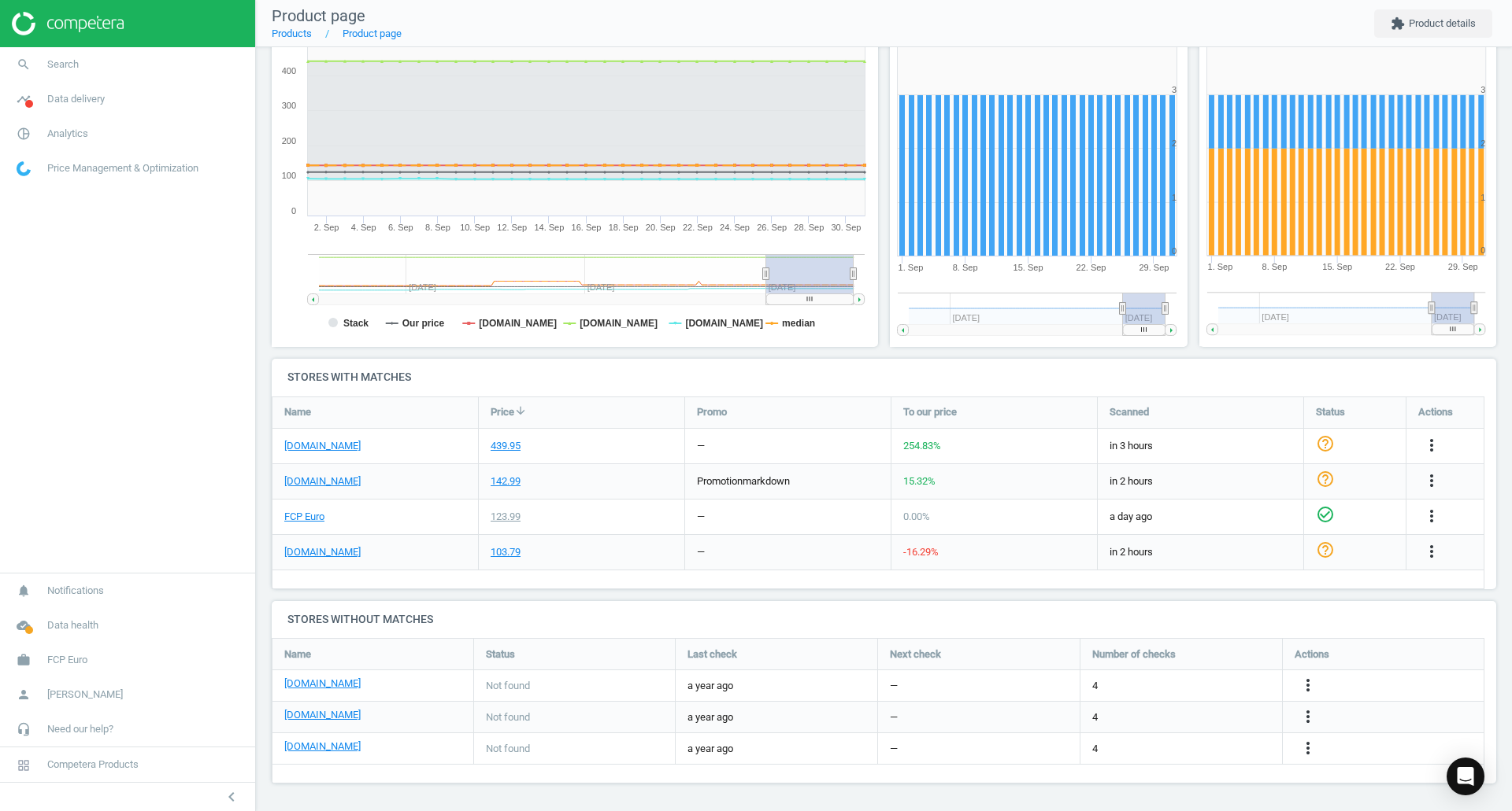
click at [1438, 443] on icon "more_vert" at bounding box center [1431, 446] width 19 height 19
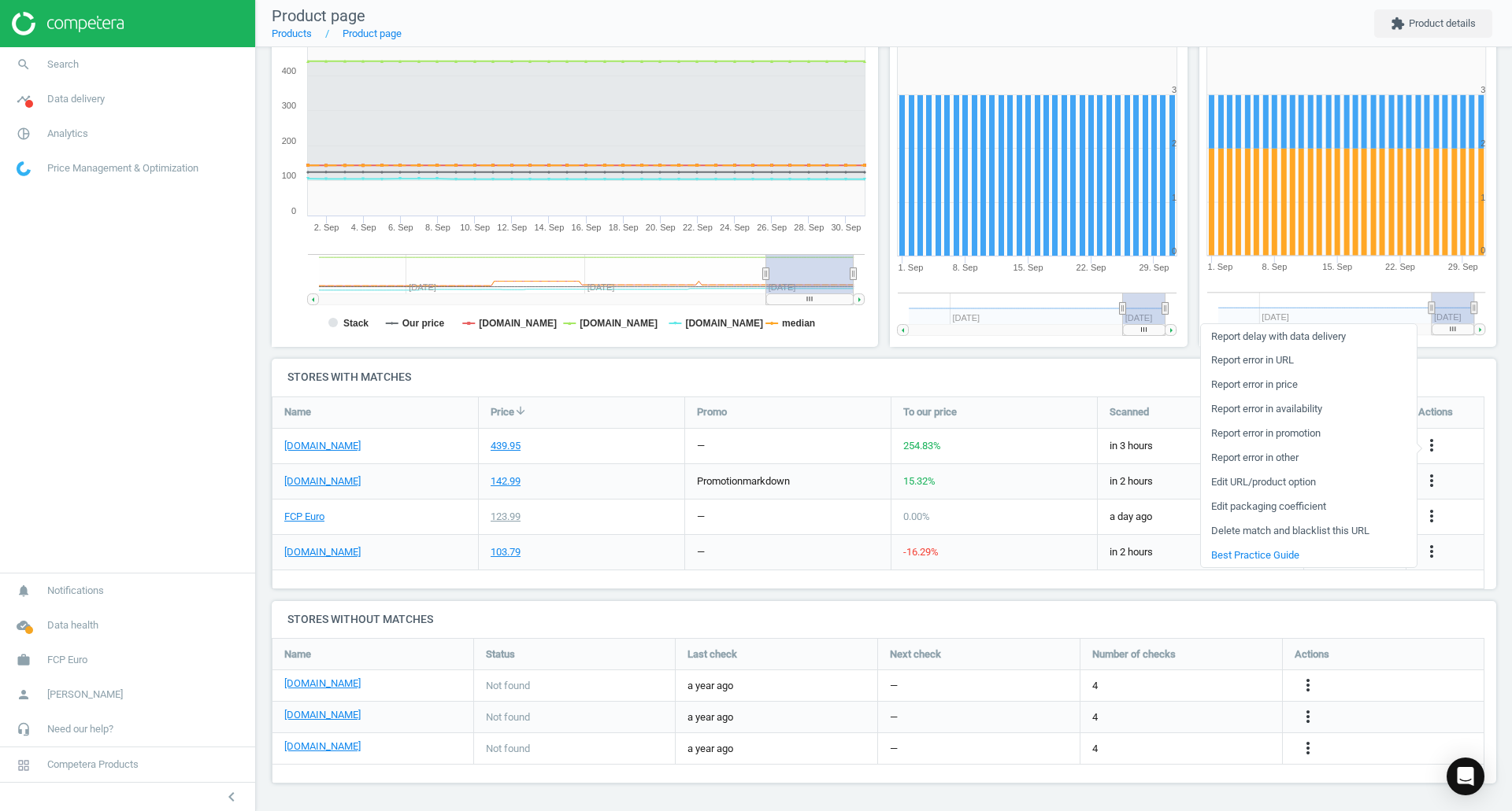
click at [1297, 361] on link "Report error in URL" at bounding box center [1309, 361] width 215 height 24
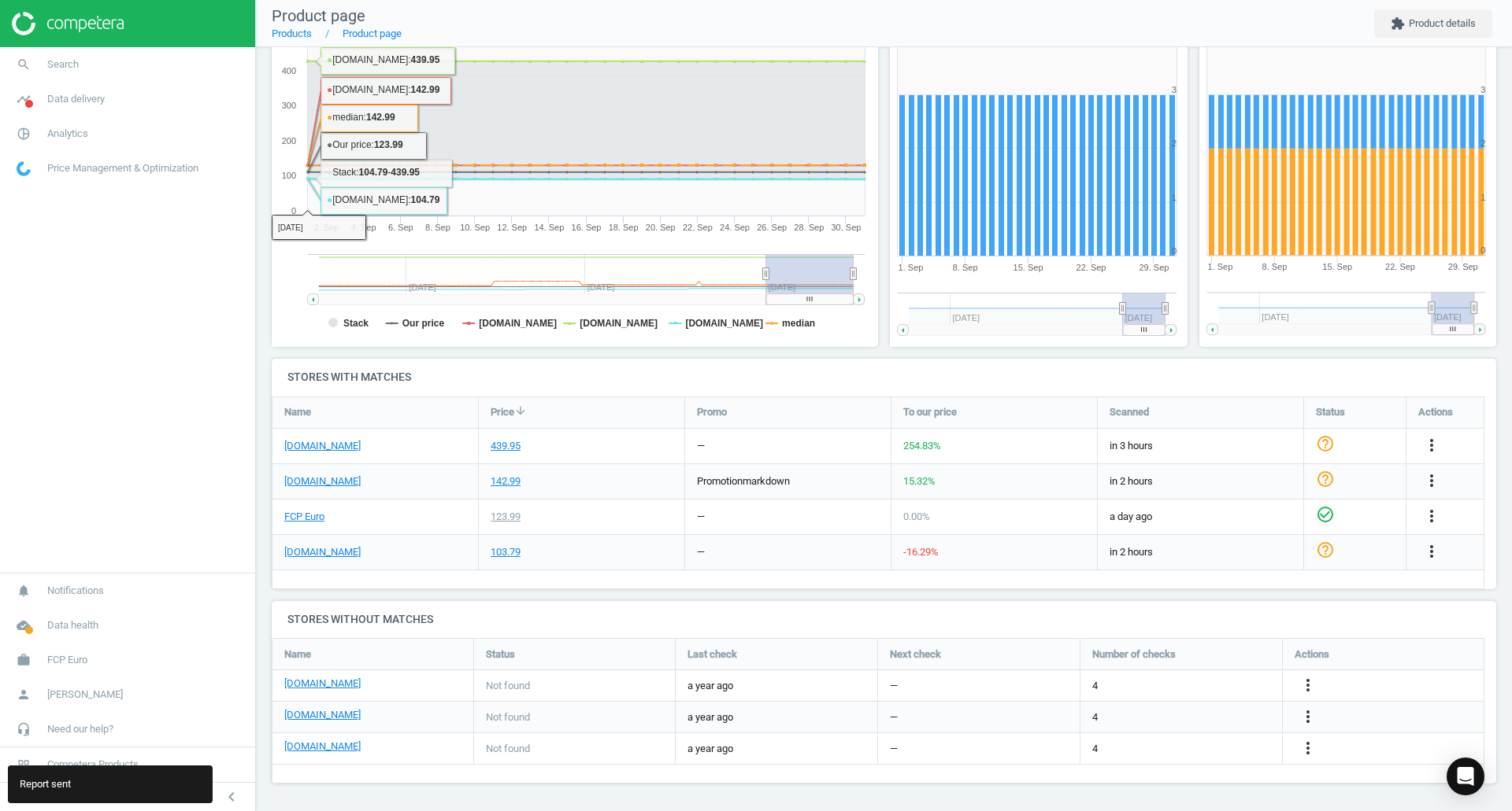
click at [178, 60] on link "search Search" at bounding box center [127, 64] width 255 height 35
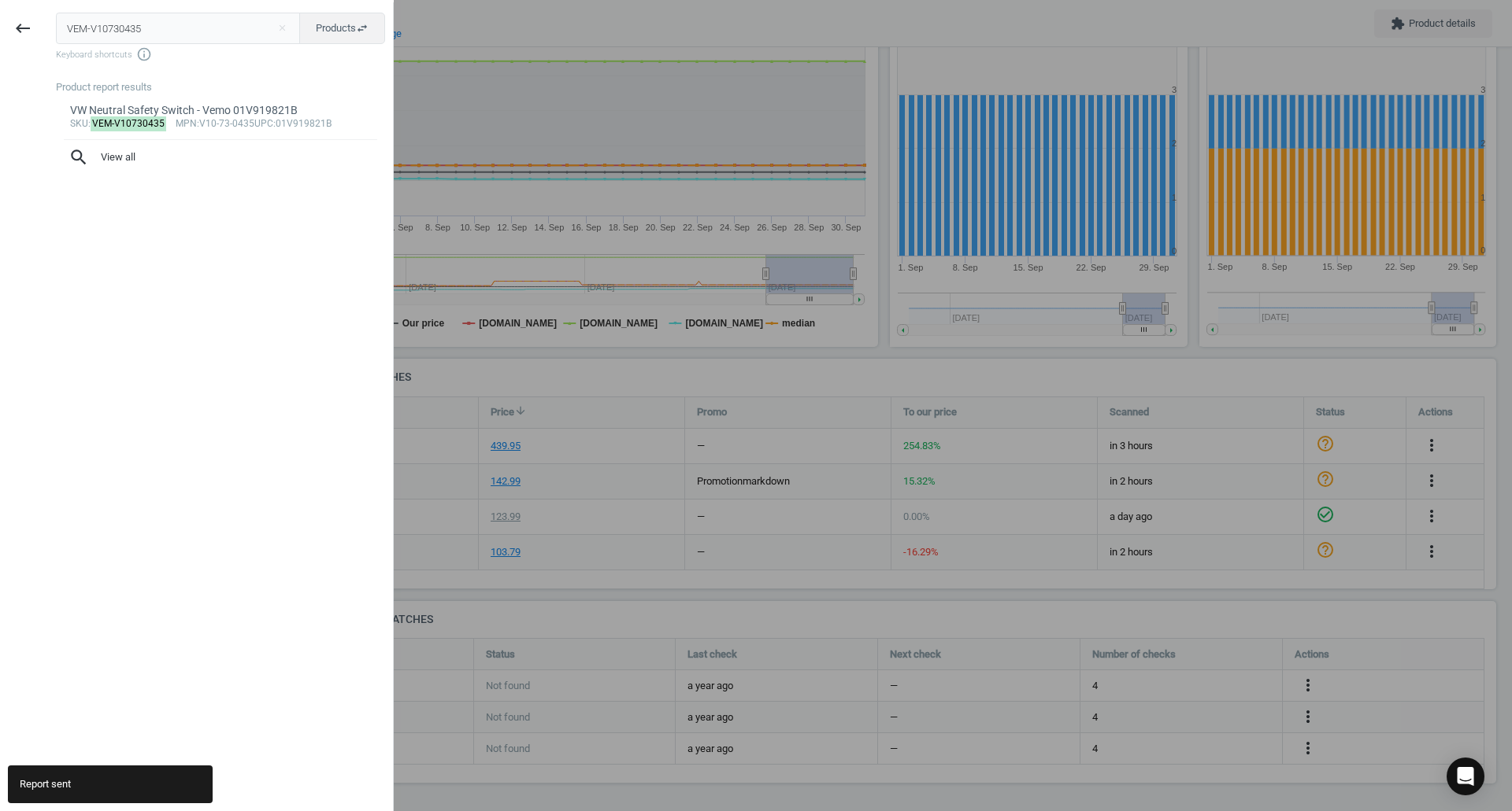
click at [214, 16] on input "VEM-V10730435" at bounding box center [178, 28] width 245 height 32
type input "VOL-9146756"
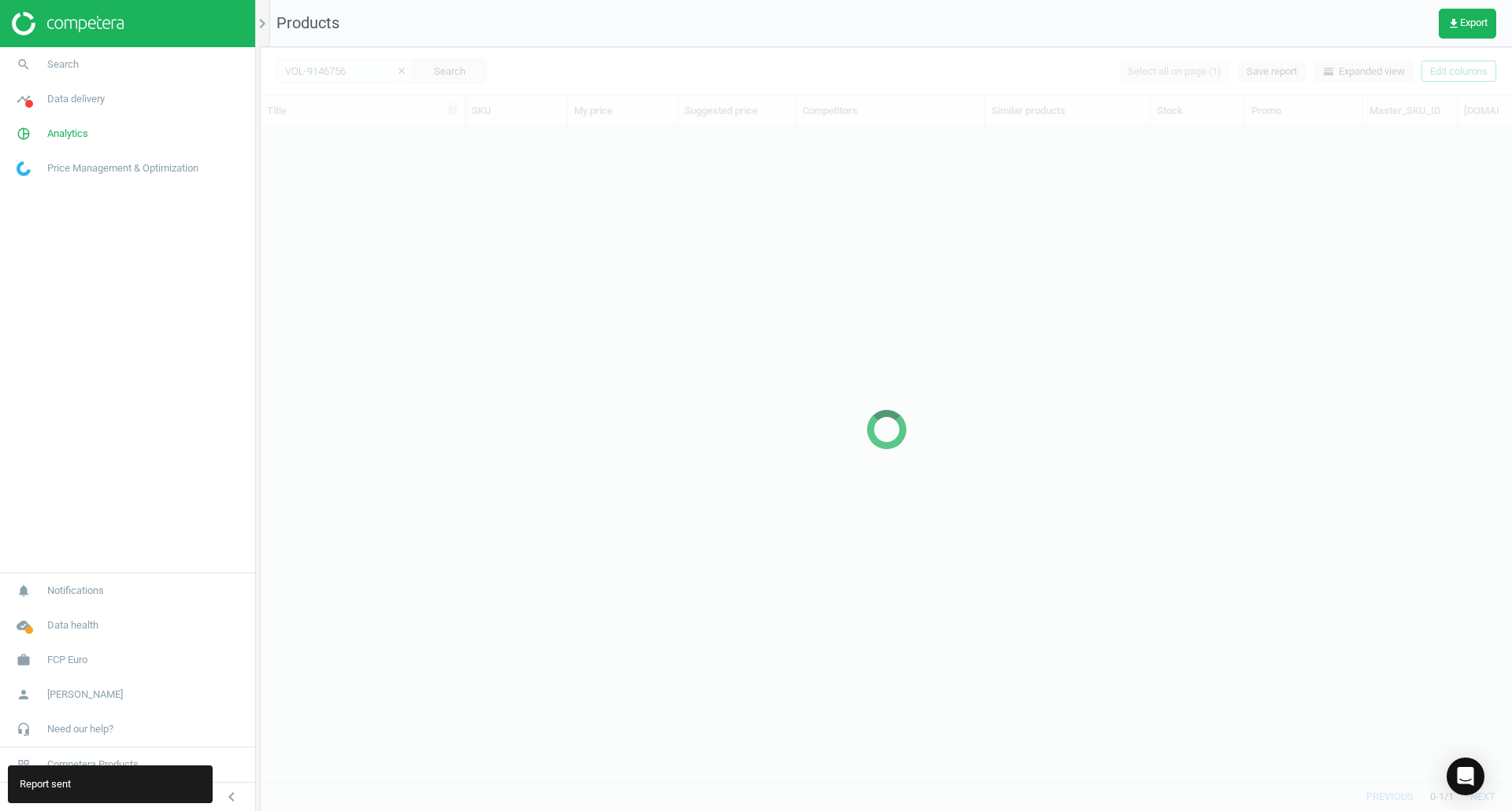
scroll to position [631, 1239]
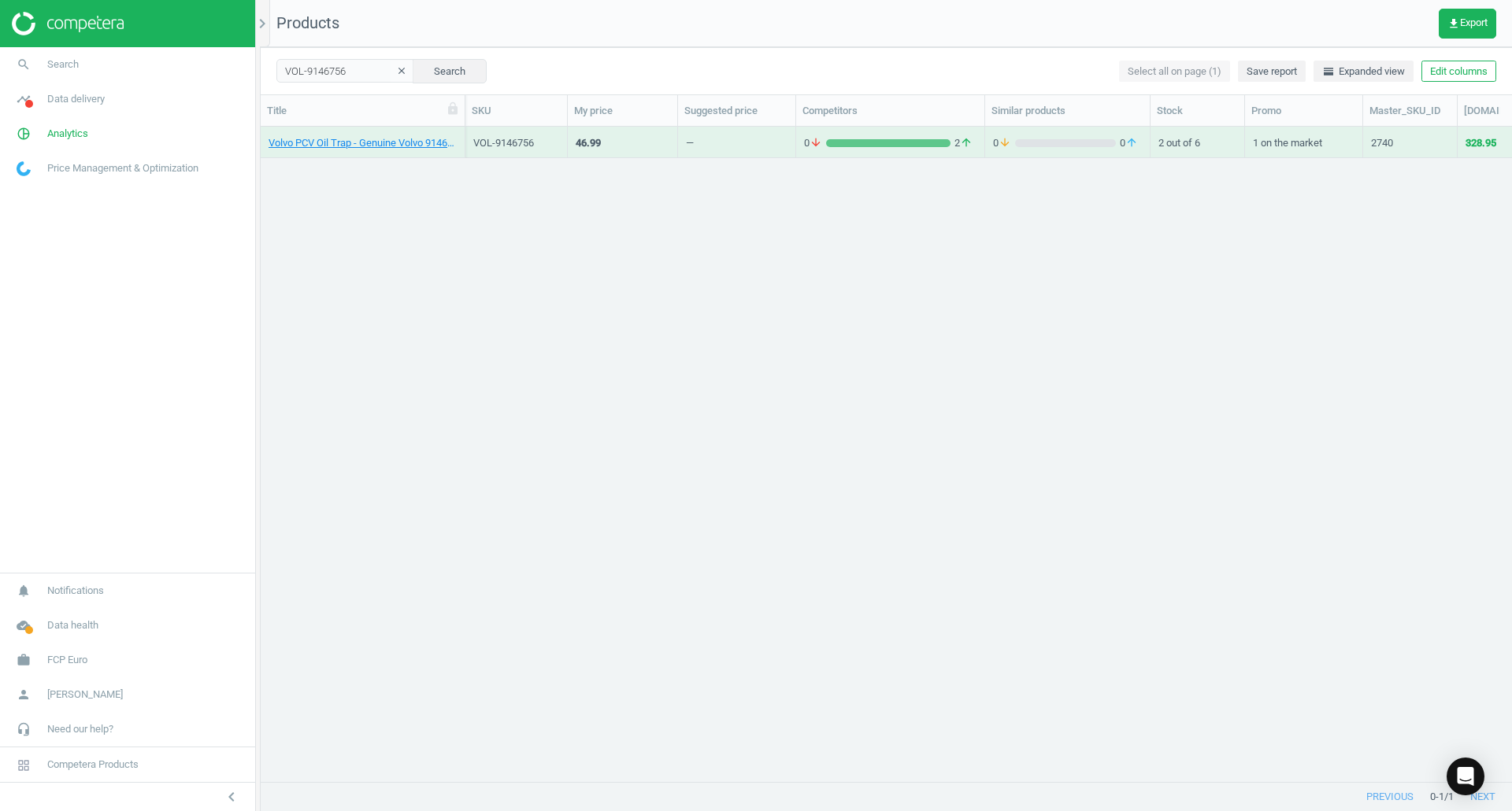
click at [348, 145] on link "Volvo PCV Oil Trap - Genuine Volvo 9146756" at bounding box center [363, 142] width 188 height 14
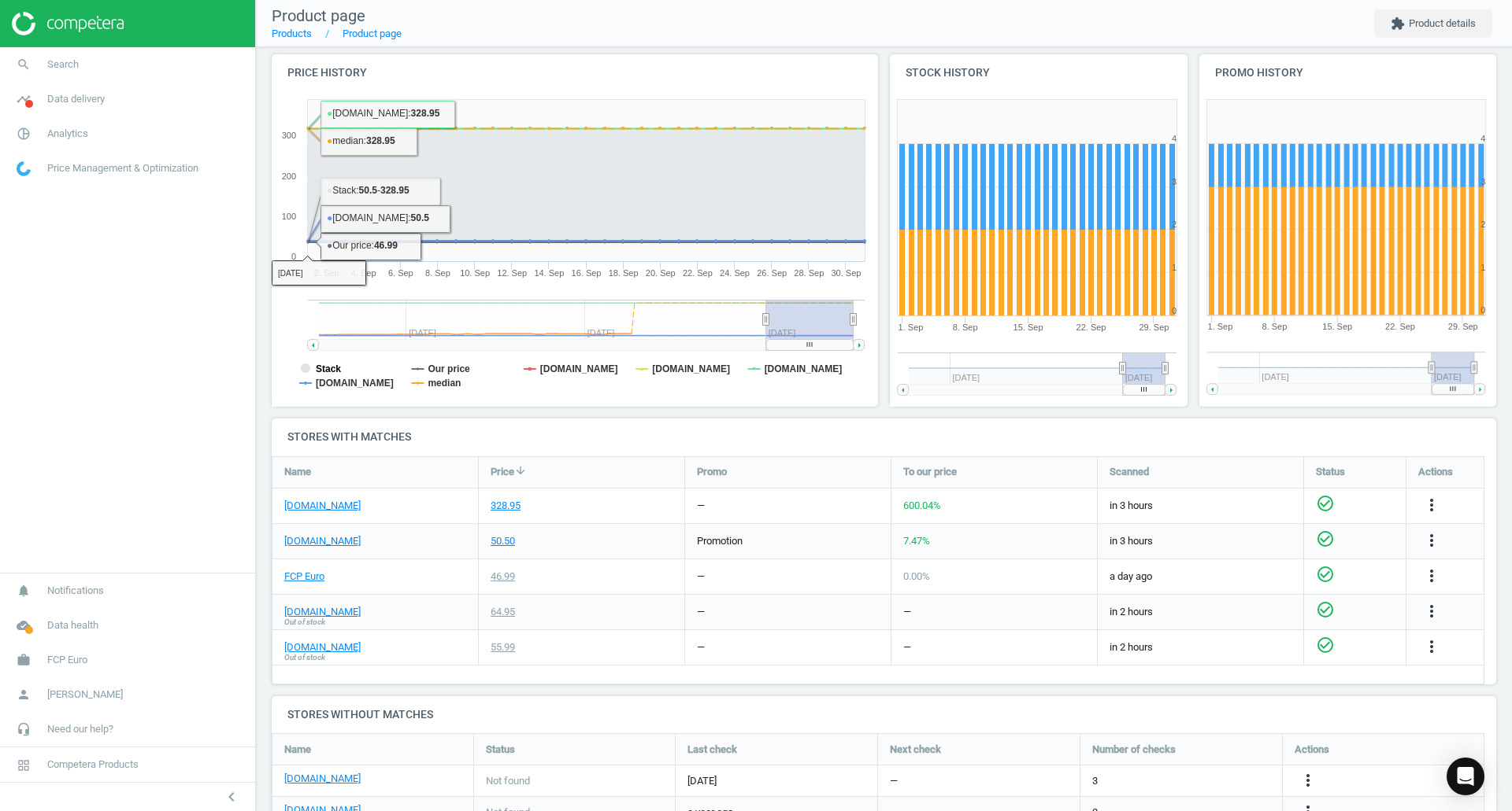
scroll to position [166, 0]
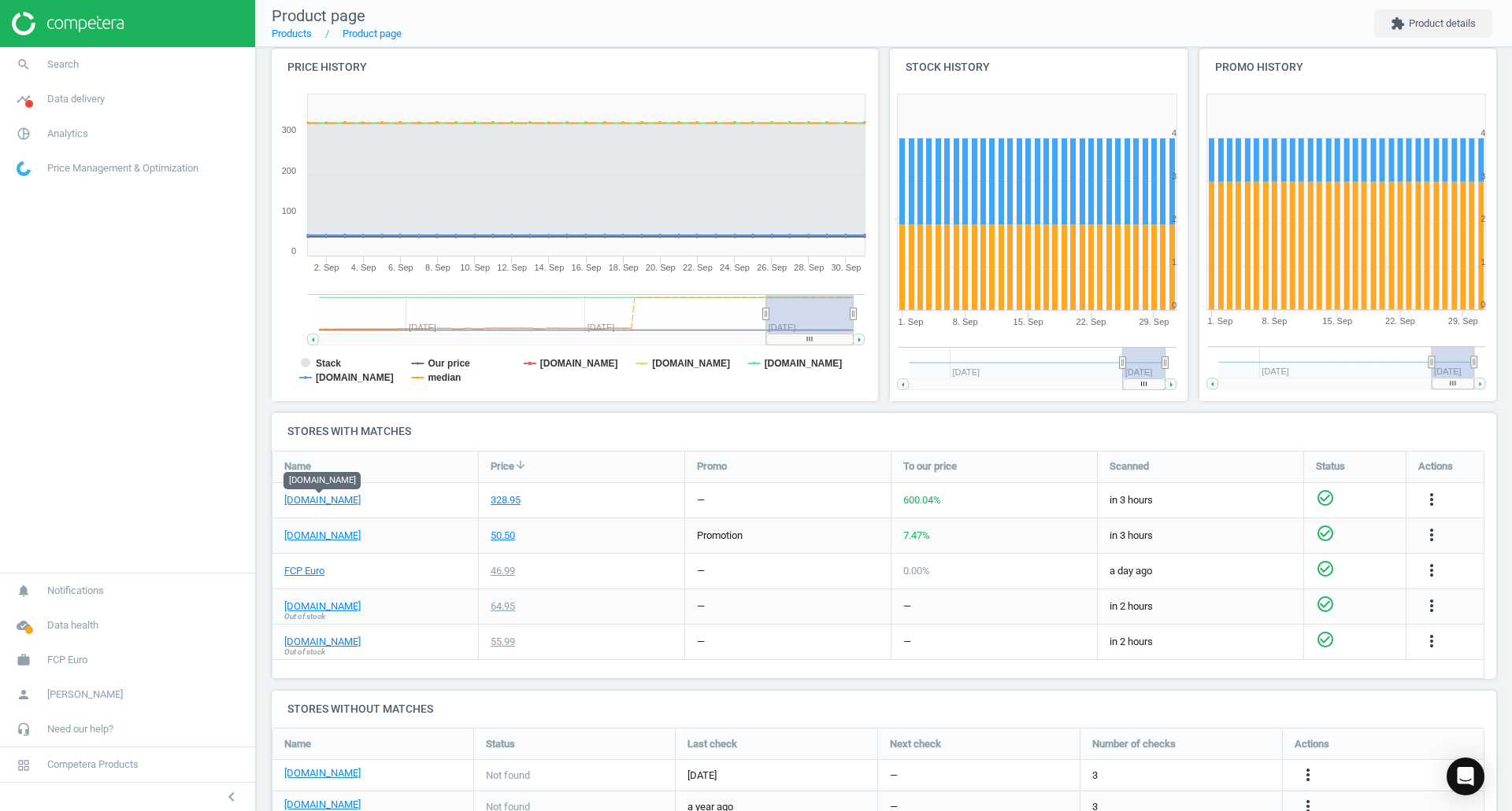
click at [321, 494] on link "eeuroparts.com" at bounding box center [322, 500] width 77 height 14
click at [300, 565] on link "FCP Euro" at bounding box center [304, 571] width 40 height 14
click at [82, 74] on link "search Search" at bounding box center [127, 64] width 255 height 35
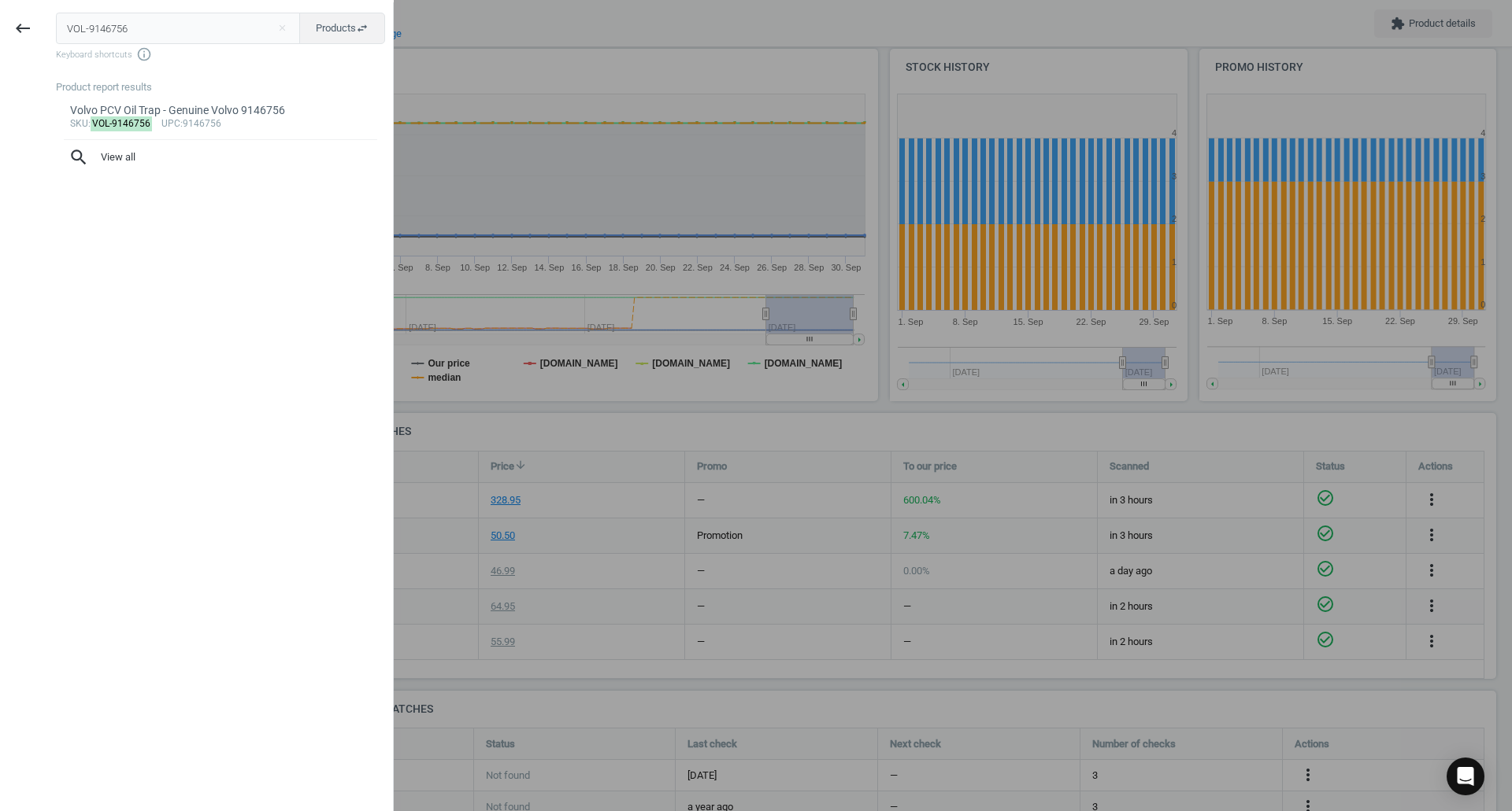
click at [200, 37] on input "VOL-9146756" at bounding box center [178, 28] width 245 height 32
type input "WAH-730783D0"
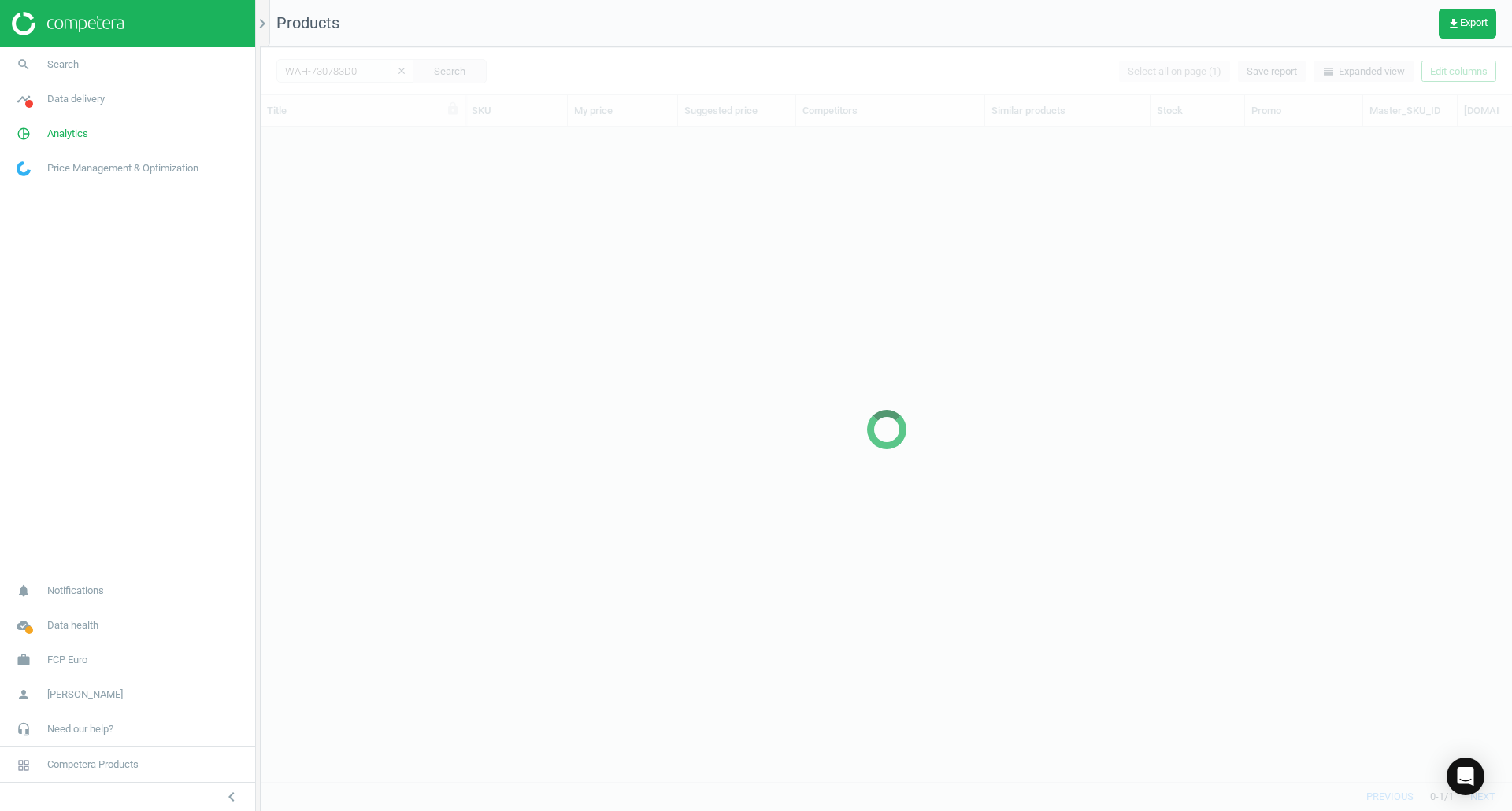
scroll to position [631, 1239]
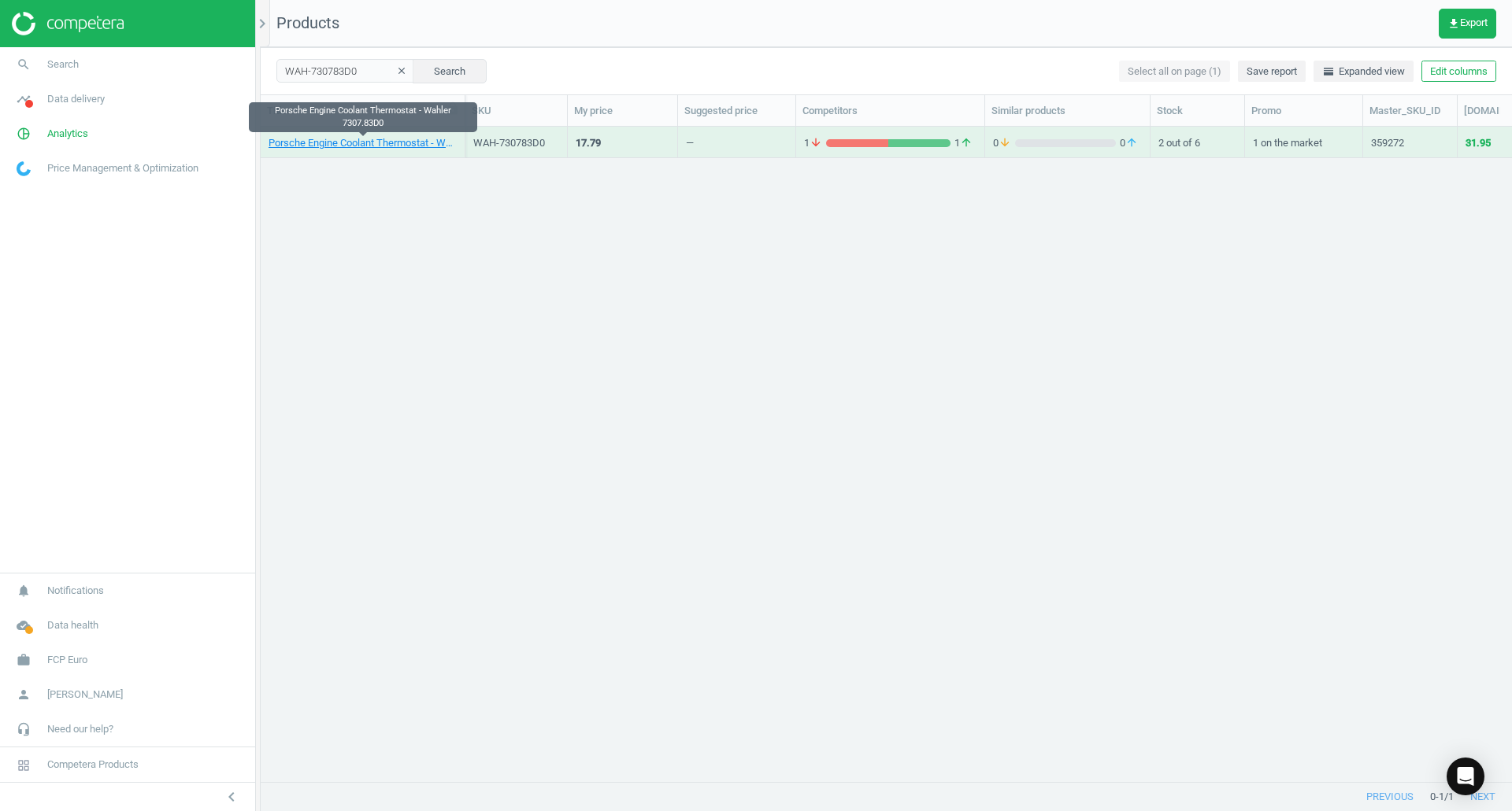
click at [393, 148] on link "Porsche Engine Coolant Thermostat - Wahler 7307.83D0" at bounding box center [363, 142] width 188 height 14
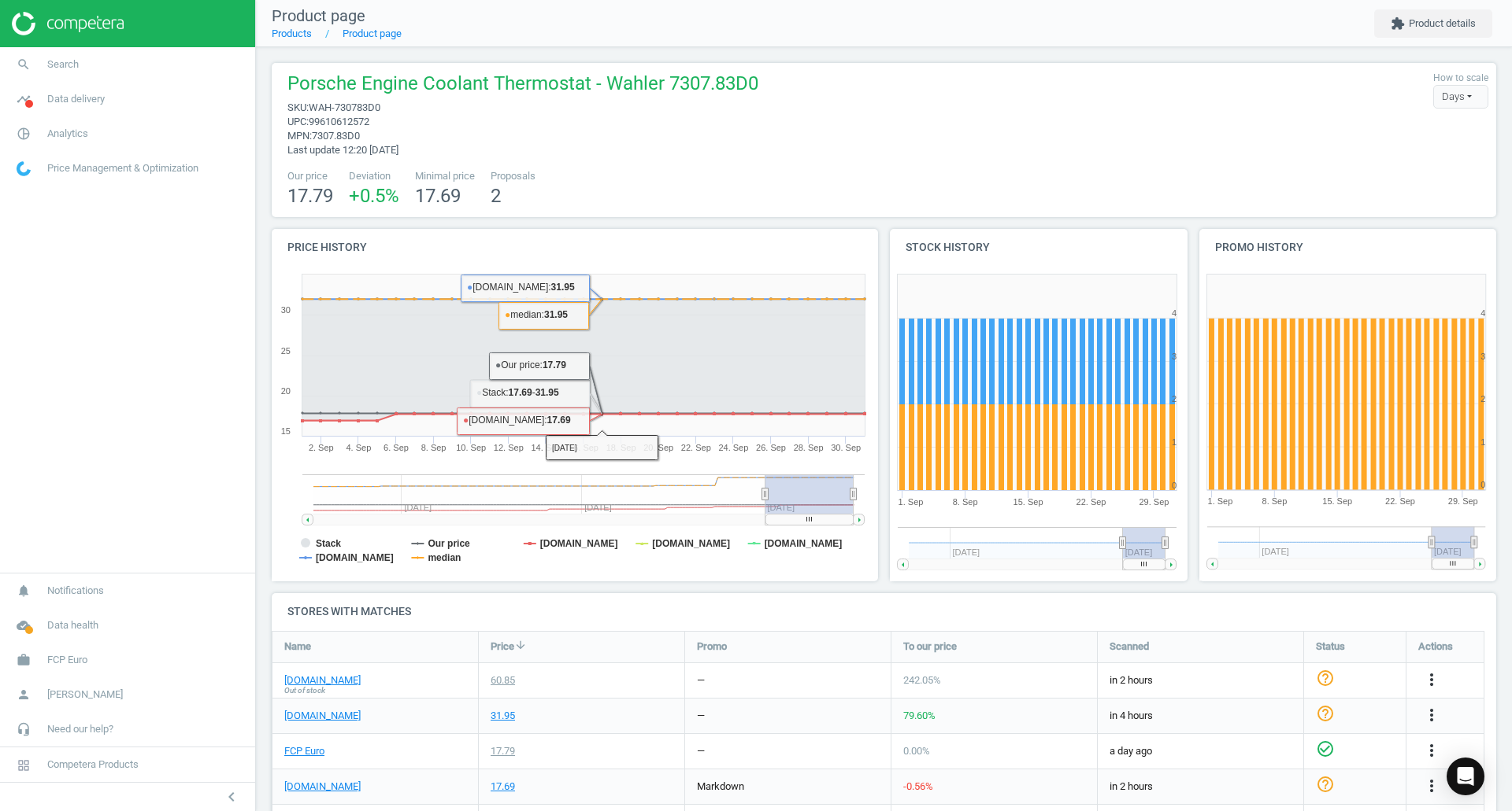
scroll to position [239, 0]
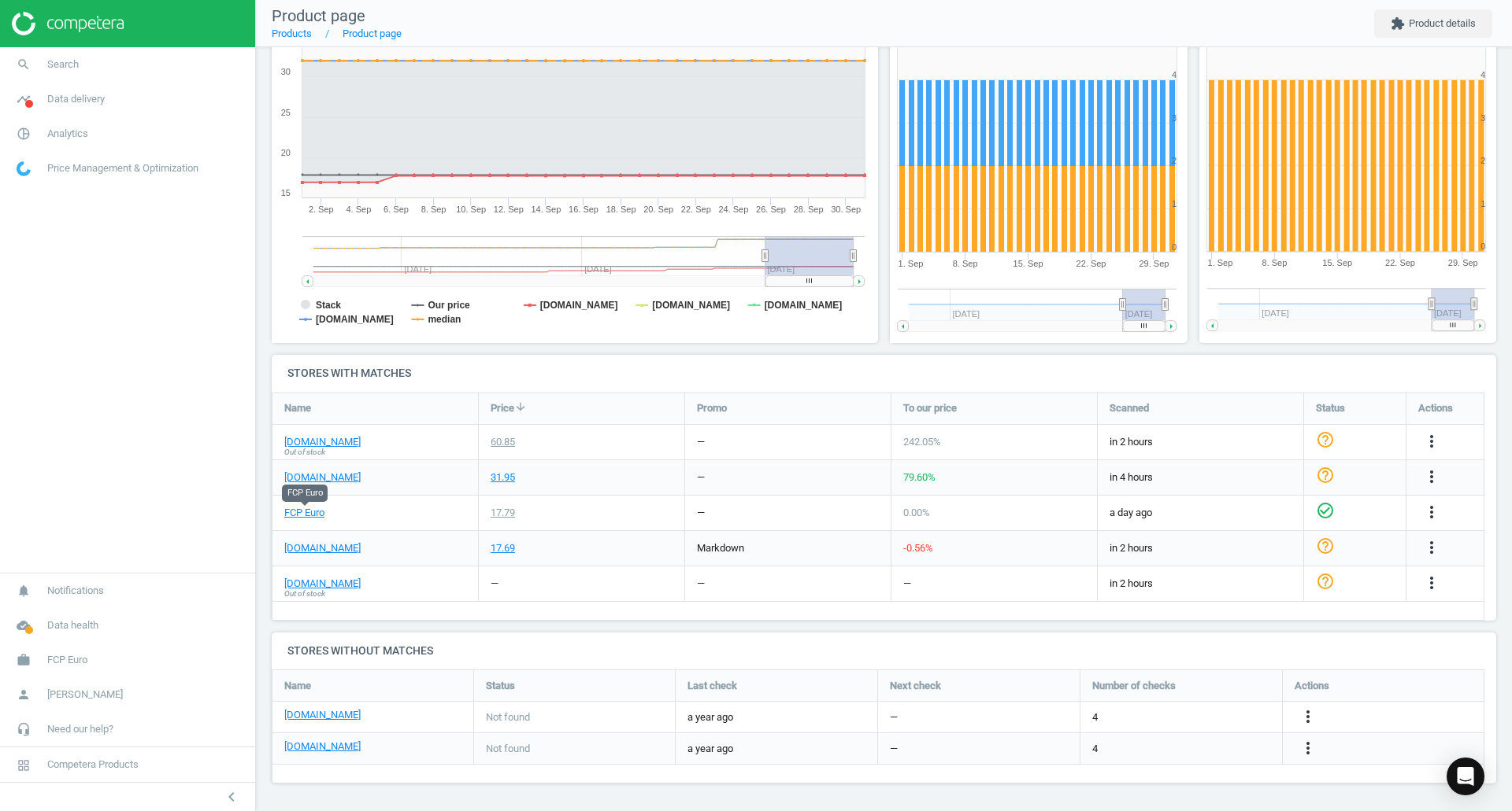
click at [316, 511] on link "FCP Euro" at bounding box center [304, 512] width 40 height 14
click at [334, 477] on link "eeuroparts.com" at bounding box center [322, 478] width 77 height 14
click at [307, 471] on link "eeuroparts.com" at bounding box center [322, 478] width 77 height 14
click at [302, 508] on link "FCP Euro" at bounding box center [304, 512] width 40 height 14
click at [308, 442] on link "ecstuning.com" at bounding box center [322, 442] width 77 height 14
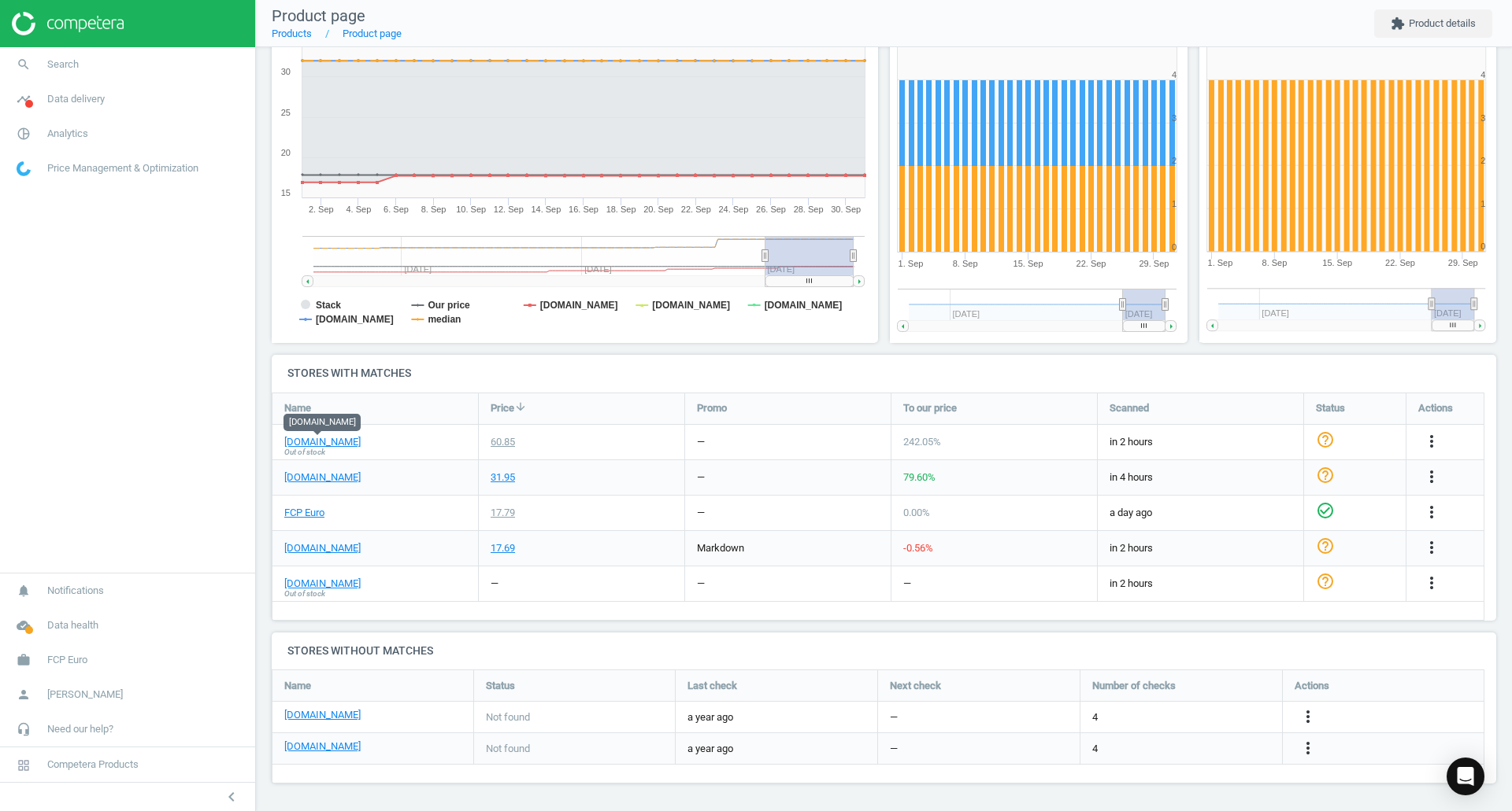
click at [64, 62] on span "Search" at bounding box center [63, 64] width 32 height 14
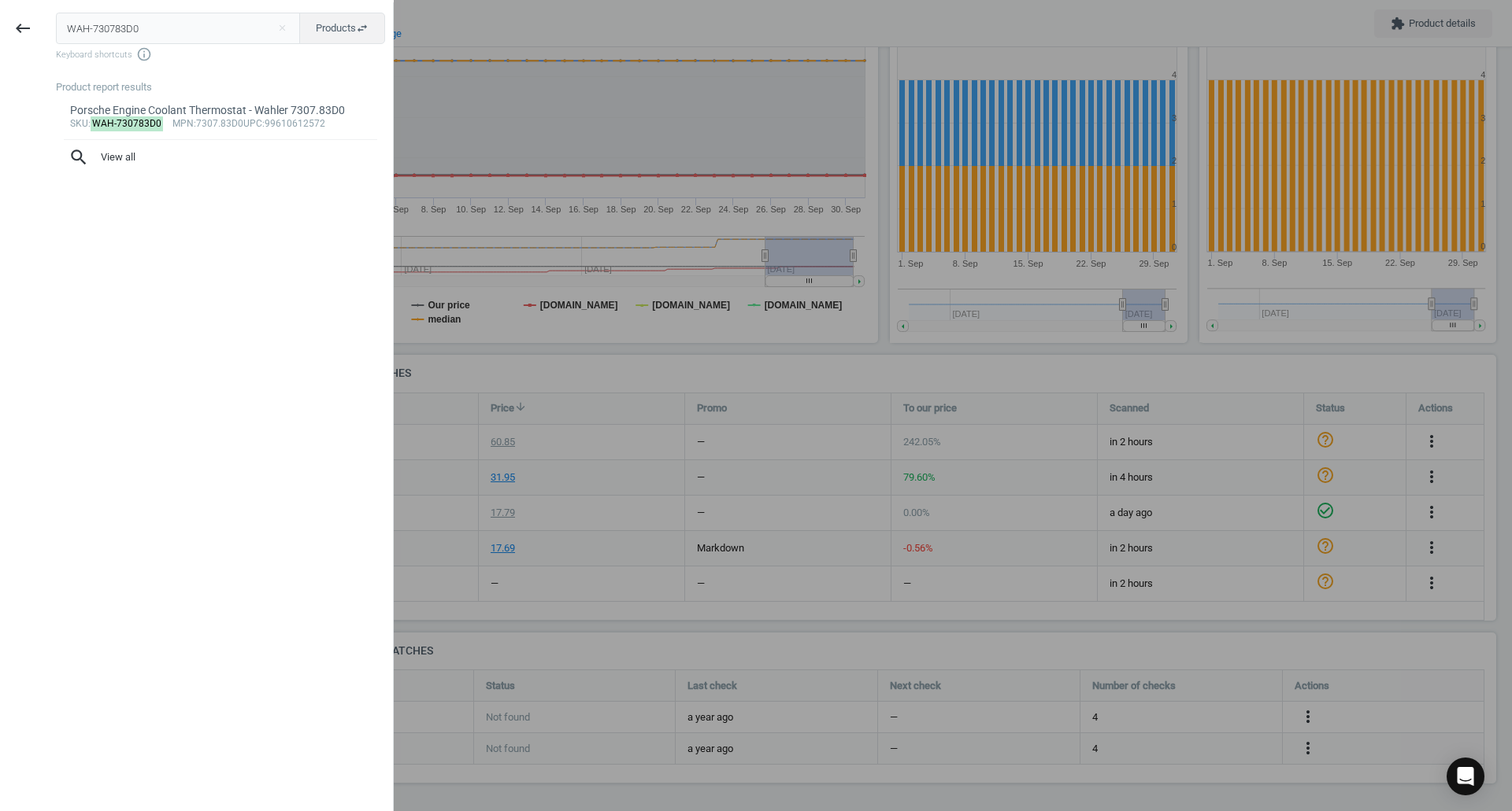
click at [164, 31] on input "WAH-730783D0" at bounding box center [178, 28] width 245 height 32
click at [146, 32] on input "WAH-730783D0" at bounding box center [178, 28] width 245 height 32
type input "ZIM-150348920"
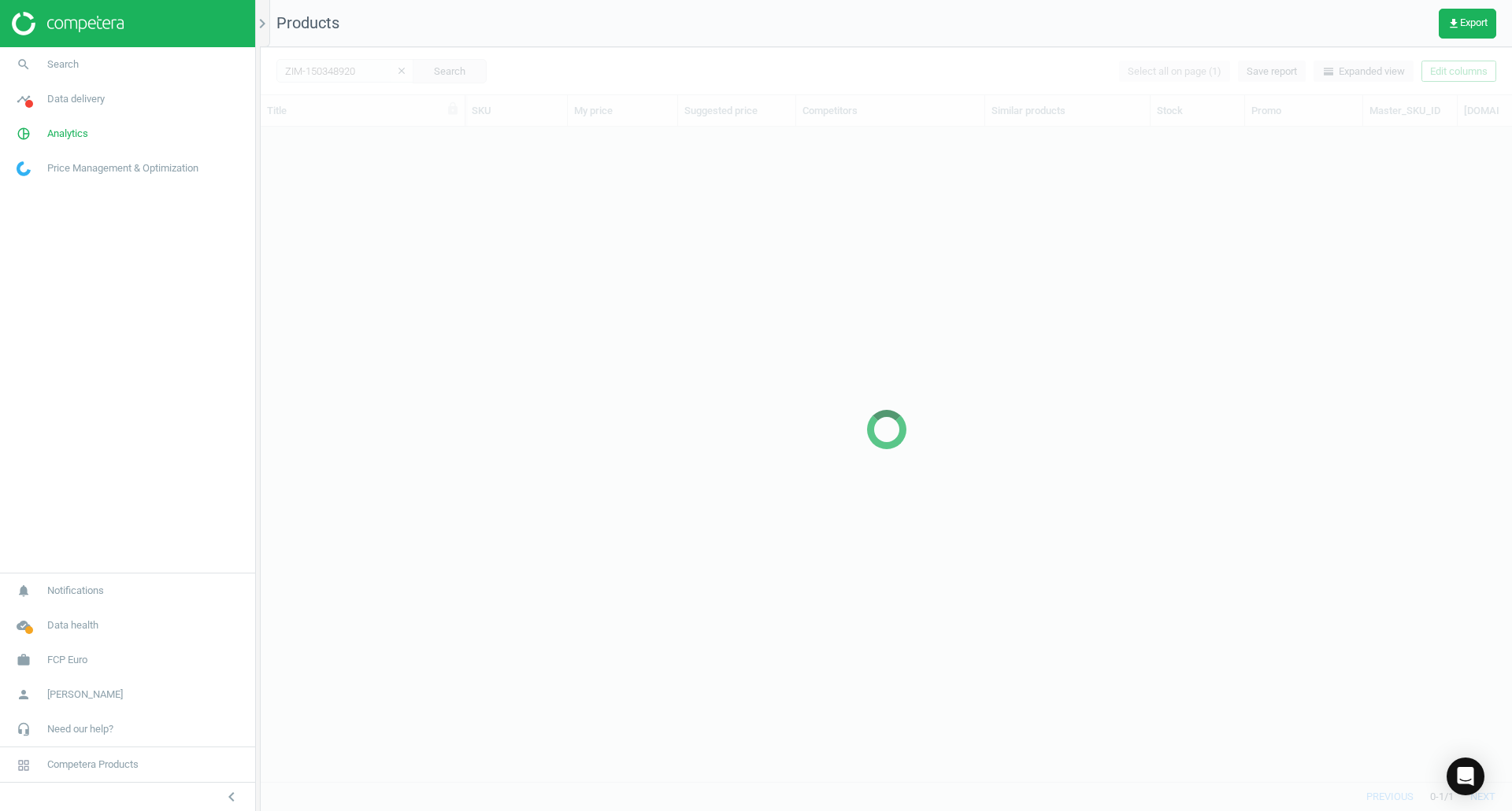
scroll to position [631, 1239]
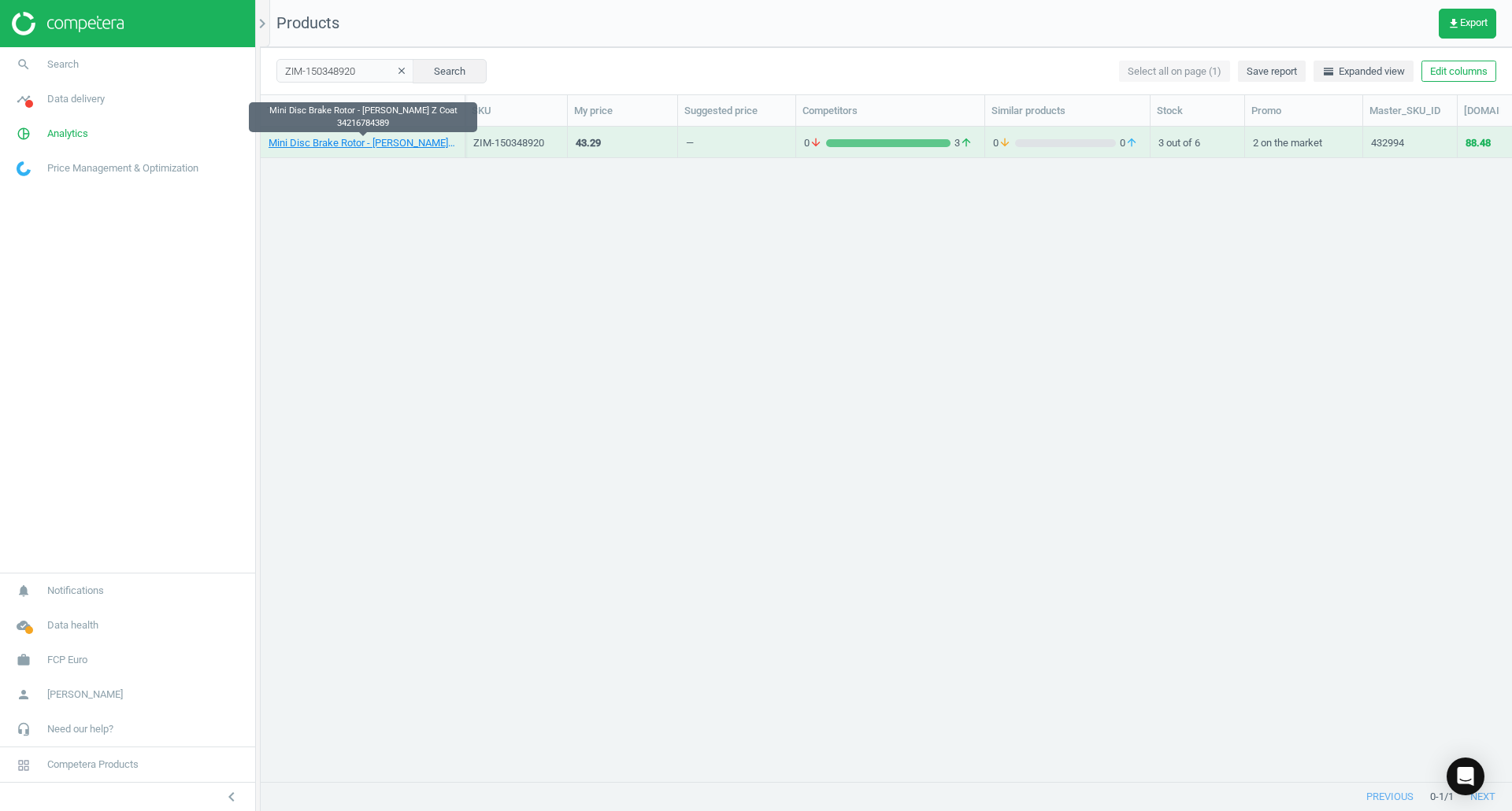
click at [447, 145] on link "Mini Disc Brake Rotor - Zimmermann Z Coat 34216784389" at bounding box center [363, 142] width 188 height 14
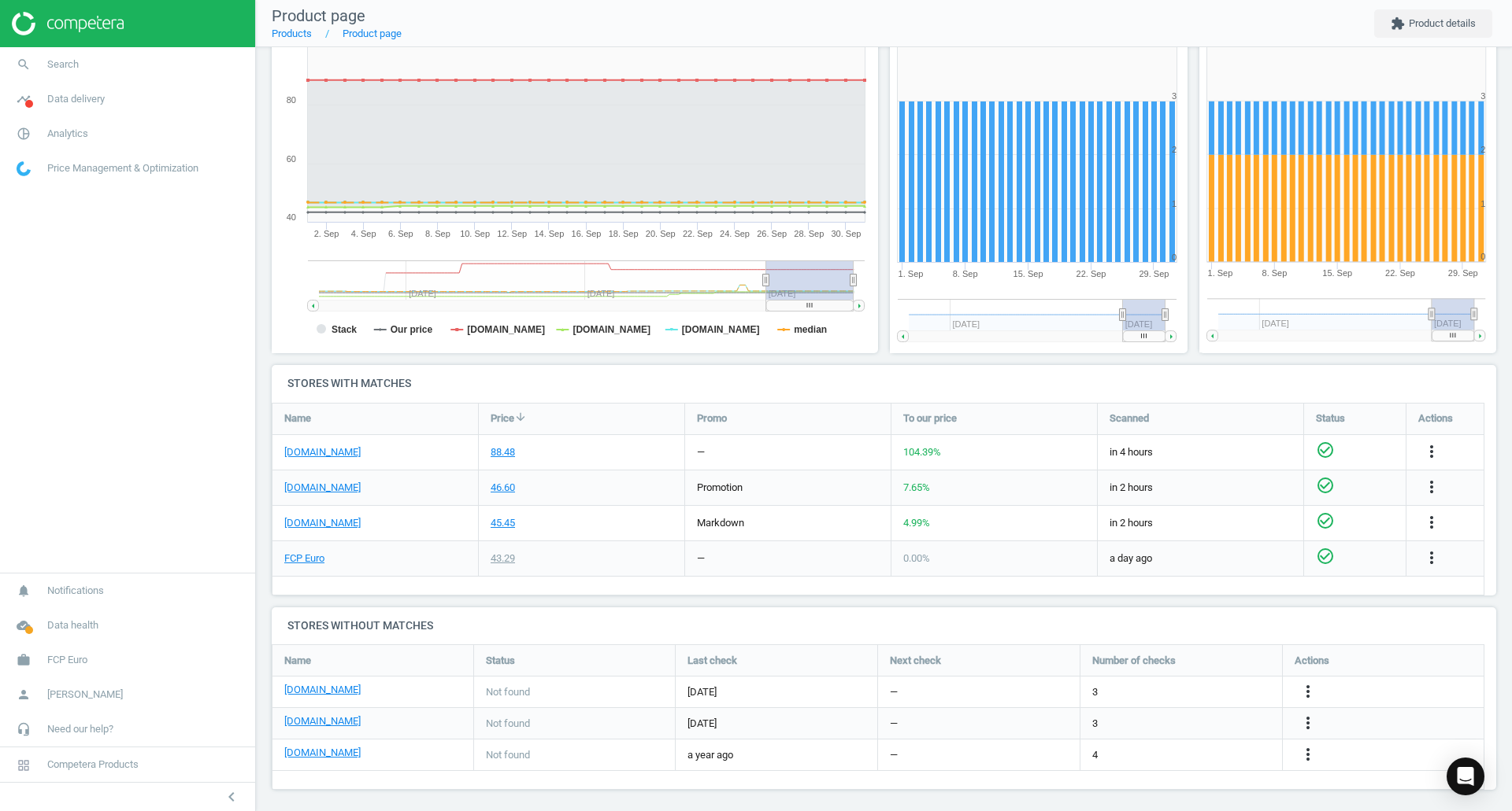
scroll to position [234, 0]
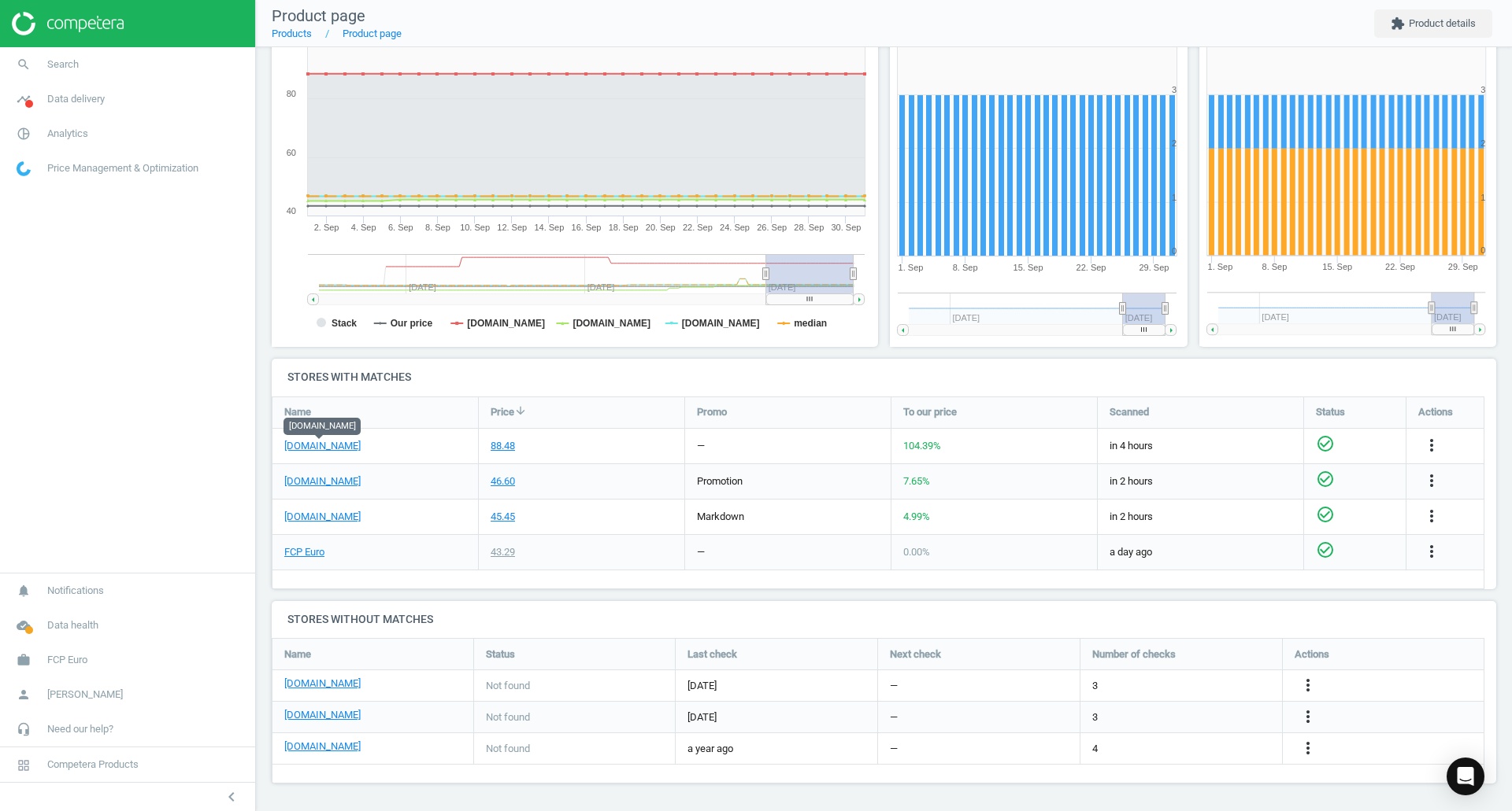
click at [319, 445] on link "eeuroparts.com" at bounding box center [322, 446] width 77 height 14
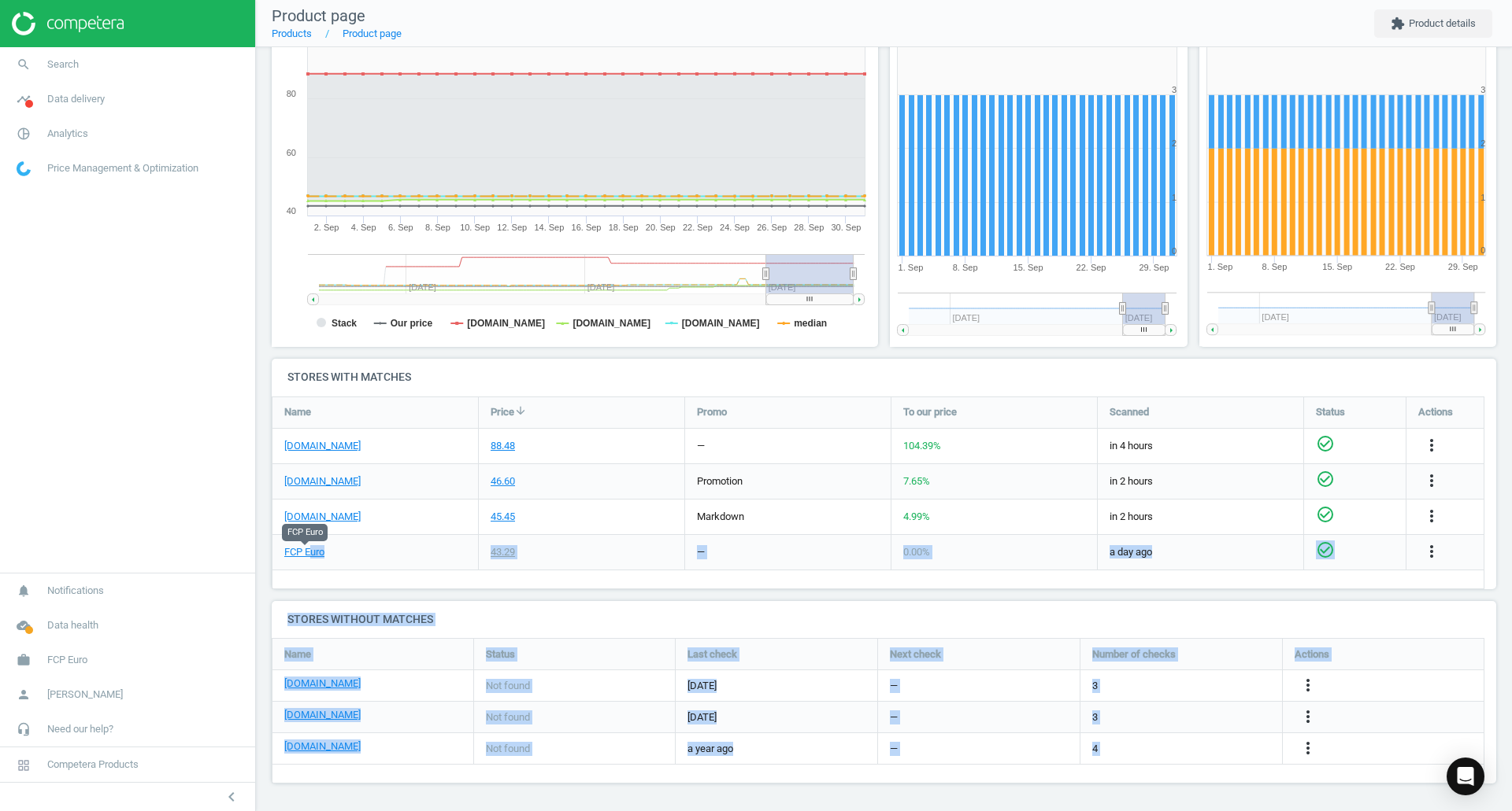
click at [310, 552] on link "FCP Euro" at bounding box center [304, 552] width 40 height 14
click at [858, 536] on div "—" at bounding box center [787, 552] width 205 height 35
click at [849, 547] on div "—" at bounding box center [787, 552] width 205 height 35
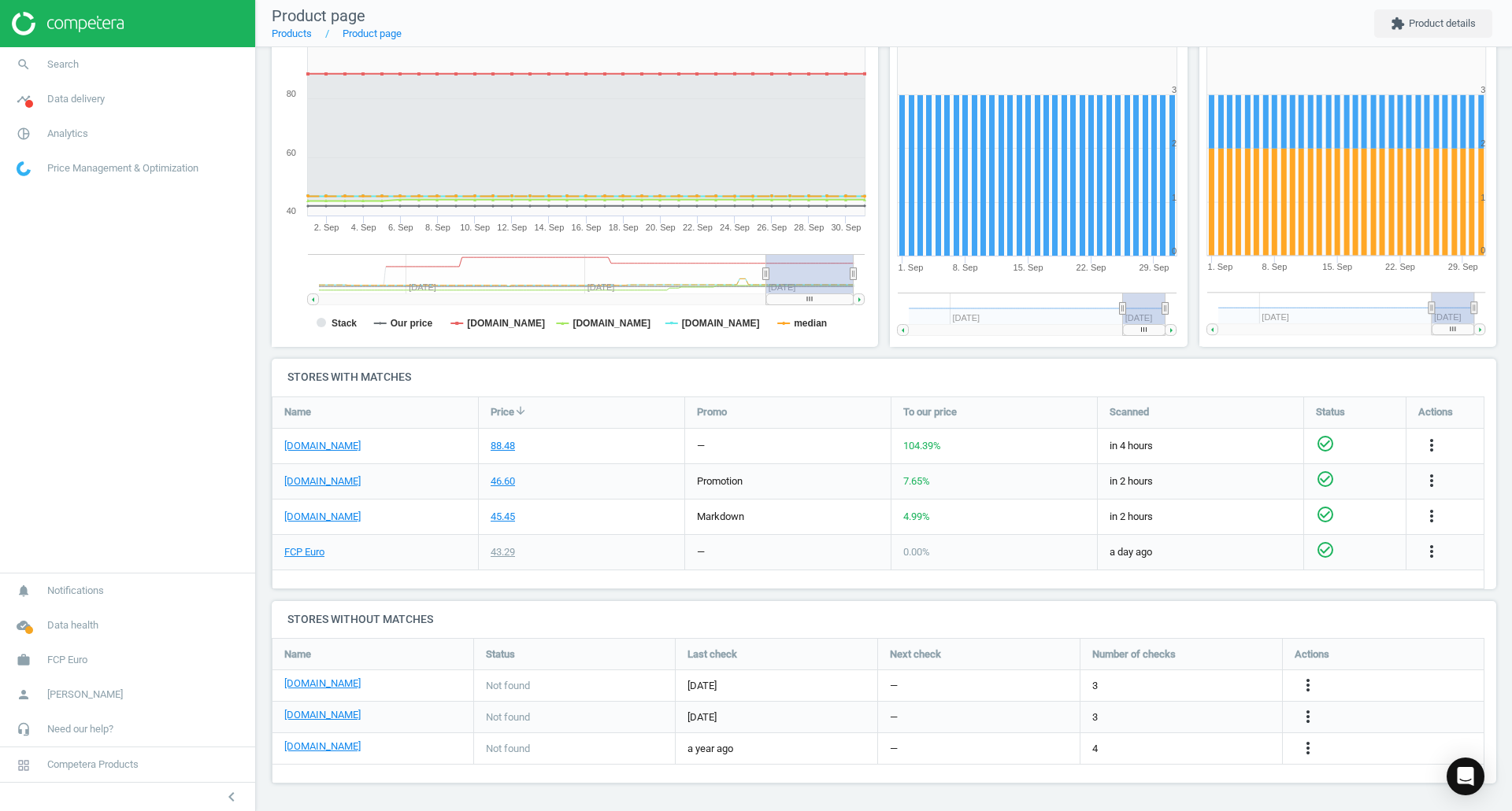
click at [837, 460] on div "—" at bounding box center [787, 446] width 205 height 35
click at [1425, 439] on icon "more_vert" at bounding box center [1431, 446] width 19 height 19
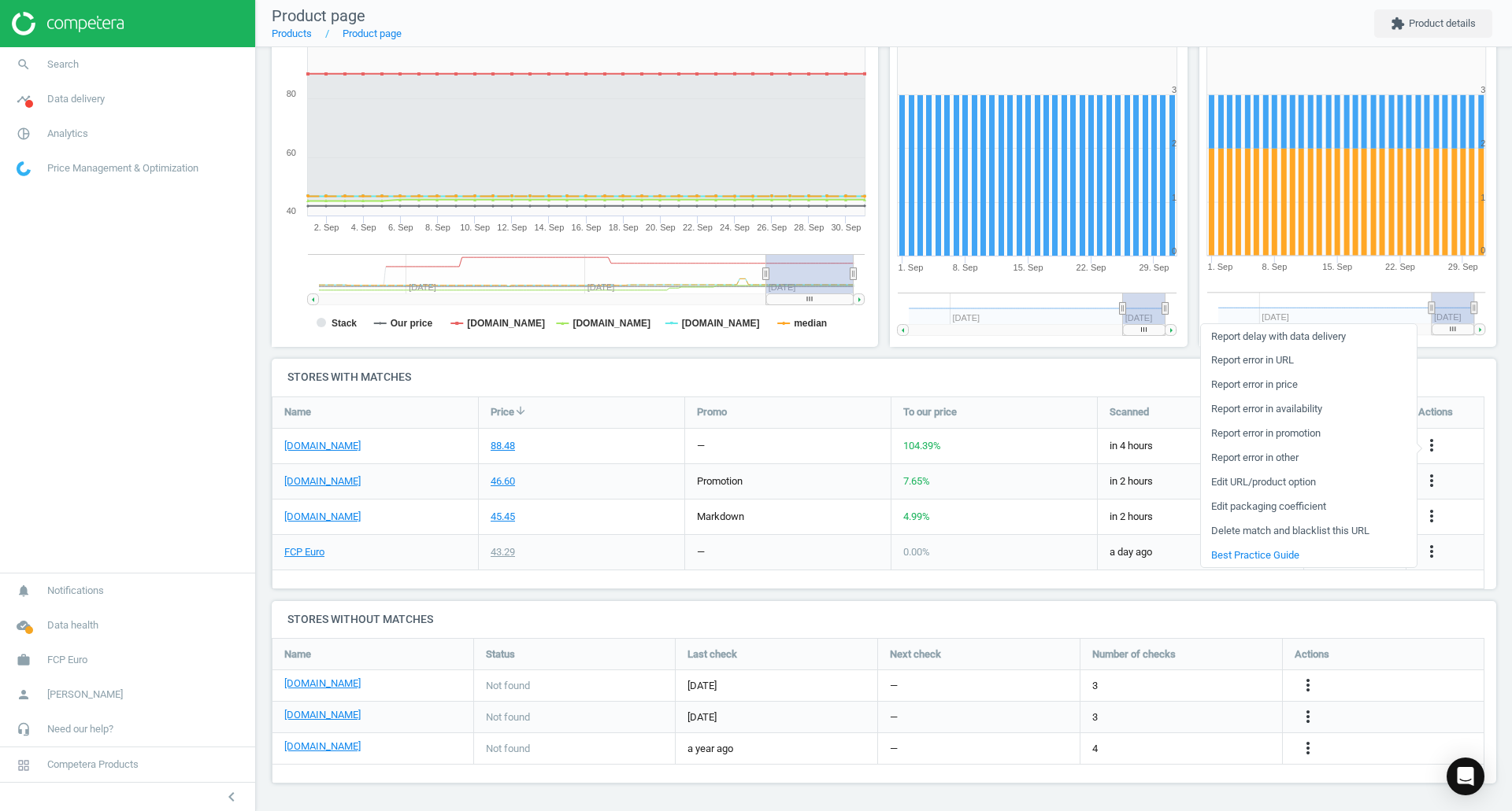
click at [1270, 359] on link "Report error in URL" at bounding box center [1309, 361] width 215 height 24
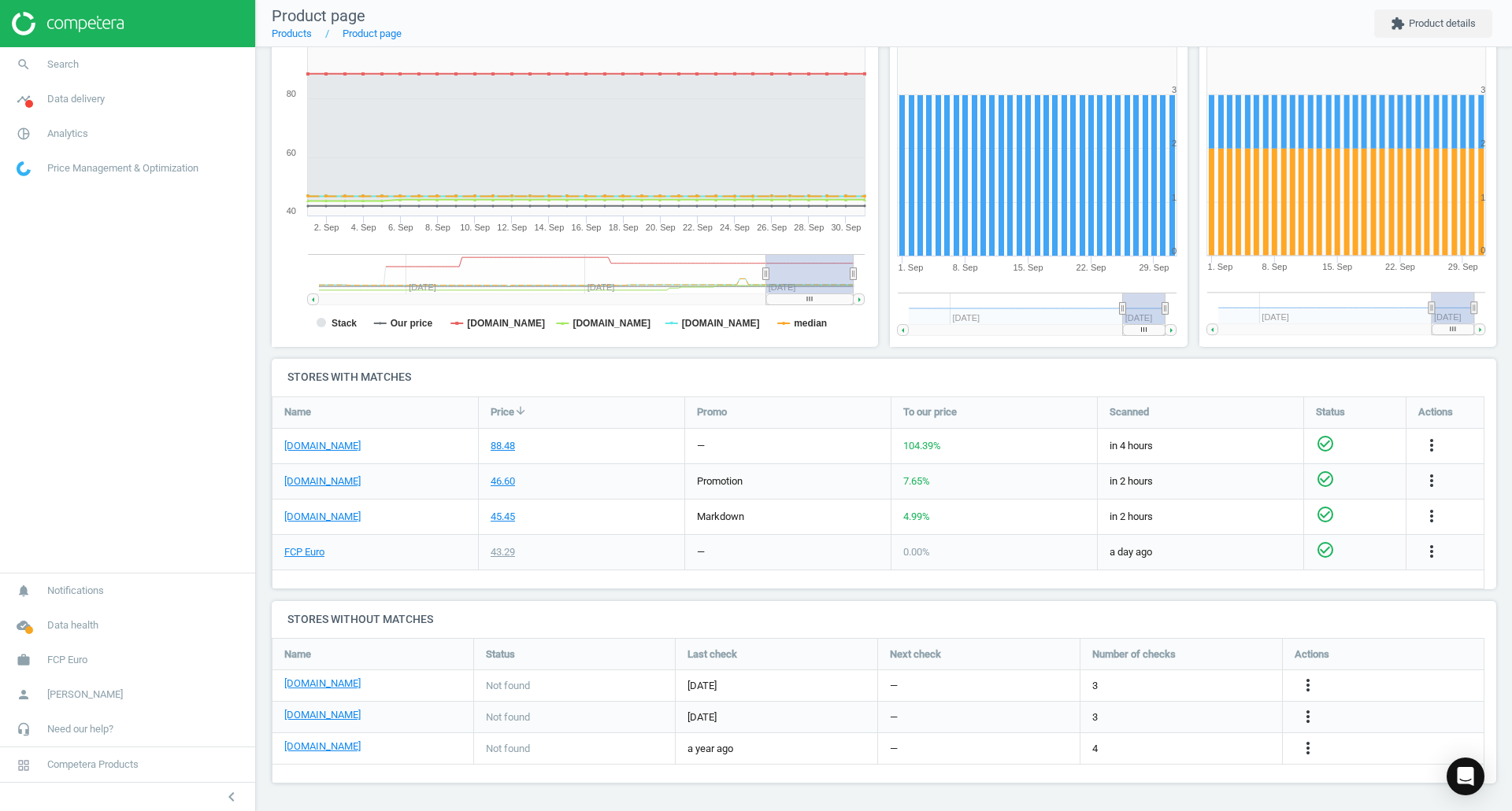
click at [146, 42] on div at bounding box center [127, 23] width 255 height 47
click at [147, 71] on link "search Search" at bounding box center [127, 64] width 255 height 35
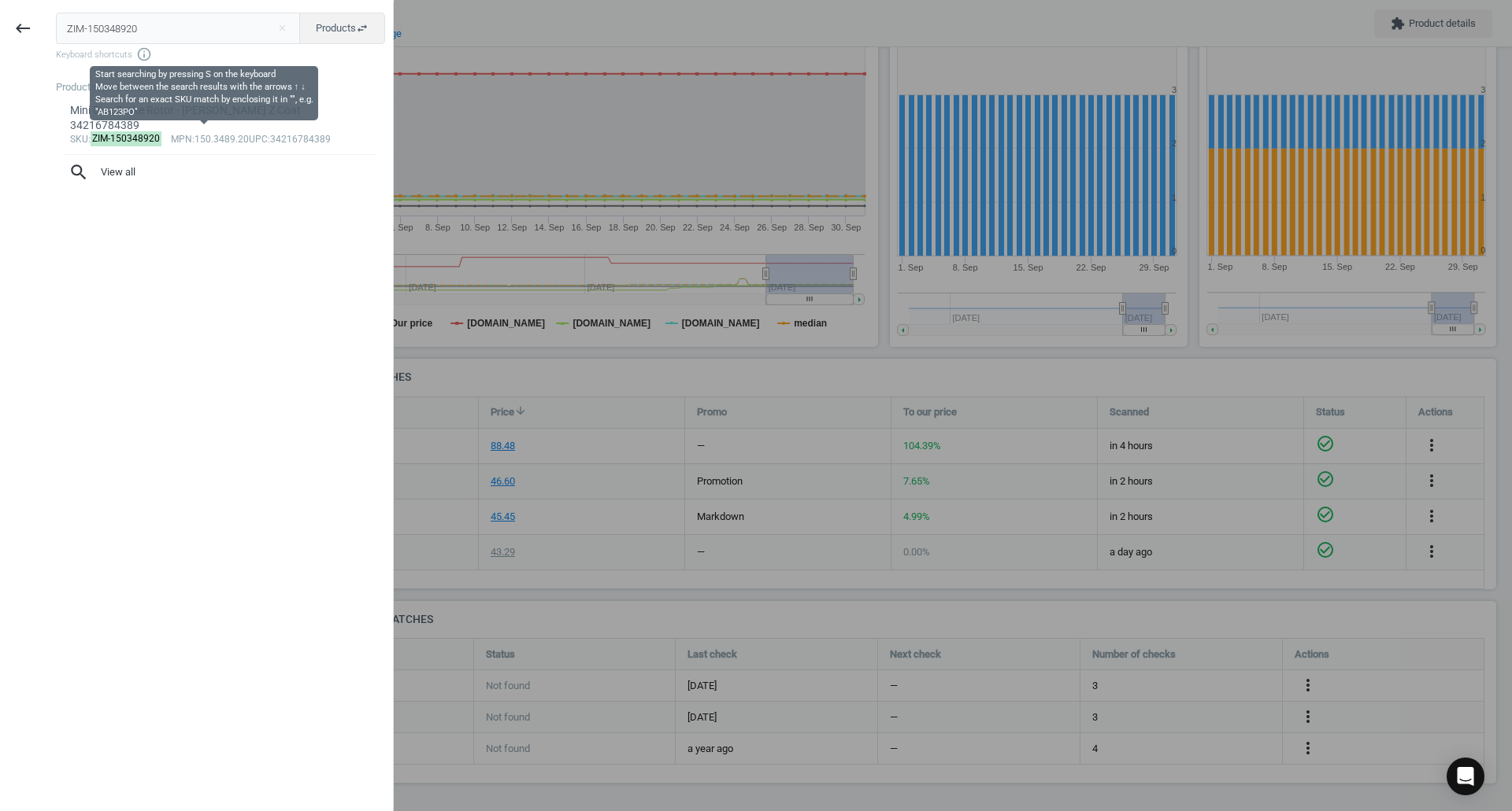
click at [158, 29] on input "ZIM-150348920" at bounding box center [178, 28] width 245 height 32
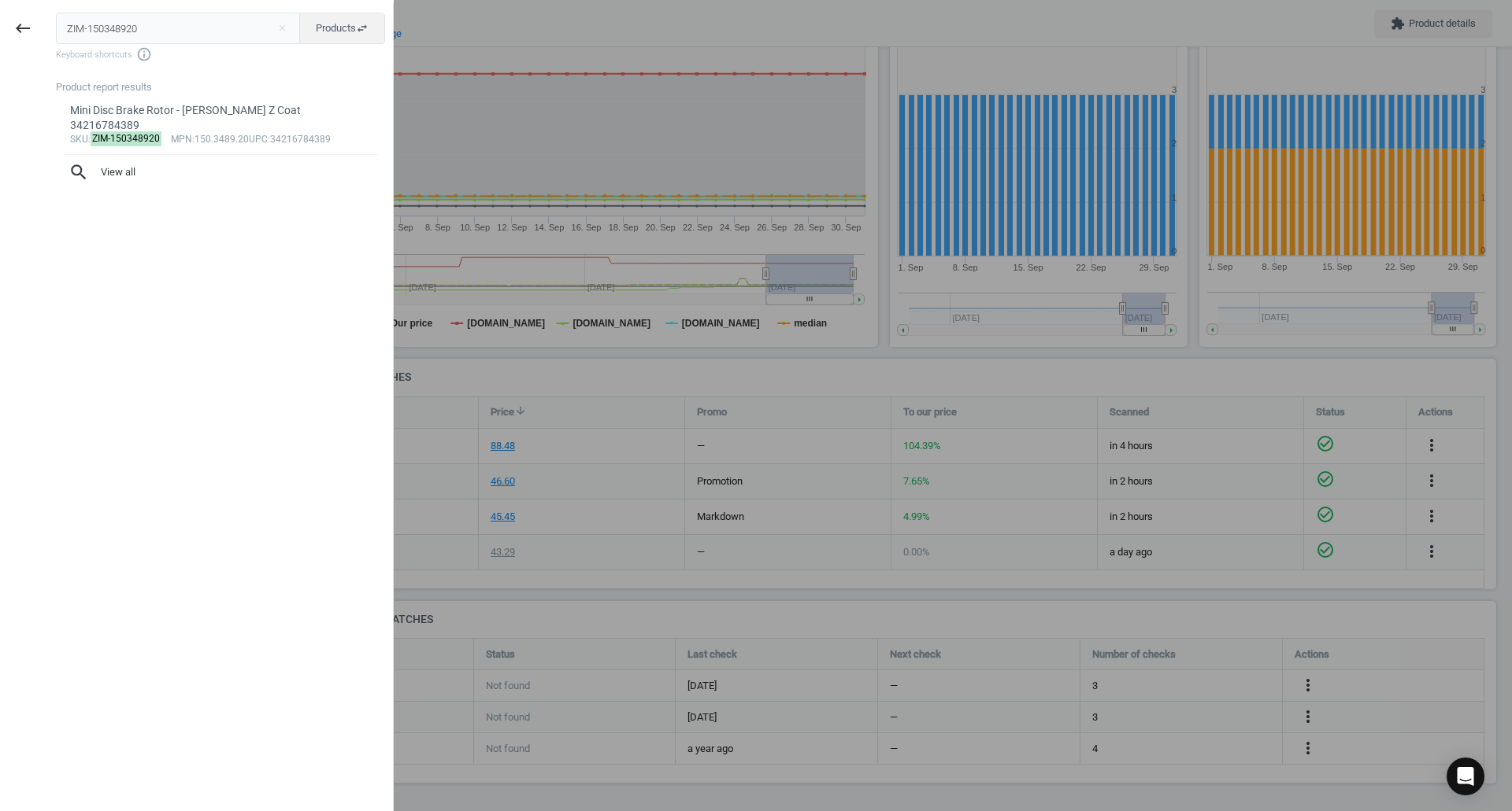
click at [158, 29] on input "ZIM-150348920" at bounding box center [178, 28] width 245 height 32
type input "ATE-654003"
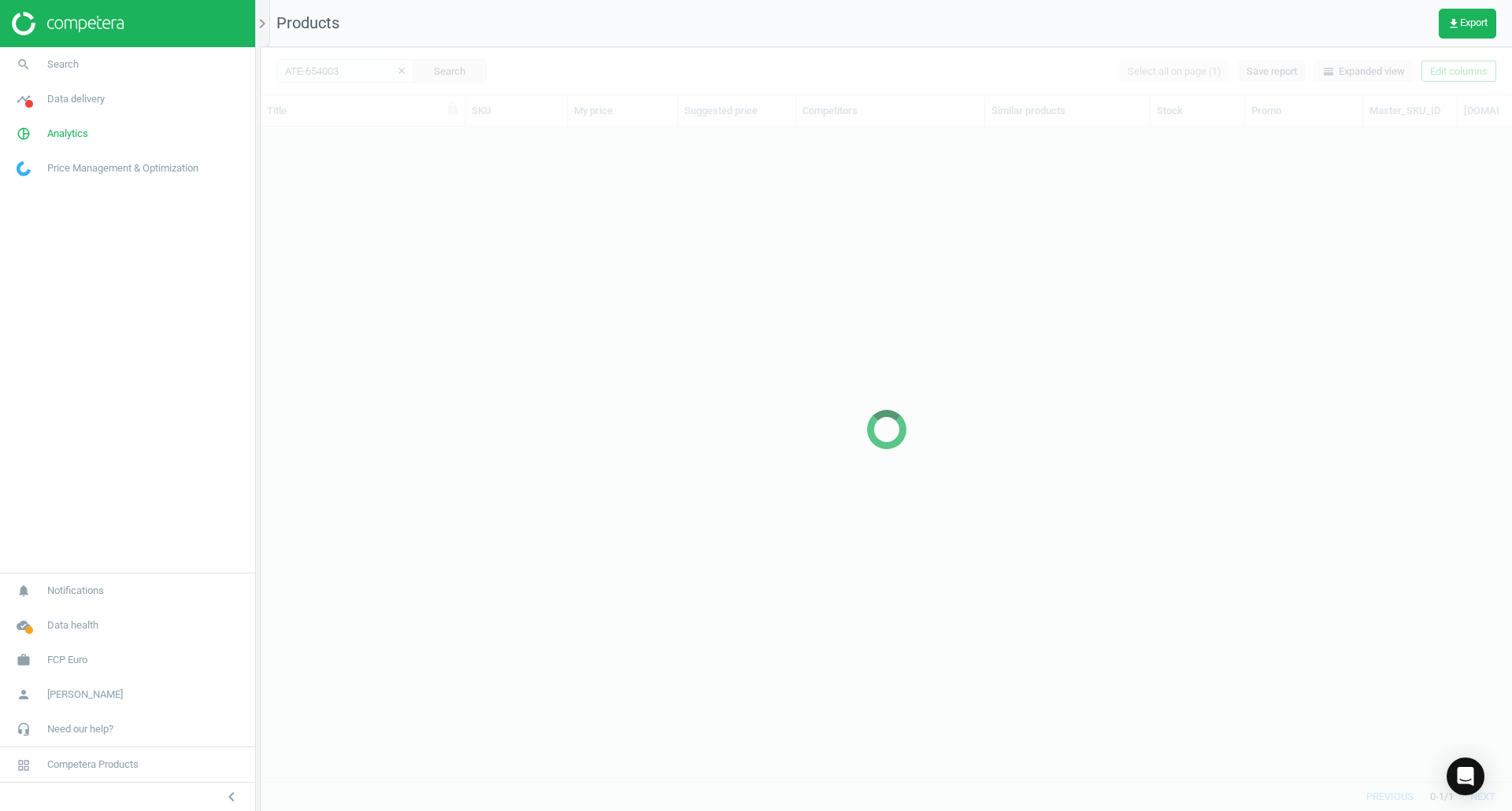
scroll to position [631, 1239]
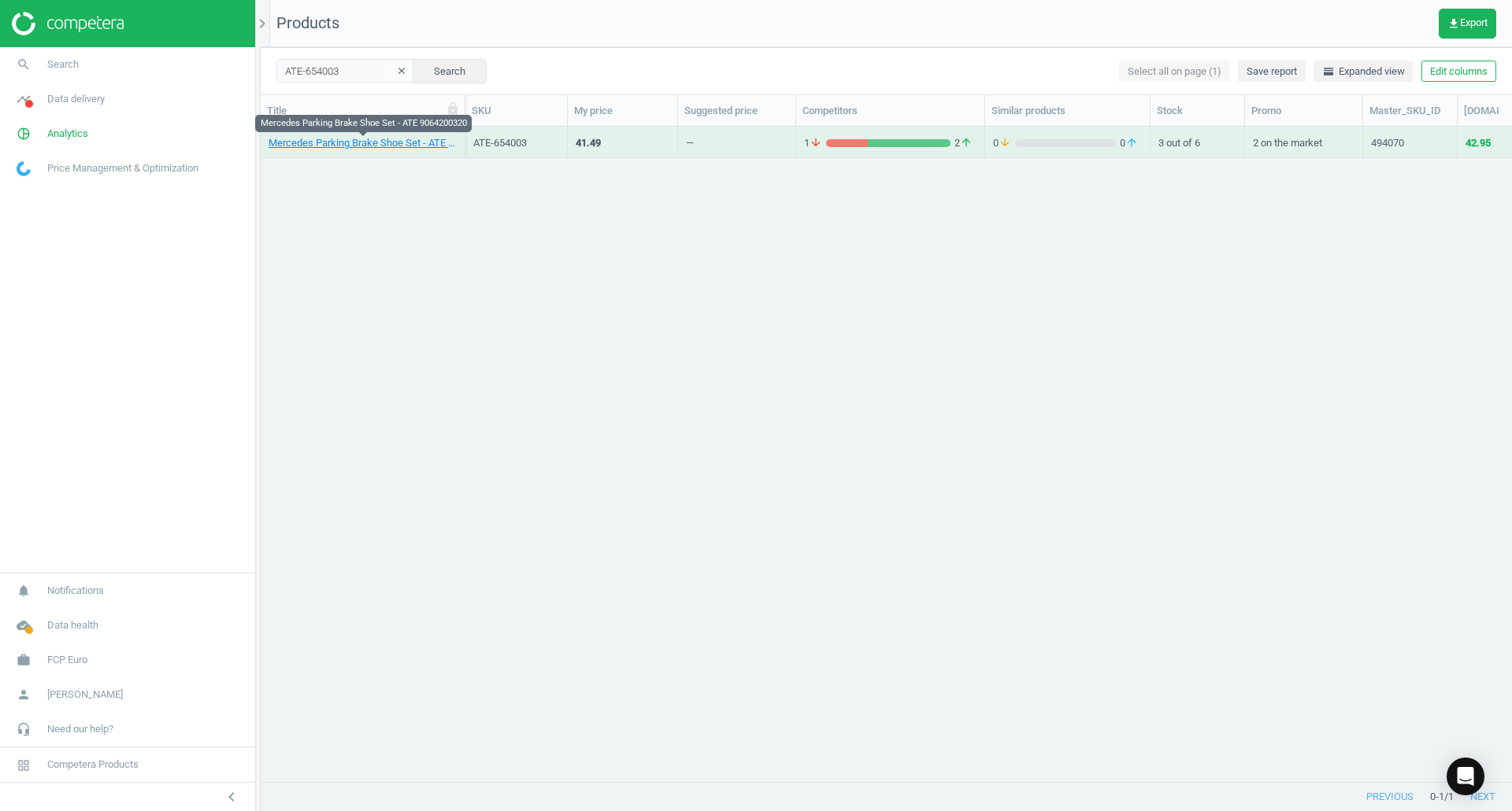
click at [417, 150] on link "Mercedes Parking Brake Shoe Set - ATE 9064200320" at bounding box center [363, 142] width 188 height 14
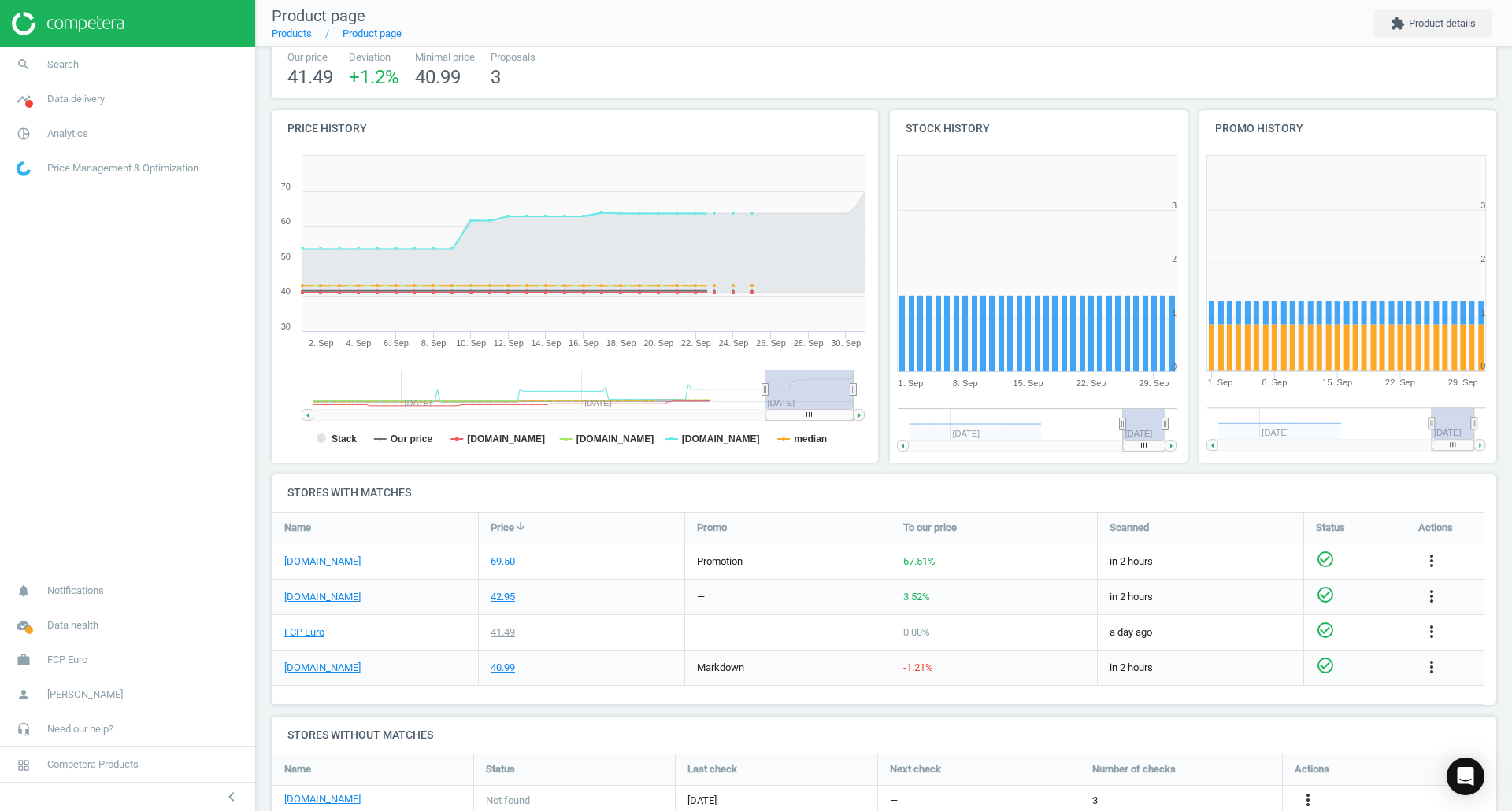
scroll to position [124, 0]
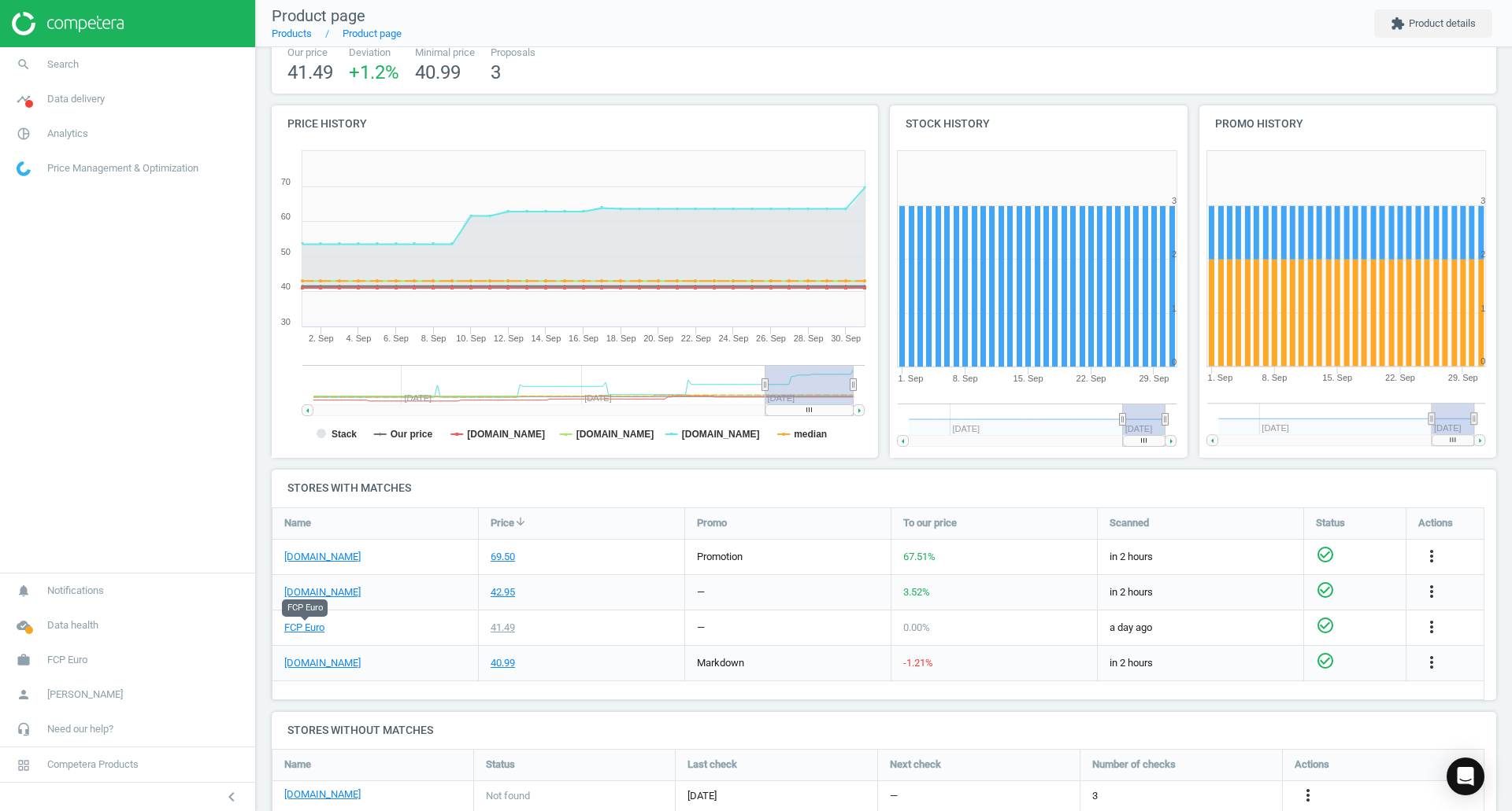
click at [313, 622] on link "FCP Euro" at bounding box center [304, 627] width 40 height 14
click at [340, 596] on link "eeuroparts.com" at bounding box center [322, 592] width 77 height 14
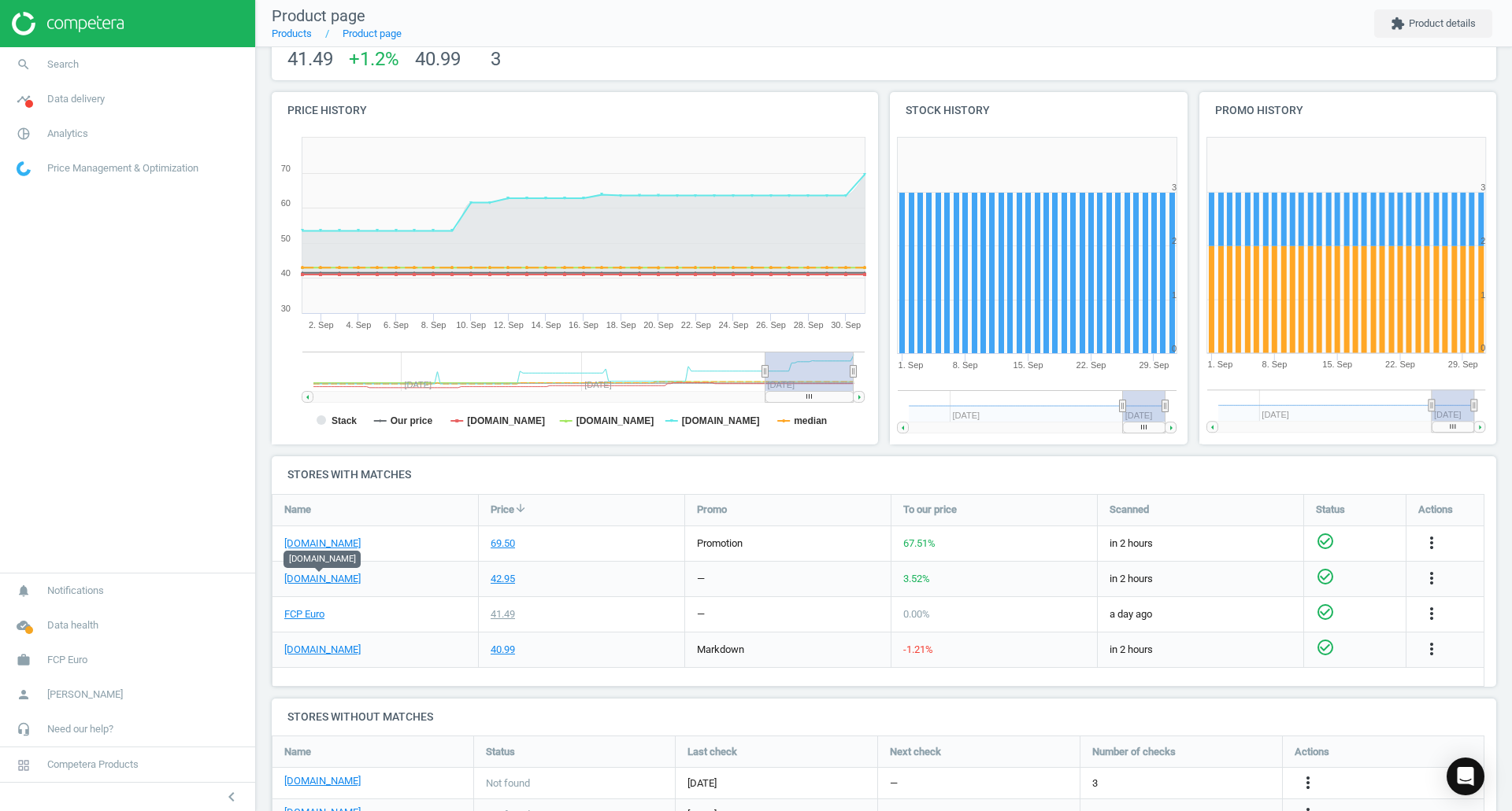
scroll to position [138, 0]
click at [338, 547] on link "pelicanparts.com" at bounding box center [322, 542] width 77 height 14
click at [153, 81] on link "search Search" at bounding box center [127, 64] width 255 height 35
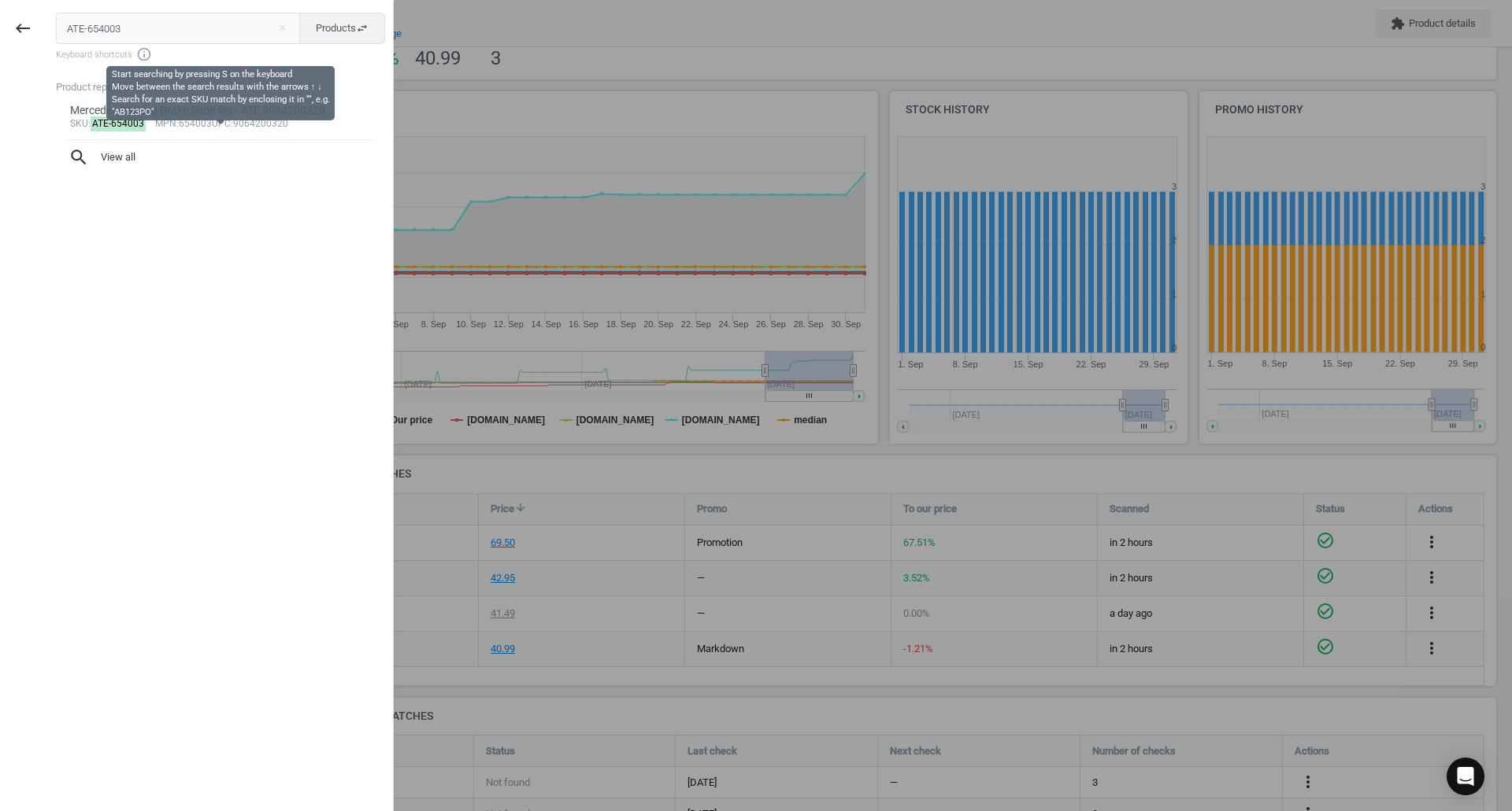
click at [136, 43] on input "ATE-654003" at bounding box center [178, 28] width 245 height 32
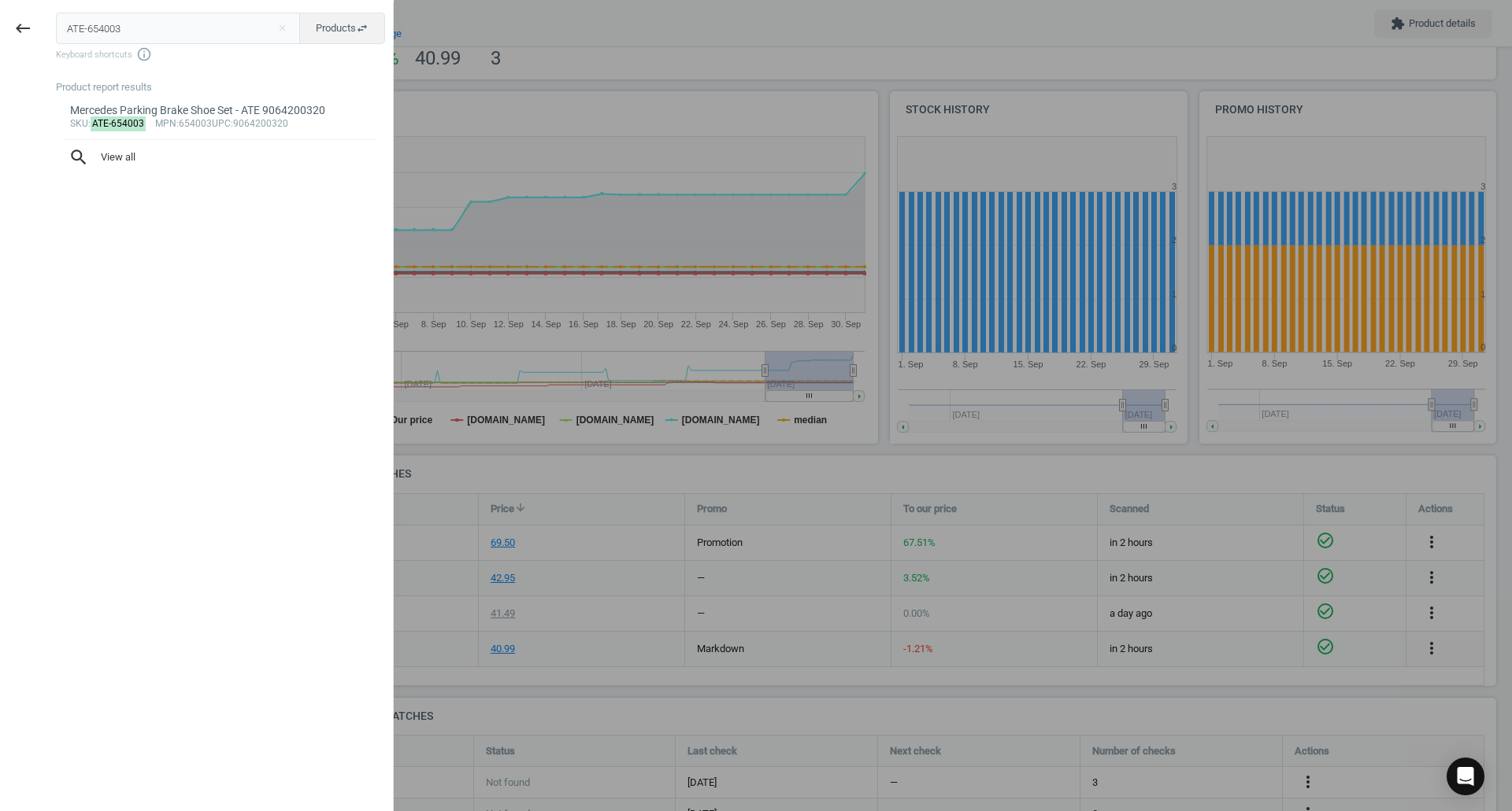
click at [136, 43] on input "ATE-654003" at bounding box center [178, 28] width 245 height 32
type input "BMI-60383"
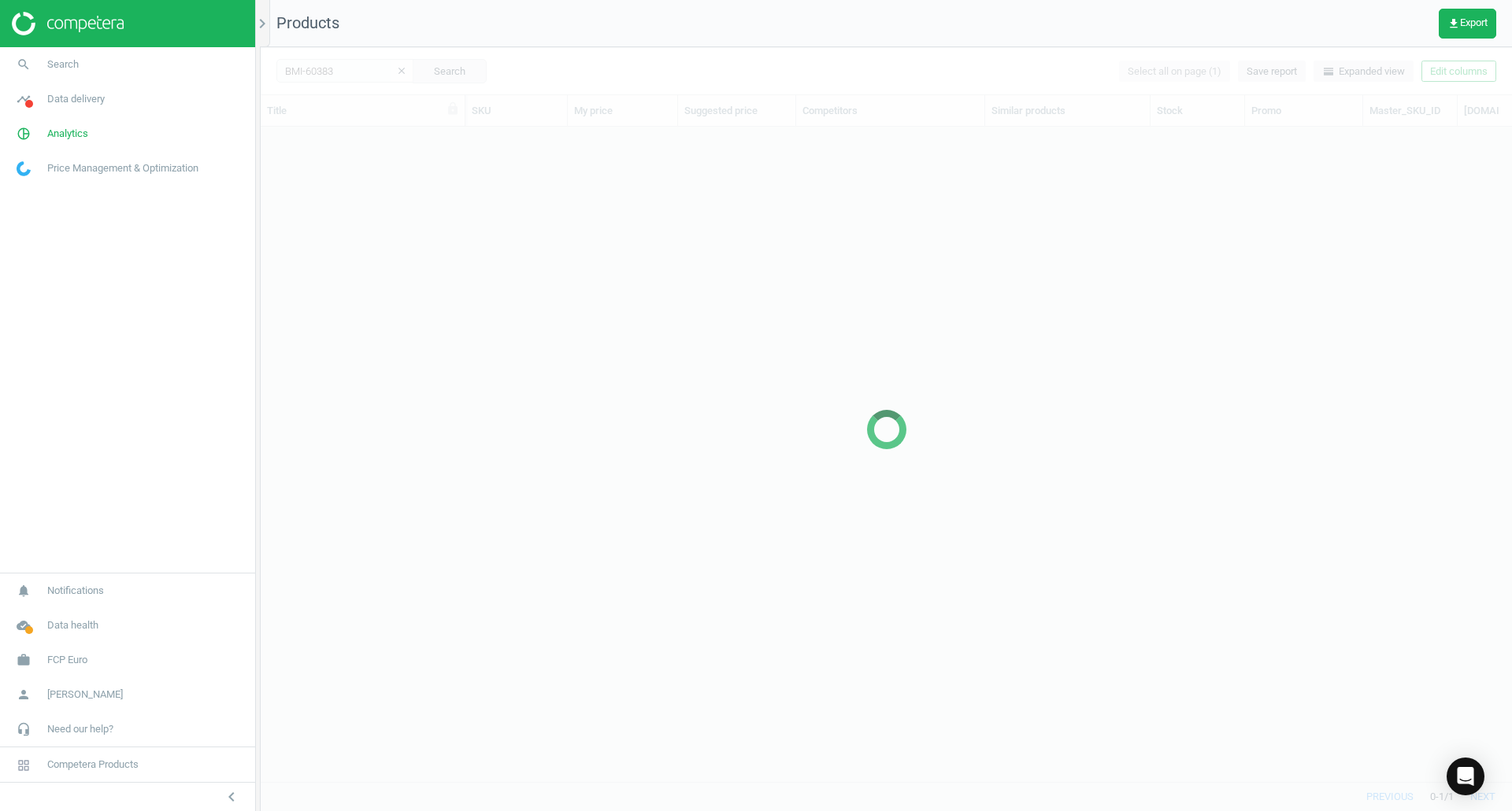
scroll to position [631, 1239]
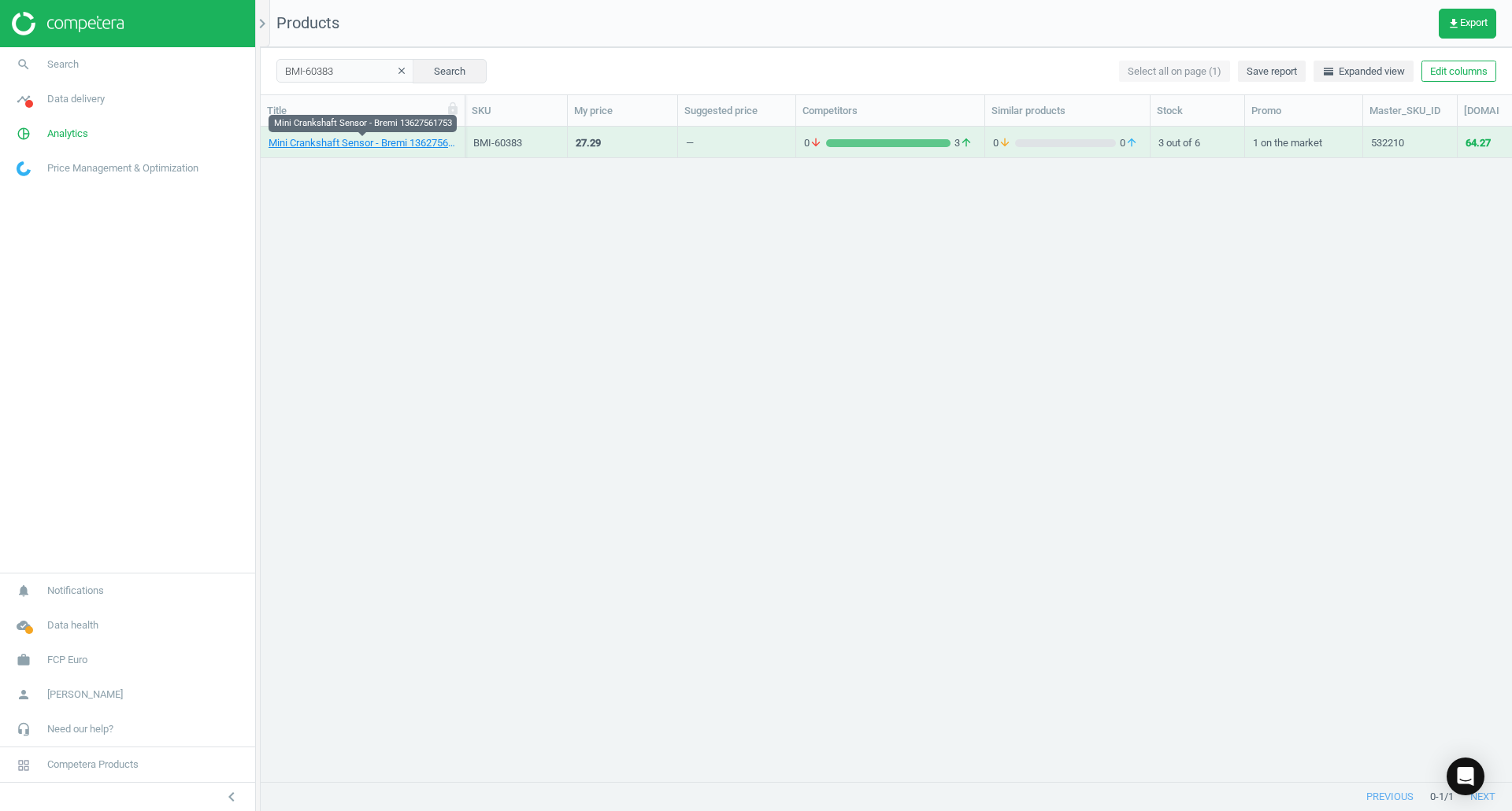
click at [275, 146] on link "Mini Crankshaft Sensor - Bremi 13627561753" at bounding box center [363, 142] width 188 height 14
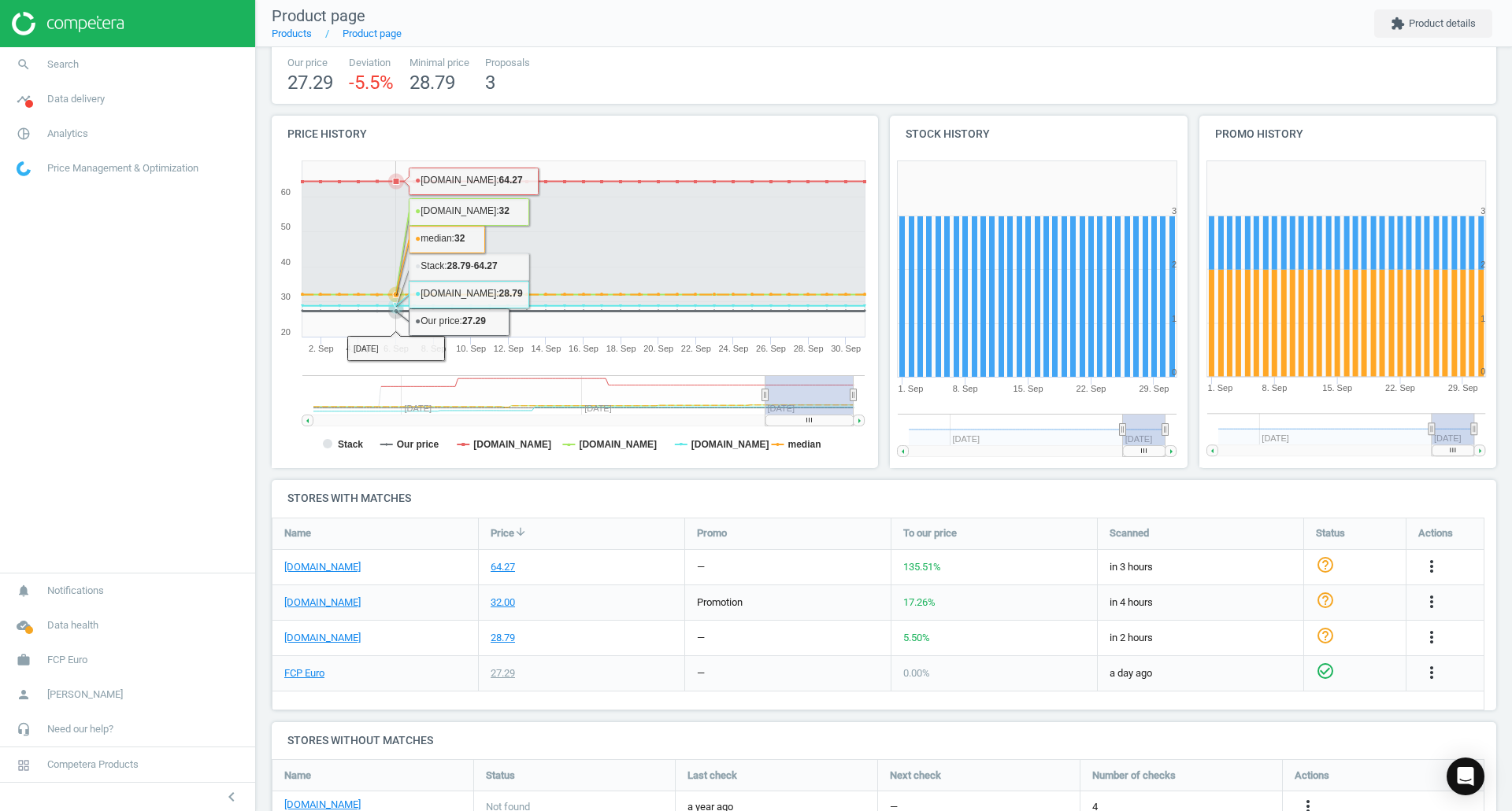
scroll to position [114, 0]
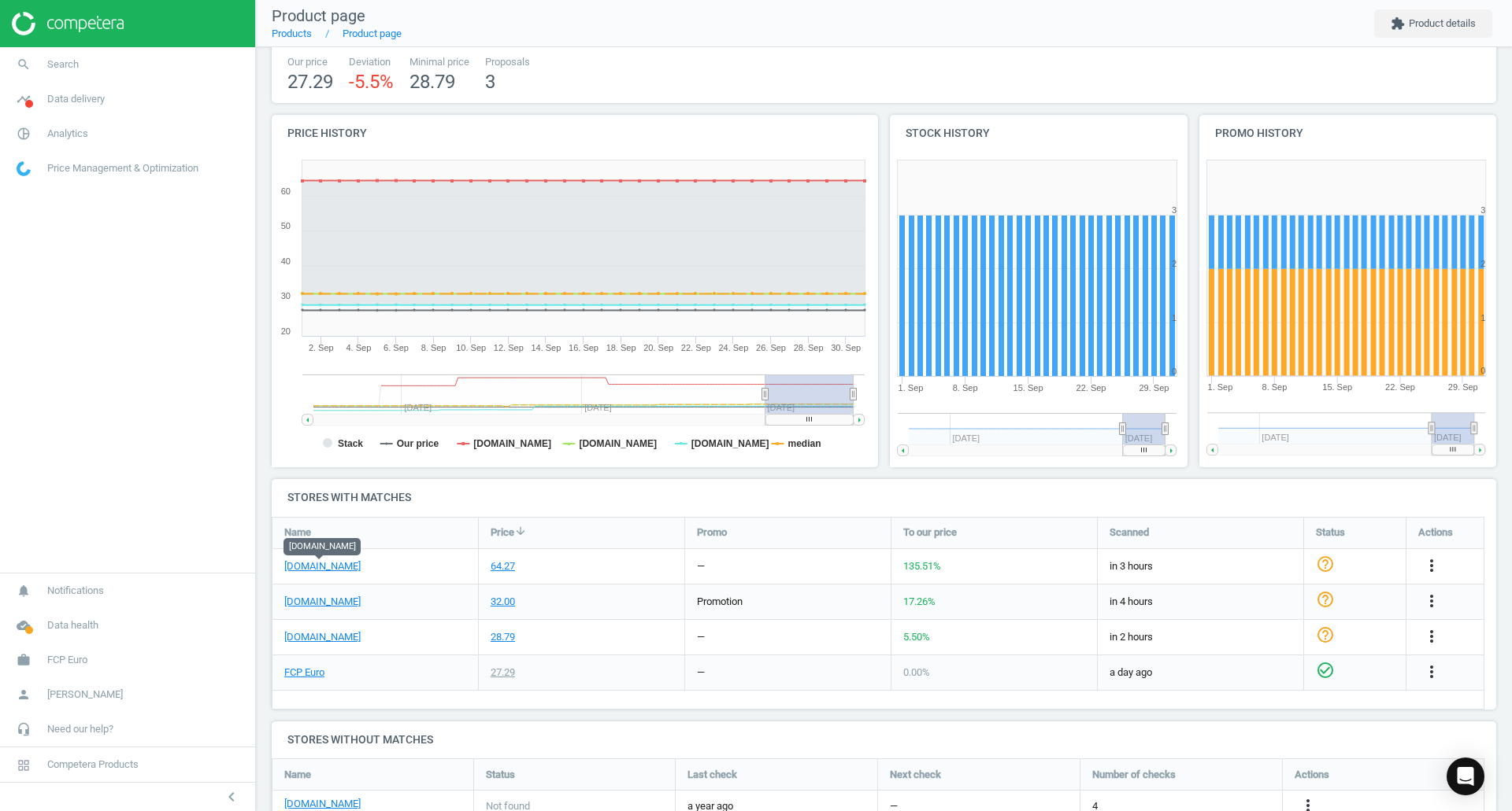
click at [327, 565] on link "eeuroparts.com" at bounding box center [322, 567] width 77 height 14
click at [304, 671] on link "FCP Euro" at bounding box center [304, 672] width 40 height 14
click at [109, 56] on link "search Search" at bounding box center [127, 64] width 255 height 35
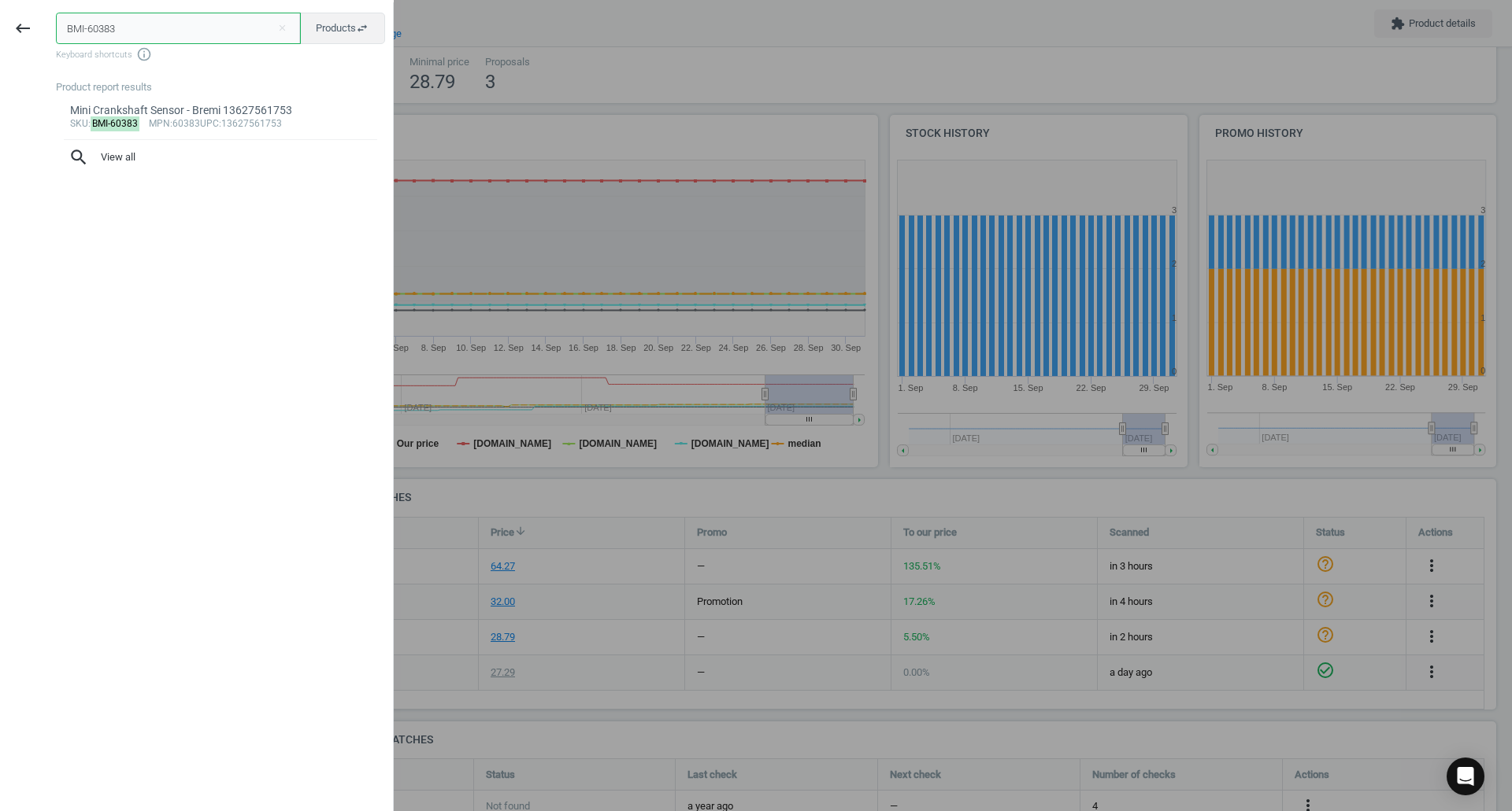
click at [164, 22] on input "BMI-60383" at bounding box center [178, 28] width 245 height 32
paste input "W-31321117376"
type input "BMW-31321117376"
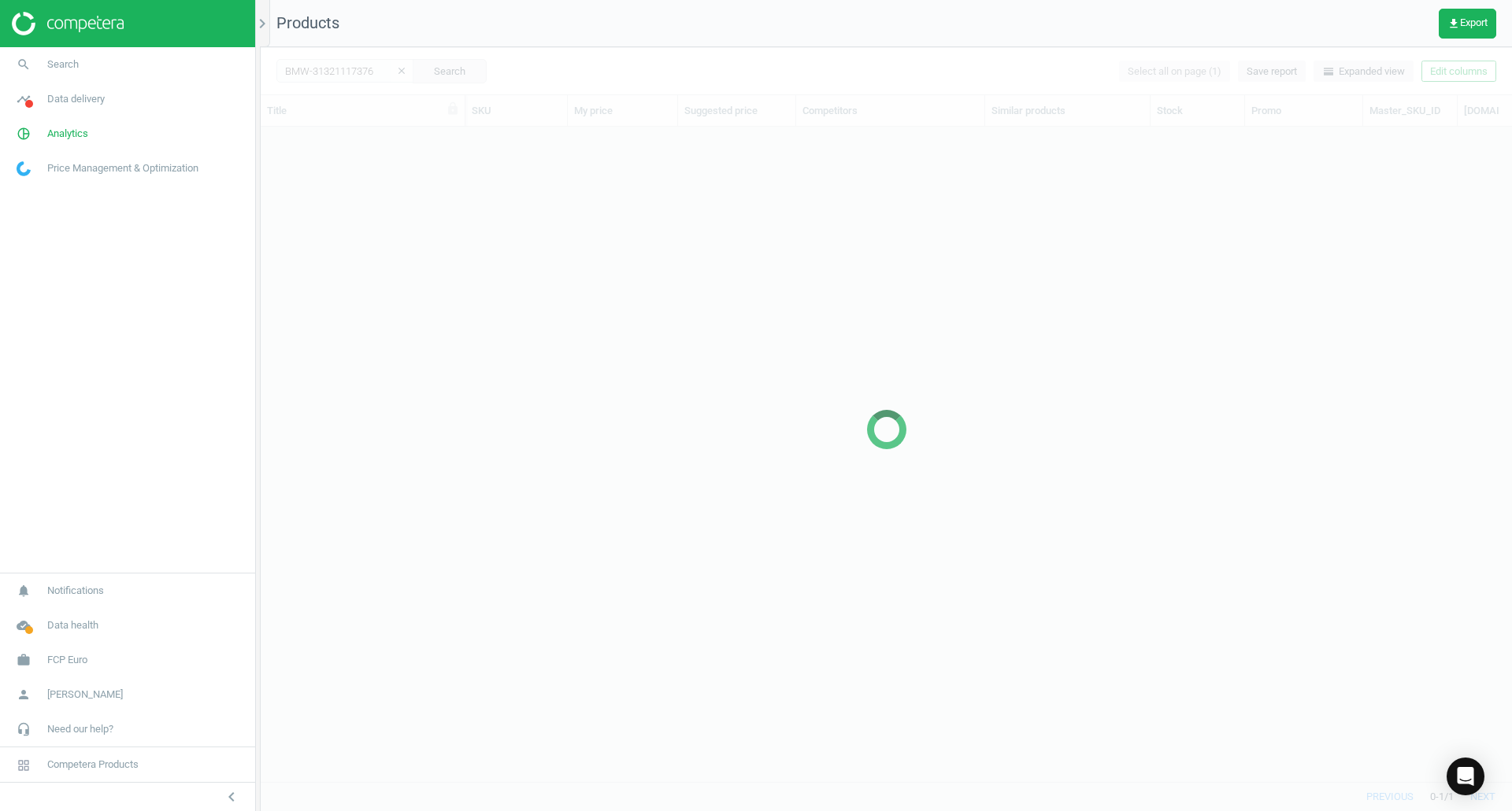
scroll to position [631, 1239]
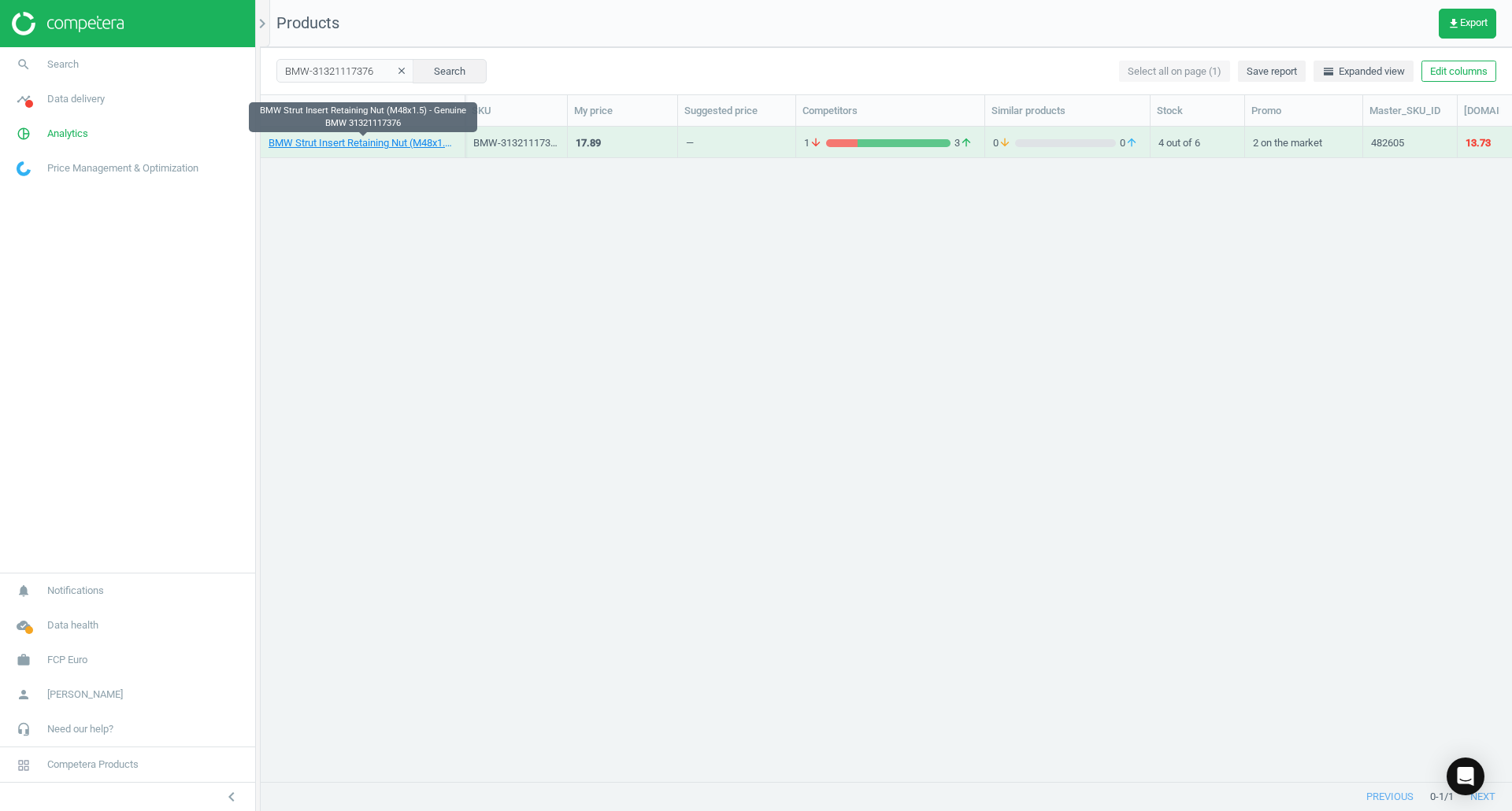
click at [325, 139] on link "BMW Strut Insert Retaining Nut (M48x1.5) - Genuine BMW 31321117376" at bounding box center [363, 142] width 188 height 14
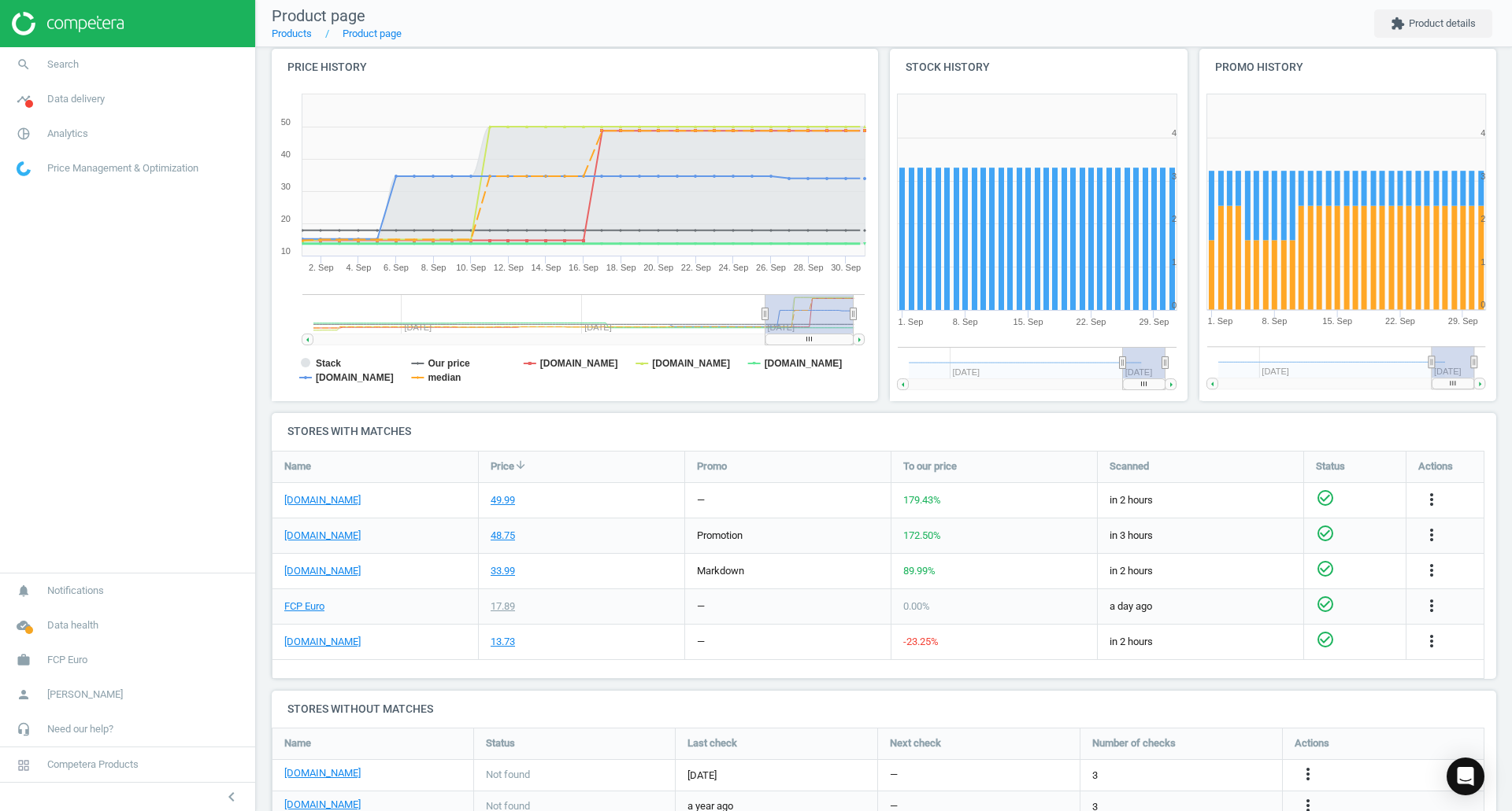
scroll to position [168, 0]
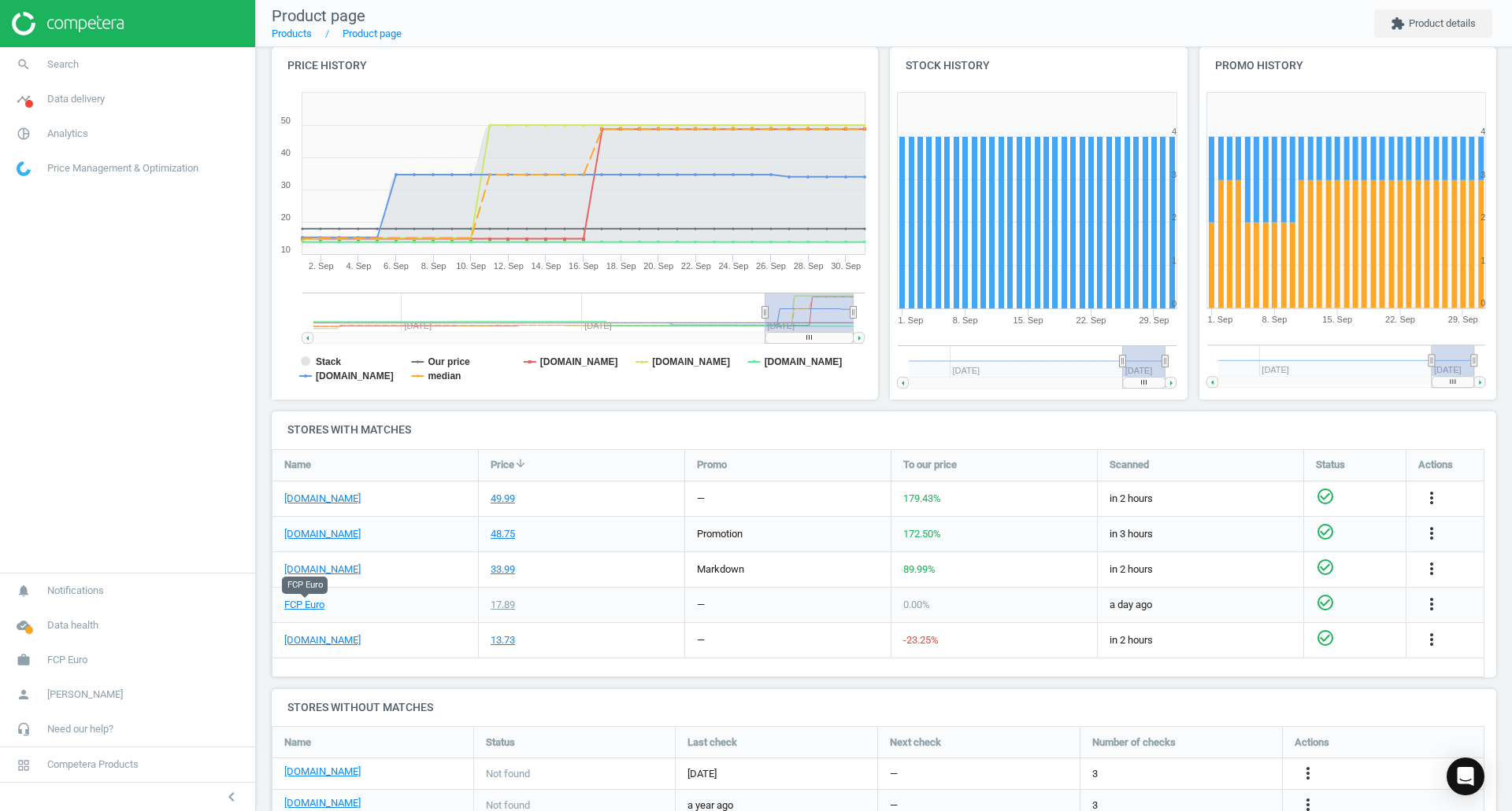
click at [312, 608] on link "FCP Euro" at bounding box center [304, 605] width 40 height 14
click at [304, 648] on div "eeuroparts.com" at bounding box center [375, 641] width 205 height 35
click at [294, 641] on link "eeuroparts.com" at bounding box center [322, 641] width 77 height 14
click at [29, 62] on icon "search" at bounding box center [23, 65] width 30 height 30
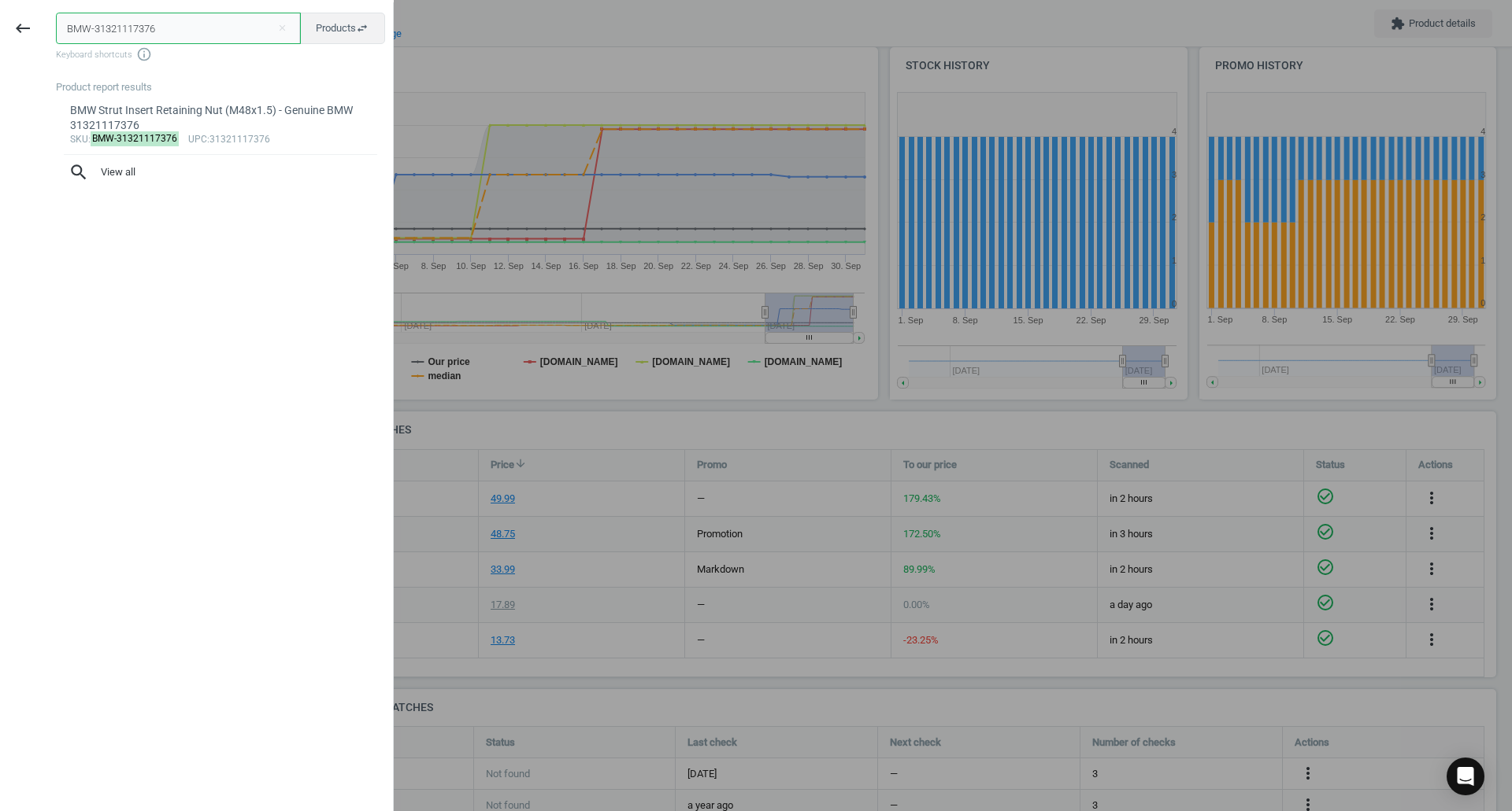
click at [242, 32] on input "BMW-31321117376" at bounding box center [178, 28] width 245 height 32
paste input "OS-0221502433"
type input "BOS-0221502433"
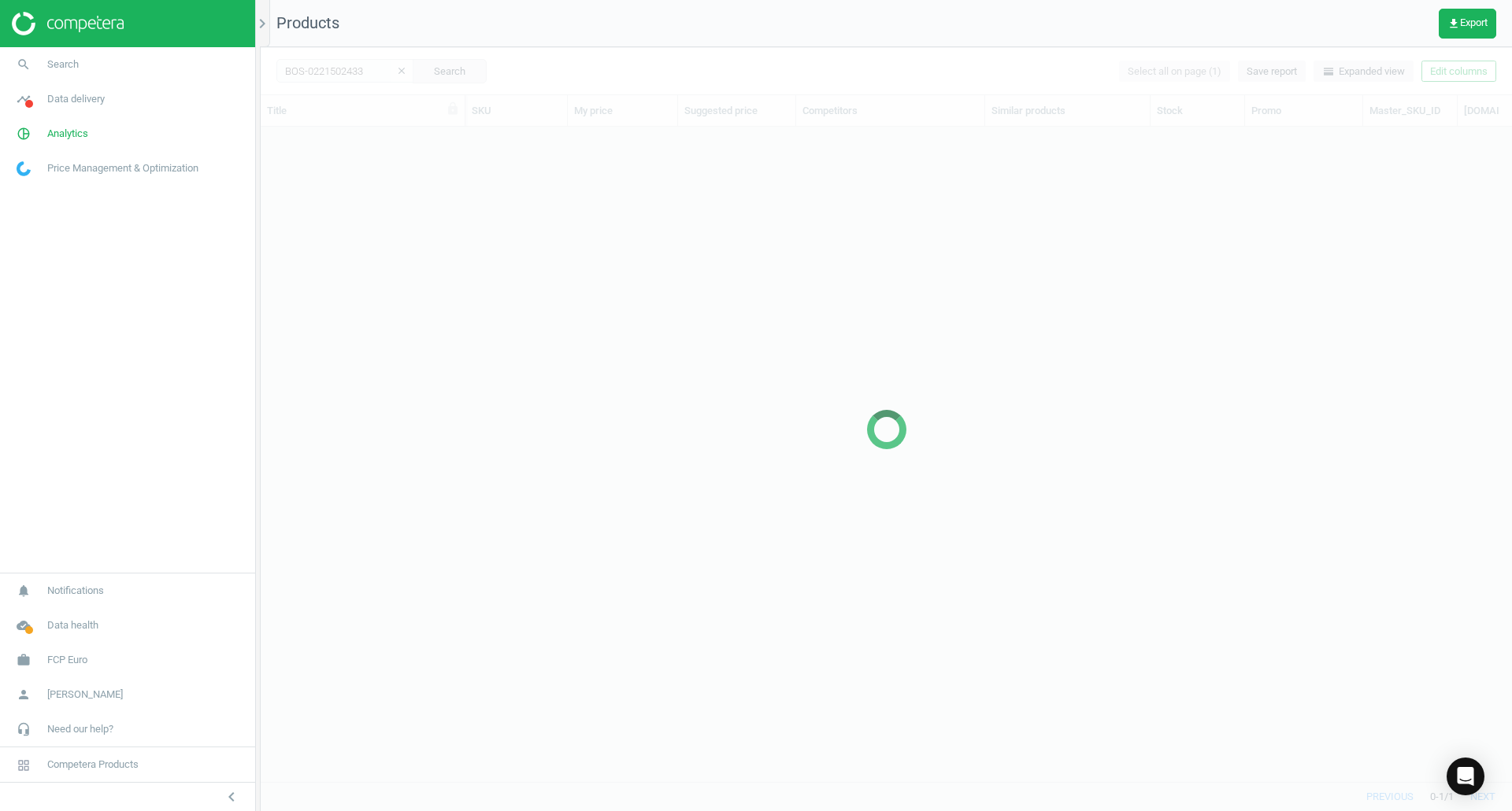
scroll to position [631, 1239]
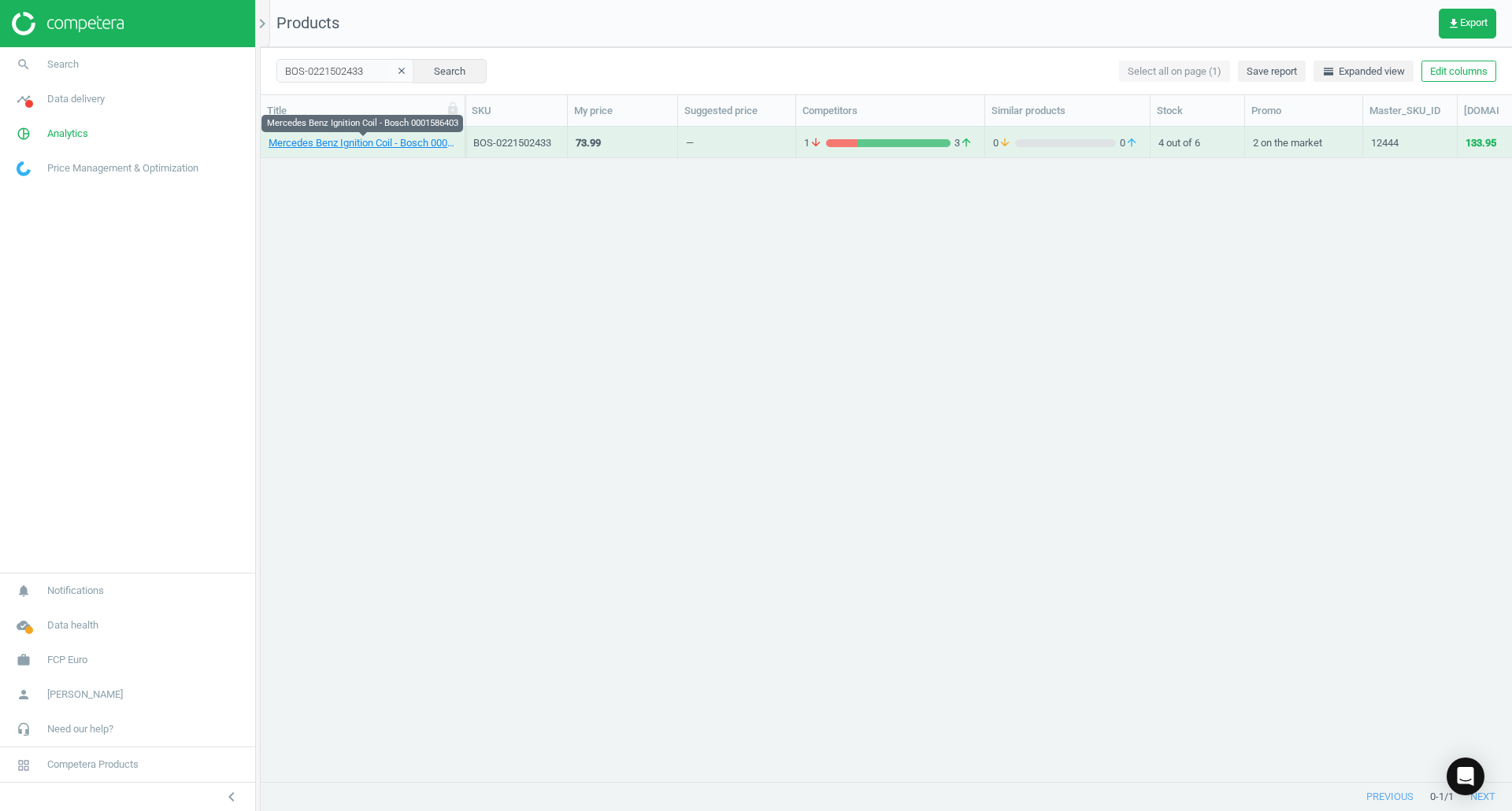
click at [348, 144] on link "Mercedes Benz Ignition Coil - Bosch 0001586403" at bounding box center [363, 142] width 188 height 14
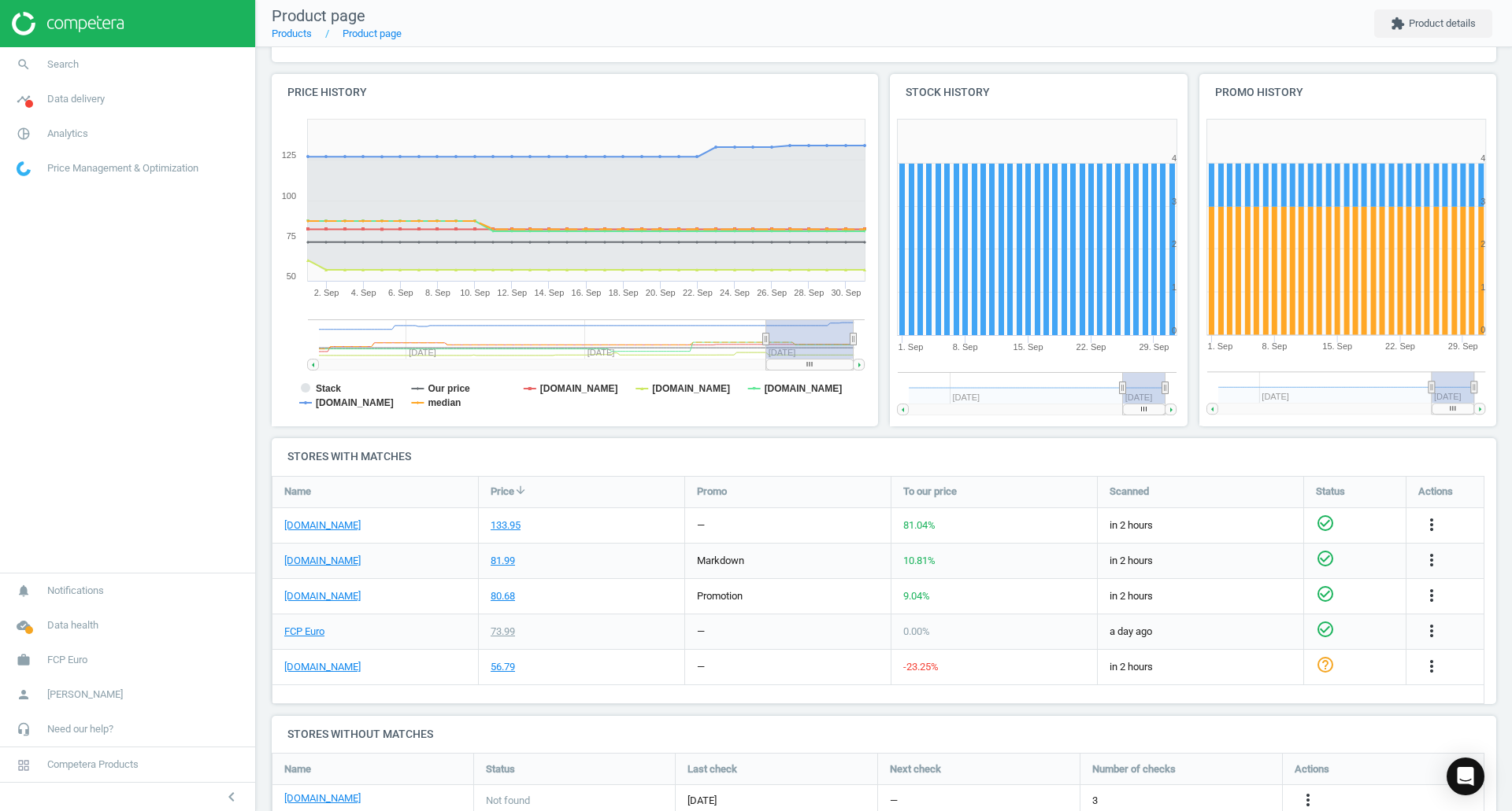
scroll to position [157, 0]
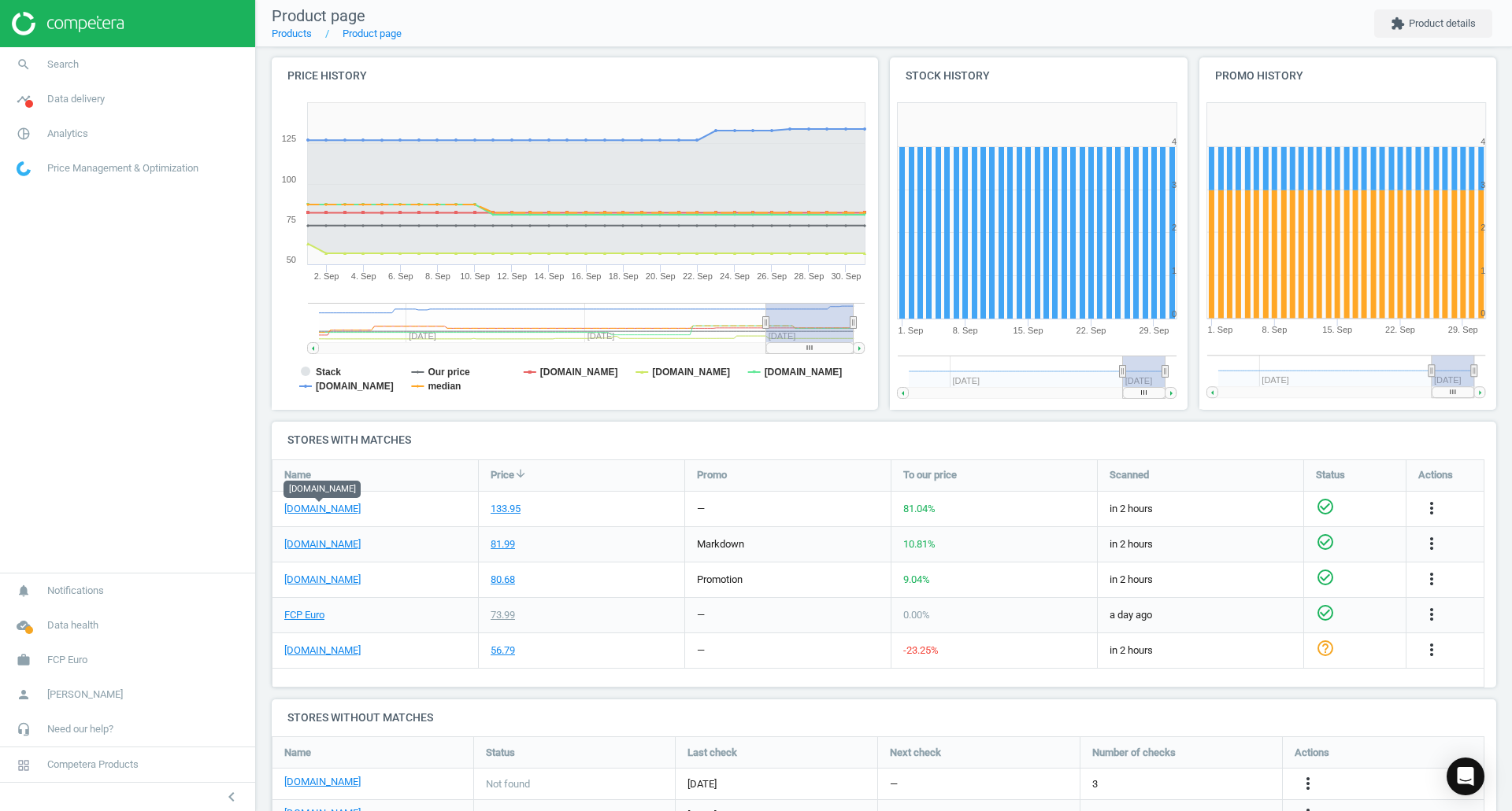
click at [308, 510] on link "eeuroparts.com" at bounding box center [322, 509] width 77 height 14
click at [295, 619] on link "FCP Euro" at bounding box center [304, 615] width 40 height 14
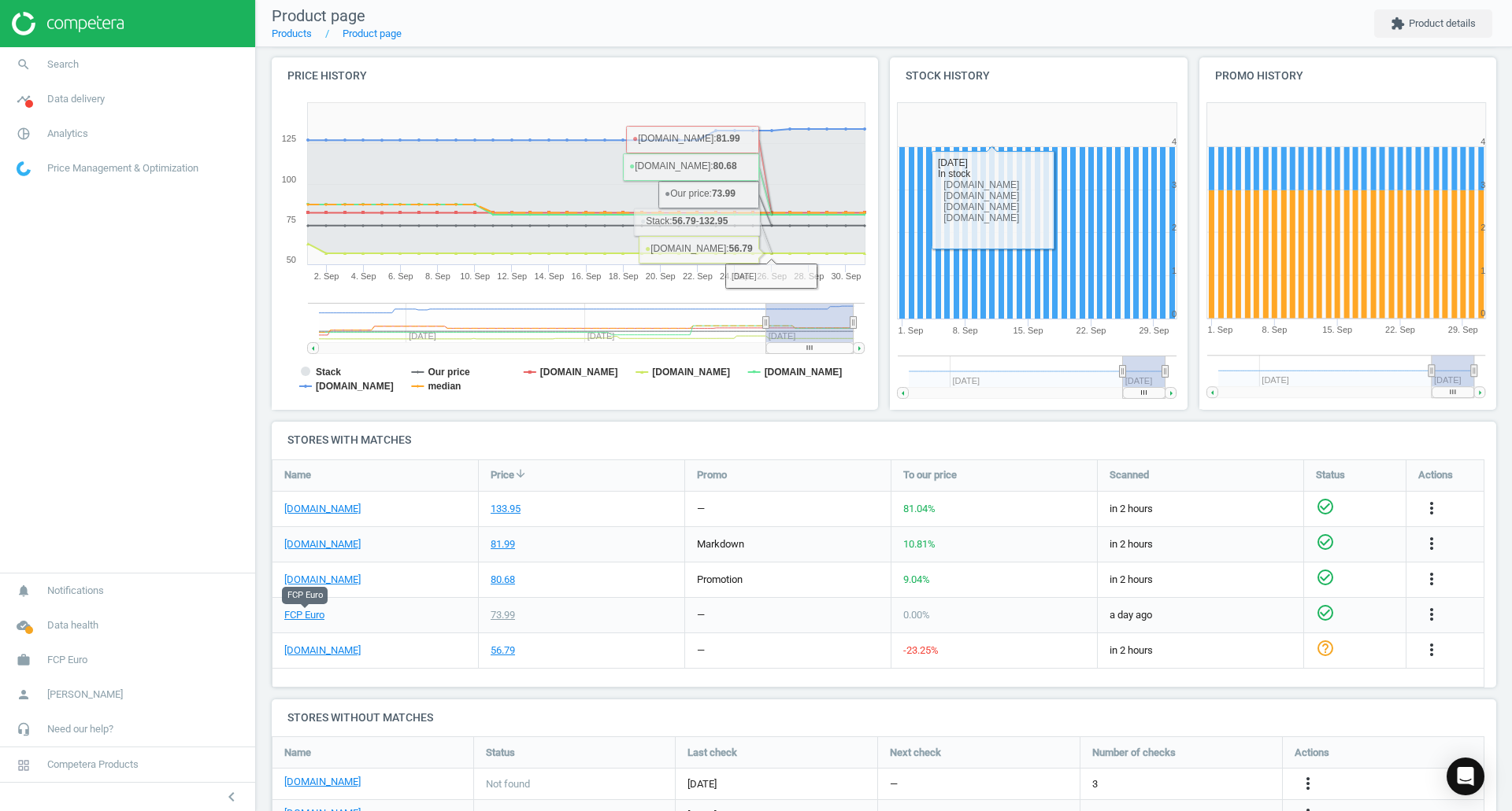
click at [1434, 502] on icon "more_vert" at bounding box center [1431, 509] width 19 height 19
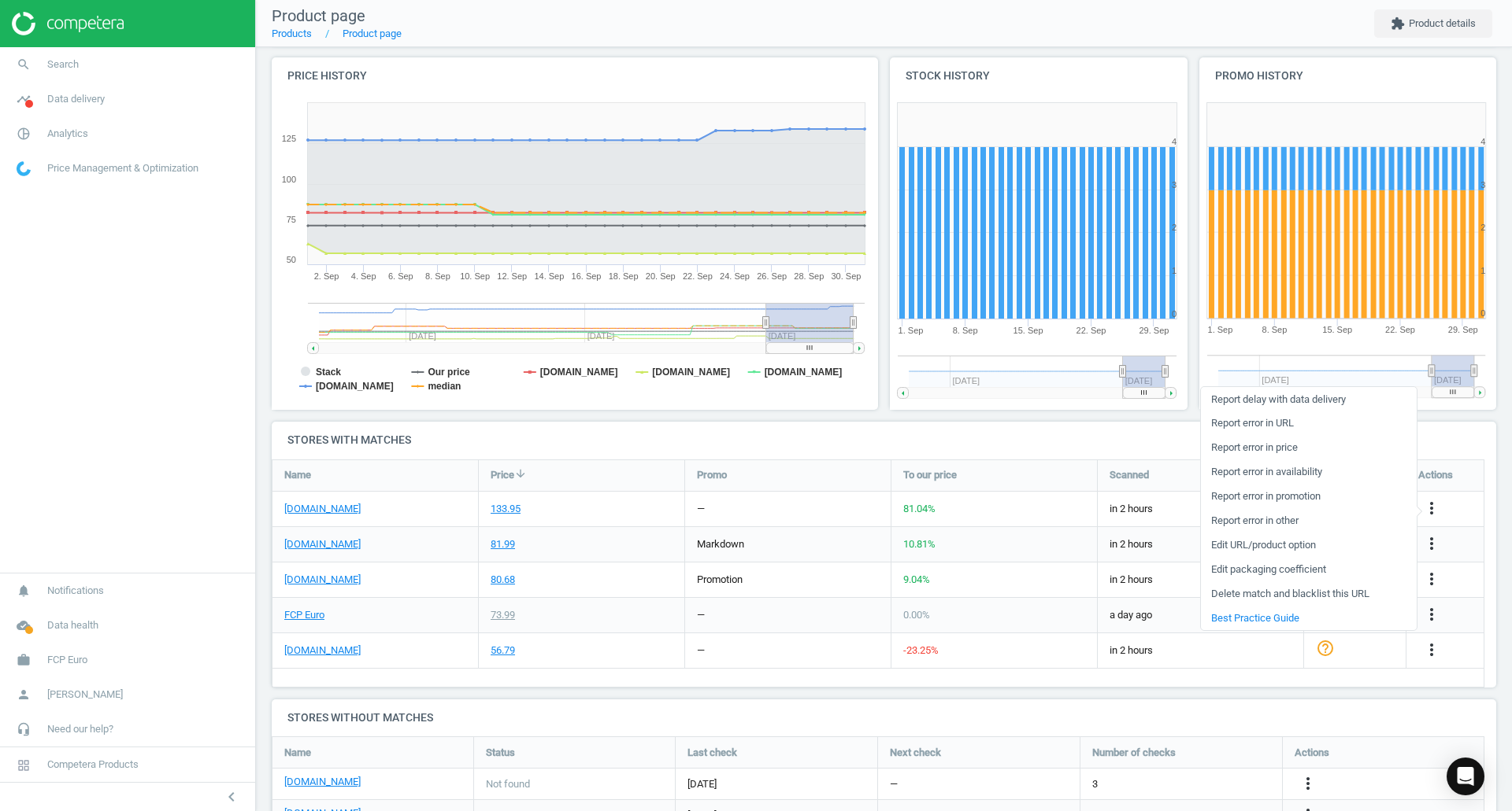
click at [1294, 540] on link "Edit URL/product option" at bounding box center [1309, 546] width 215 height 24
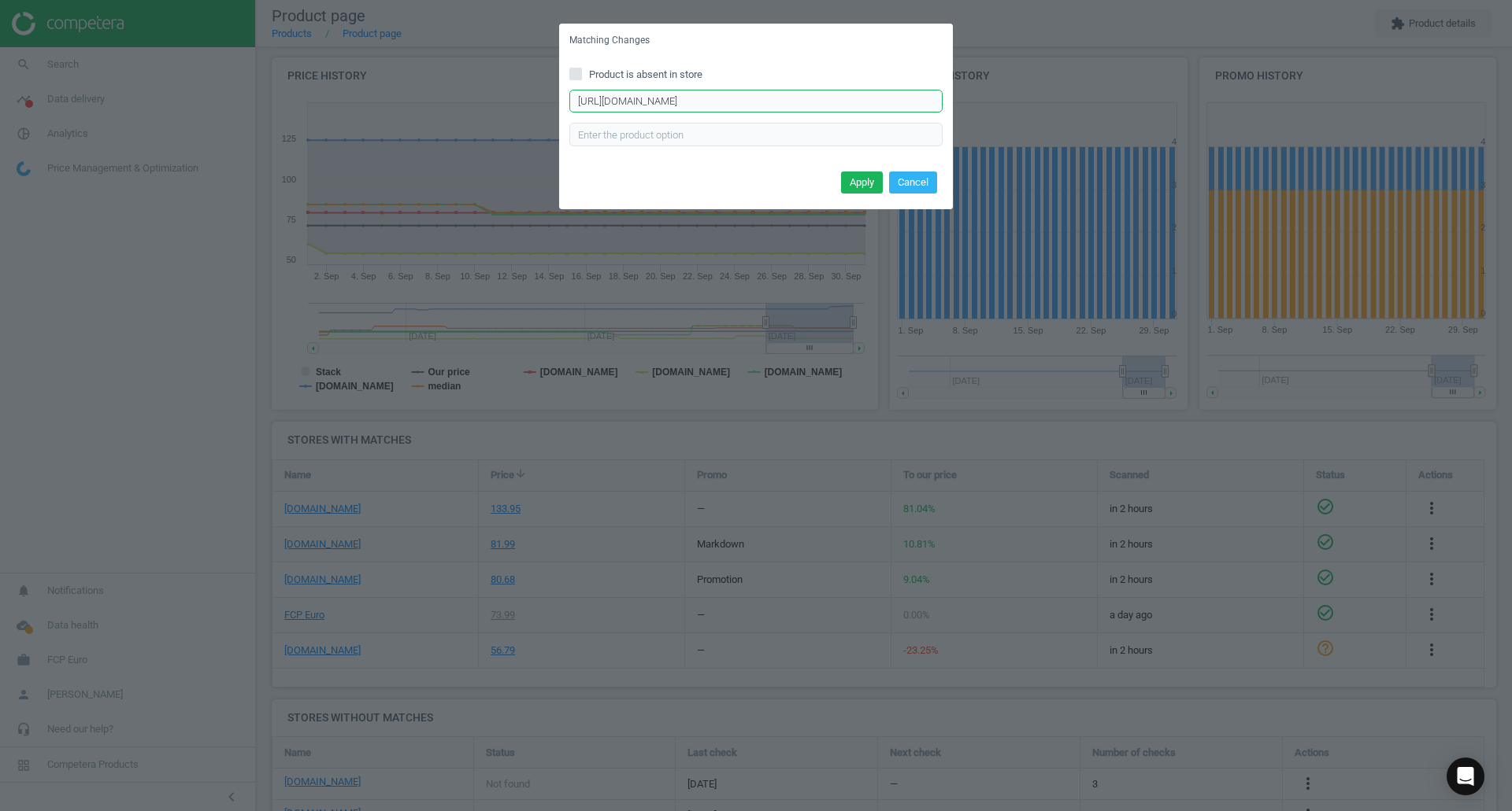
click at [878, 101] on input "https://eeuroparts.com/product/bosch/4189875KIT" at bounding box center [756, 101] width 373 height 23
paste input "bosch-4189843-ignition-coil-kit"
type input "https://eeuroparts.com/bosch-4189843-ignition-coil-kit"
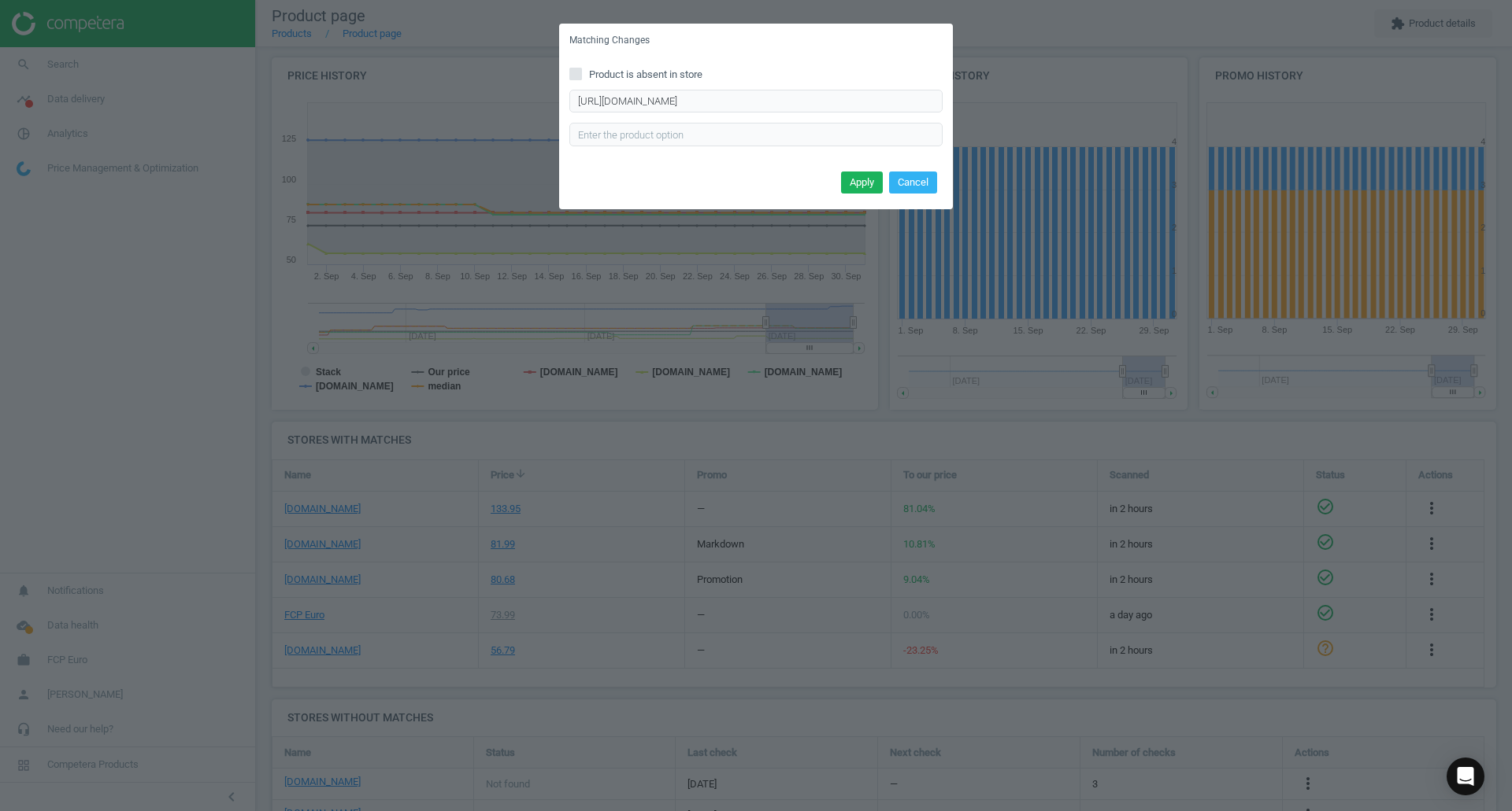
click at [876, 182] on button "Apply" at bounding box center [862, 183] width 42 height 22
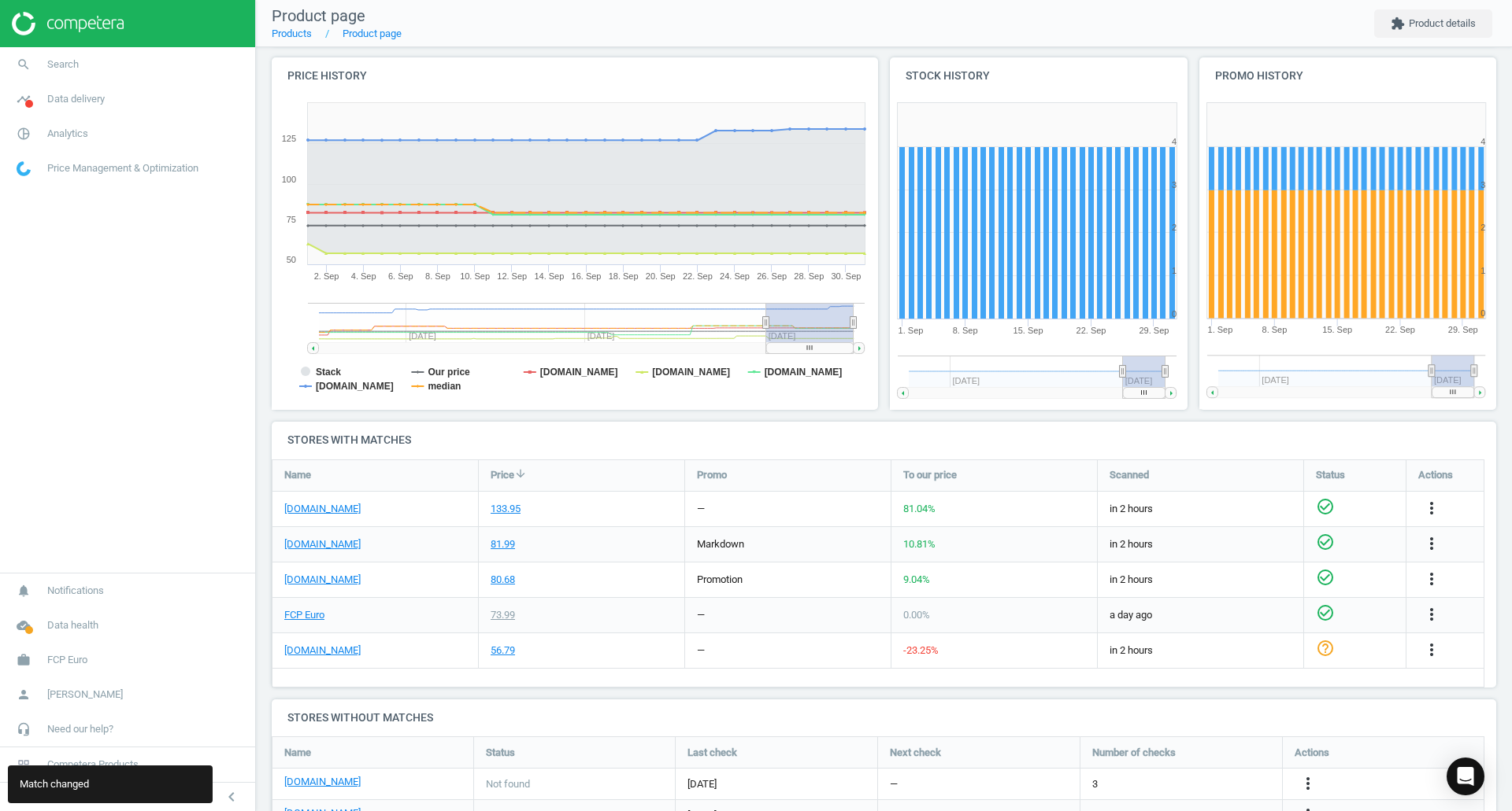
click at [147, 61] on link "search Search" at bounding box center [127, 64] width 255 height 35
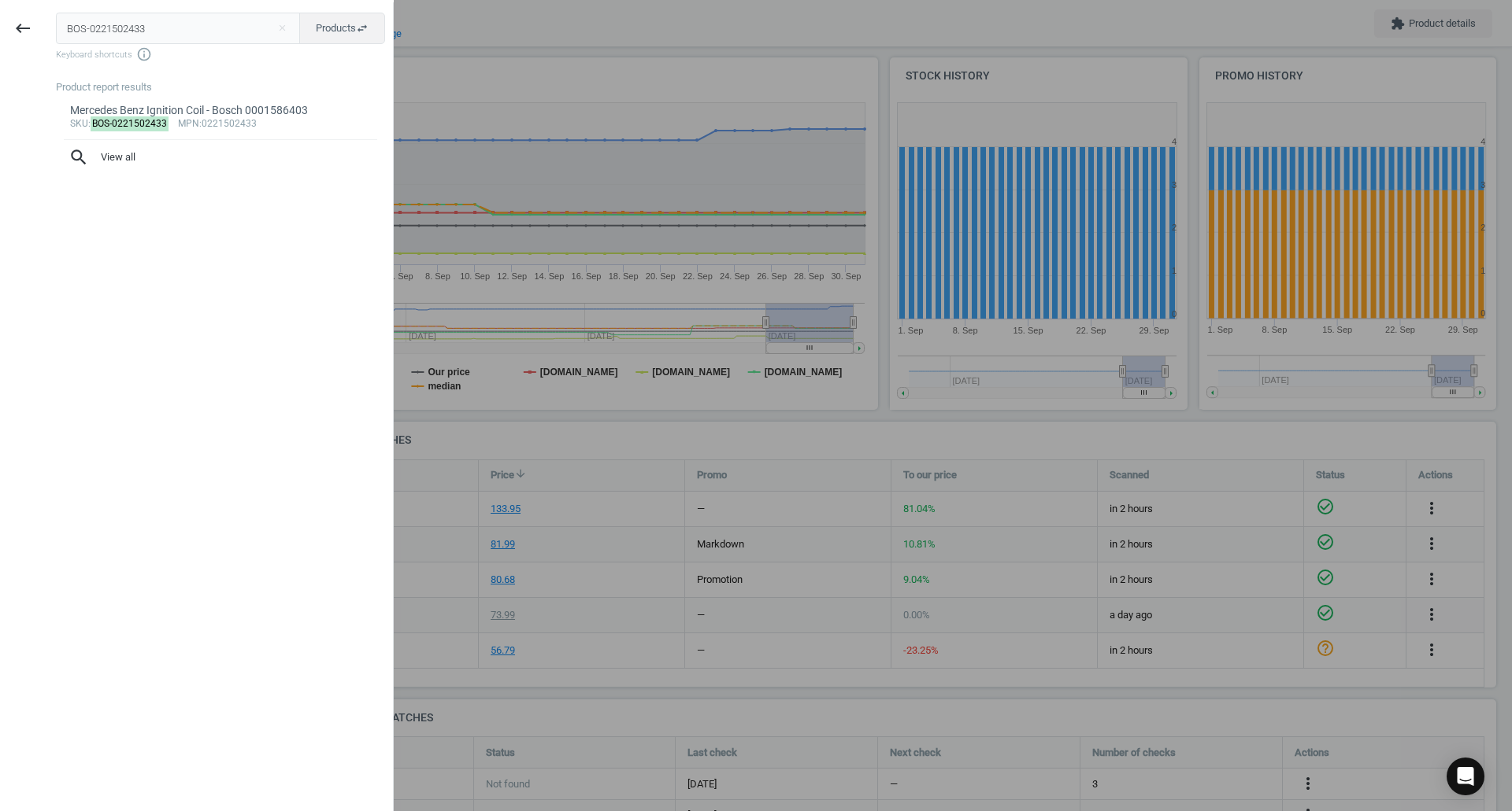
click at [180, 40] on input "BOS-0221502433" at bounding box center [178, 28] width 245 height 32
type input "BOS-0281006447"
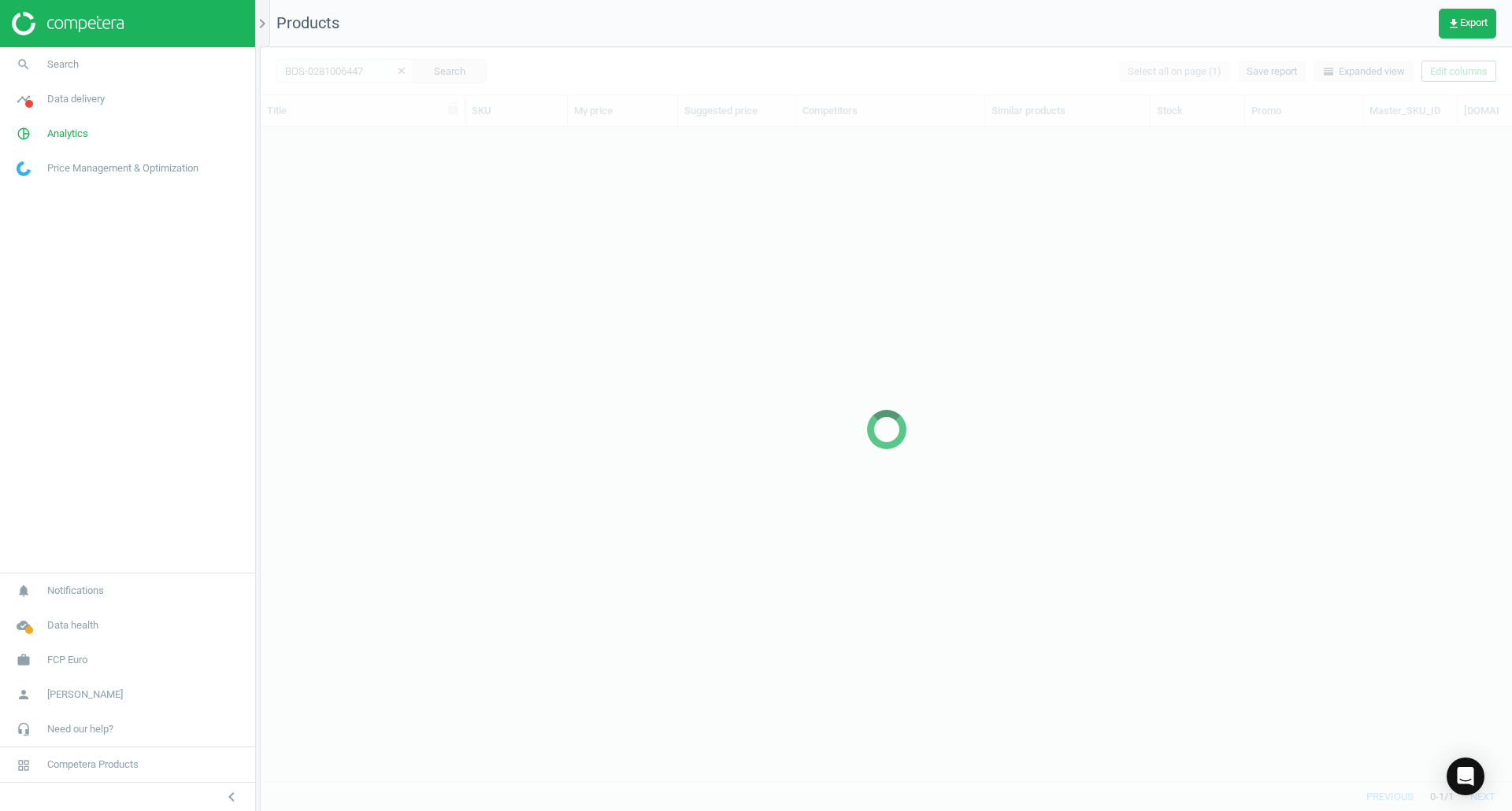
scroll to position [631, 1239]
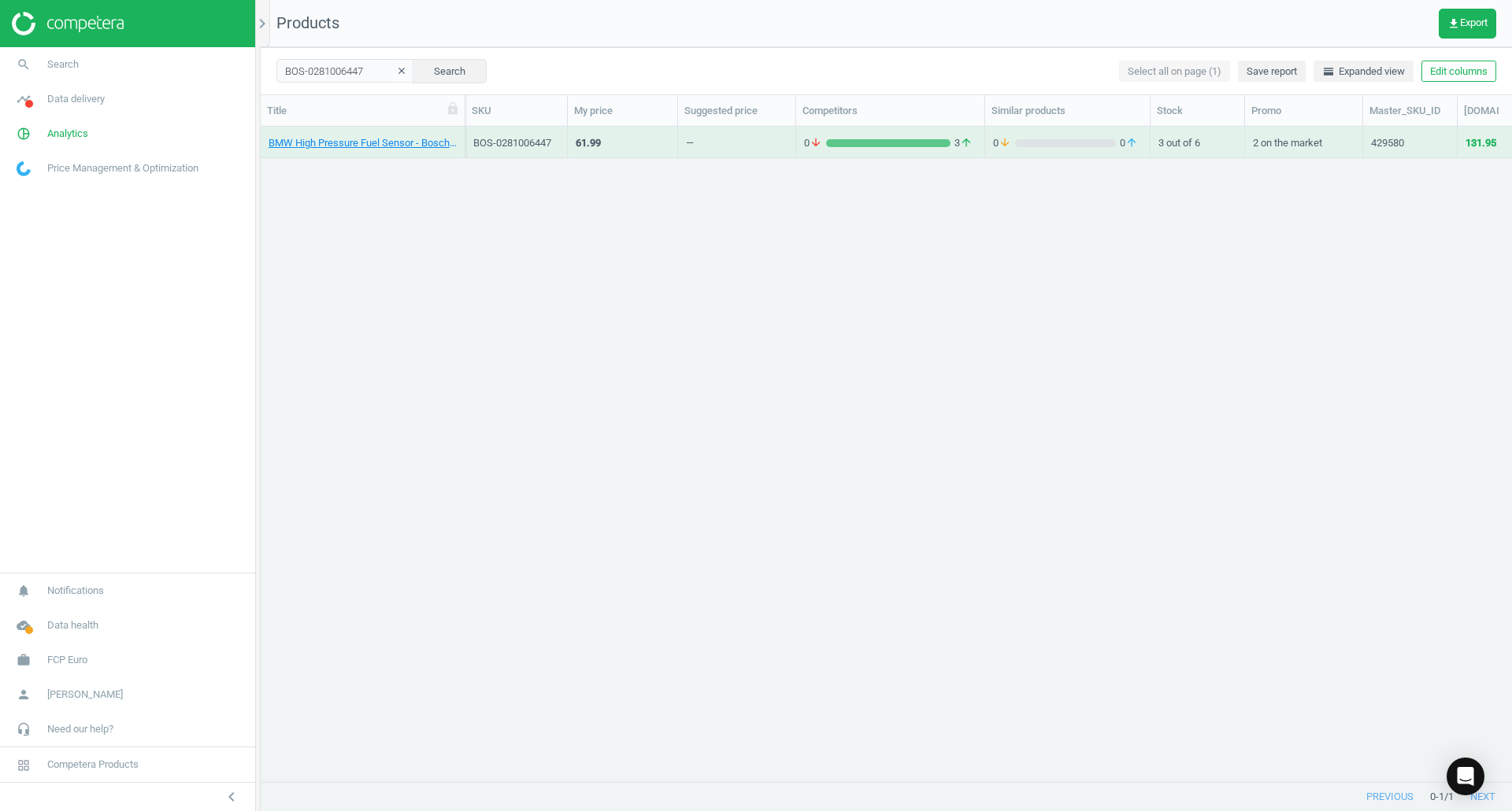
click at [434, 132] on div "BMW High Pressure Fuel Sensor - Bosch 0281002948" at bounding box center [363, 141] width 188 height 27
click at [428, 140] on link "BMW High Pressure Fuel Sensor - Bosch 0281002948" at bounding box center [363, 142] width 188 height 14
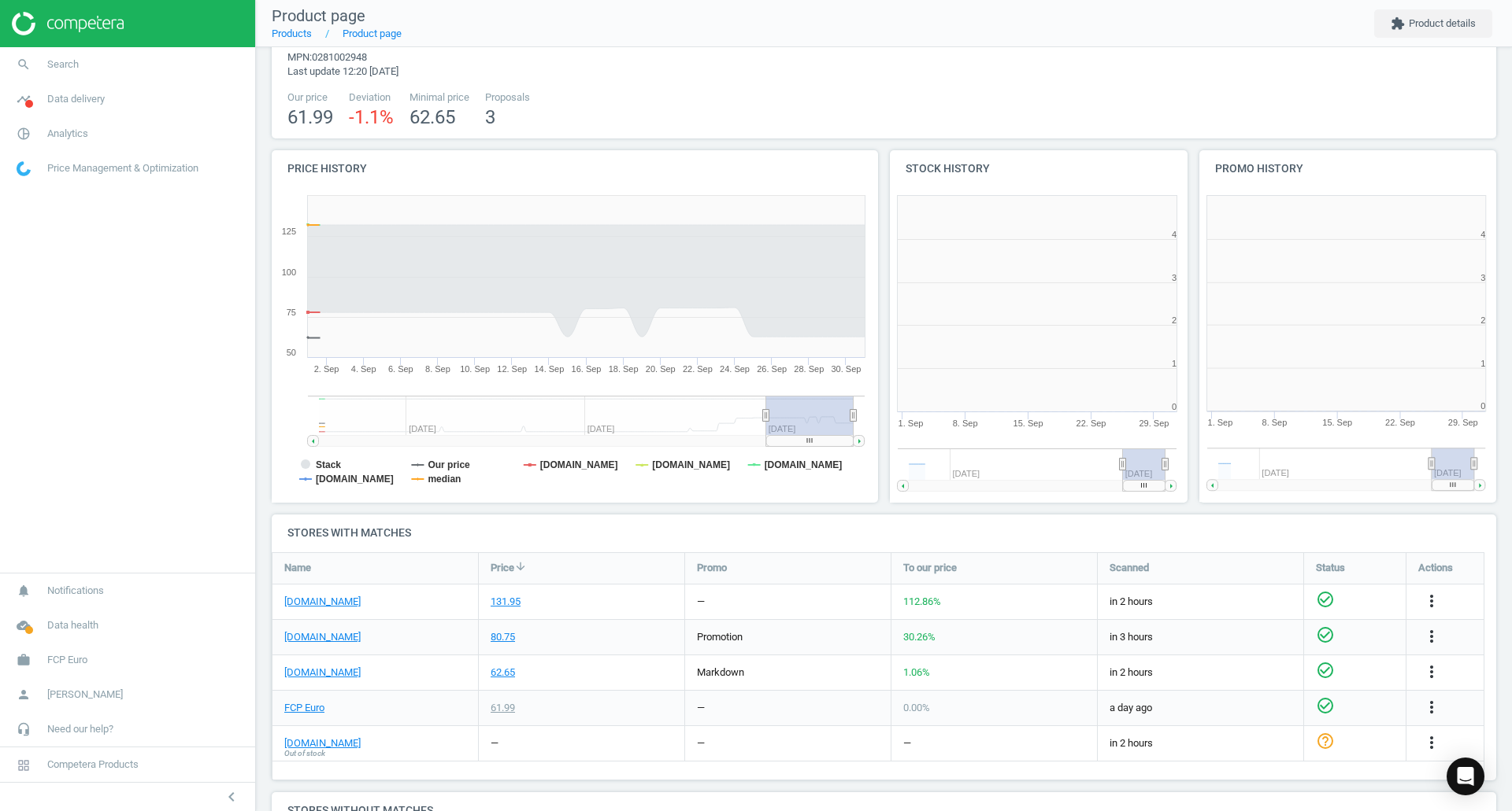
scroll to position [339, 319]
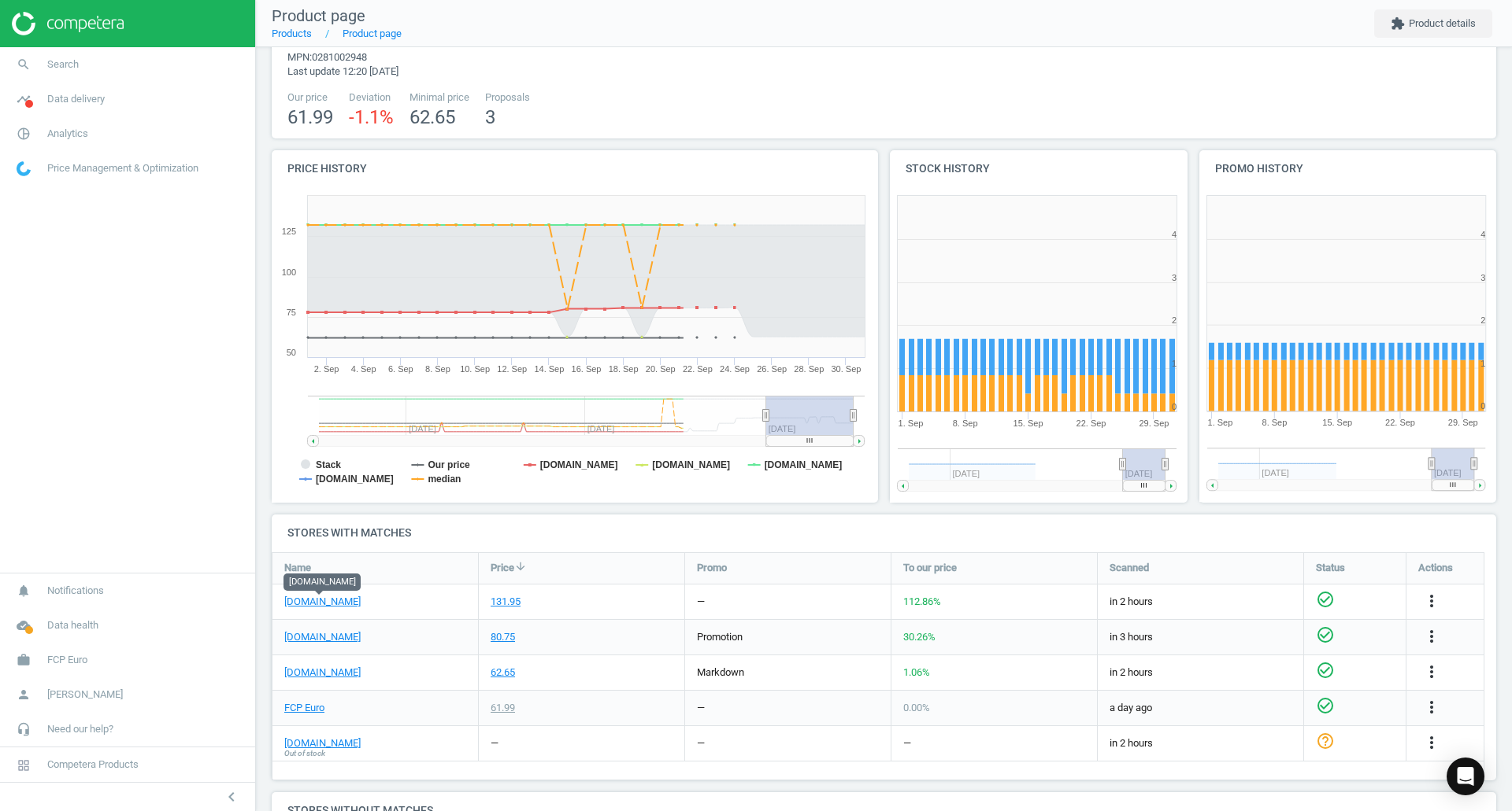
click at [314, 612] on div "eeuroparts.com" at bounding box center [375, 601] width 205 height 35
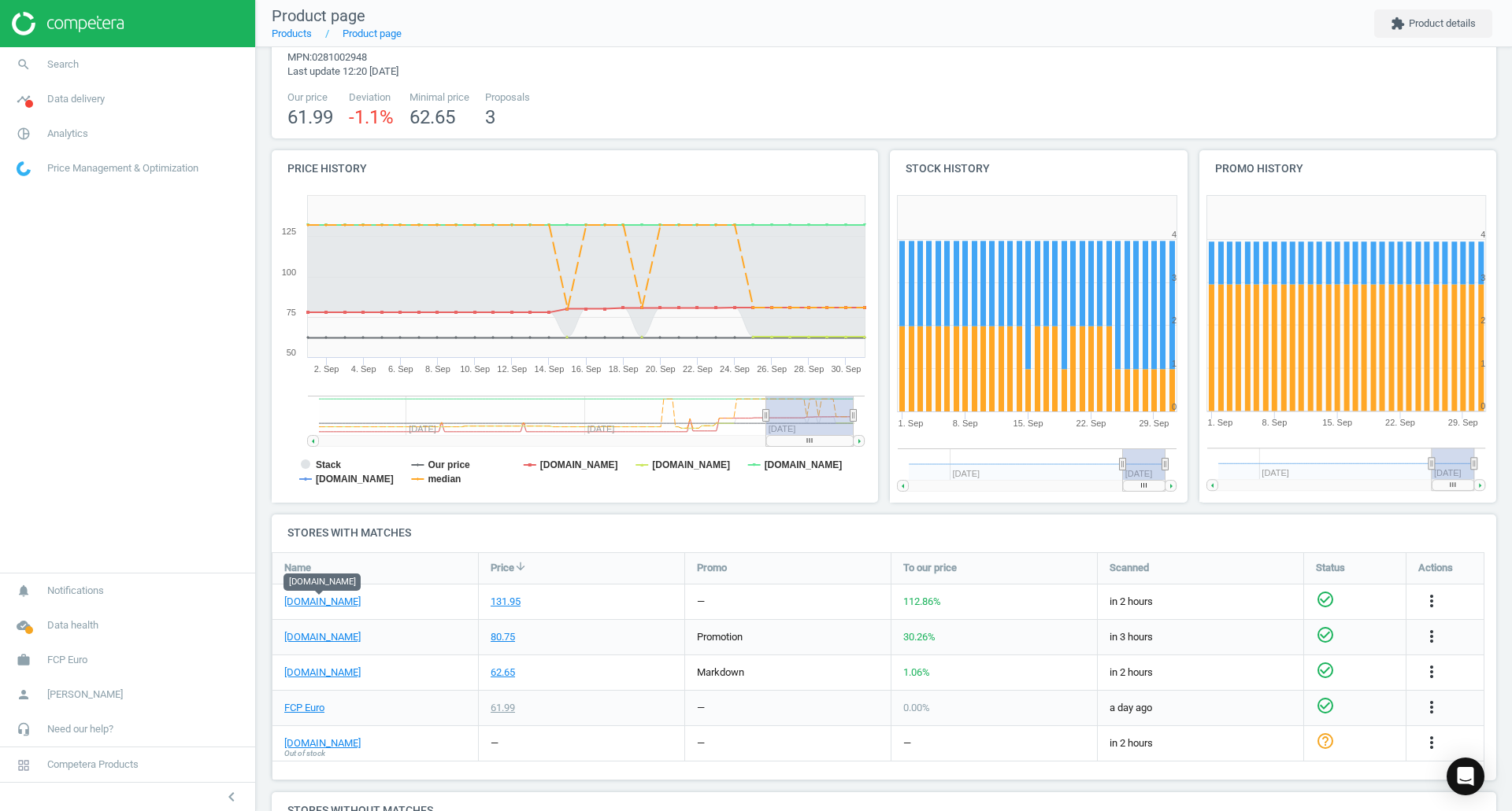
click at [314, 607] on link "eeuroparts.com" at bounding box center [322, 601] width 77 height 14
click at [312, 711] on link "FCP Euro" at bounding box center [304, 708] width 40 height 14
click at [185, 61] on link "search Search" at bounding box center [127, 64] width 255 height 35
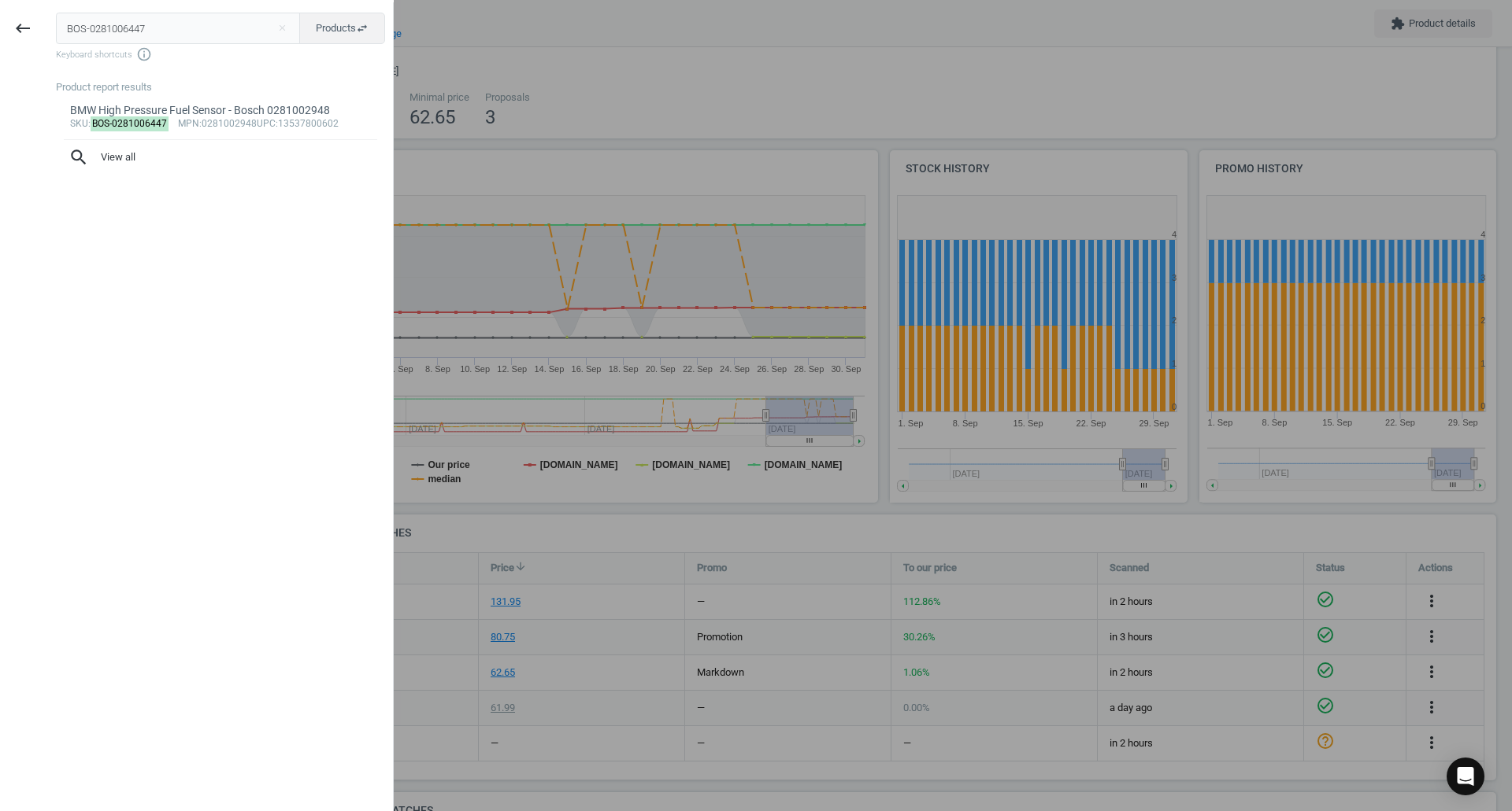
click at [171, 17] on input "BOS-0281006447" at bounding box center [178, 28] width 245 height 32
type input "CRP-CHR0059R"
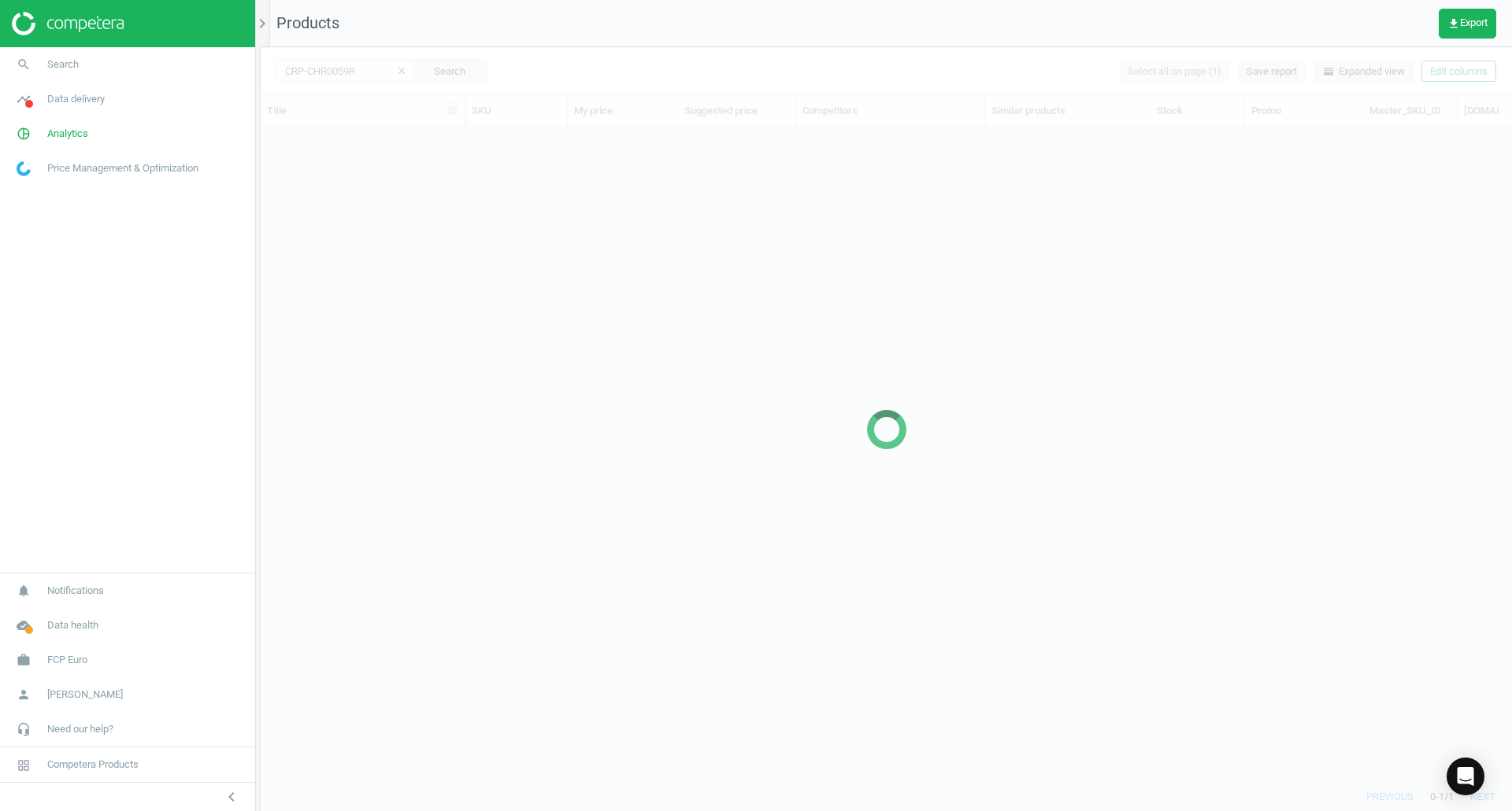
scroll to position [631, 1239]
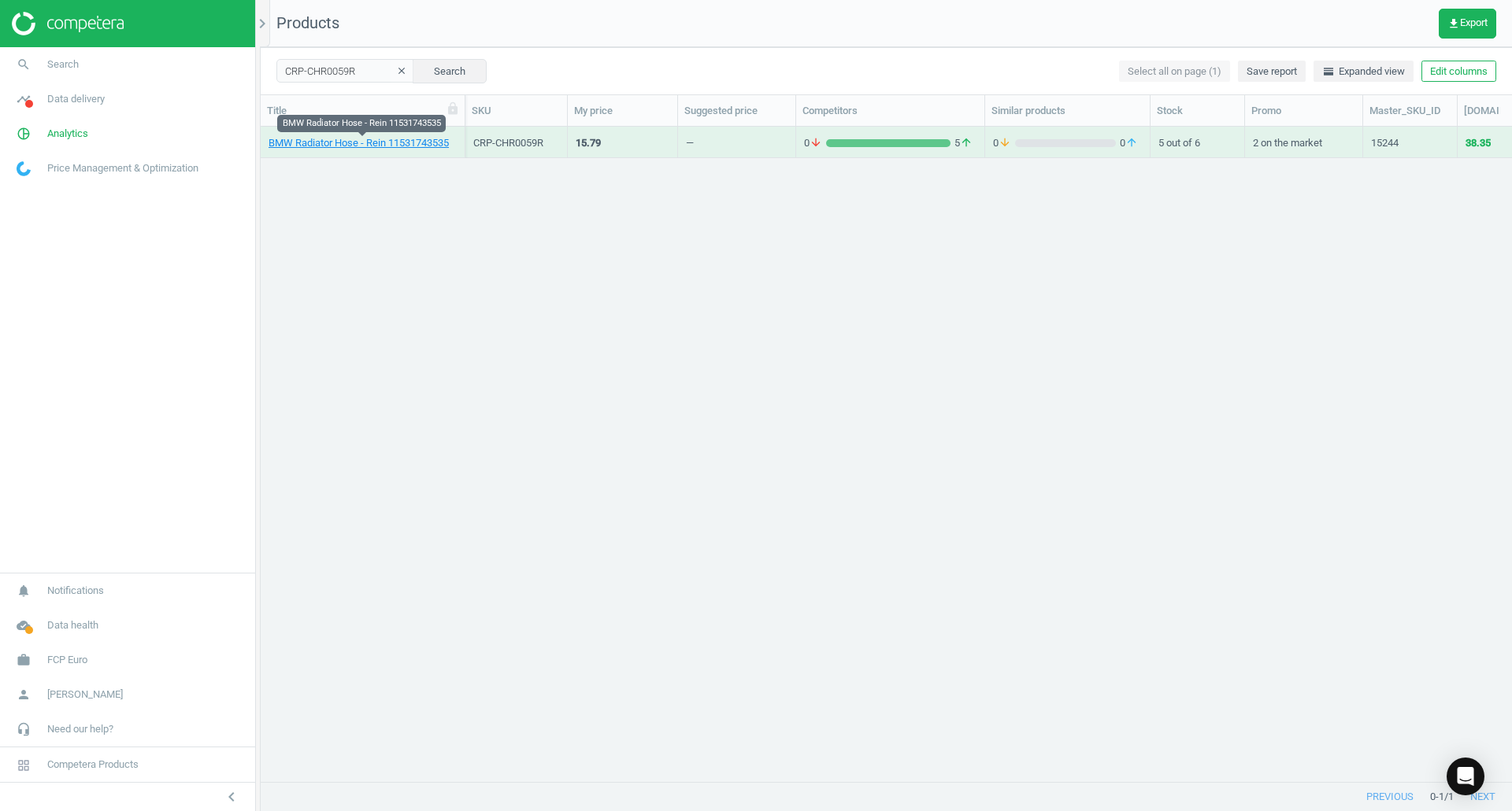
click at [401, 137] on link "BMW Radiator Hose - Rein 11531743535" at bounding box center [359, 142] width 180 height 14
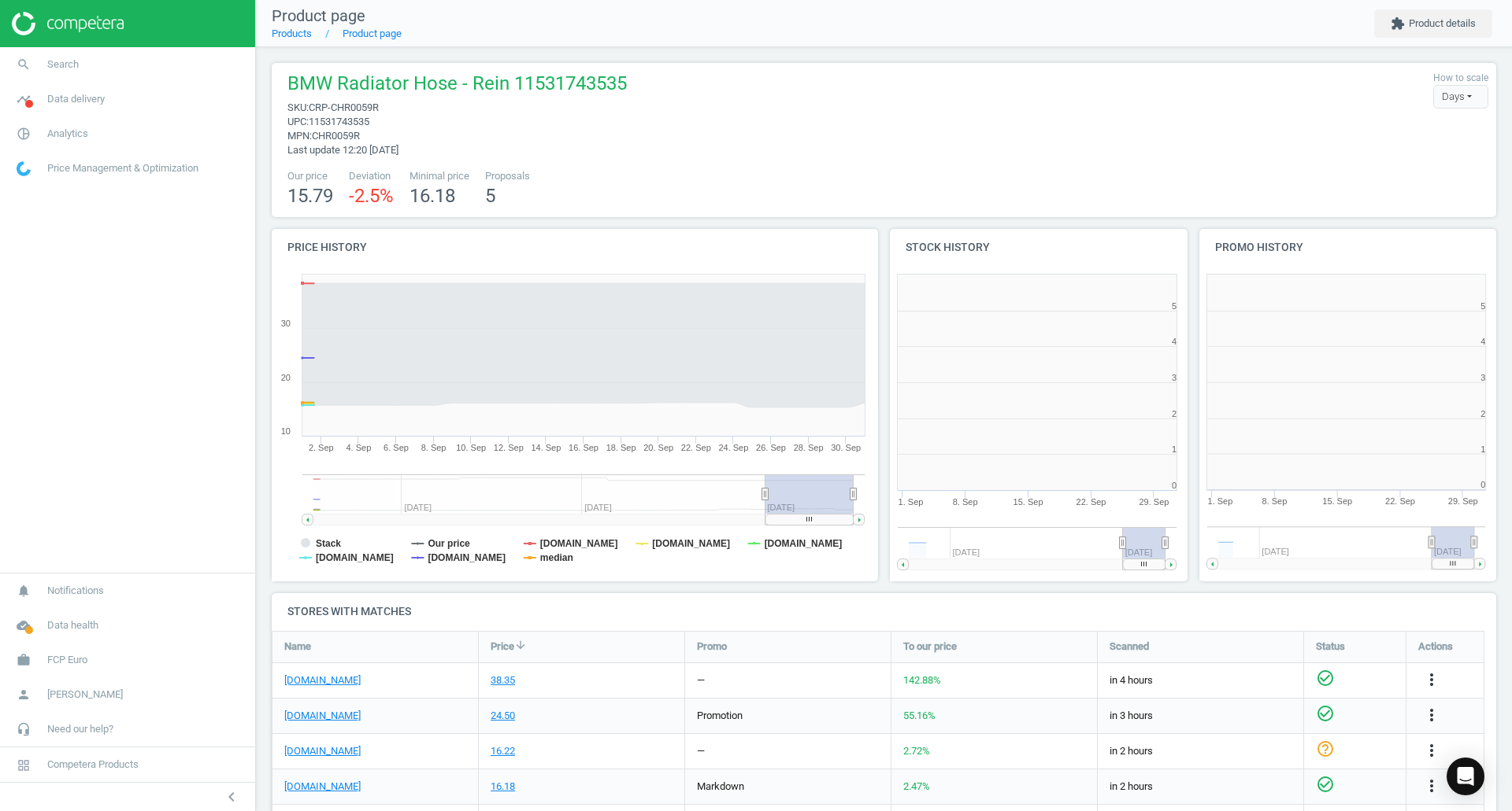
scroll to position [339, 319]
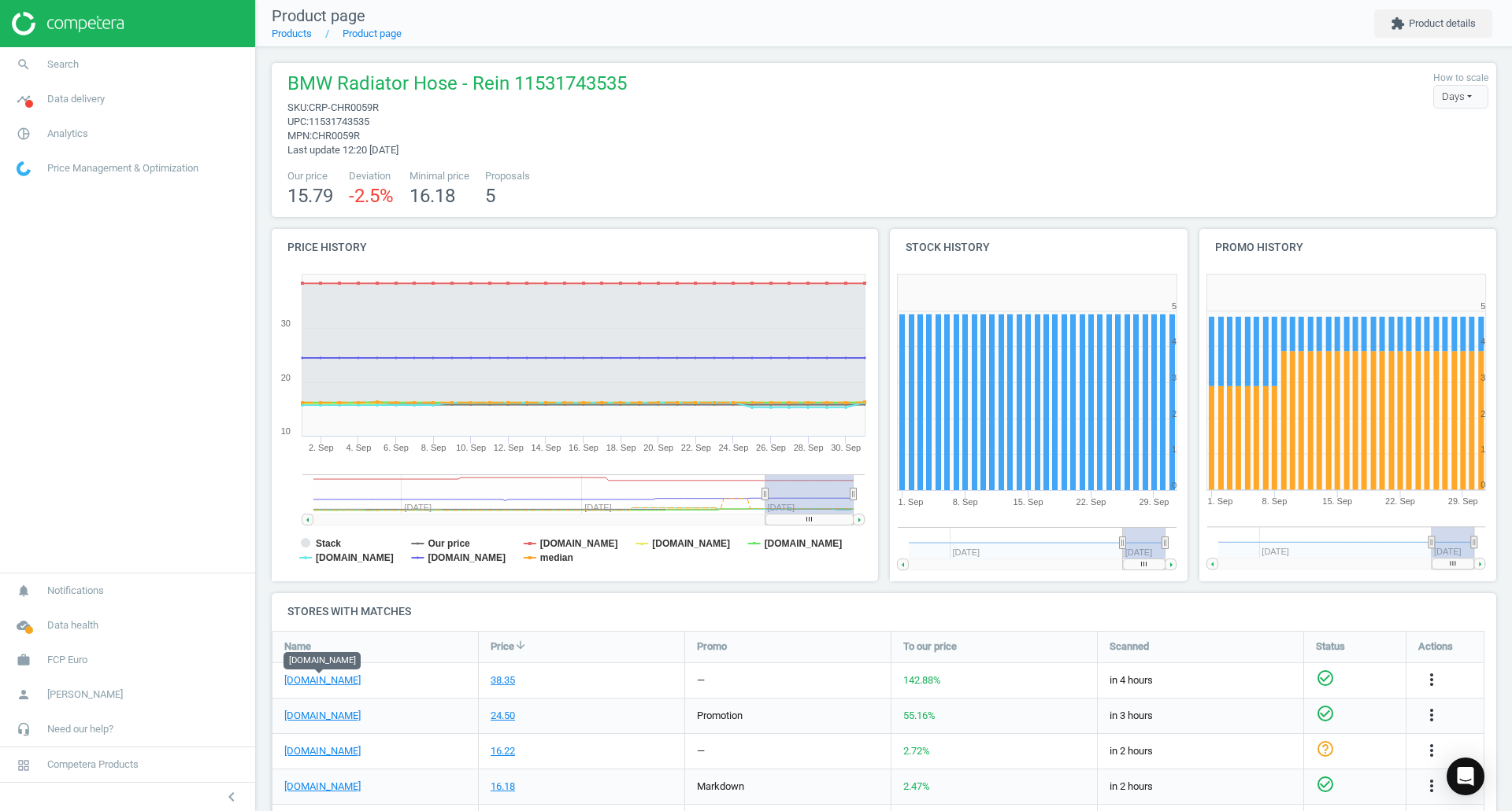
click at [331, 681] on link "eeuroparts.com" at bounding box center [322, 680] width 77 height 14
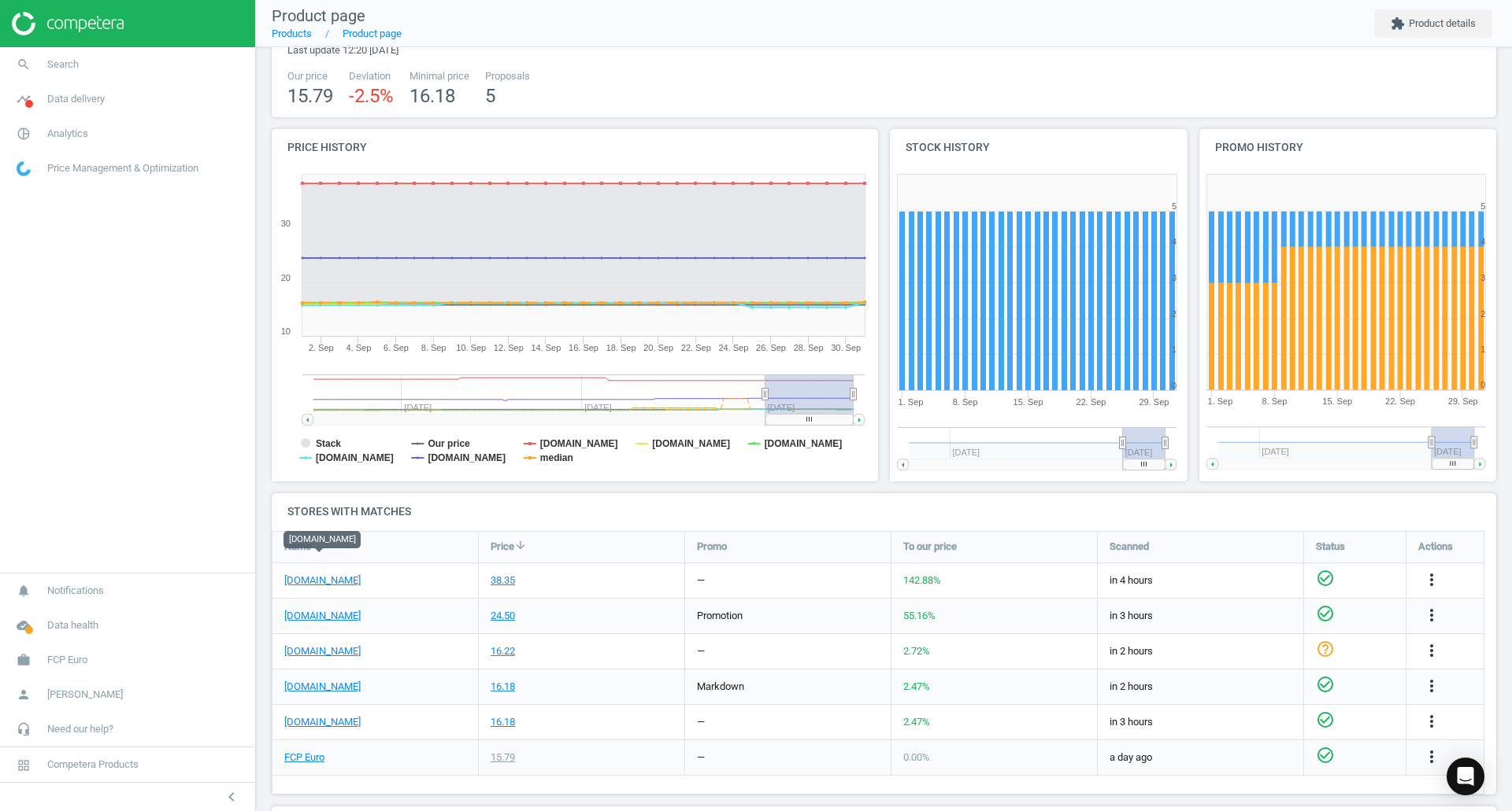
scroll to position [157, 0]
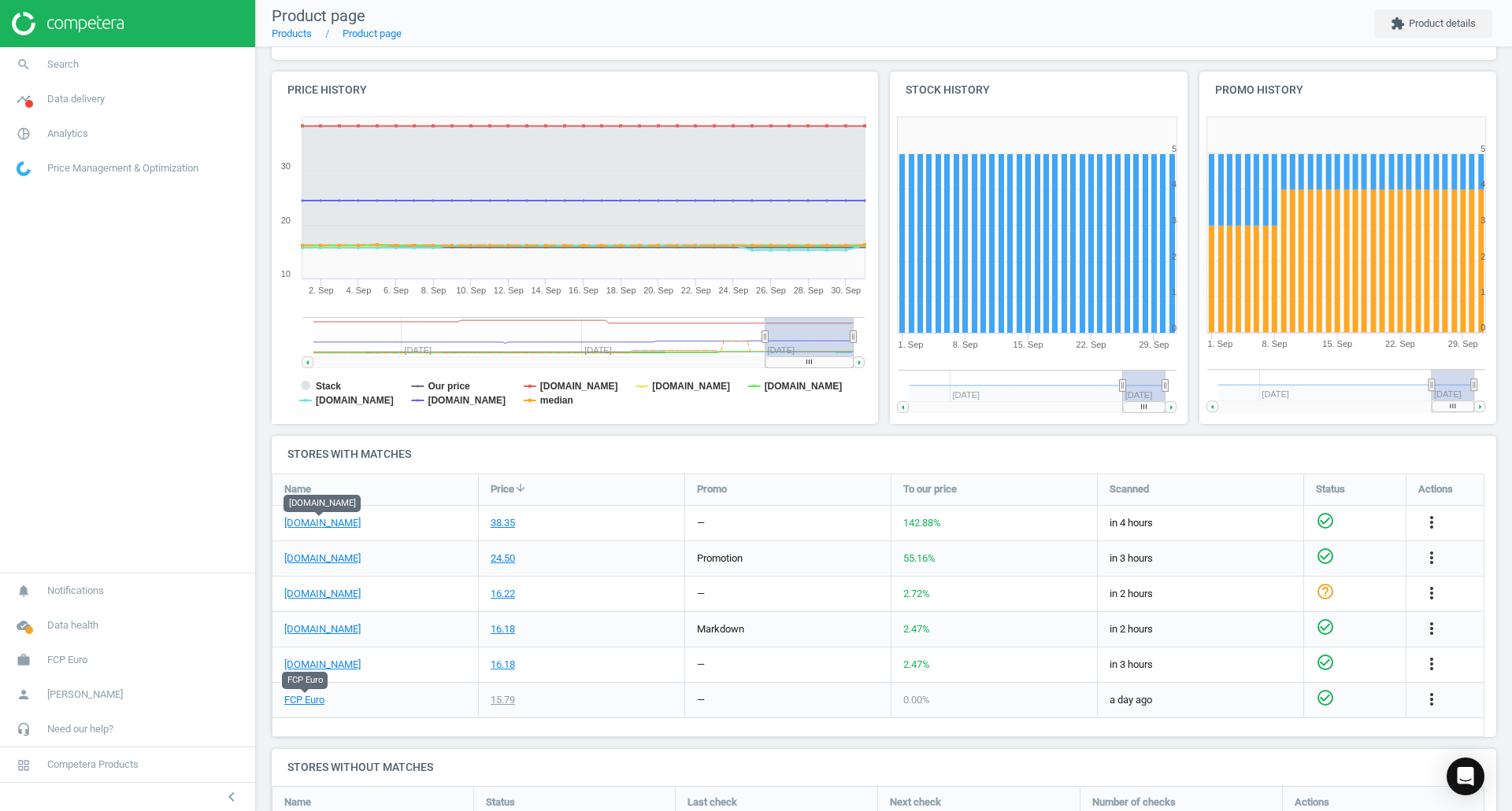
click at [320, 698] on link "FCP Euro" at bounding box center [304, 700] width 40 height 14
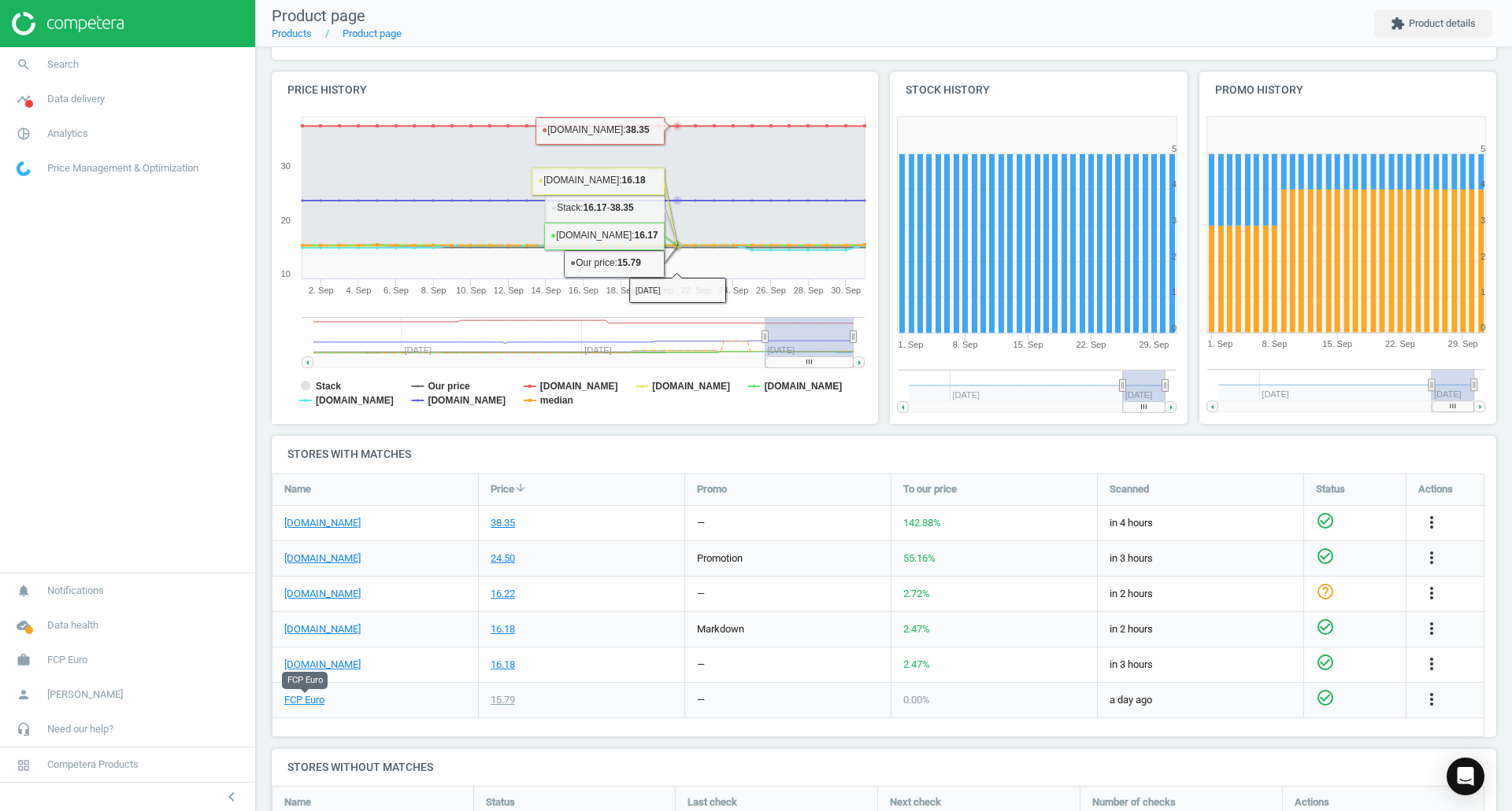
scroll to position [243, 0]
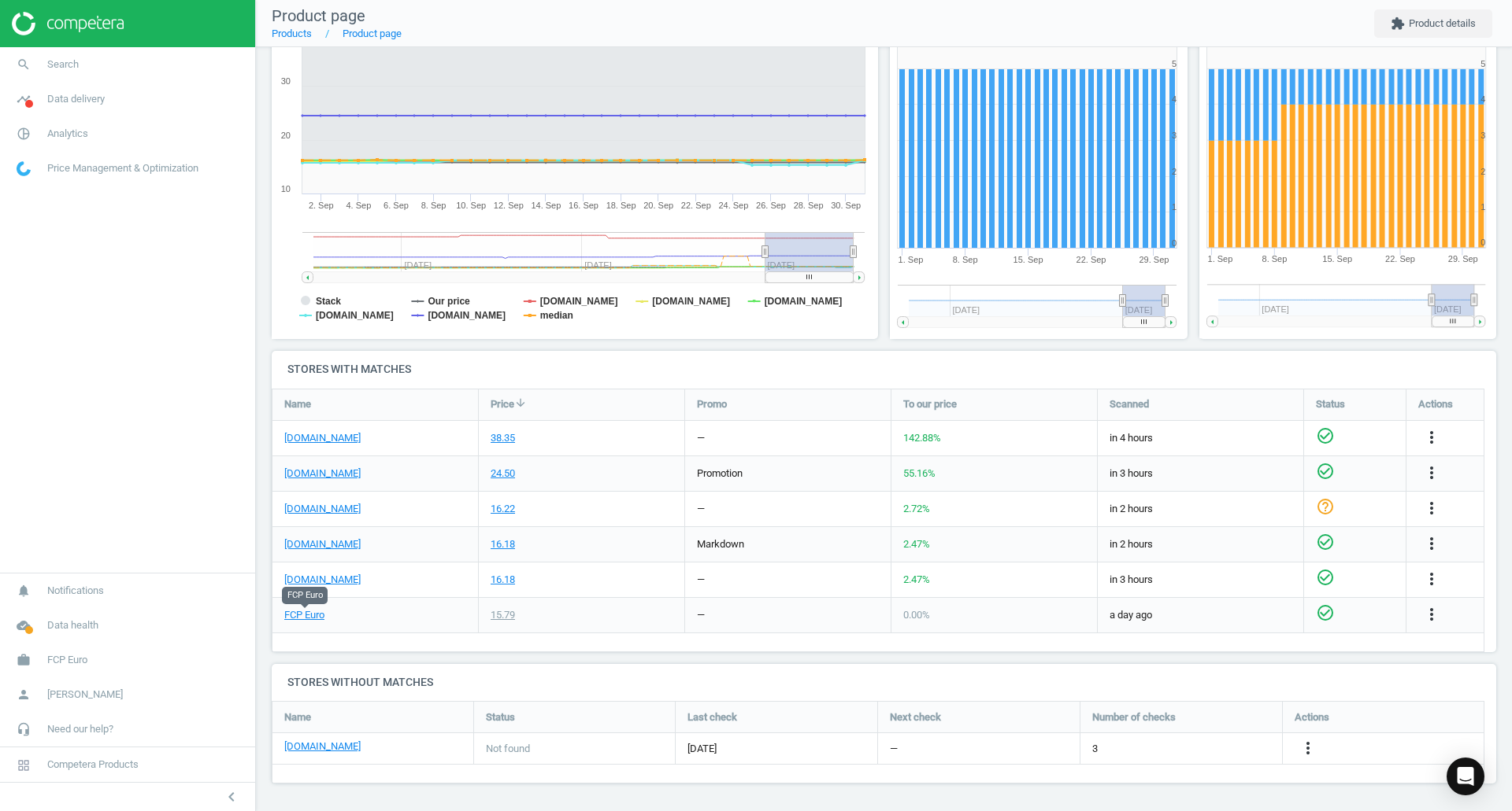
click at [1427, 434] on icon "more_vert" at bounding box center [1431, 437] width 19 height 19
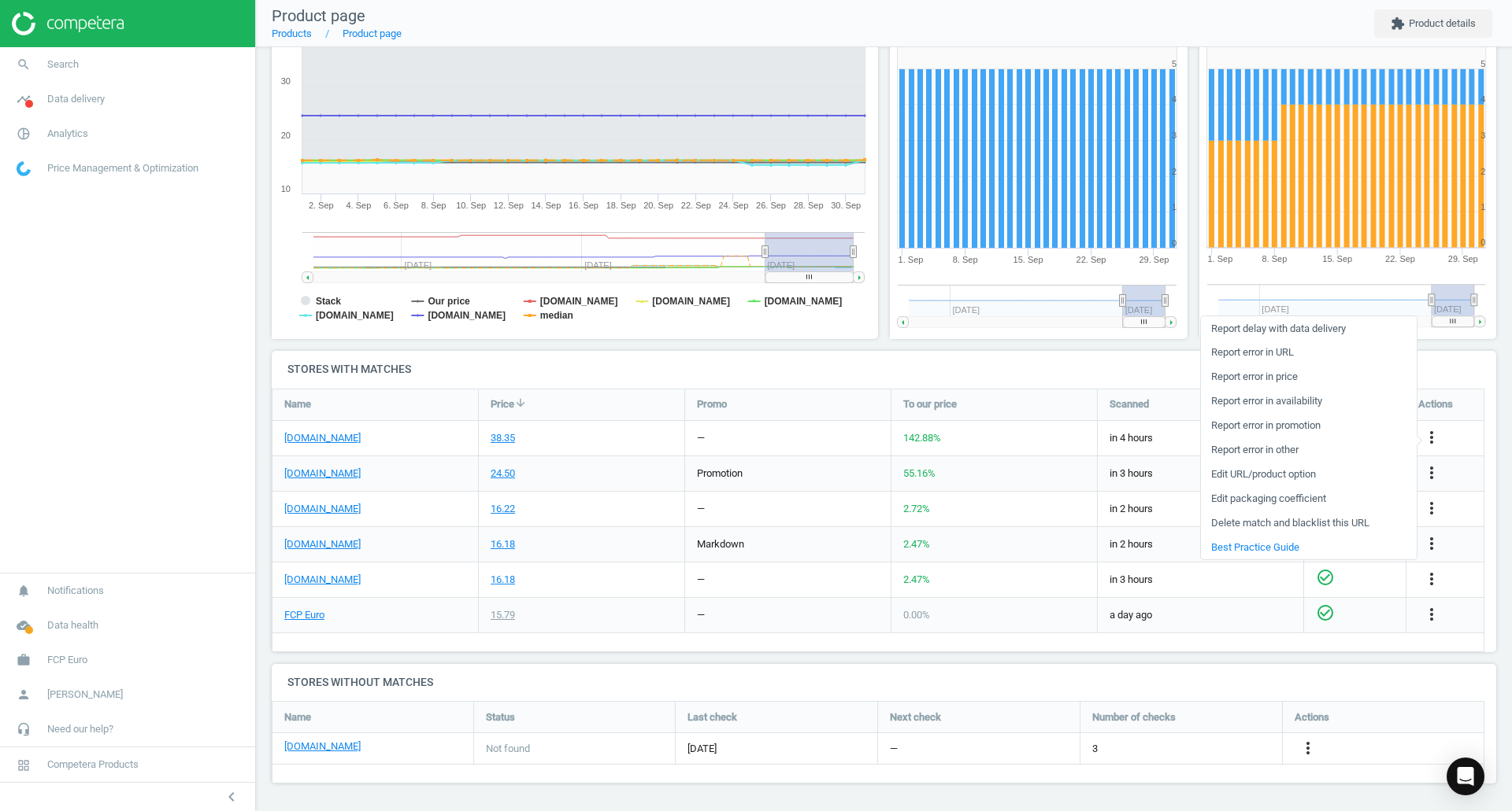
click at [1268, 480] on link "Edit URL/product option" at bounding box center [1309, 475] width 215 height 24
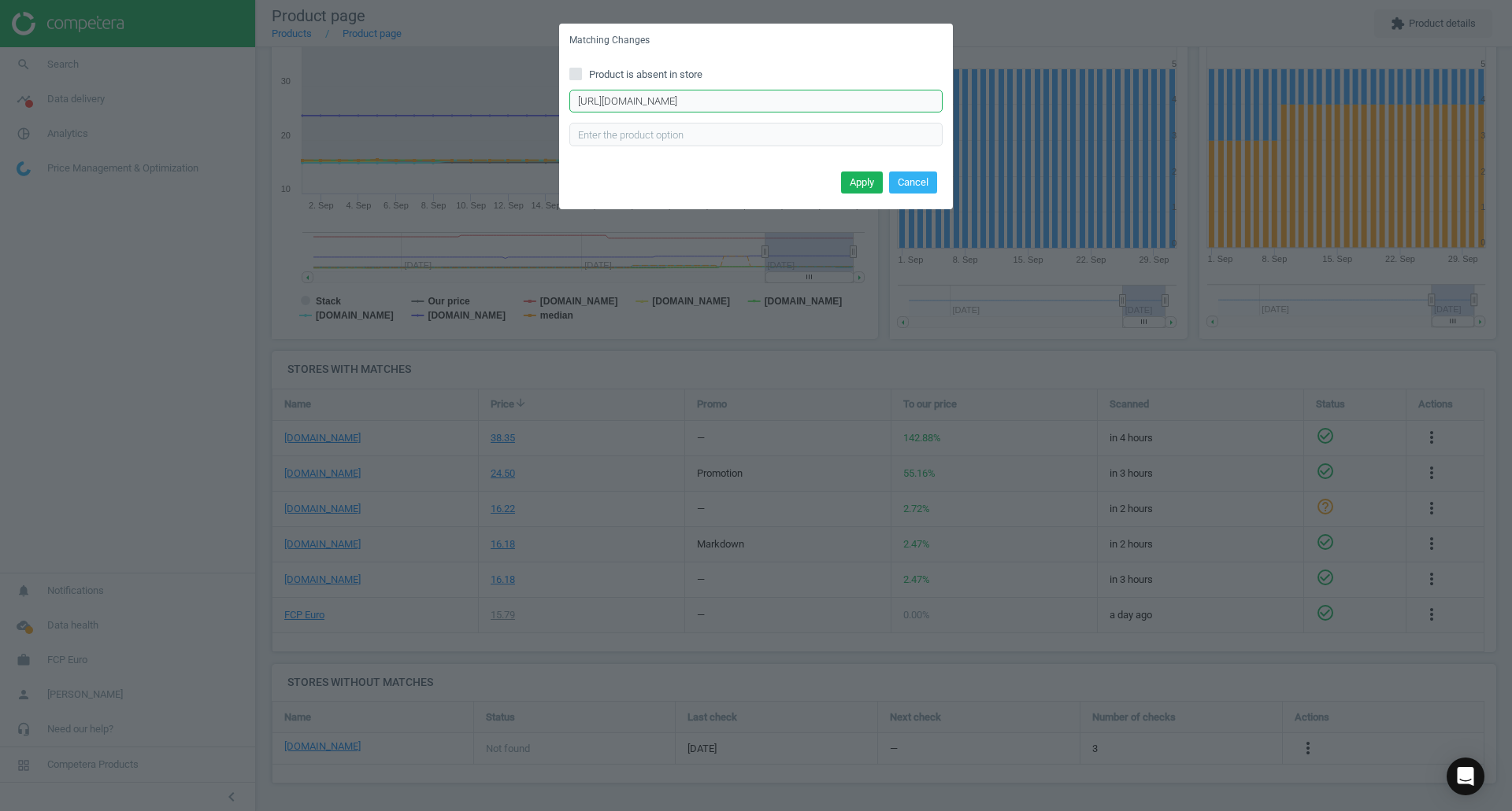
click at [799, 110] on input "https://eeuroparts.com/product/genuine-bmw/11531743535" at bounding box center [756, 101] width 373 height 23
click at [799, 107] on input "https://eeuroparts.com/product/genuine-bmw/11531743535" at bounding box center [756, 101] width 373 height 23
paste input "https://eeuroparts.com/rein-chr0059r-radiator-coolant-hose-upper"
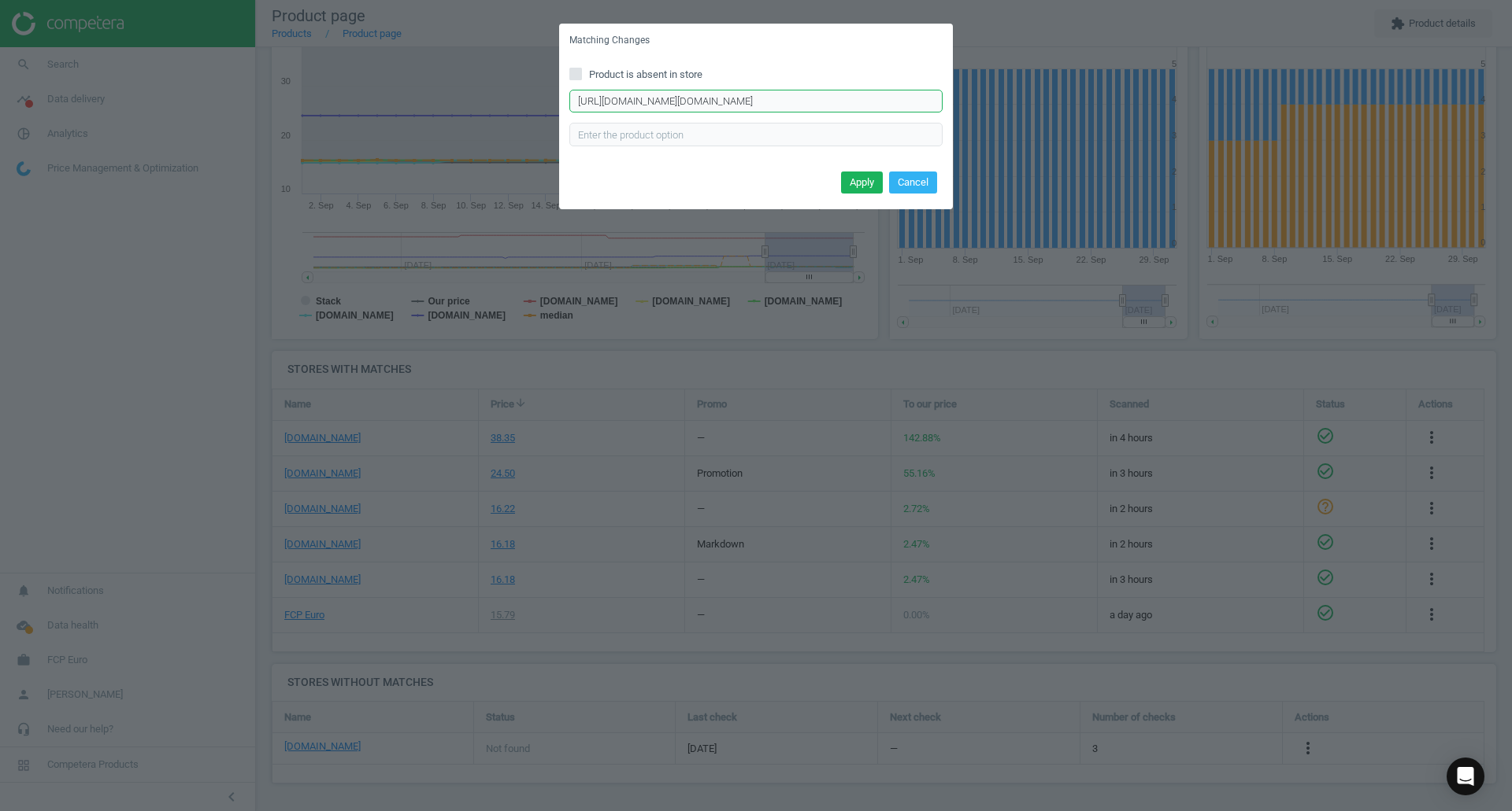
click at [799, 107] on input "https://eeuroparts.com/product/genuine-bmw/1153https://eeuroparts.com/rein-chr0…" at bounding box center [756, 101] width 373 height 23
paste input "rein-chr0059r-radiator-coolant-hose-upper"
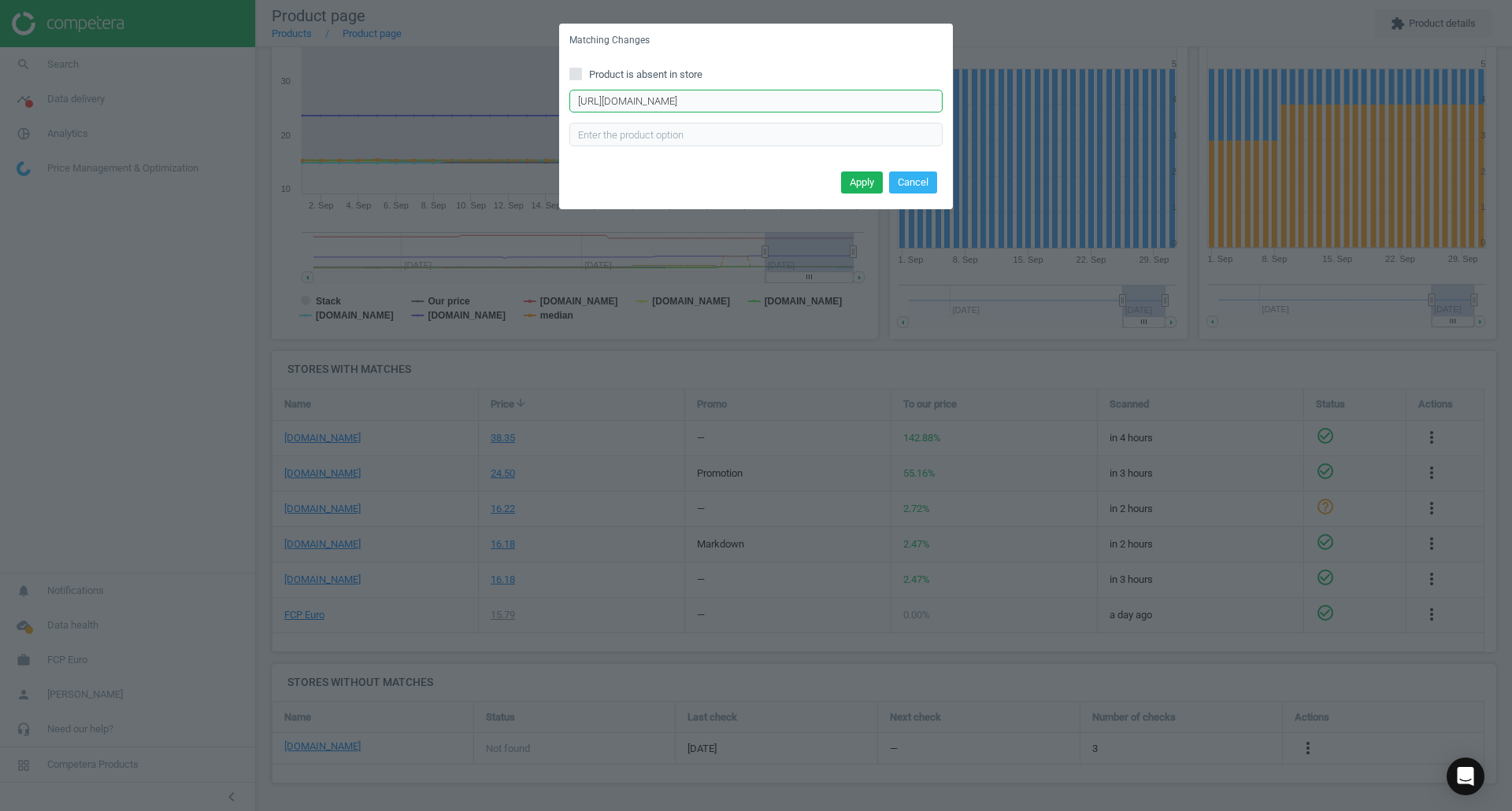
type input "https://eeuroparts.com/rein-chr0059r-radiator-coolant-hose-upper"
click at [846, 179] on button "Apply" at bounding box center [862, 183] width 42 height 22
